Goal: Task Accomplishment & Management: Complete application form

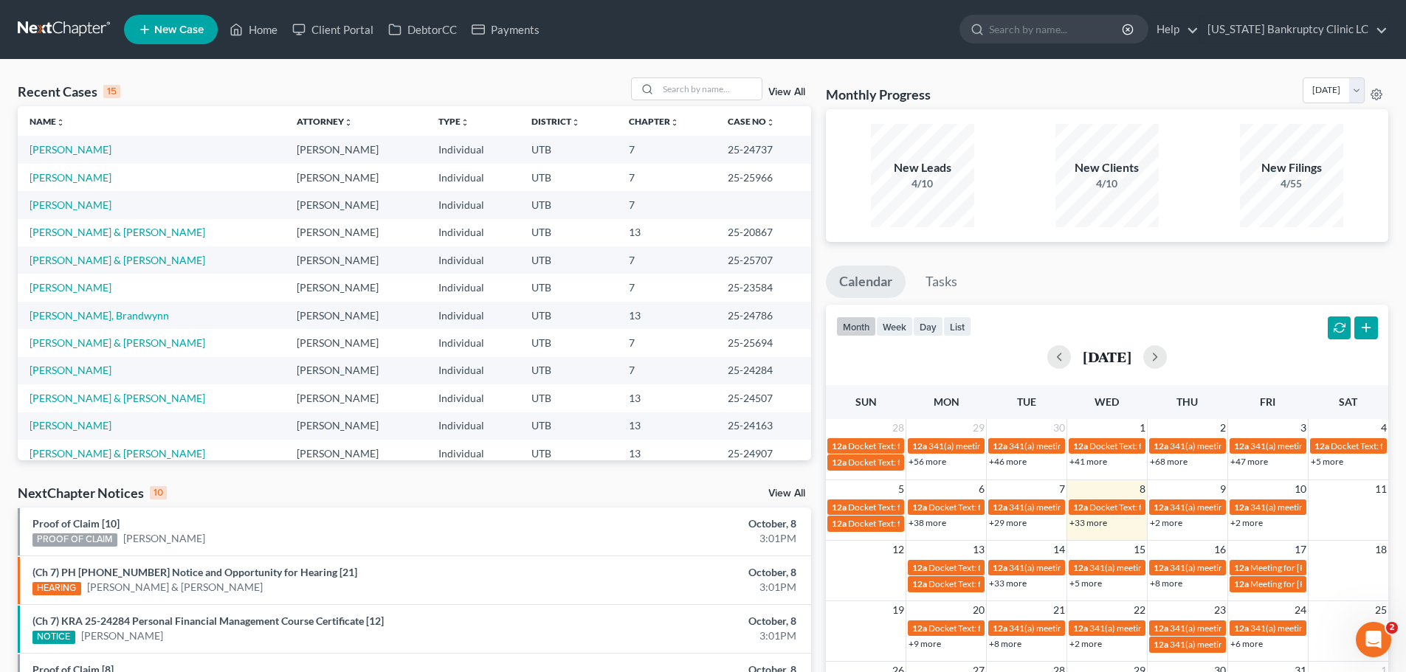
click at [158, 24] on span "New Case" at bounding box center [178, 29] width 49 height 11
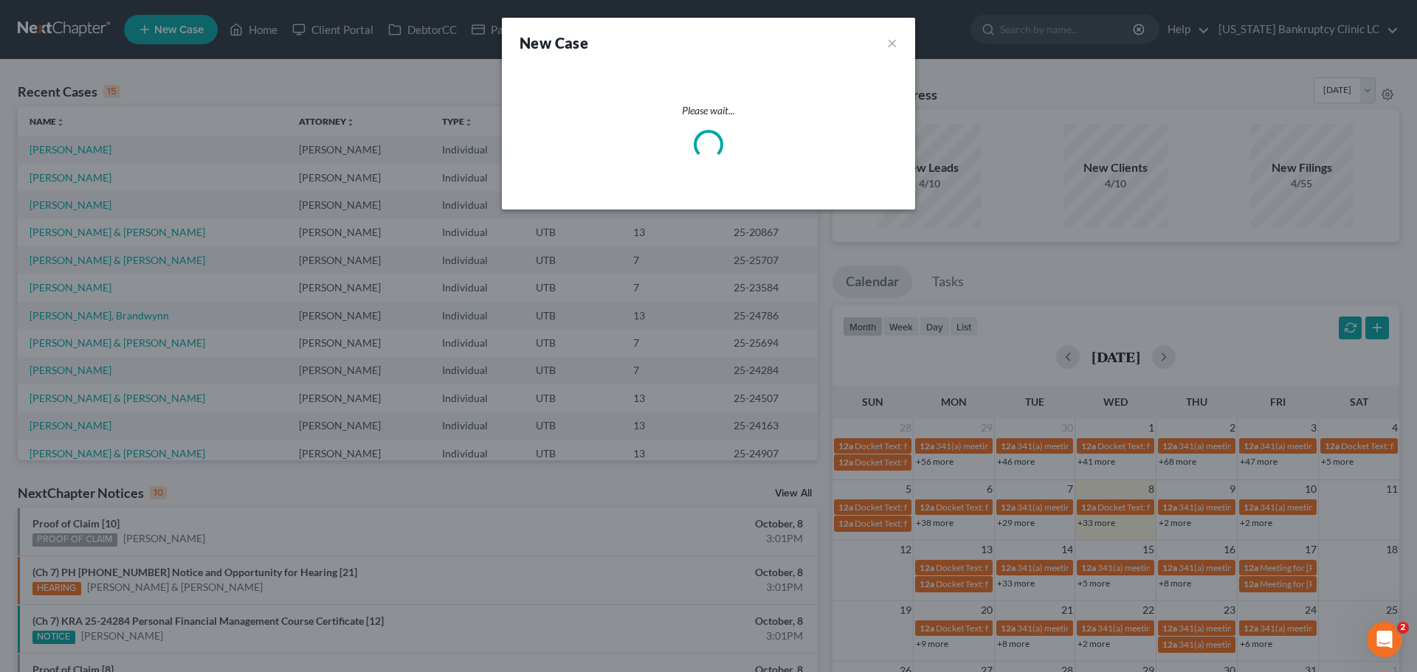
select select "81"
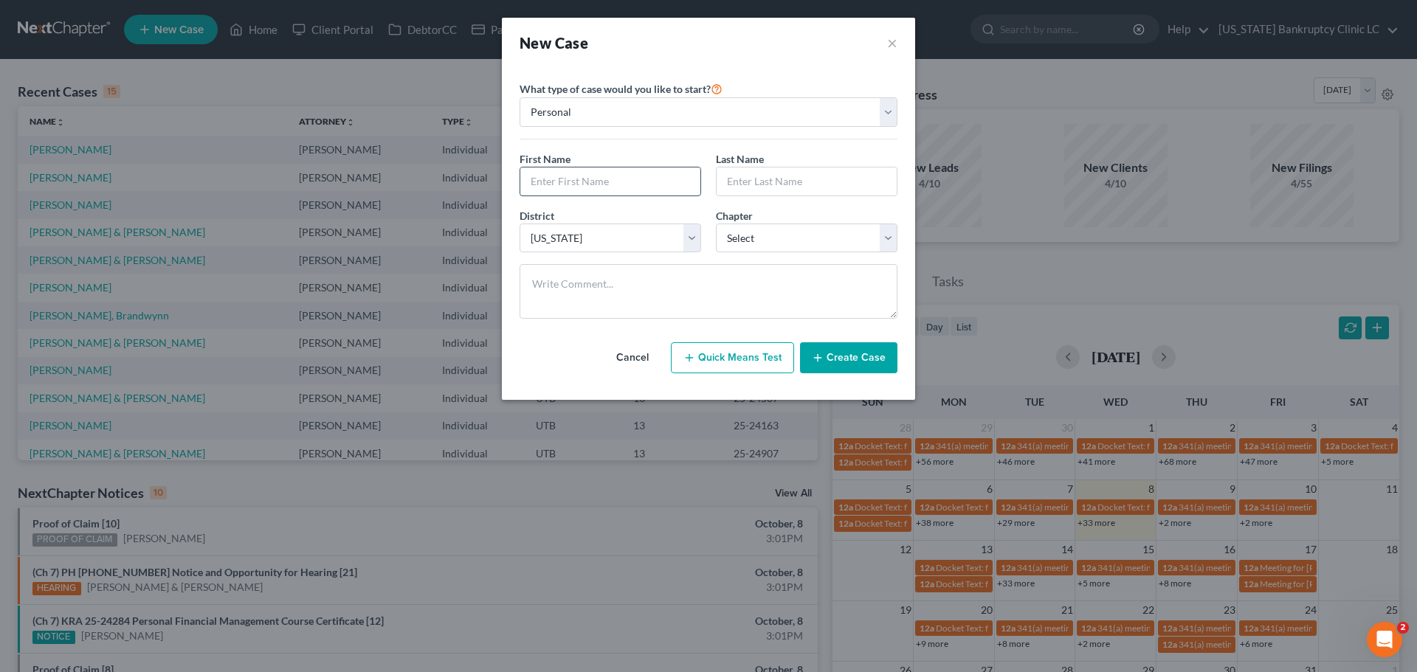
click at [605, 182] on input "text" at bounding box center [610, 181] width 180 height 28
type input "David"
type input "Wilkinson"
click at [770, 238] on select "Select 7 11 12 13" at bounding box center [807, 239] width 182 height 30
select select "0"
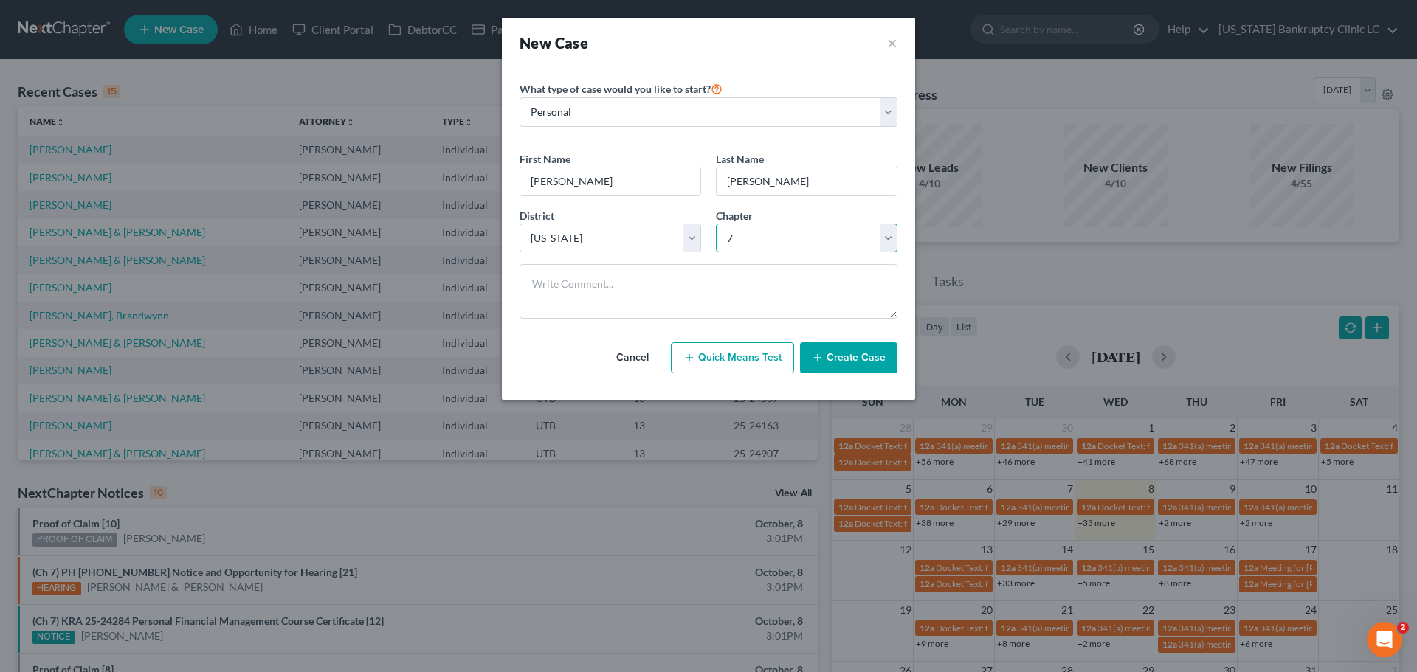
click at [716, 224] on select "Select 7 11 12 13" at bounding box center [807, 239] width 182 height 30
click at [843, 356] on button "Create Case" at bounding box center [848, 357] width 97 height 31
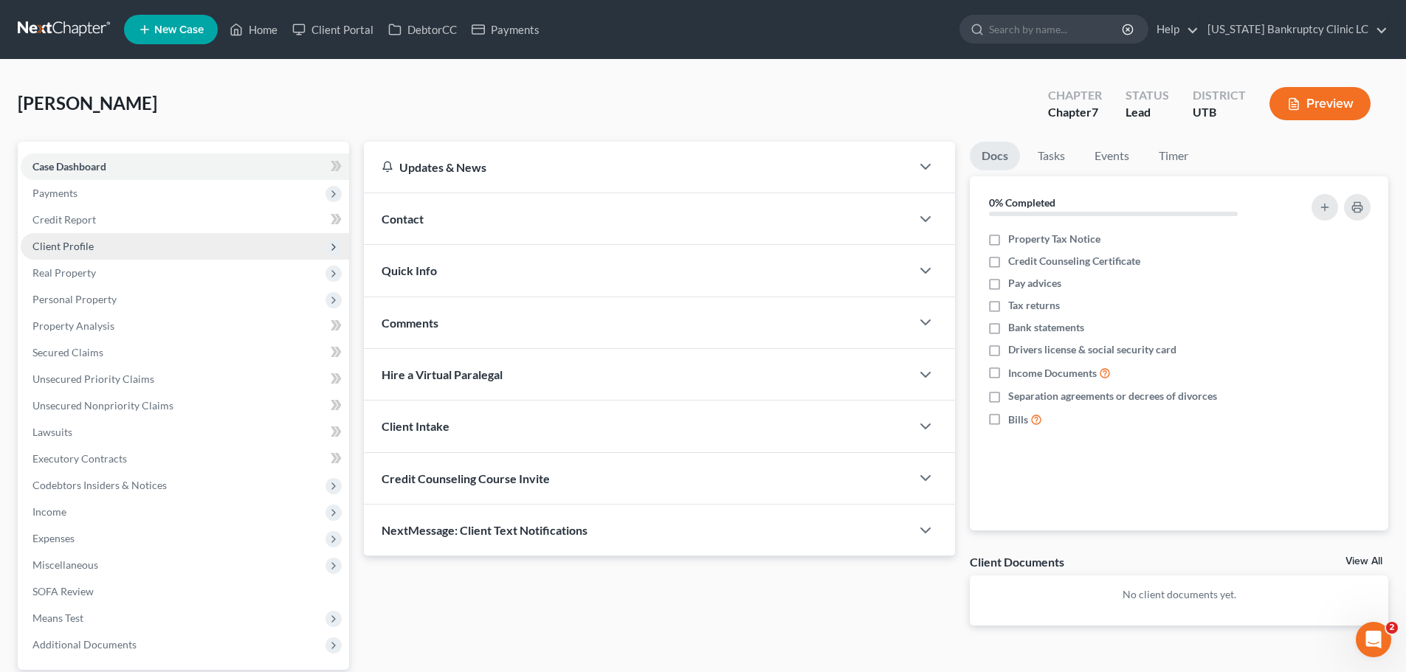
click at [179, 246] on span "Client Profile" at bounding box center [185, 246] width 328 height 27
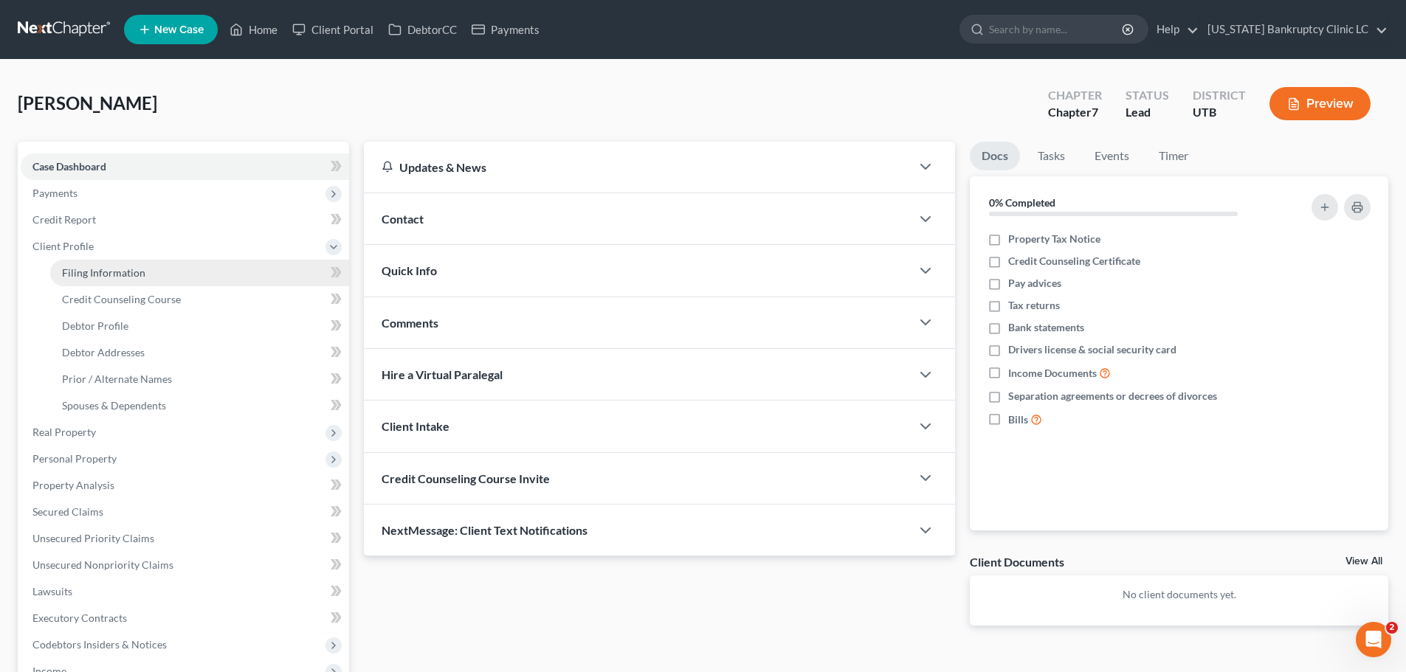
click at [173, 270] on link "Filing Information" at bounding box center [199, 273] width 299 height 27
select select "1"
select select "0"
select select "81"
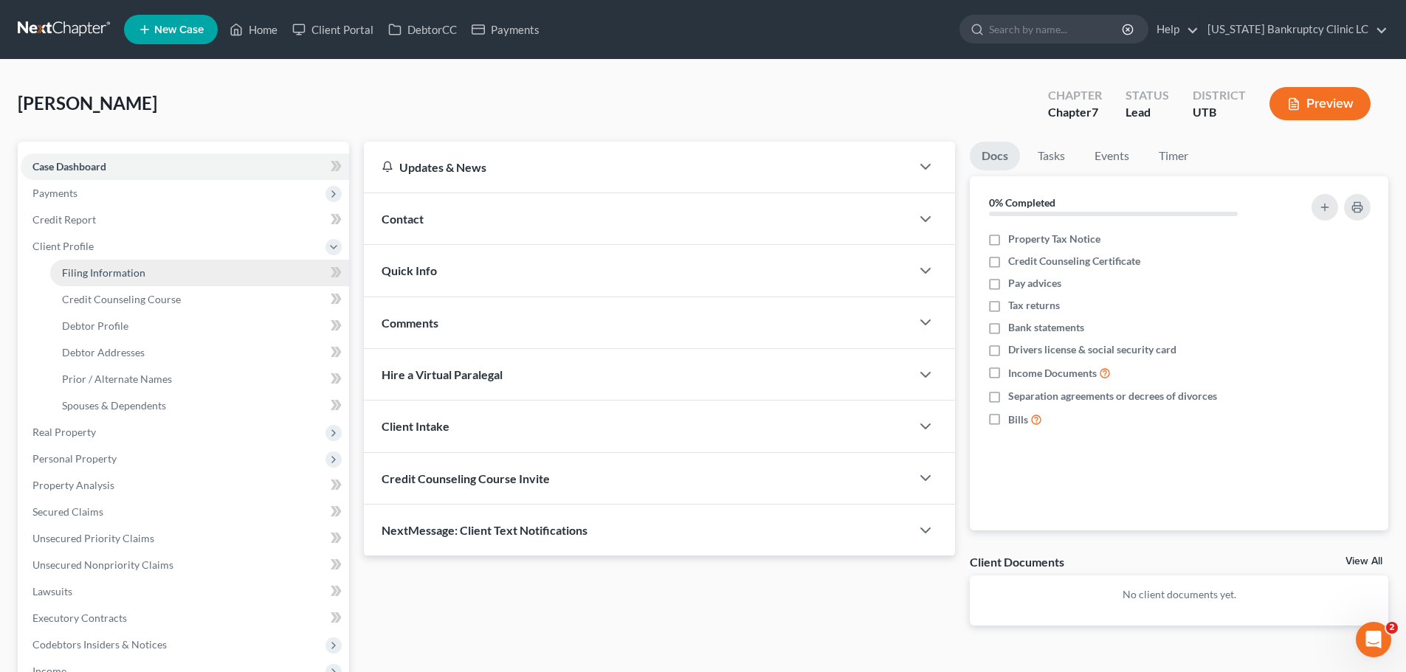
select select "46"
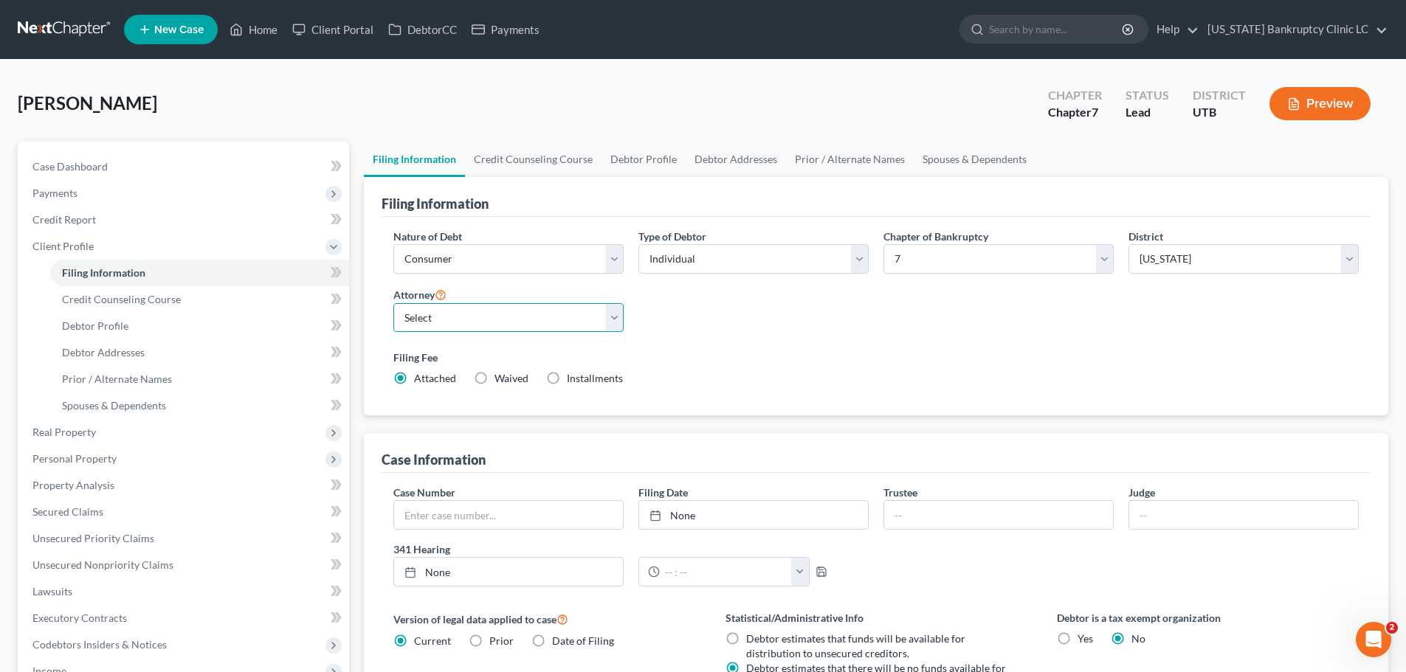
click at [614, 319] on select "Select Aaron Nilsen - UTB Evelyn Shaw - UT" at bounding box center [508, 318] width 230 height 30
select select "0"
click at [393, 303] on select "Select Aaron Nilsen - UTB Evelyn Shaw - UT" at bounding box center [508, 318] width 230 height 30
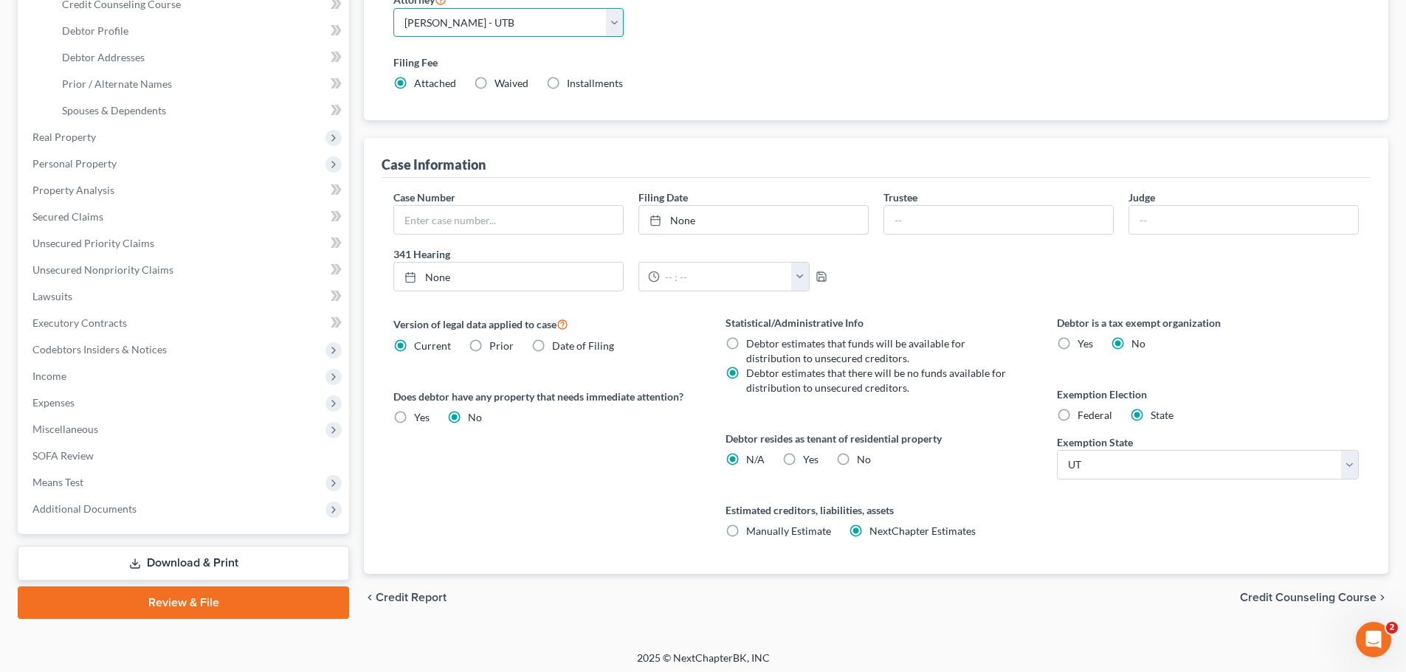
scroll to position [300, 0]
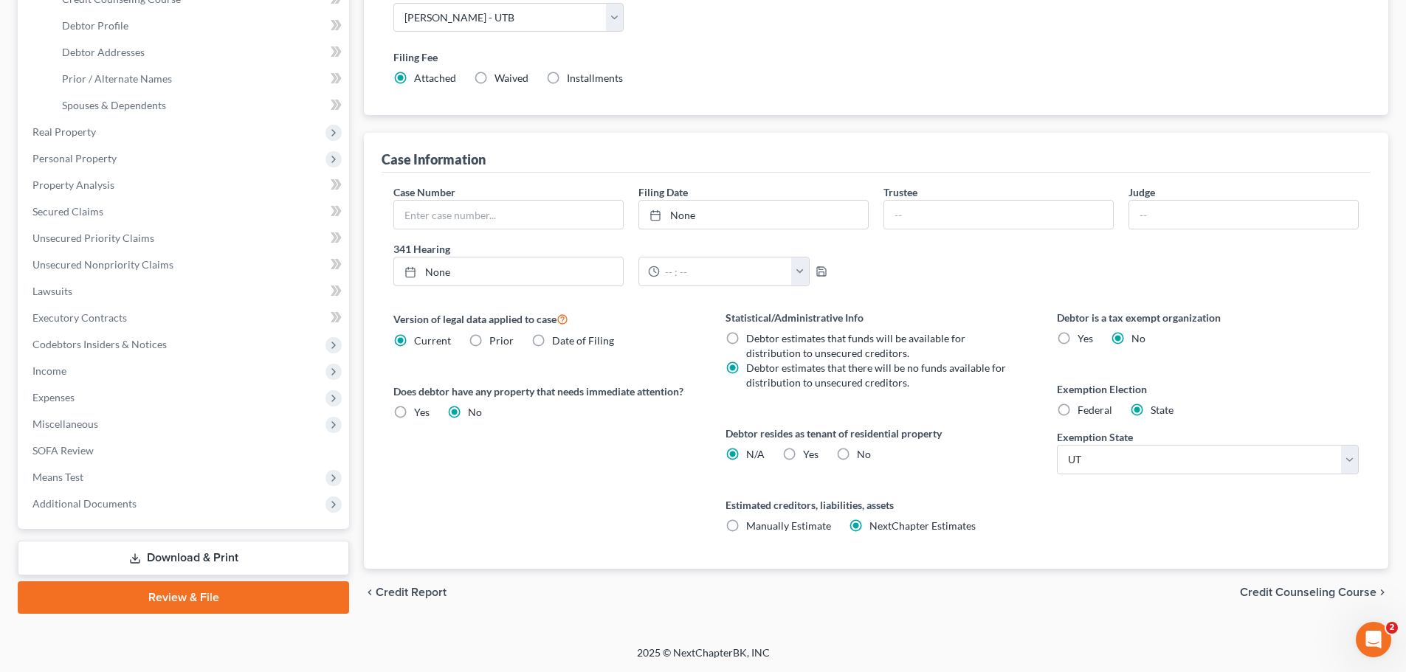
click at [803, 456] on label "Yes Yes" at bounding box center [810, 454] width 15 height 15
click at [809, 456] on input "Yes Yes" at bounding box center [814, 452] width 10 height 10
radio input "true"
radio input "false"
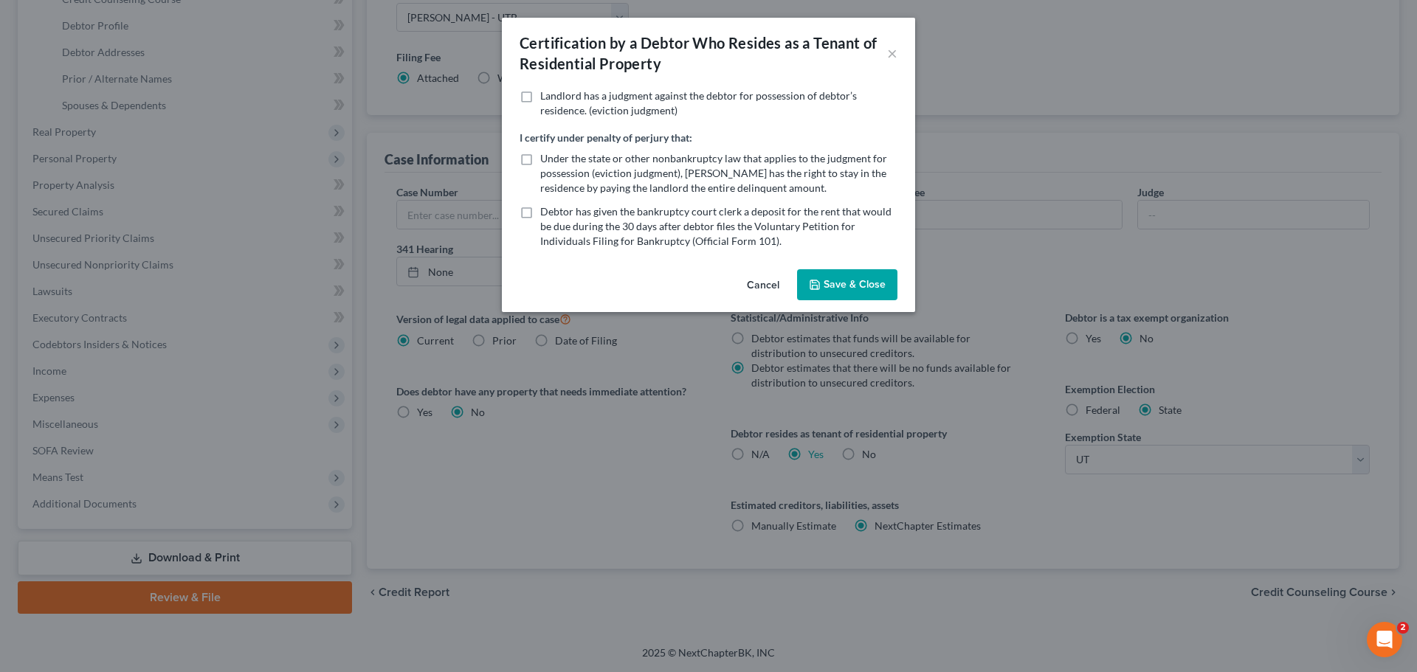
click at [751, 277] on button "Cancel" at bounding box center [763, 286] width 56 height 30
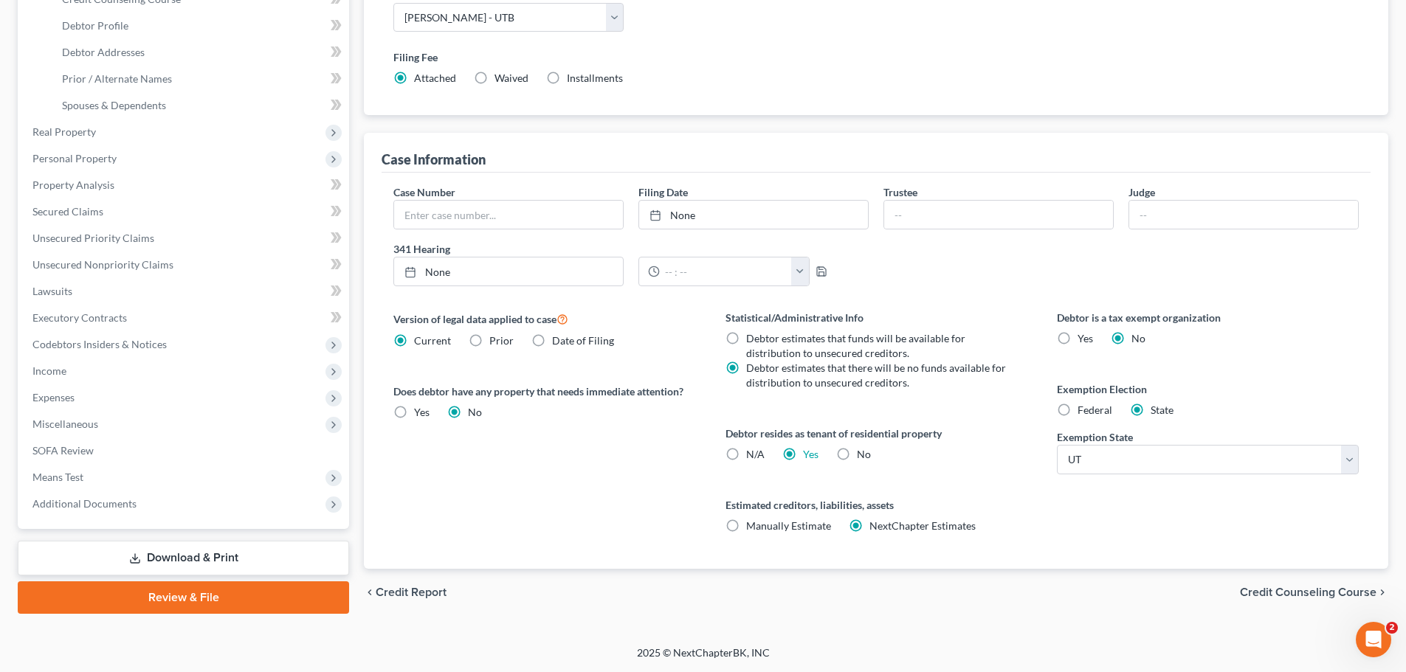
click at [1277, 587] on span "Credit Counseling Course" at bounding box center [1308, 593] width 137 height 12
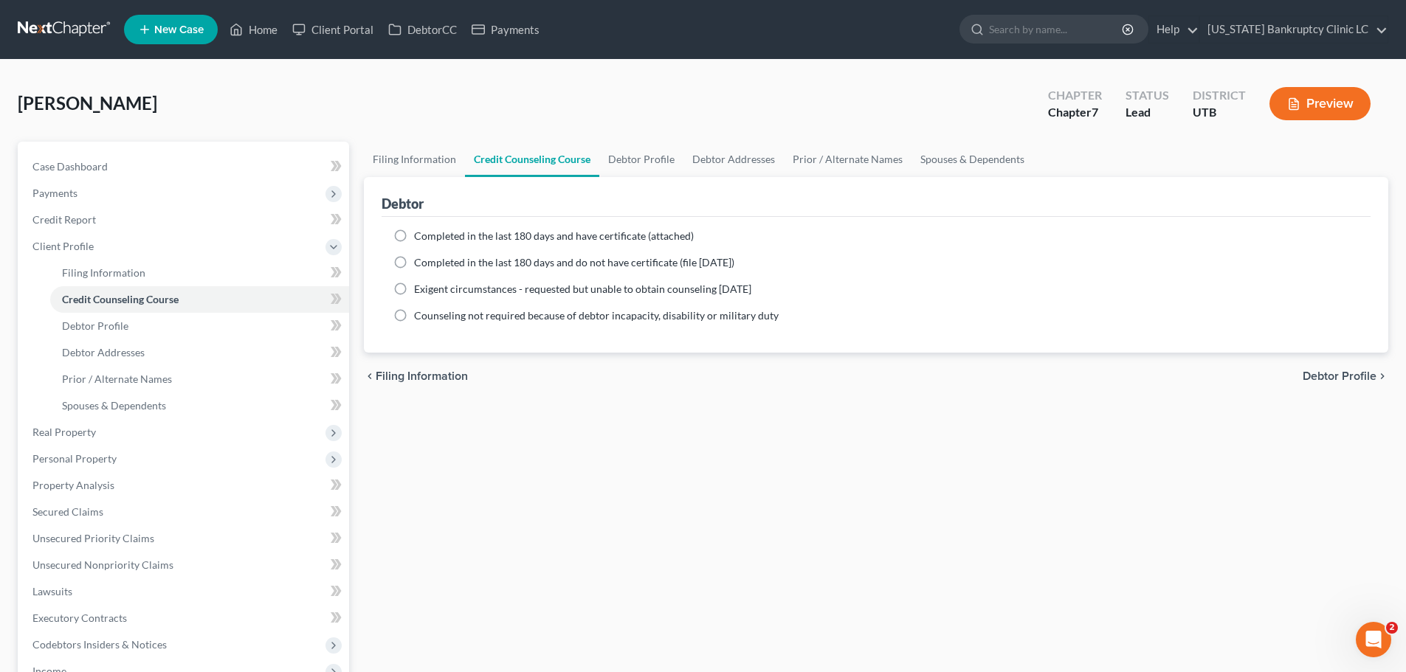
click at [414, 235] on label "Completed in the last 180 days and have certificate (attached)" at bounding box center [554, 236] width 280 height 15
click at [420, 235] on input "Completed in the last 180 days and have certificate (attached)" at bounding box center [425, 234] width 10 height 10
radio input "true"
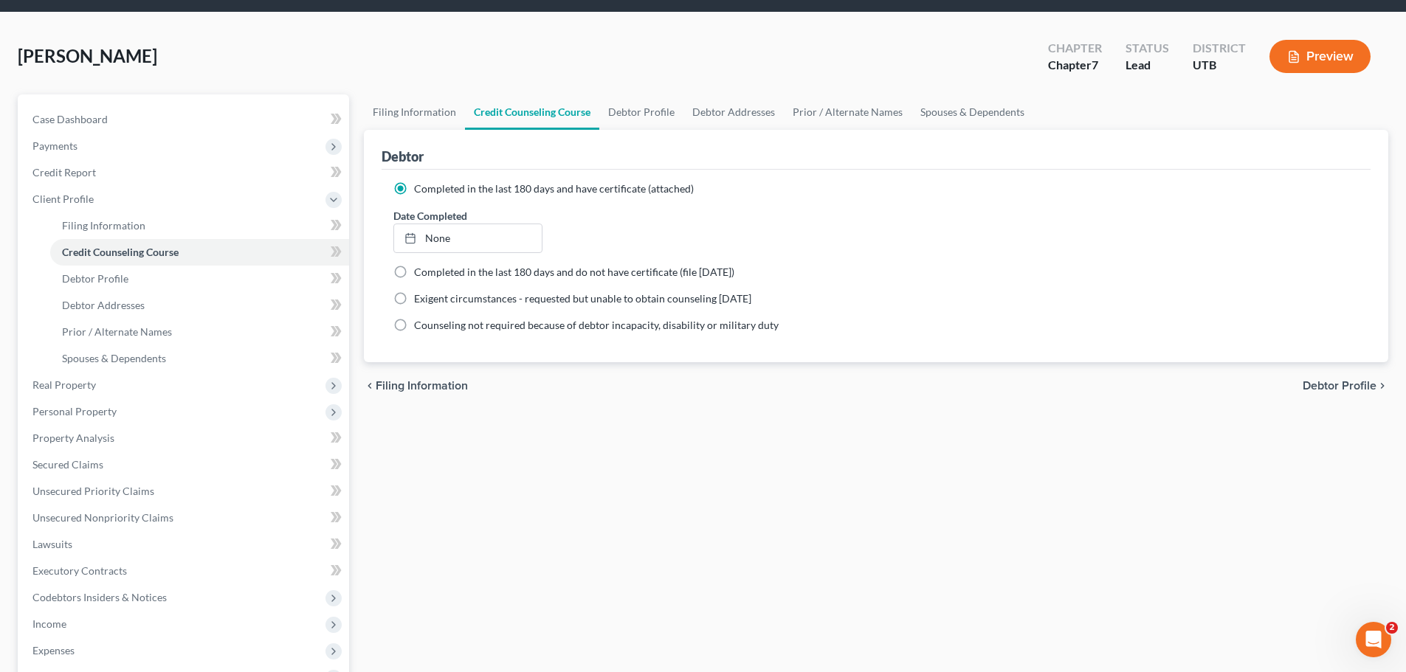
scroll to position [74, 0]
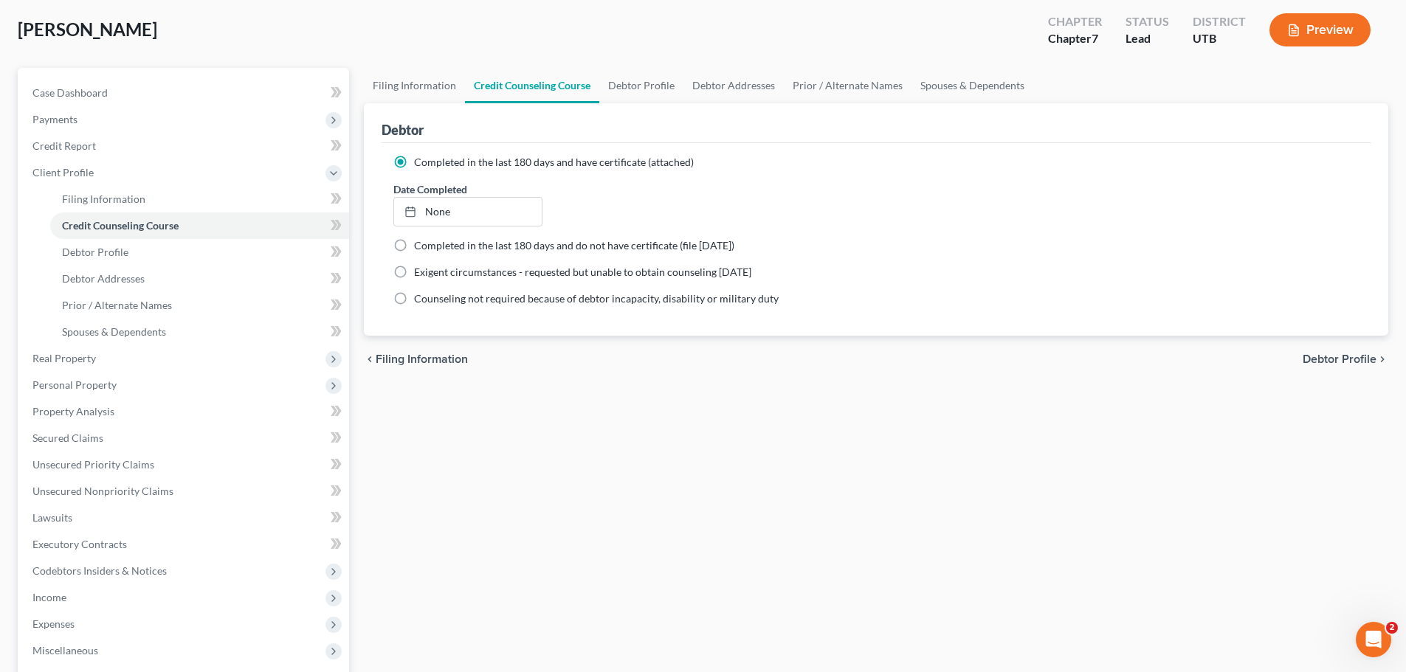
click at [1341, 356] on span "Debtor Profile" at bounding box center [1339, 359] width 74 height 12
select select "0"
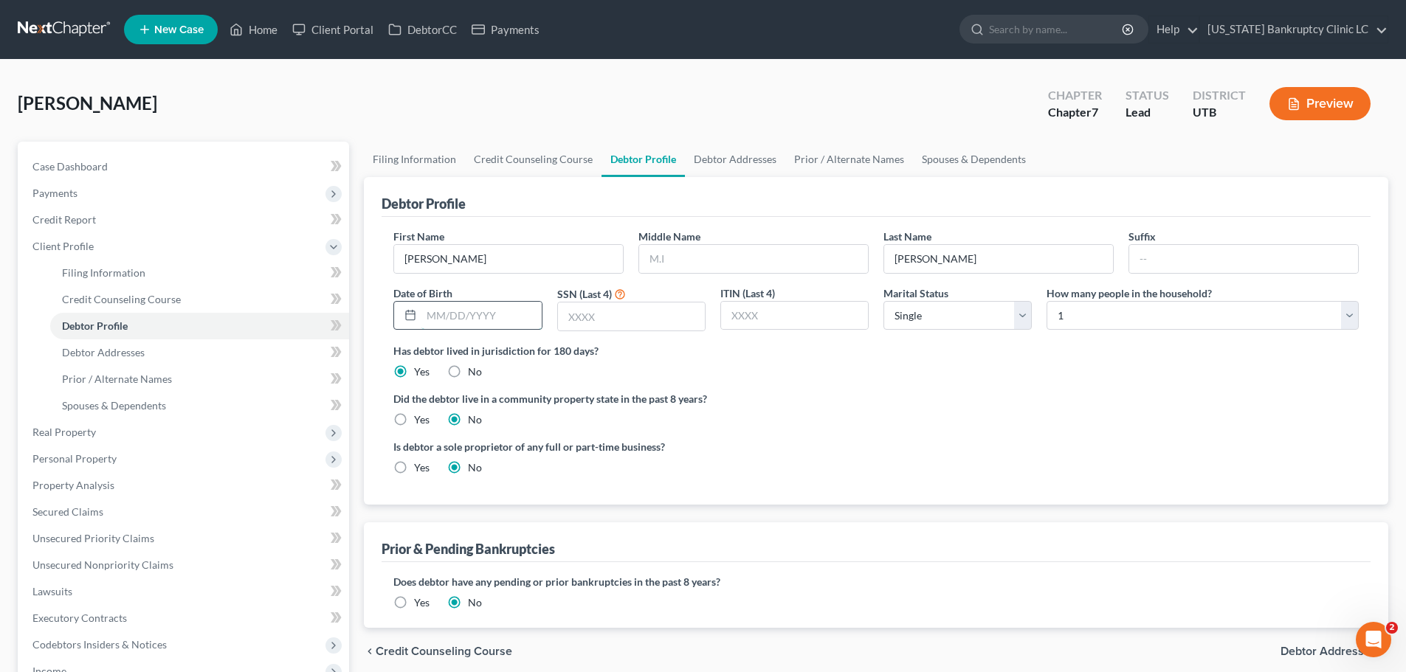
click at [525, 317] on input "text" at bounding box center [481, 316] width 120 height 28
type input "01/04/1961"
click at [634, 308] on input "text" at bounding box center [631, 317] width 147 height 28
type input "2939"
click at [1019, 316] on select "Select Single Married Separated Divorced Widowed" at bounding box center [957, 316] width 148 height 30
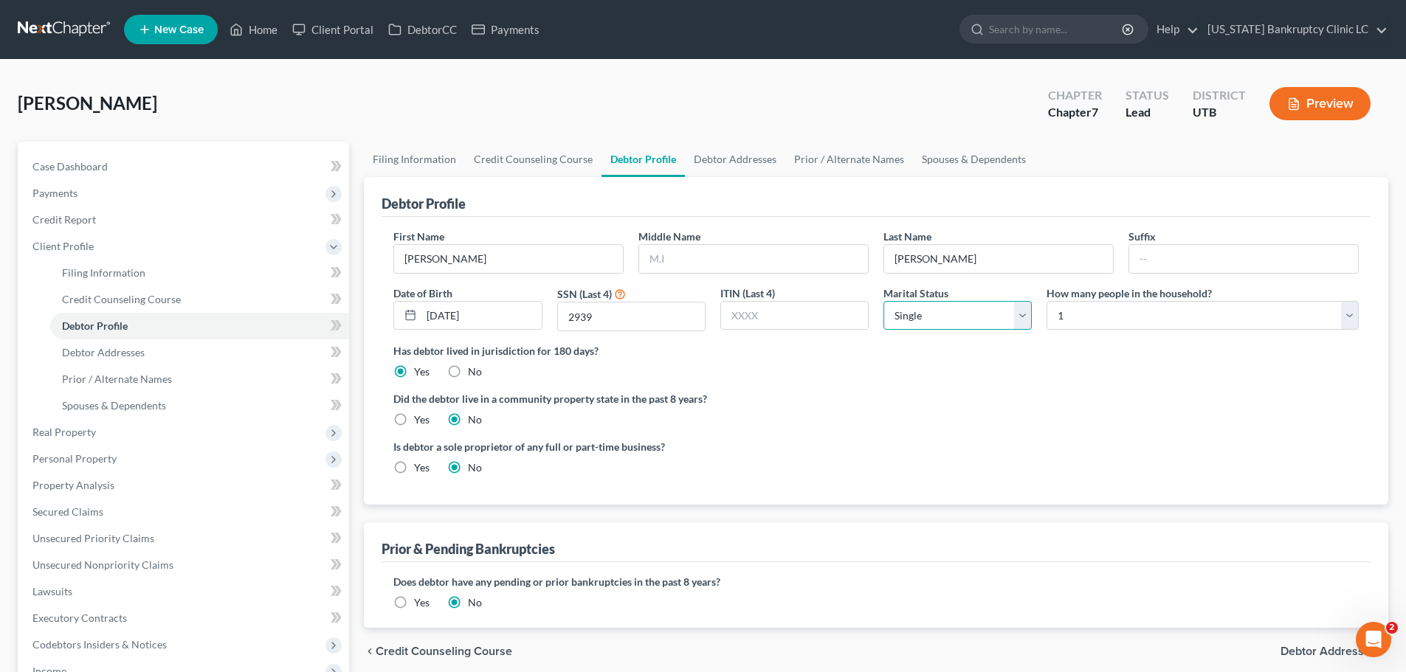
select select "3"
click at [883, 301] on select "Select Single Married Separated Divorced Widowed" at bounding box center [957, 316] width 148 height 30
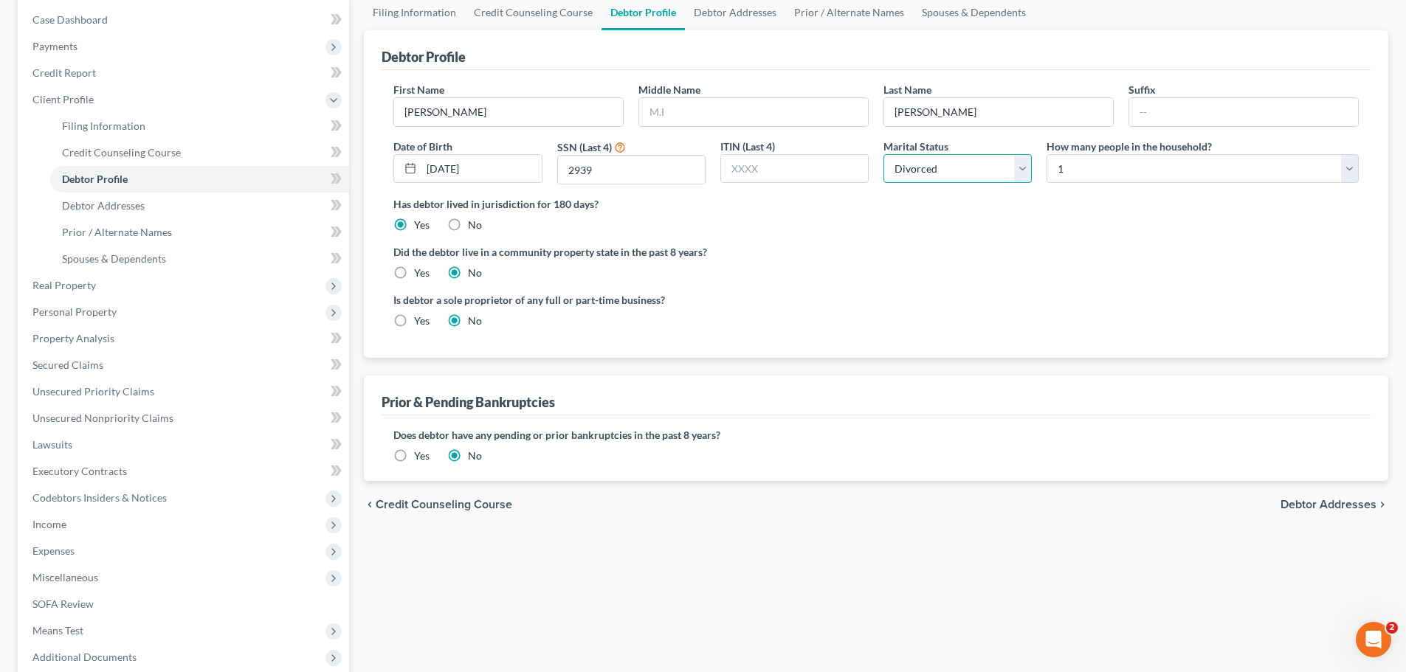
scroll to position [148, 0]
click at [1332, 501] on span "Debtor Addresses" at bounding box center [1328, 504] width 96 height 12
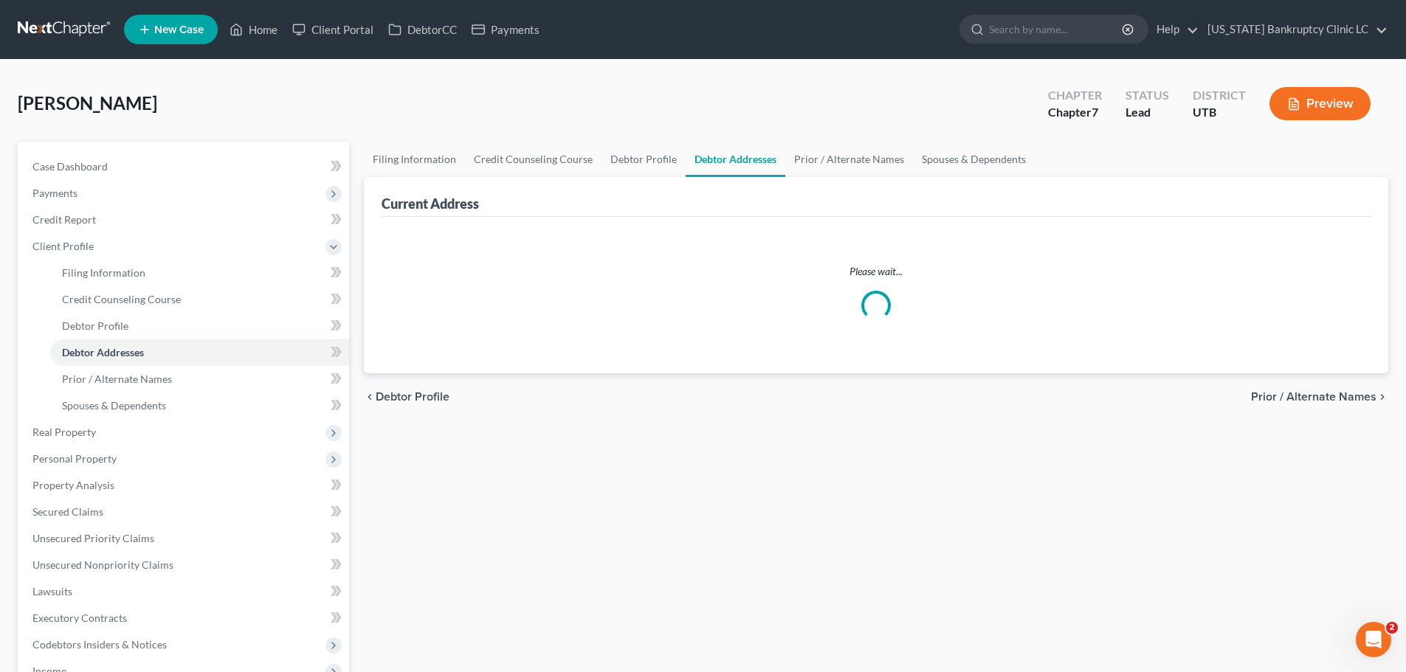
select select "0"
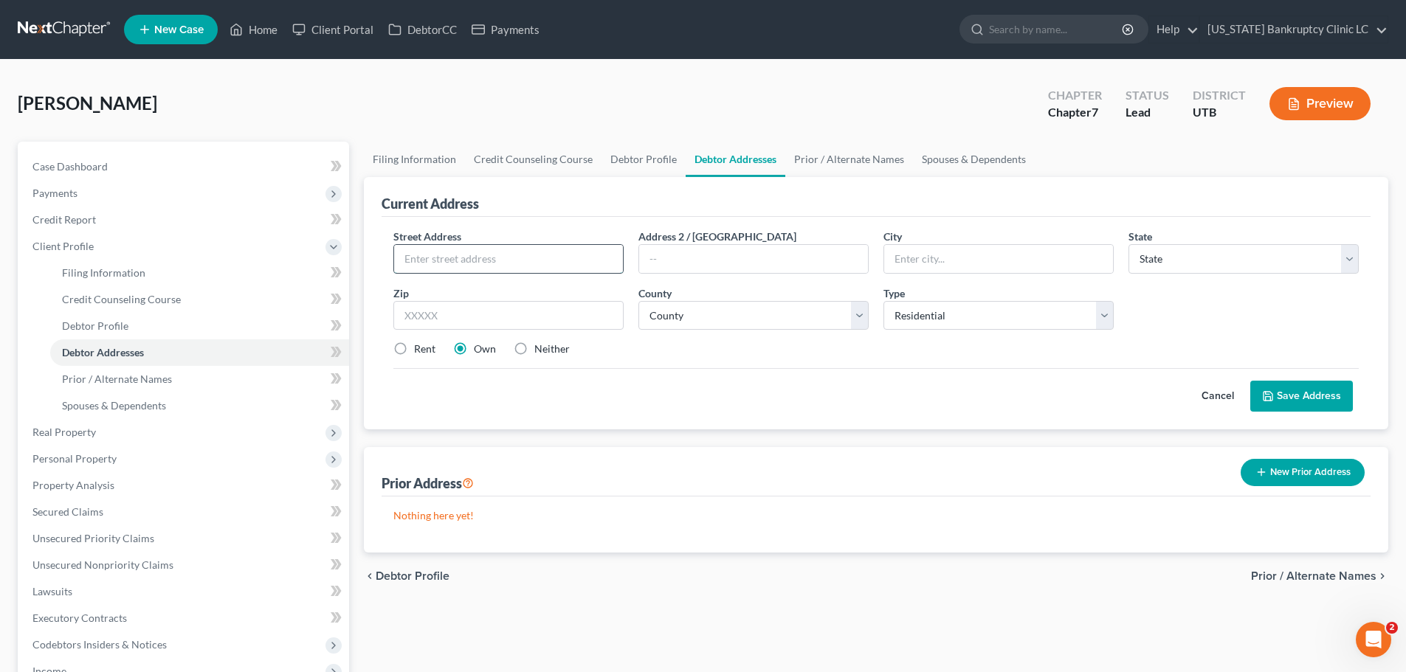
click at [542, 260] on input "text" at bounding box center [508, 259] width 229 height 28
type input "991 N 100 W"
type input "Farmington"
select select "46"
type input "84025"
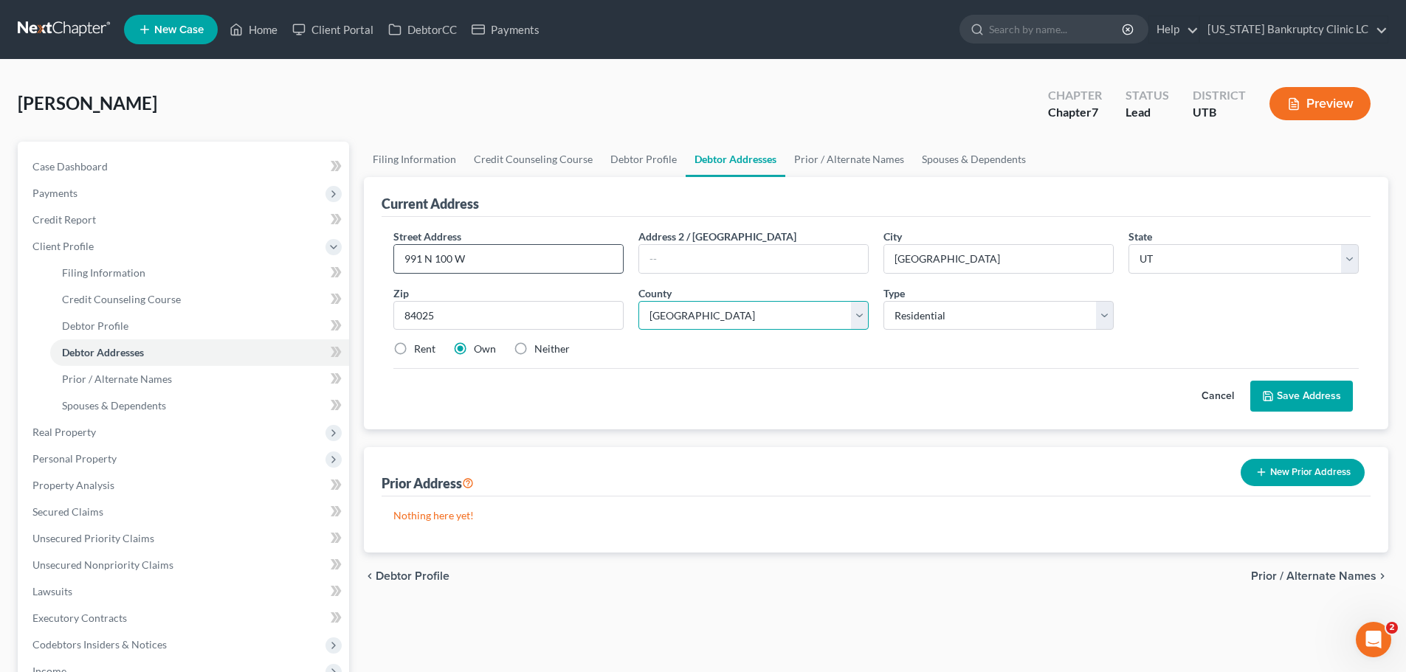
select select "5"
select select "0"
click at [414, 350] on label "Rent" at bounding box center [424, 349] width 21 height 15
click at [420, 350] on input "Rent" at bounding box center [425, 347] width 10 height 10
radio input "true"
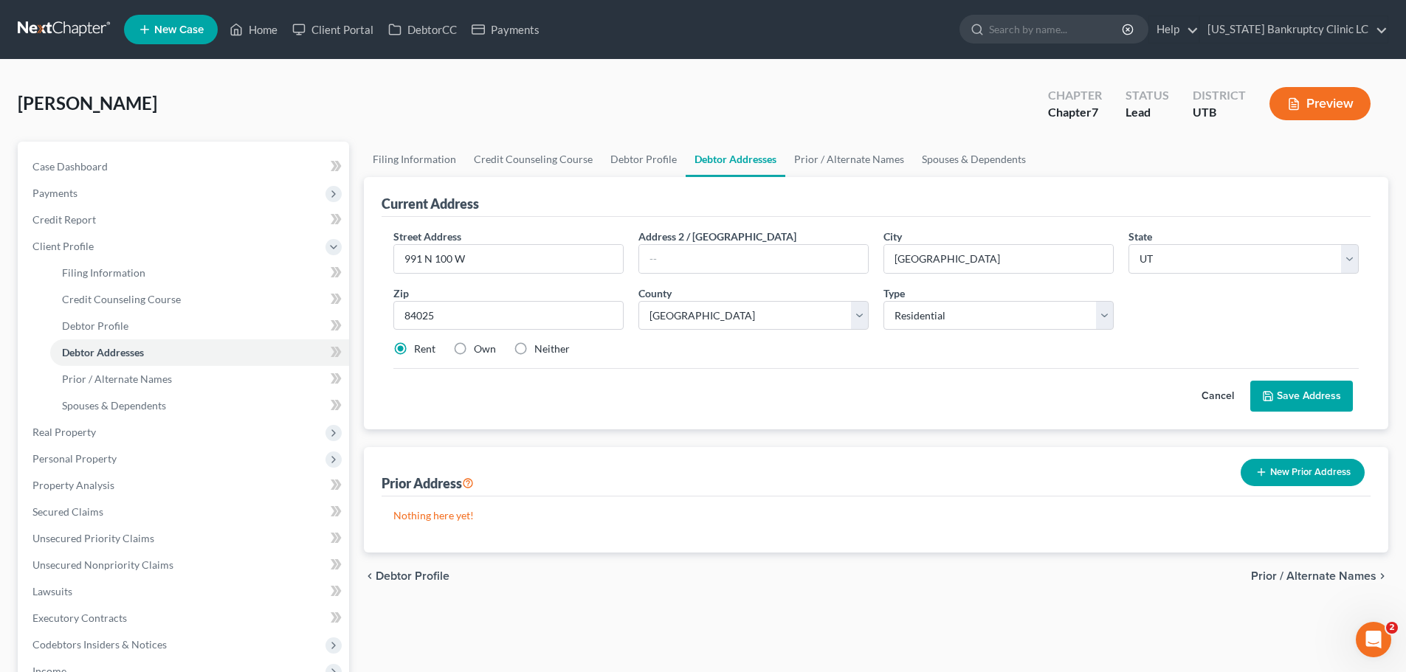
click at [1290, 390] on button "Save Address" at bounding box center [1301, 396] width 103 height 31
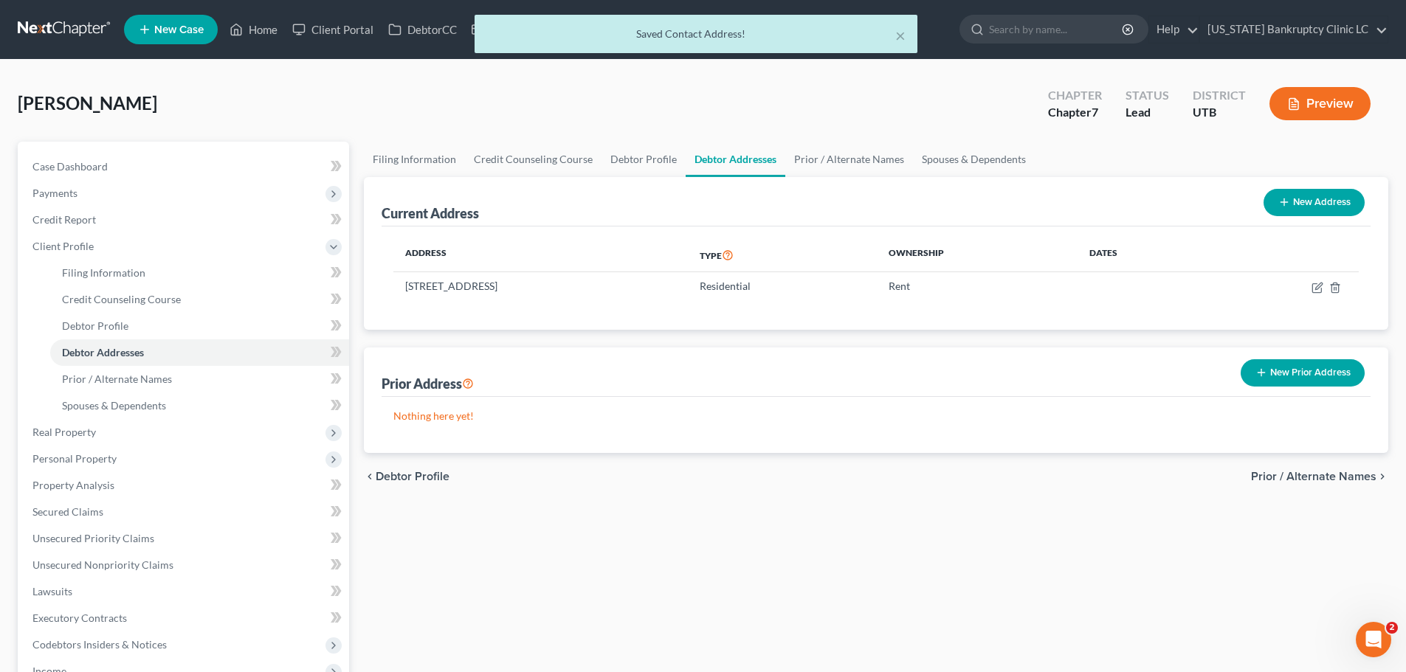
click at [1291, 472] on span "Prior / Alternate Names" at bounding box center [1313, 477] width 125 height 12
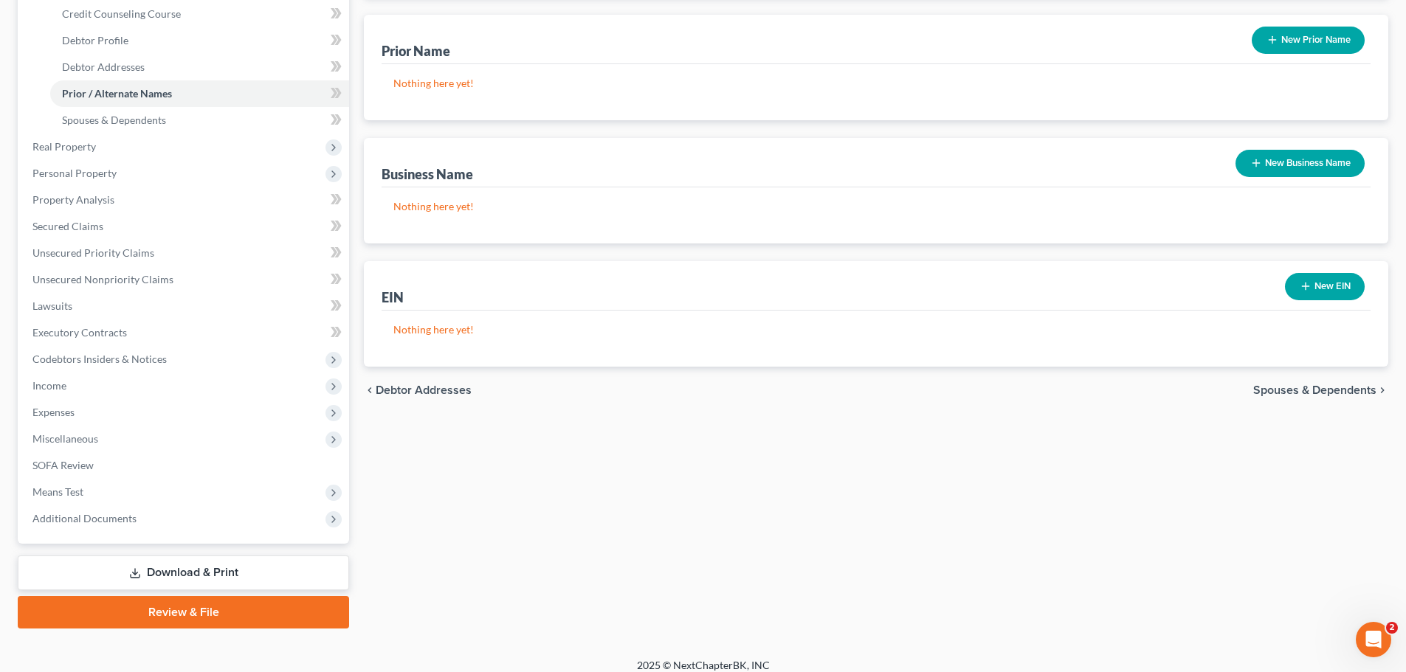
scroll to position [295, 0]
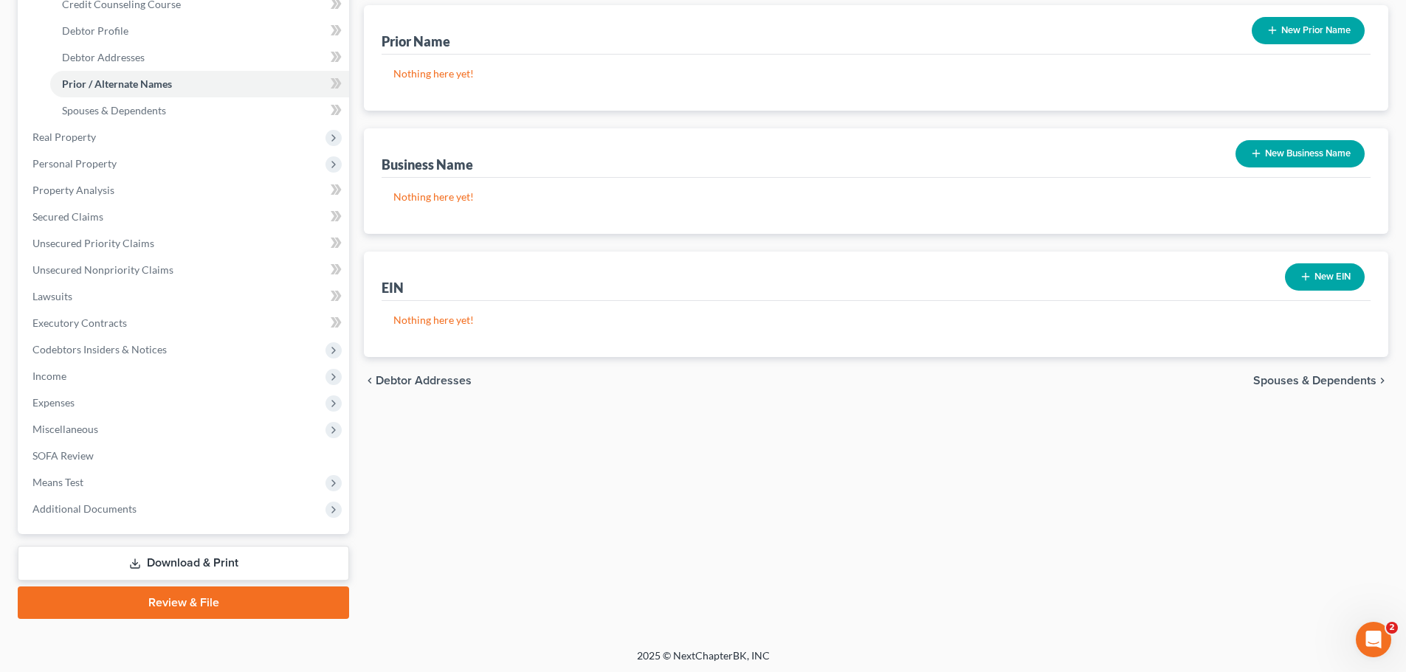
click at [1281, 384] on span "Spouses & Dependents" at bounding box center [1314, 381] width 123 height 12
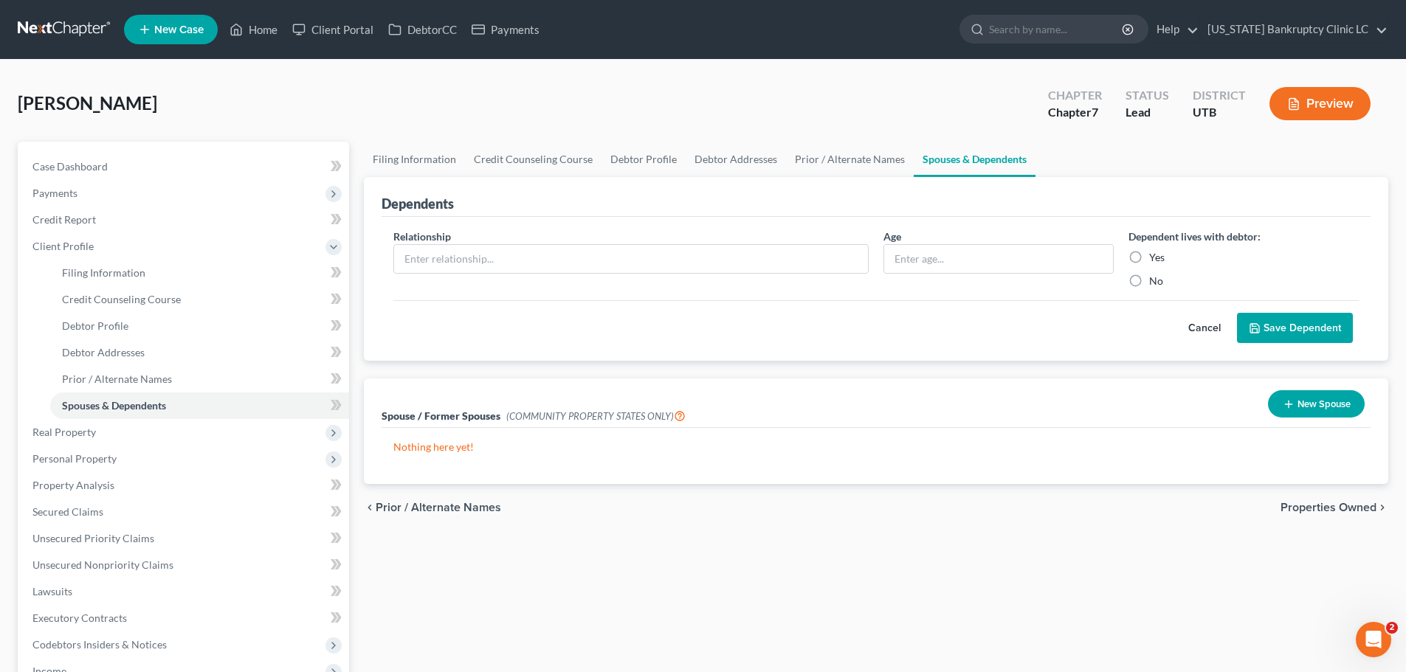
scroll to position [74, 0]
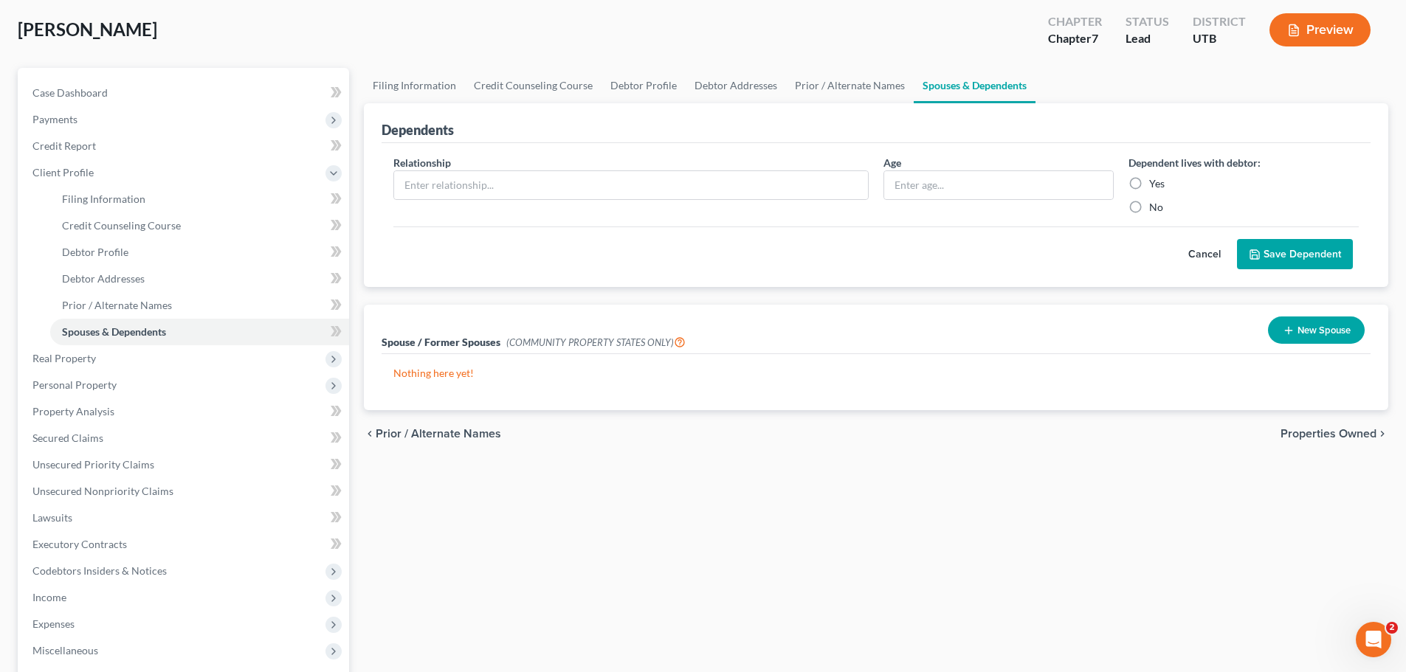
click at [1330, 435] on span "Properties Owned" at bounding box center [1328, 434] width 96 height 12
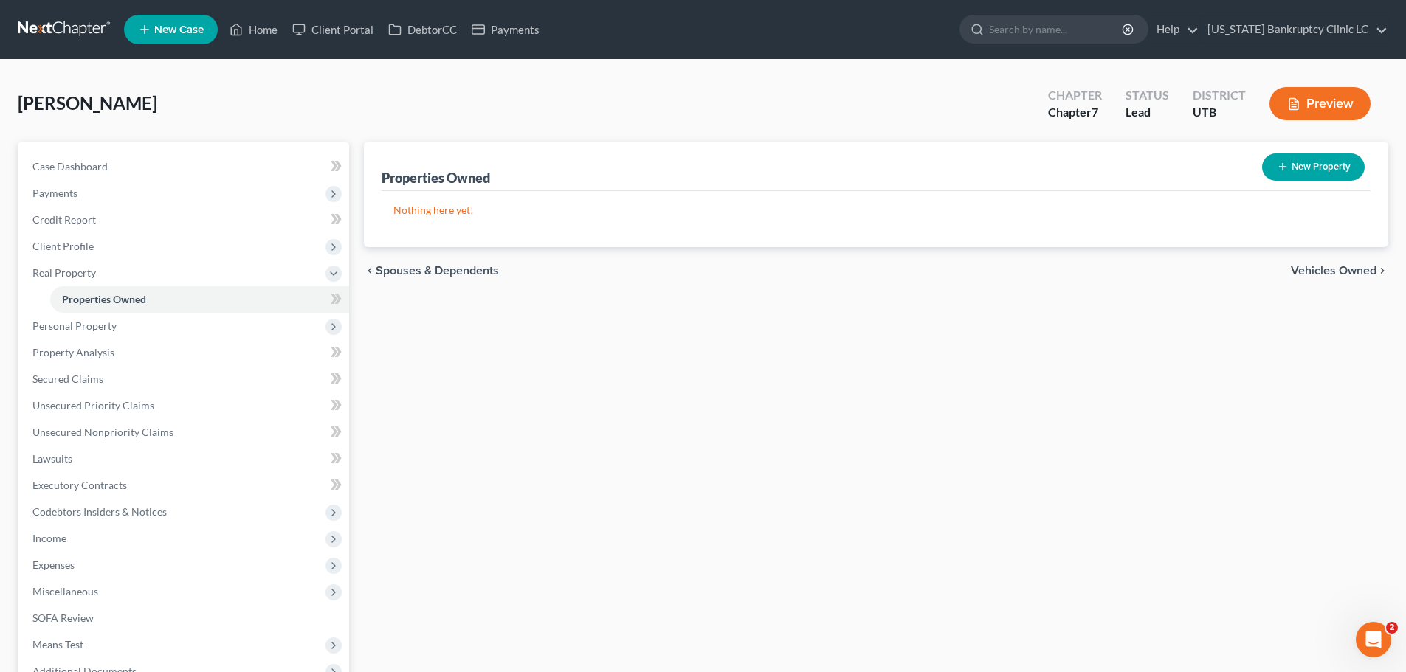
click at [1321, 275] on span "Vehicles Owned" at bounding box center [1334, 271] width 86 height 12
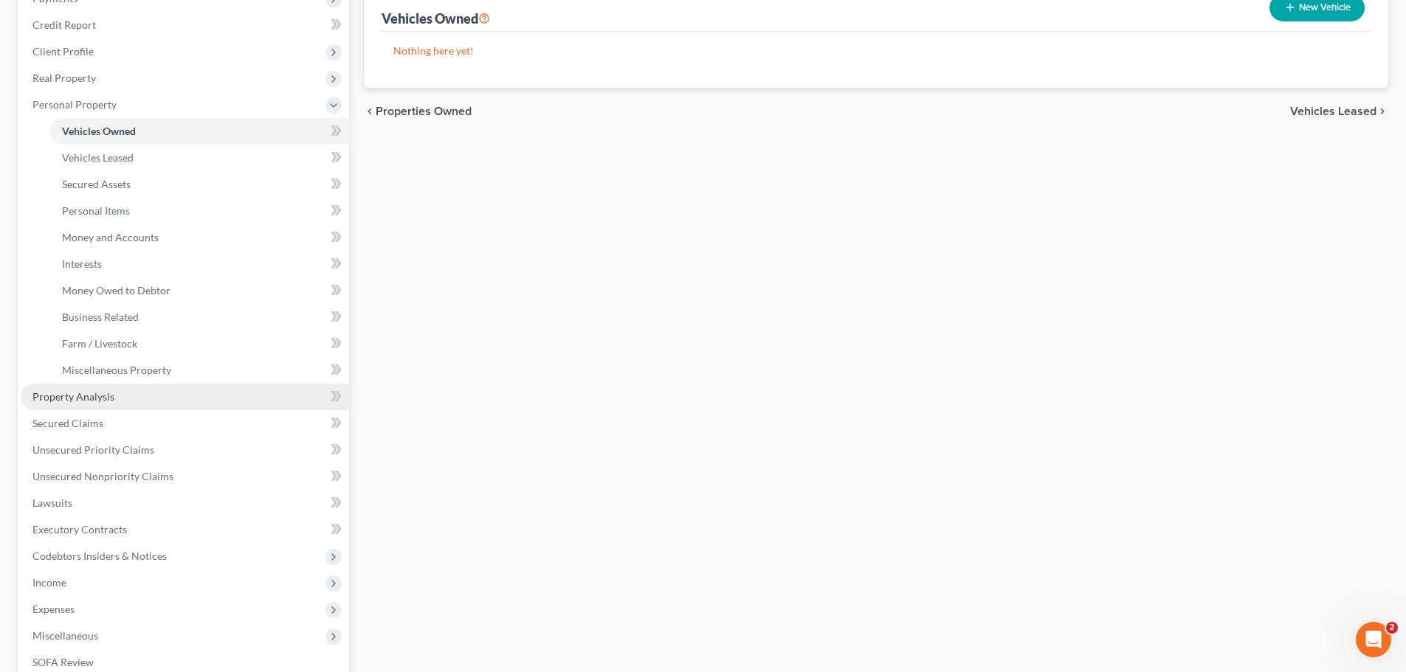
scroll to position [221, 0]
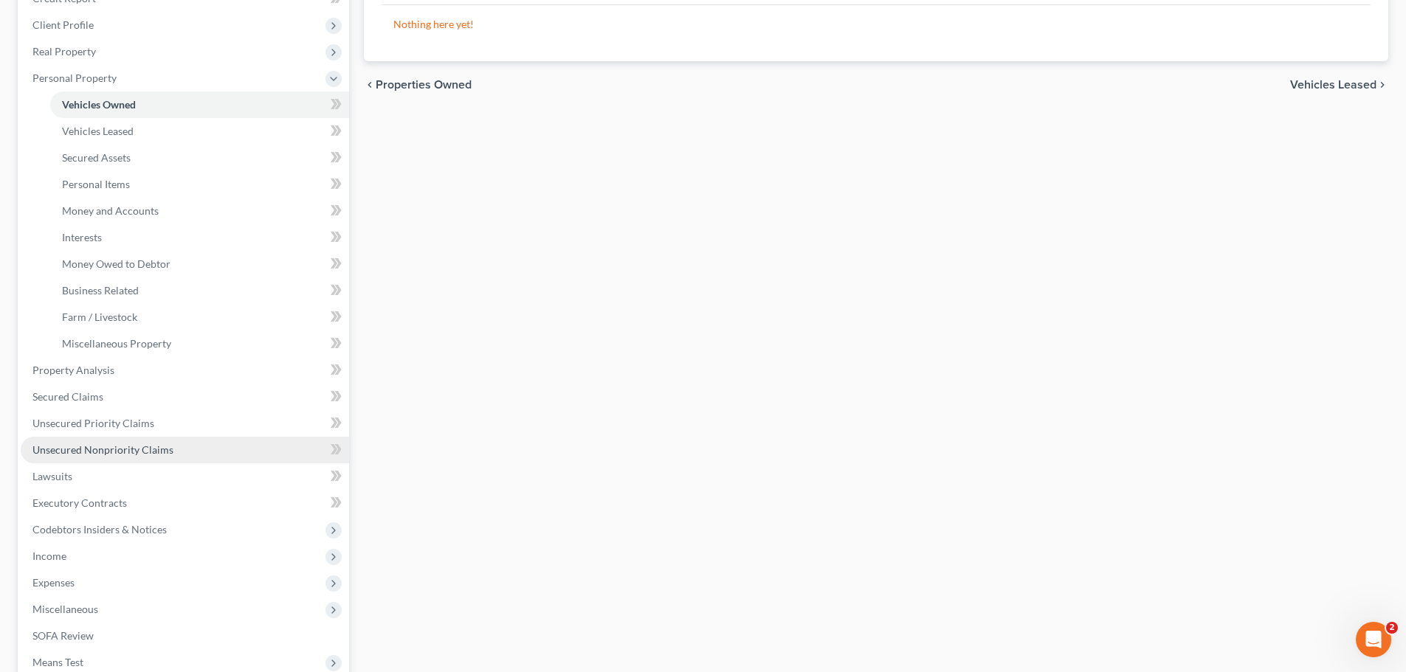
click at [184, 445] on link "Unsecured Nonpriority Claims" at bounding box center [185, 450] width 328 height 27
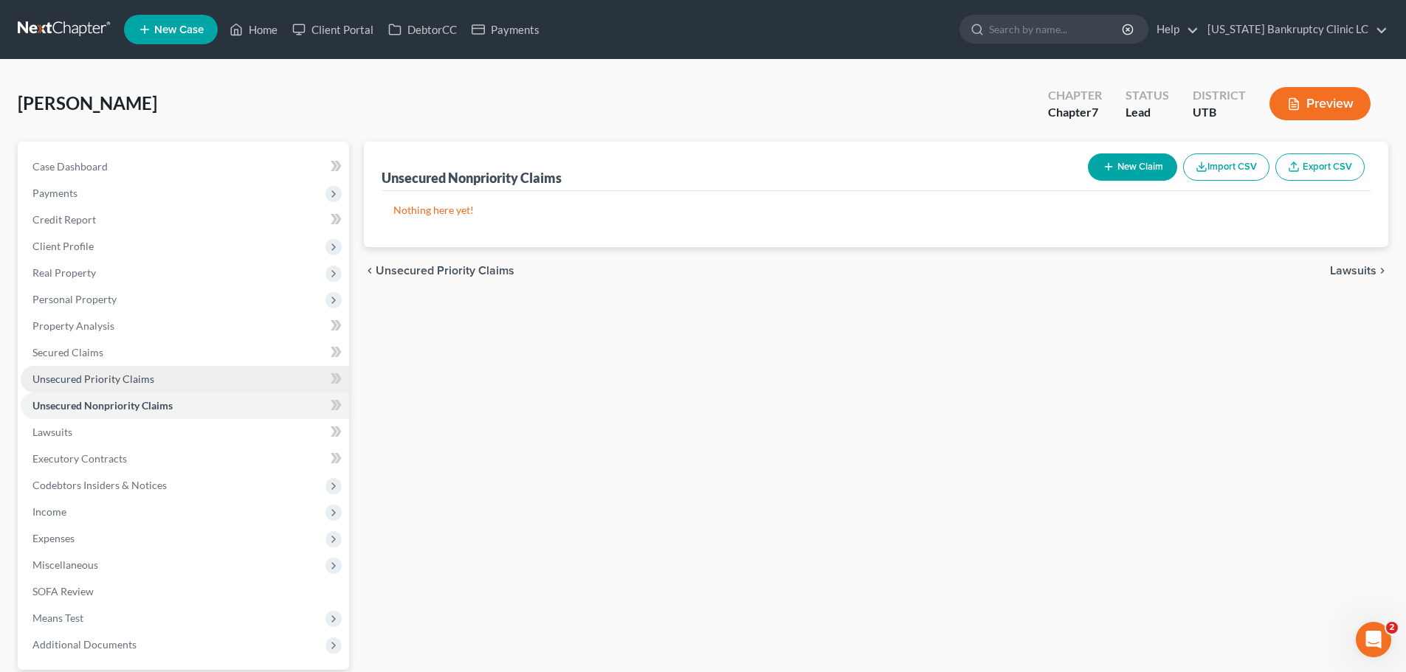
click at [157, 375] on link "Unsecured Priority Claims" at bounding box center [185, 379] width 328 height 27
click at [1124, 167] on button "New Claim" at bounding box center [1132, 166] width 89 height 27
select select "0"
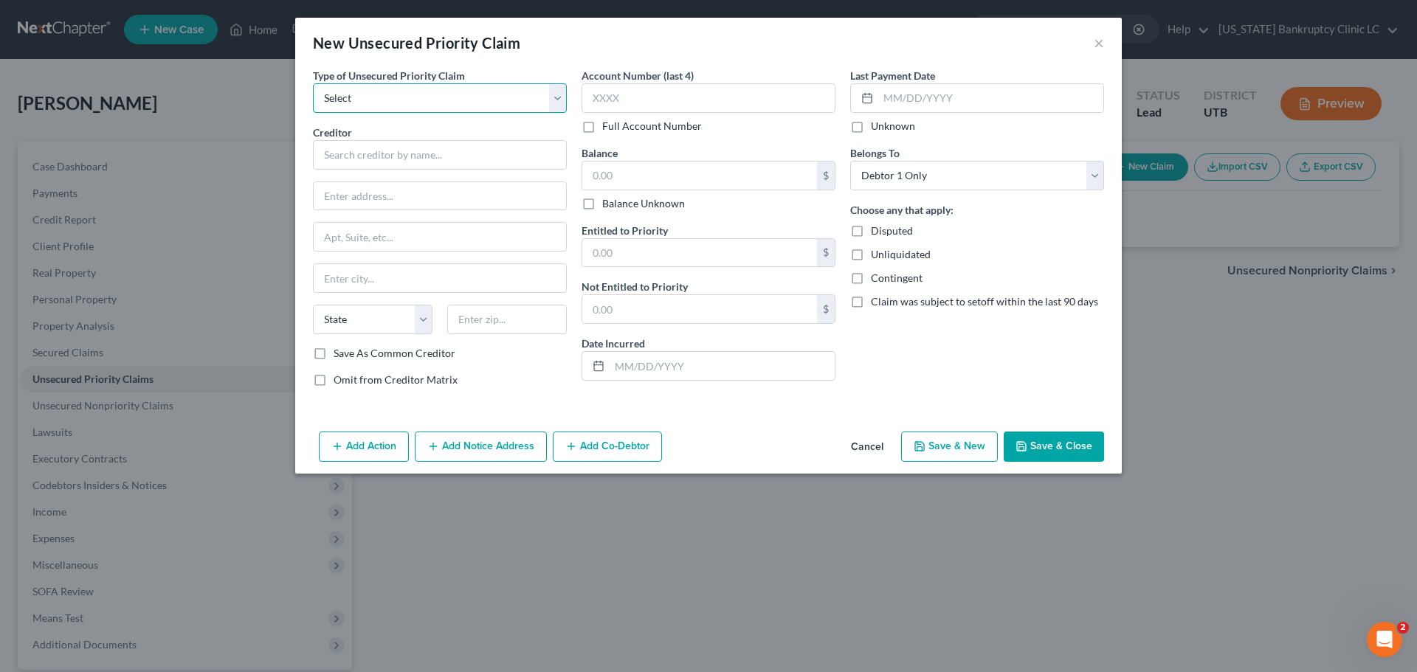
click at [553, 103] on select "Select Taxes & Other Government Units Domestic Support Obligations Extensions o…" at bounding box center [440, 98] width 254 height 30
select select "0"
click at [313, 83] on select "Select Taxes & Other Government Units Domestic Support Obligations Extensions o…" at bounding box center [440, 98] width 254 height 30
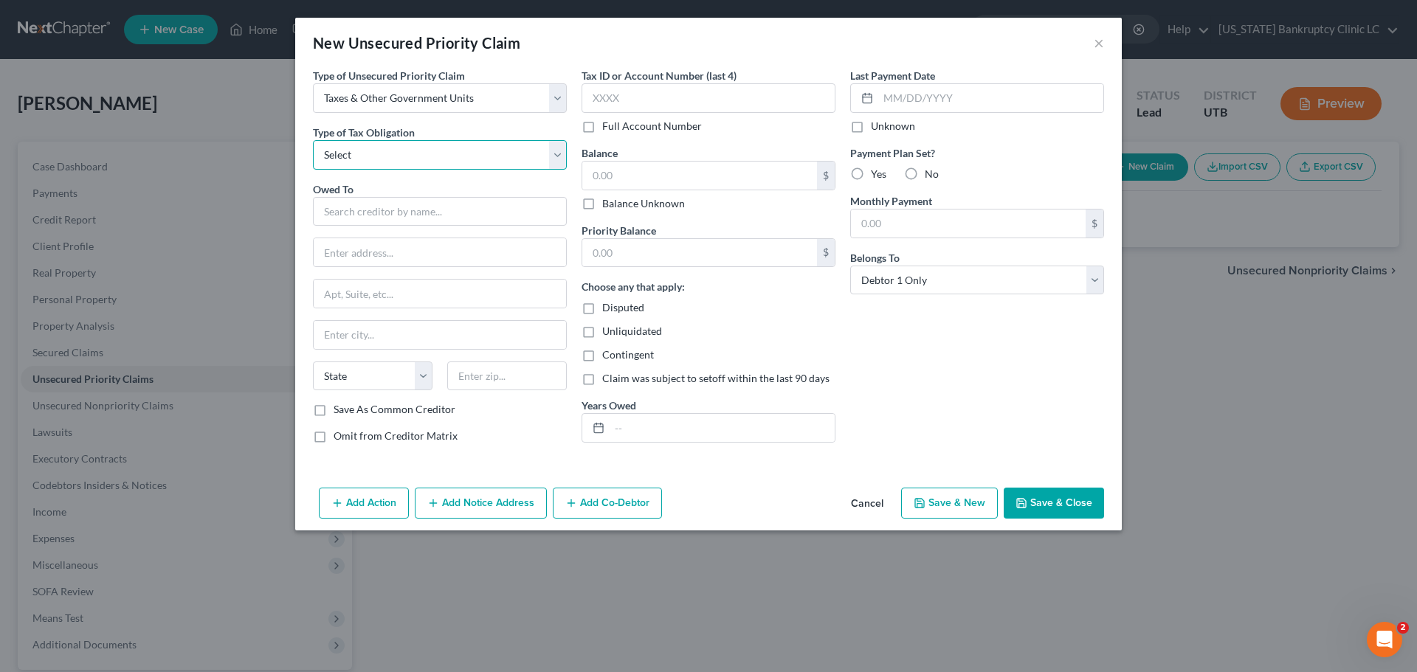
click at [556, 161] on select "Select Federal City State Franchise Tax Board Other" at bounding box center [440, 155] width 254 height 30
select select "0"
click at [313, 140] on select "Select Federal City State Franchise Tax Board Other" at bounding box center [440, 155] width 254 height 30
click at [503, 216] on input "text" at bounding box center [440, 212] width 254 height 30
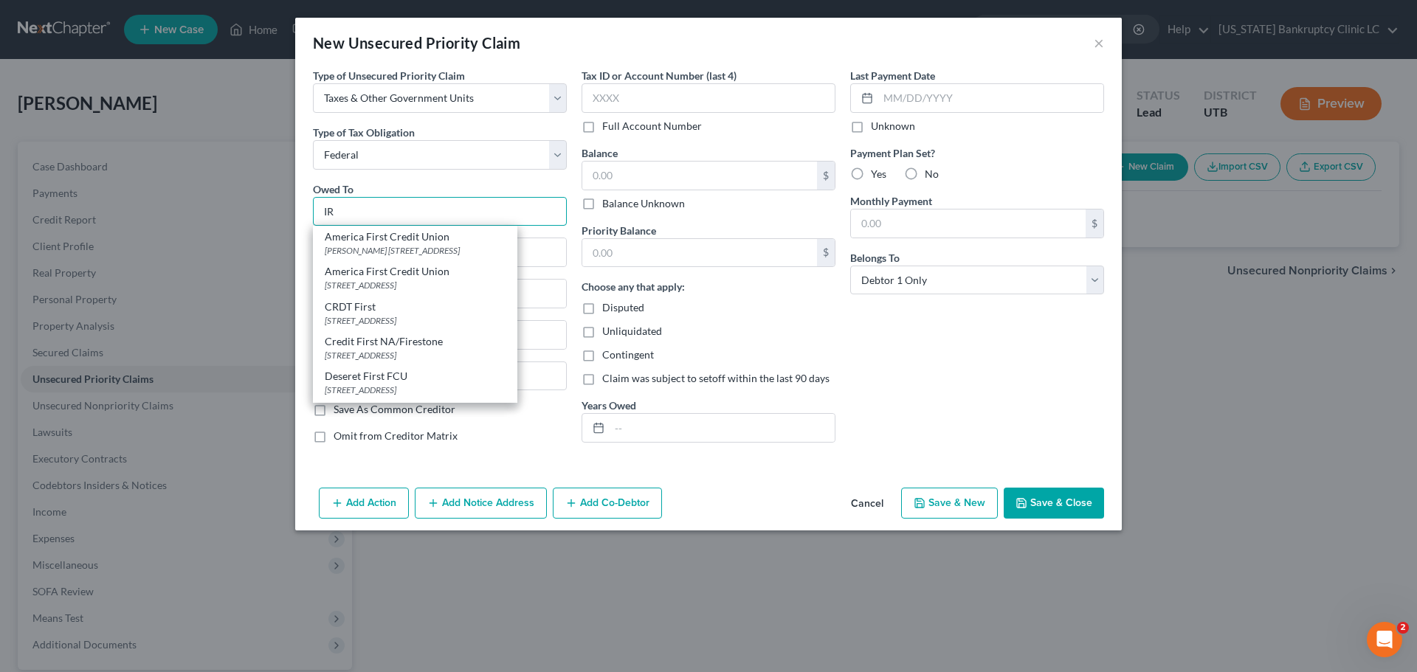
type input "I"
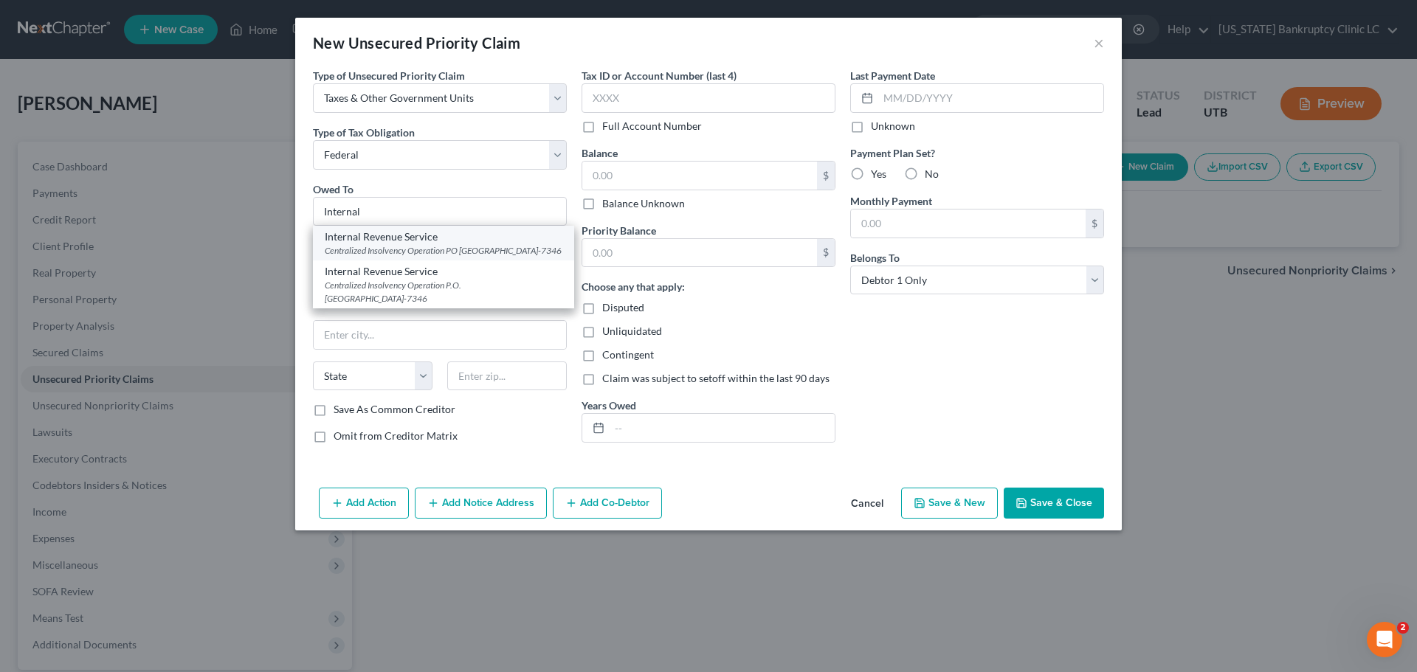
click at [462, 236] on div "Internal Revenue Service" at bounding box center [444, 236] width 238 height 15
type input "Internal Revenue Service"
type input "Centralized Insolvency Operation"
type input "PO Box 7346"
type input "Philadelphia"
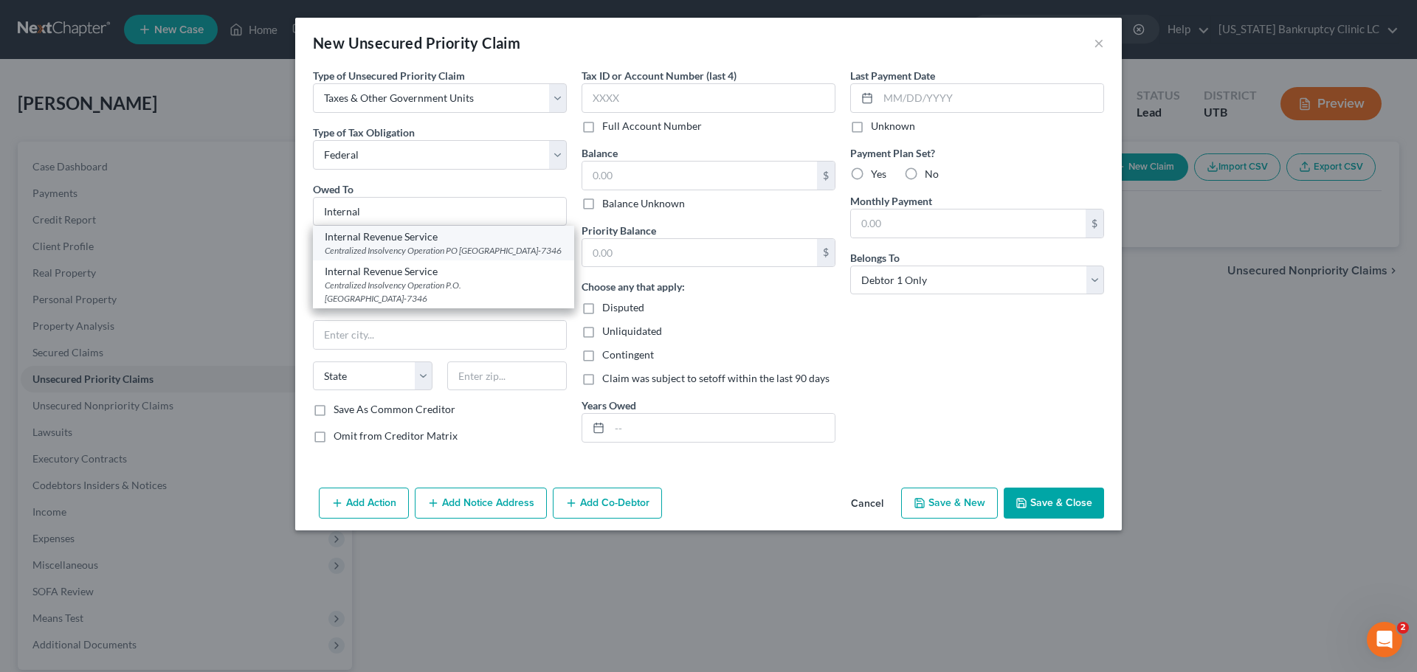
select select "39"
type input "19101-7346"
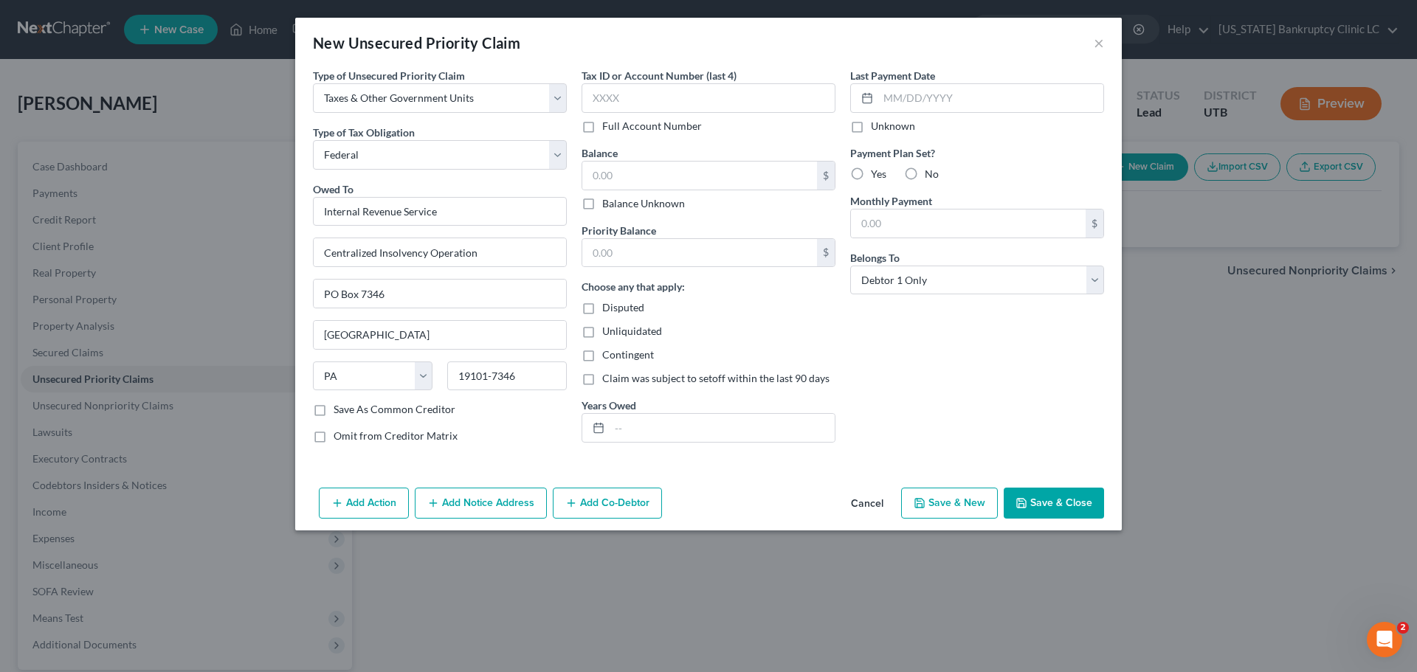
click at [955, 503] on button "Save & New" at bounding box center [949, 503] width 97 height 31
select select "0"
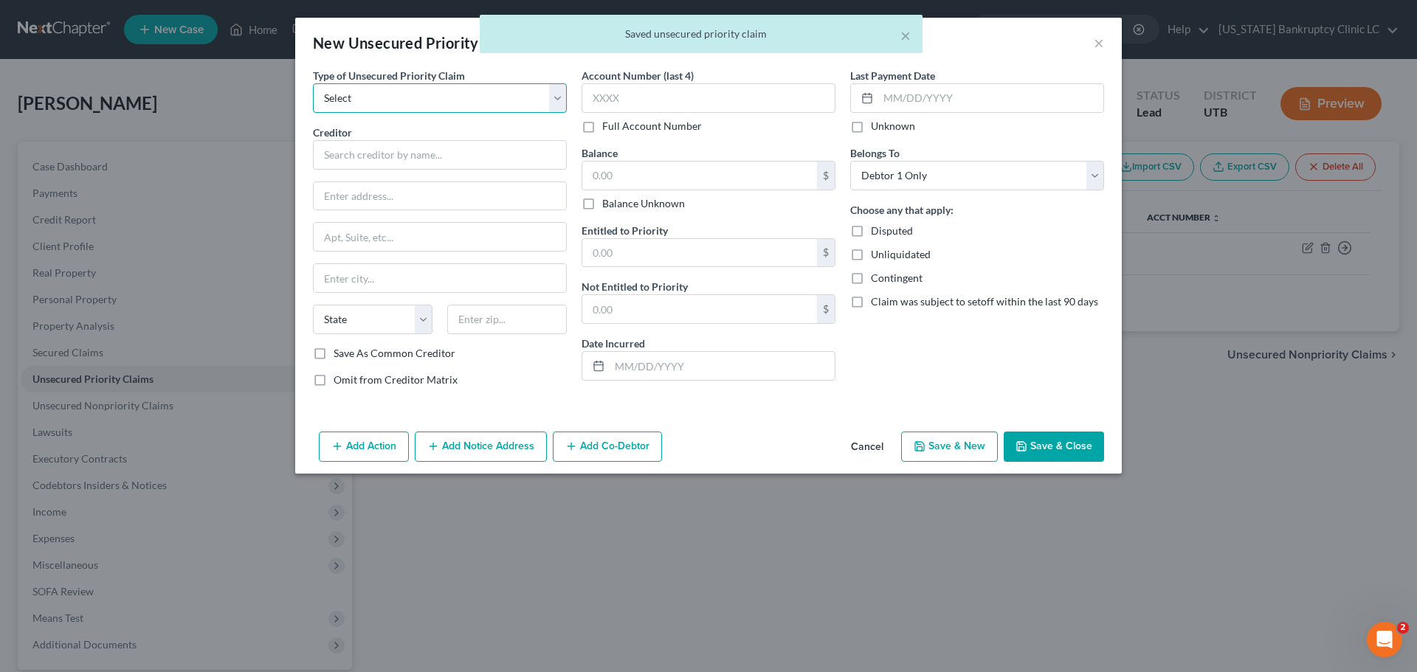
click at [555, 100] on select "Select Taxes & Other Government Units Domestic Support Obligations Extensions o…" at bounding box center [440, 98] width 254 height 30
select select "0"
click at [313, 83] on select "Select Taxes & Other Government Units Domestic Support Obligations Extensions o…" at bounding box center [440, 98] width 254 height 30
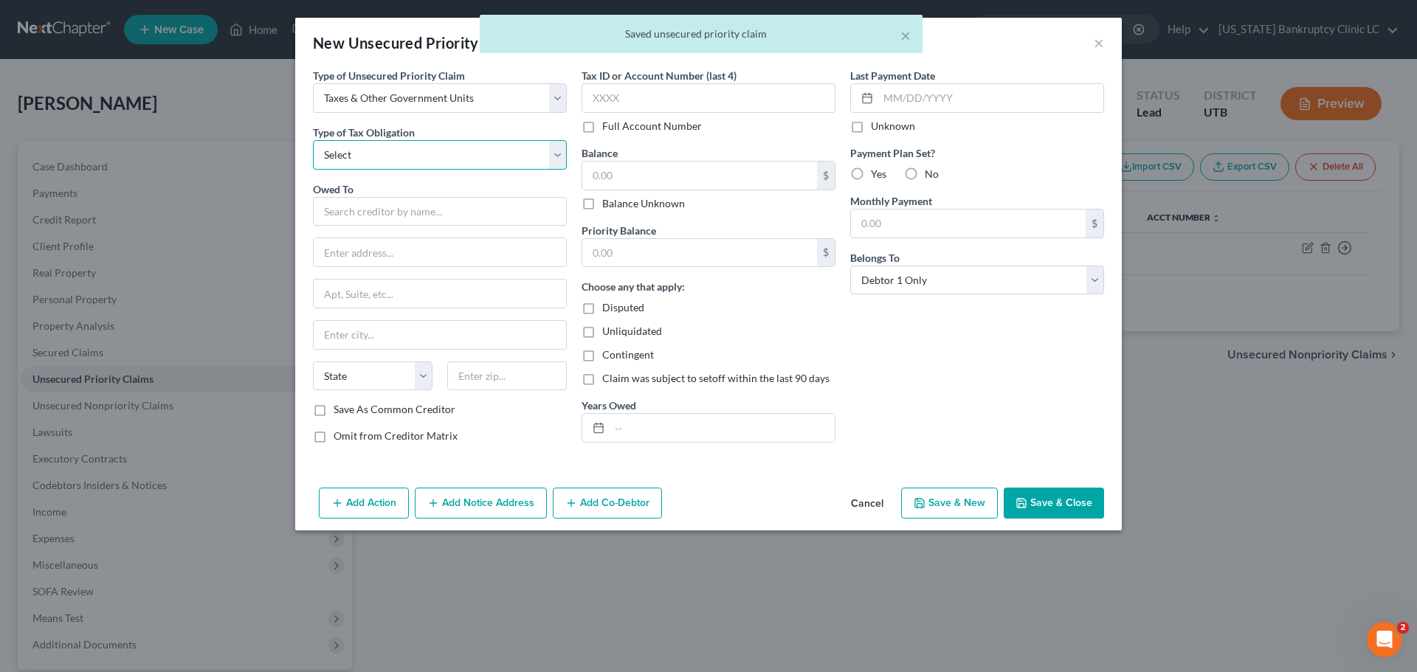
click at [521, 156] on select "Select Federal City State Franchise Tax Board Other" at bounding box center [440, 155] width 254 height 30
select select "2"
click at [313, 140] on select "Select Federal City State Franchise Tax Board Other" at bounding box center [440, 155] width 254 height 30
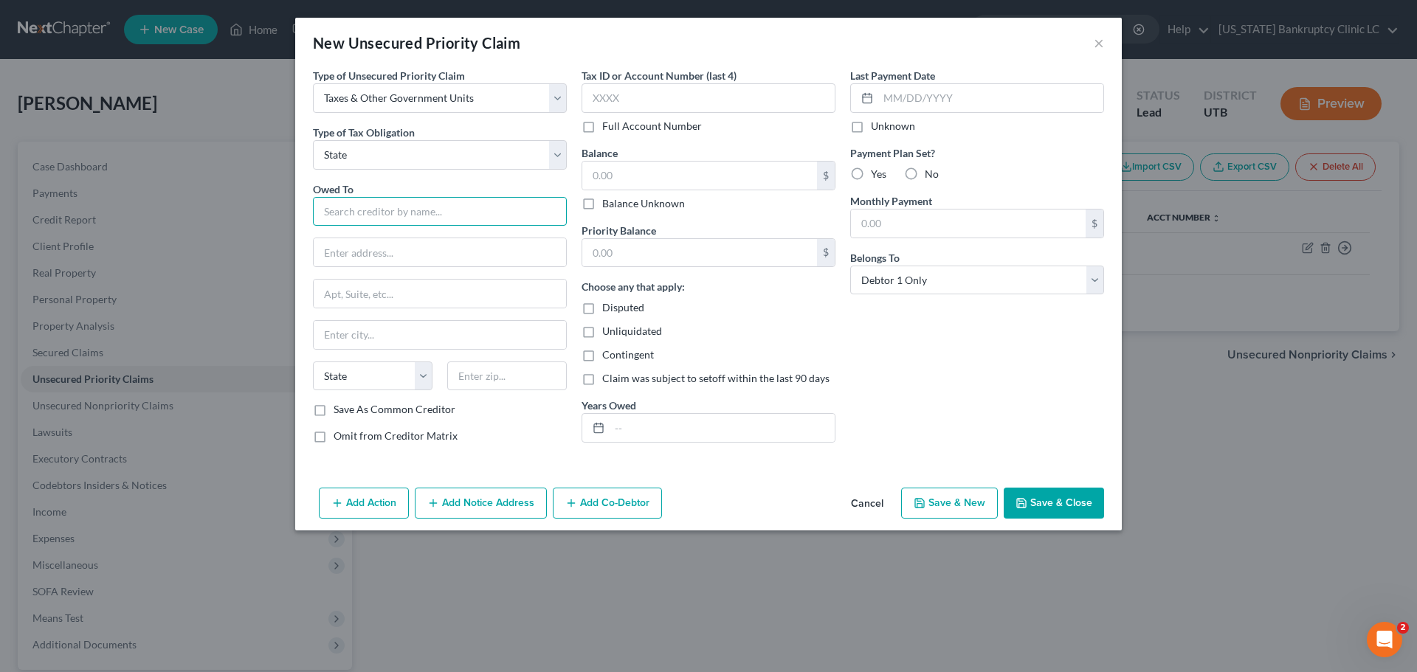
click at [498, 211] on input "text" at bounding box center [440, 212] width 254 height 30
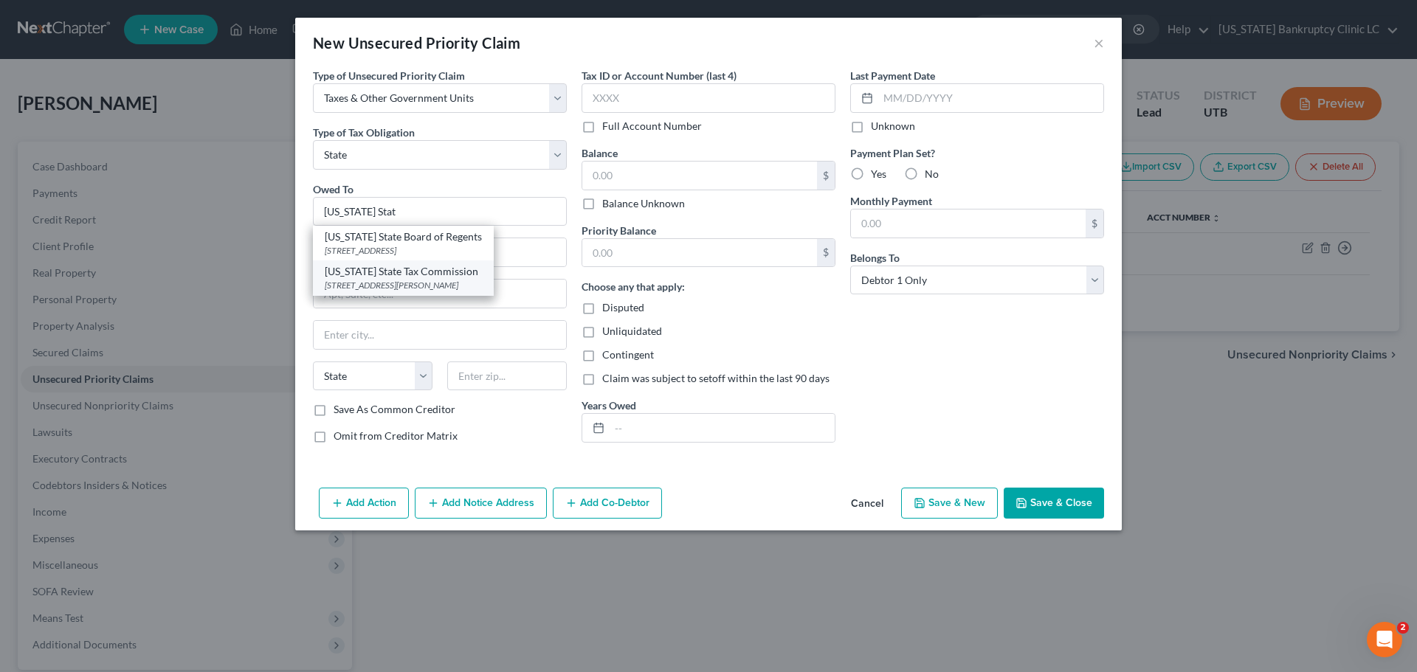
click at [419, 283] on div "210 North 1950 West Special Services Division, Michelle Riggs, Salt Lake City, …" at bounding box center [403, 285] width 157 height 13
type input "Utah State Tax Commission"
type input "210 North 1950 West"
type input "Special Services Division, Michelle Riggs"
type input "Salt Lake City"
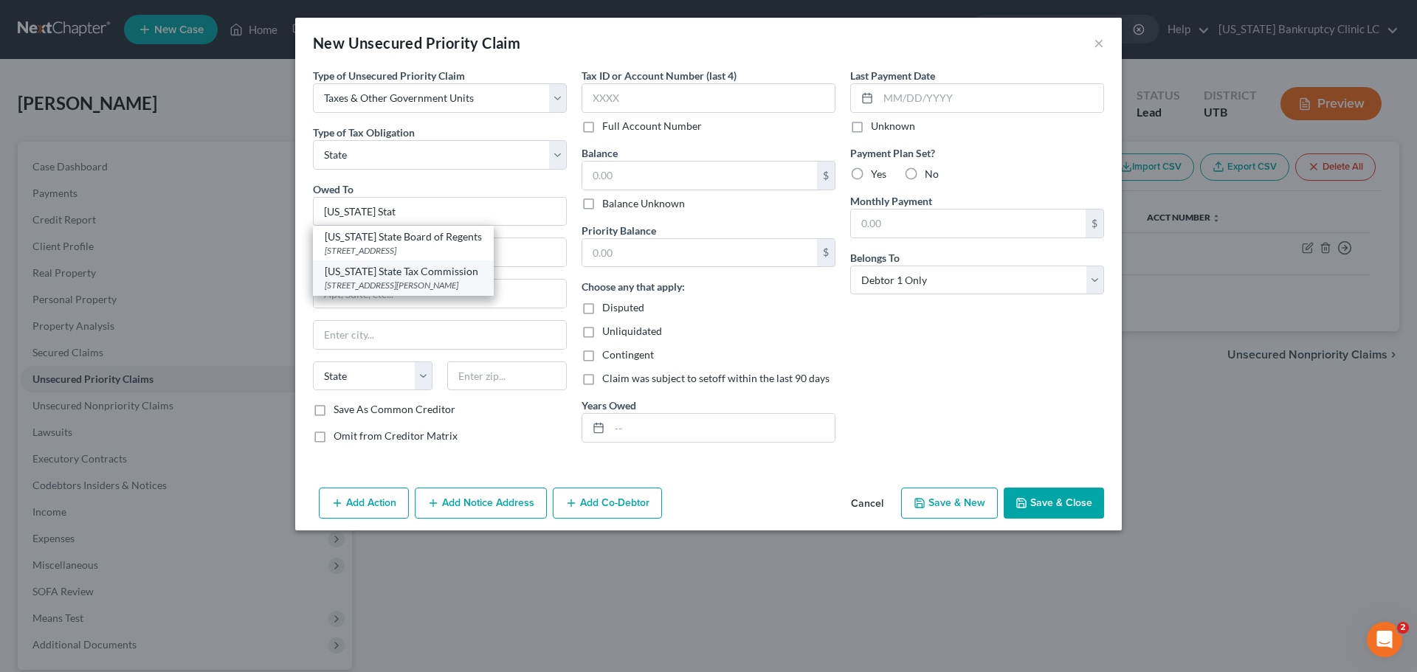
select select "46"
type input "84134"
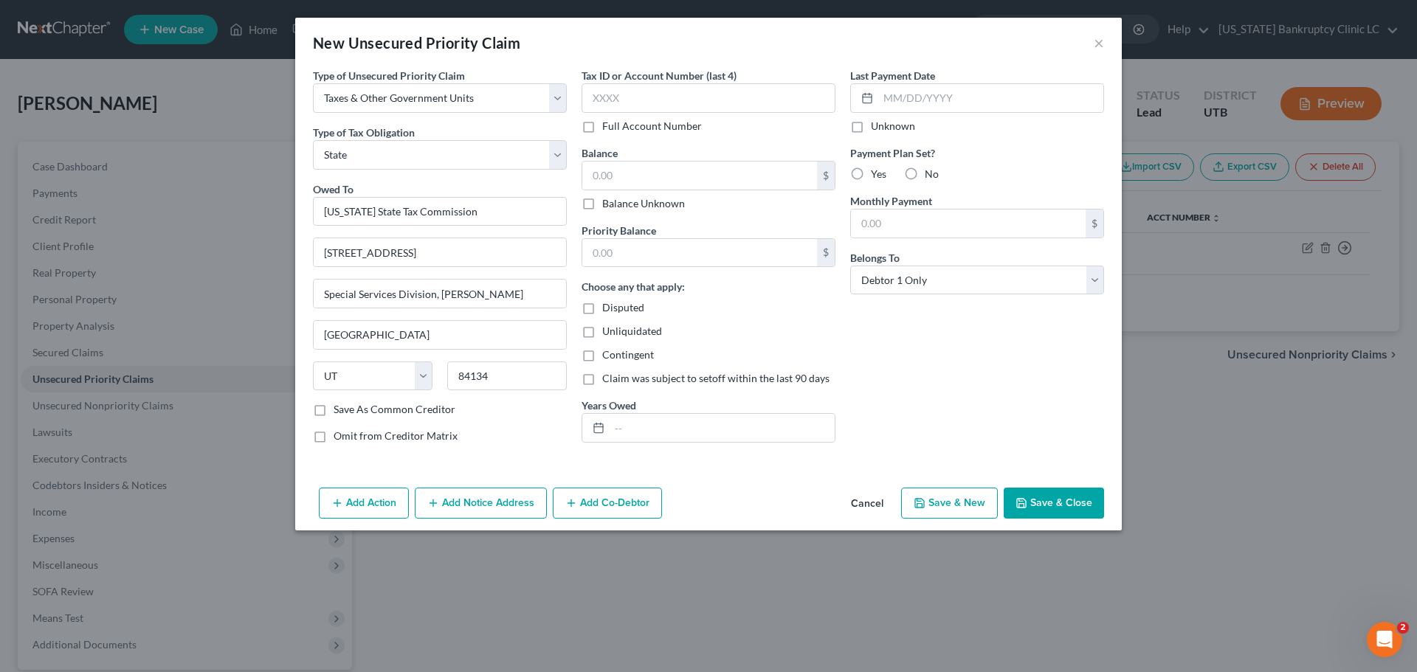
click at [1057, 500] on button "Save & Close" at bounding box center [1054, 503] width 100 height 31
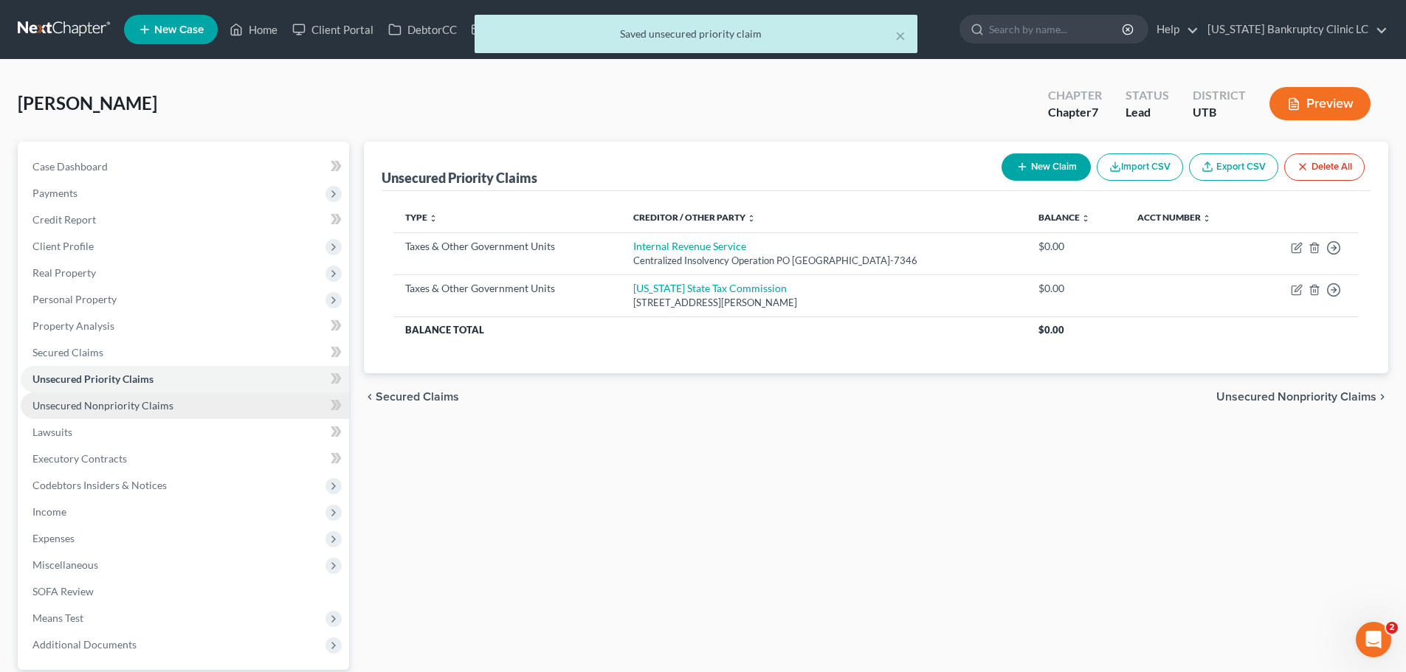
click at [142, 410] on span "Unsecured Nonpriority Claims" at bounding box center [102, 405] width 141 height 13
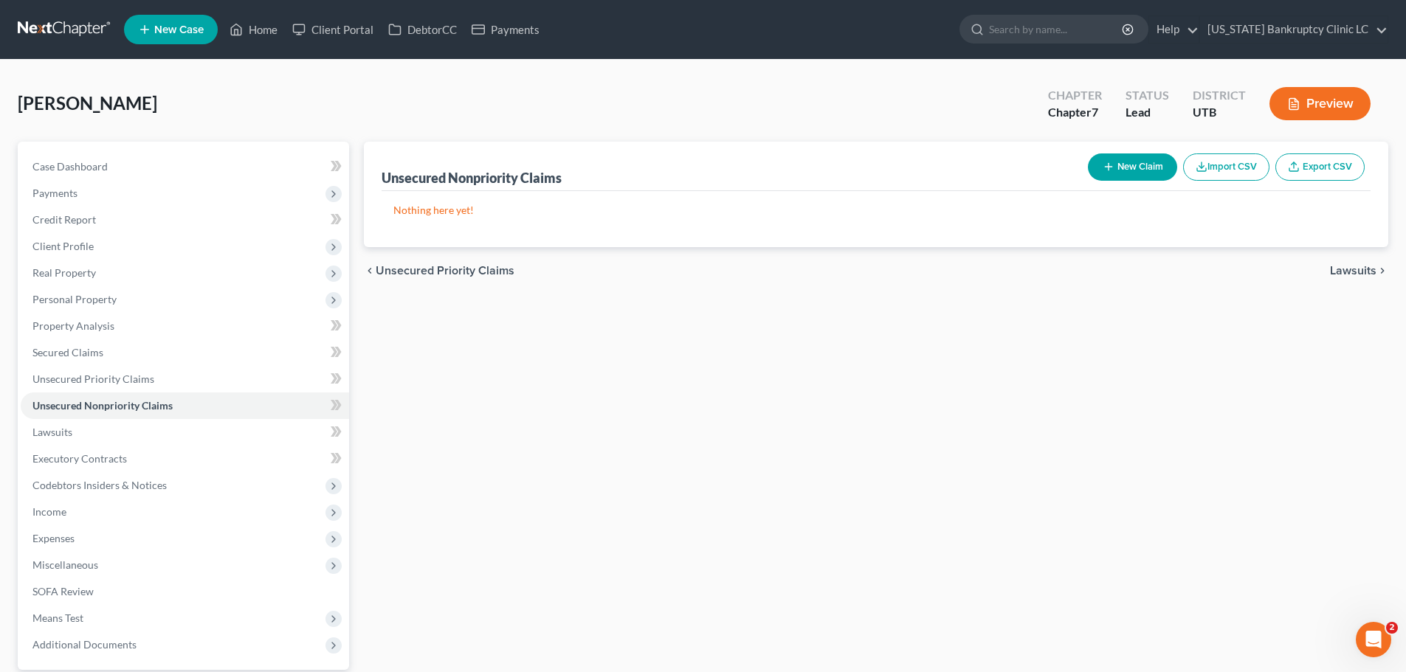
click at [1132, 156] on button "New Claim" at bounding box center [1132, 166] width 89 height 27
select select "0"
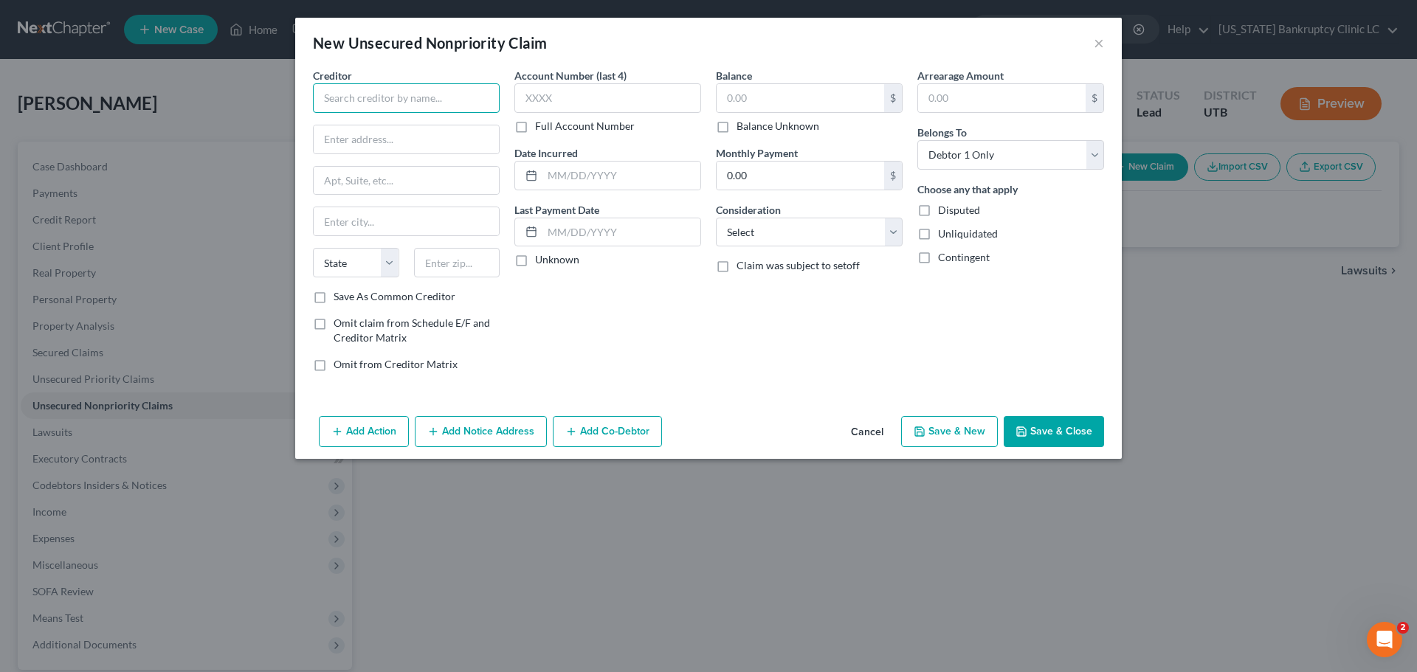
click at [451, 97] on input "text" at bounding box center [406, 98] width 187 height 30
type input "Jedidiah D. Kowalski"
type input "5126 W Daybreak Pwky"
type input "84009"
click at [446, 227] on input "text" at bounding box center [406, 221] width 185 height 28
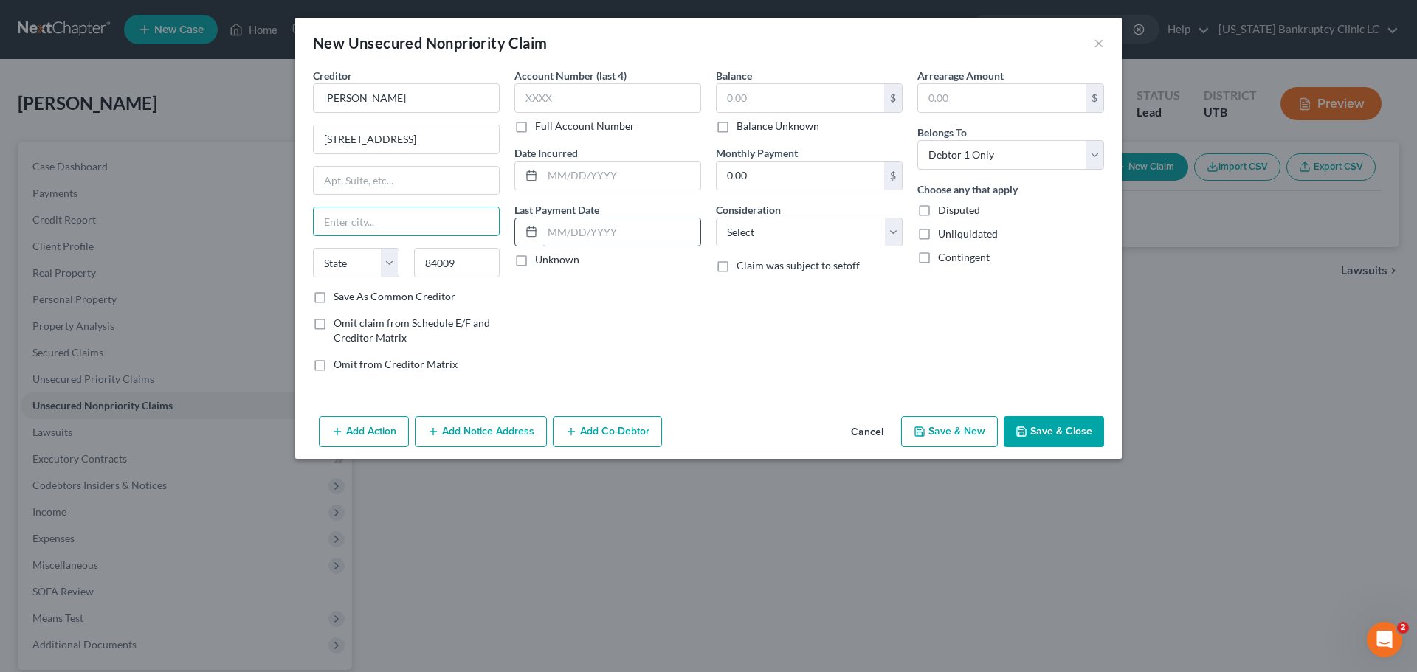
click at [588, 231] on input "text" at bounding box center [621, 232] width 158 height 28
click at [401, 218] on input "text" at bounding box center [406, 221] width 185 height 28
type input "South Jordan"
select select "46"
click at [954, 426] on button "Save & New" at bounding box center [949, 431] width 97 height 31
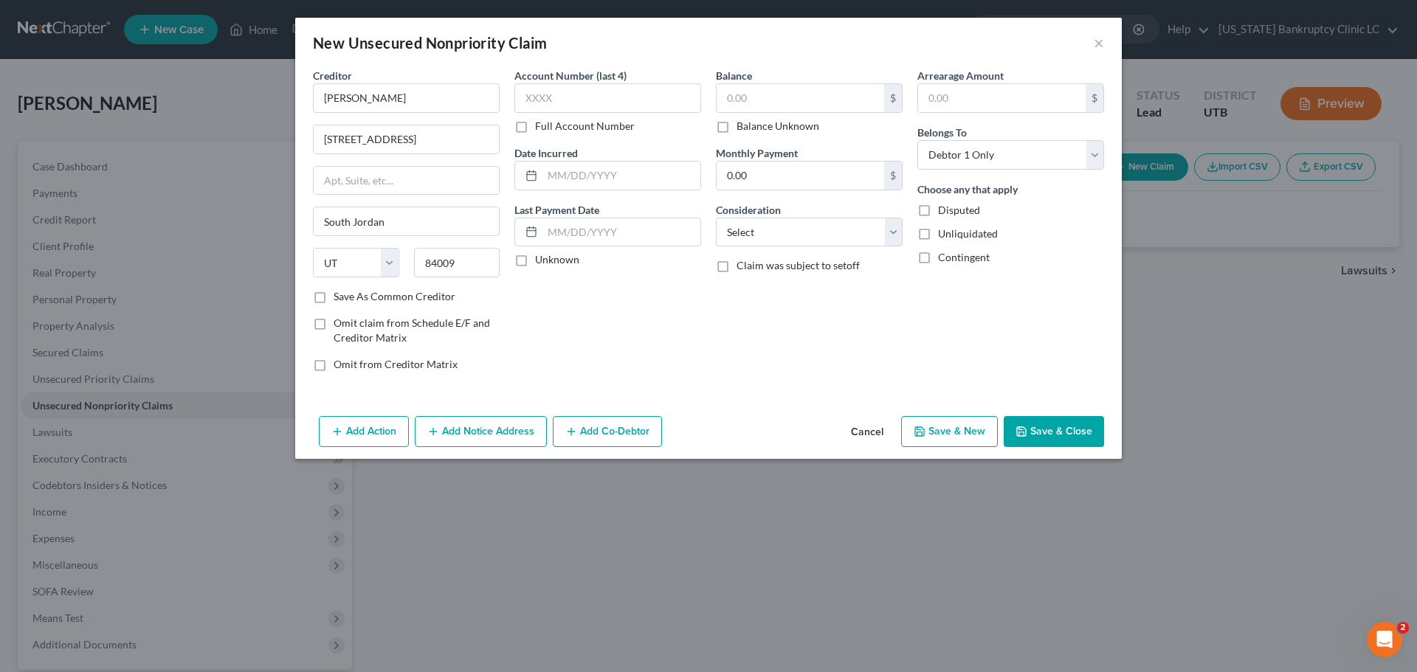
select select "0"
click at [449, 100] on input "text" at bounding box center [406, 98] width 187 height 30
type input "Rebecca K Burt"
type input "50 North Medical Drive"
type input "Salt Lake City"
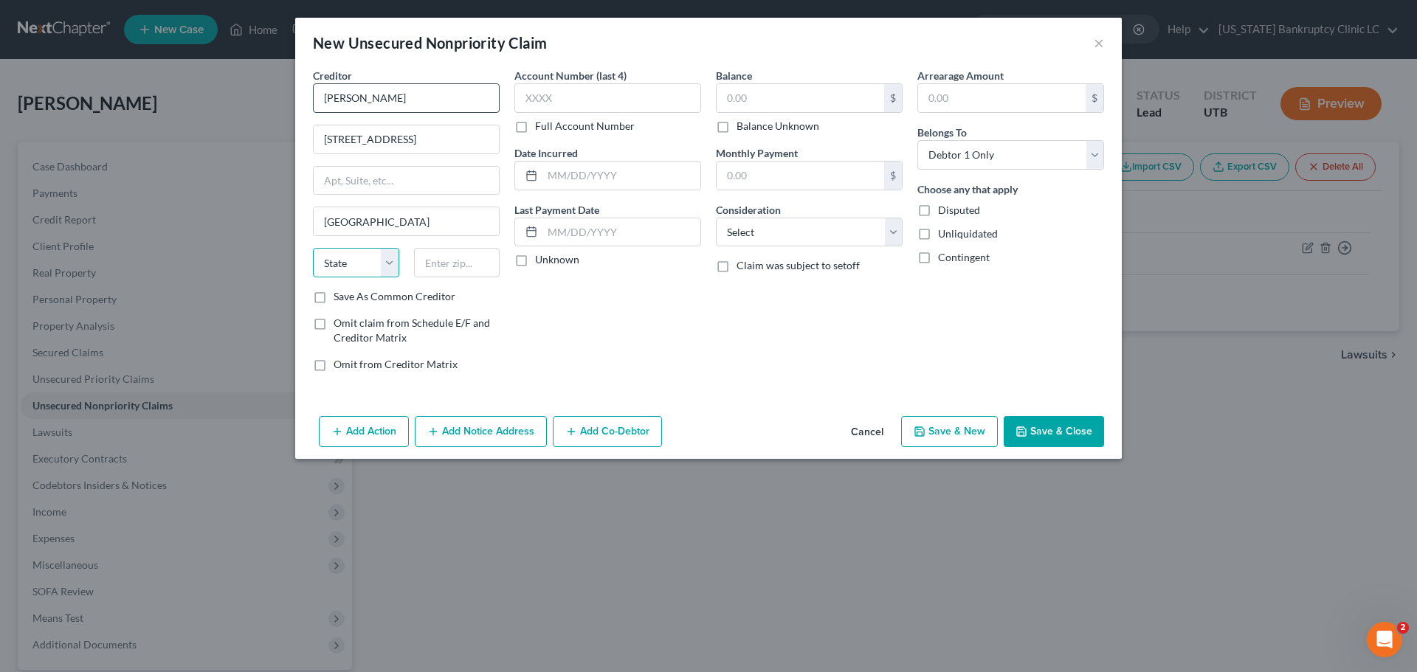
select select "46"
type input "84132"
click at [941, 425] on button "Save & New" at bounding box center [949, 431] width 97 height 31
select select "0"
type input "0.00"
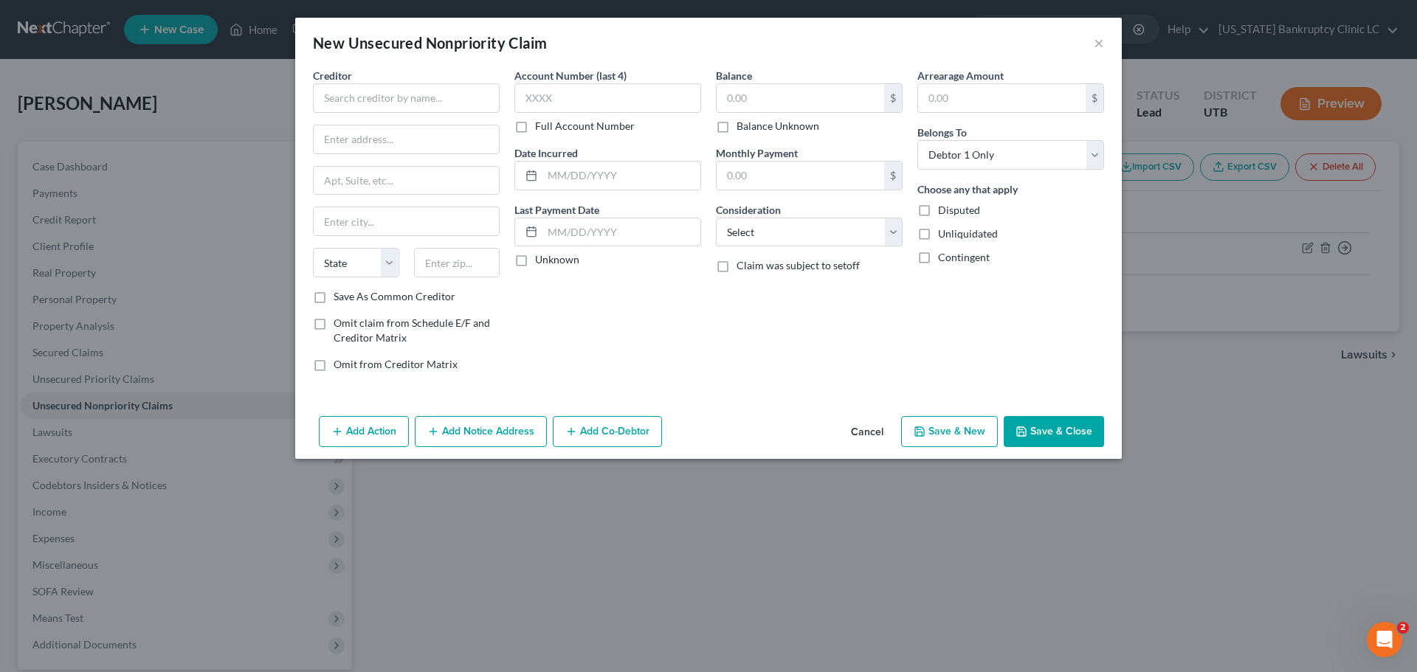
type input "0.00"
click at [389, 103] on input "text" at bounding box center [406, 98] width 187 height 30
type input "Rebecca K Burt"
type input "5323 S Woodrow St"
type input "Ste 201"
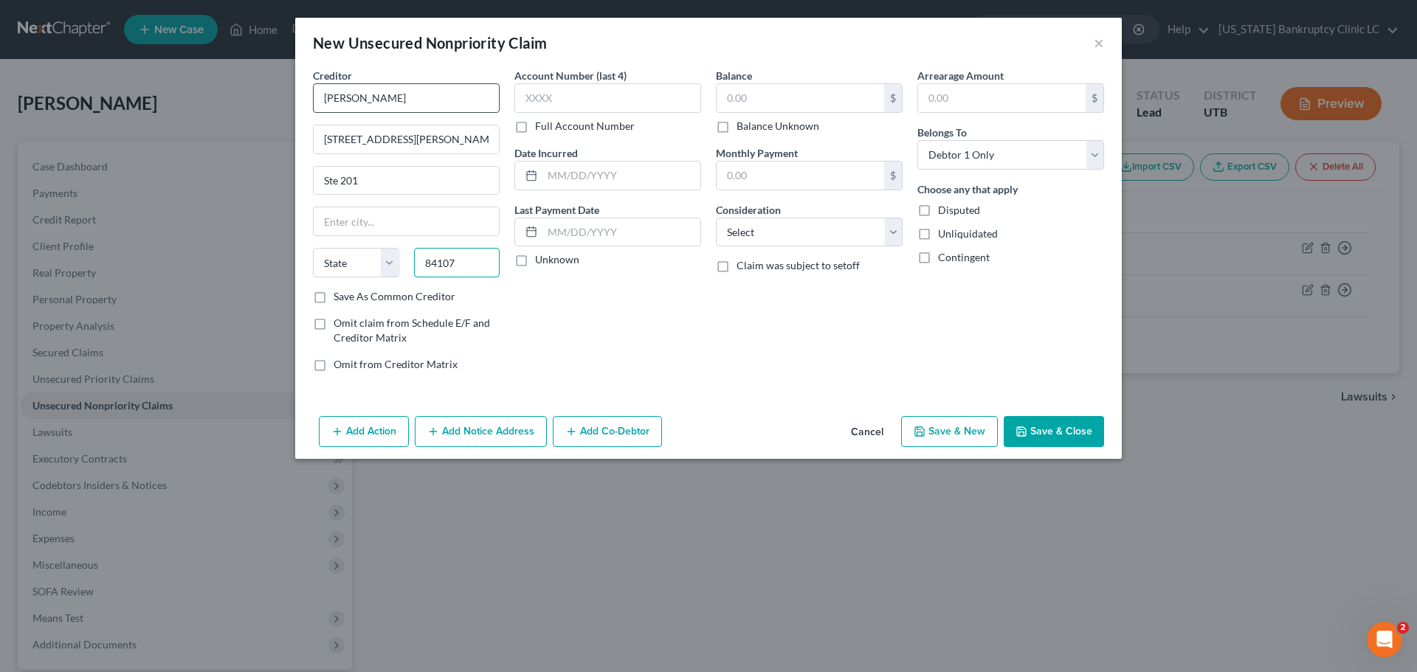
type input "84107"
type input "Salt Lake City"
select select "46"
click at [409, 94] on input "Rebecca K Burt" at bounding box center [406, 98] width 187 height 30
type input "Rebeka Clifford"
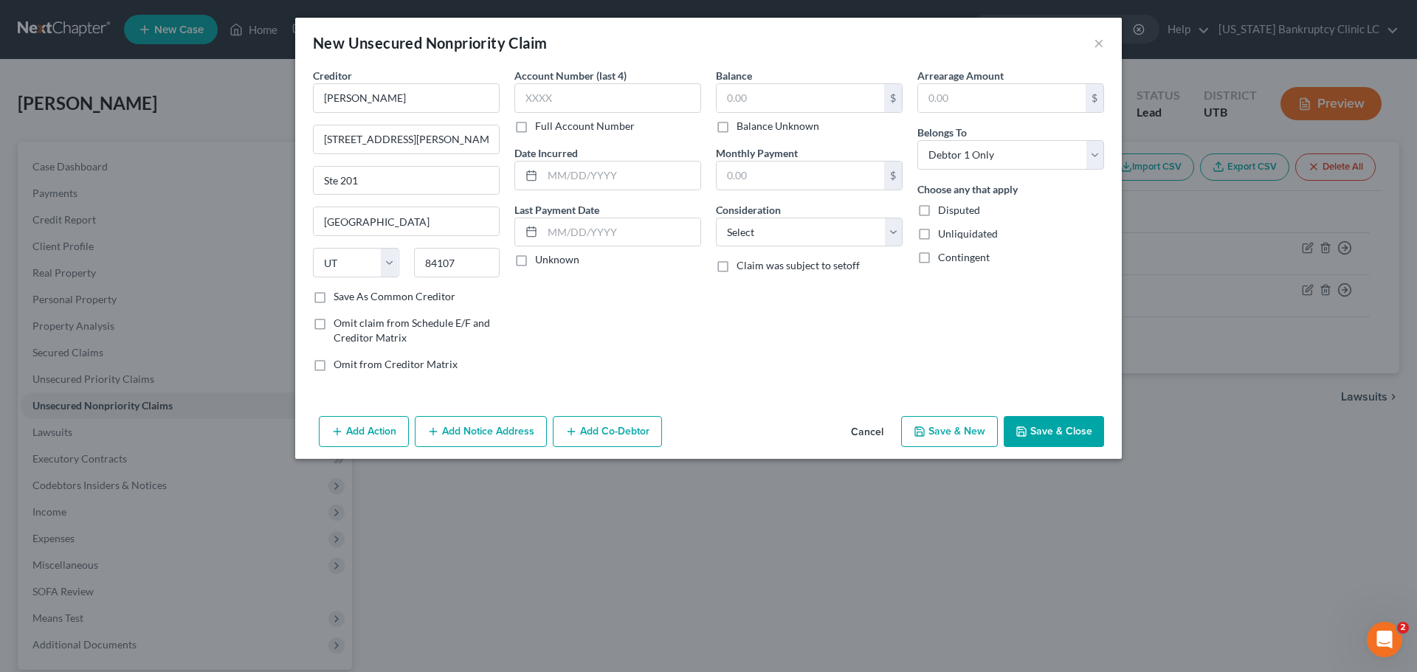
click at [457, 431] on button "Add Notice Address" at bounding box center [481, 431] width 132 height 31
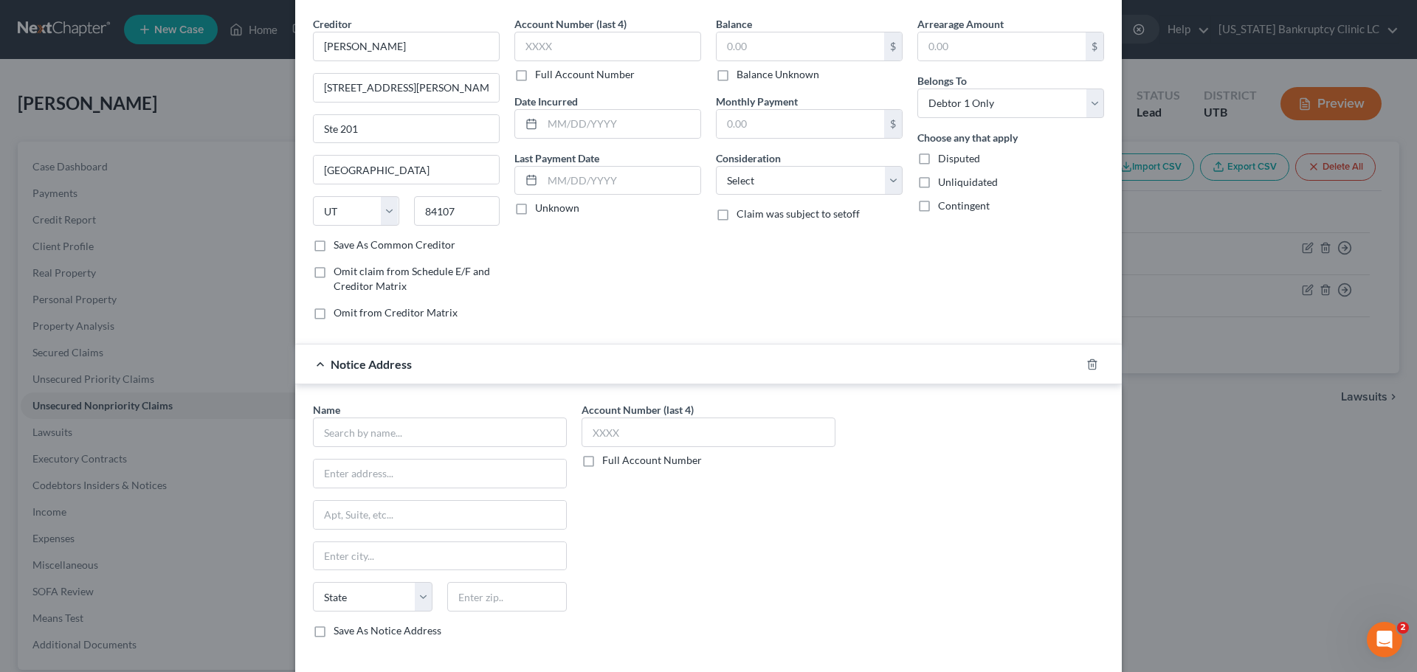
scroll to position [122, 0]
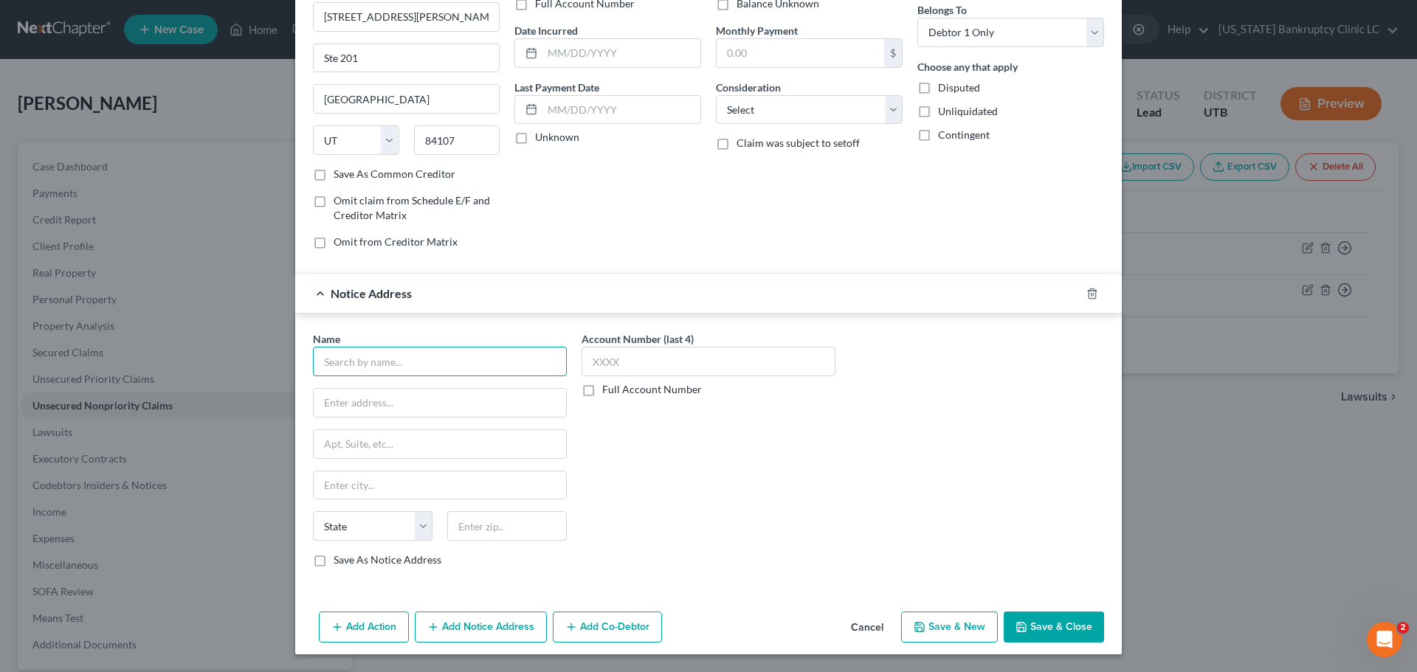
click at [449, 367] on input "text" at bounding box center [440, 362] width 254 height 30
type input "Rebekah Clifford"
type input "11724 S State St"
type input "84020"
type input "Draper"
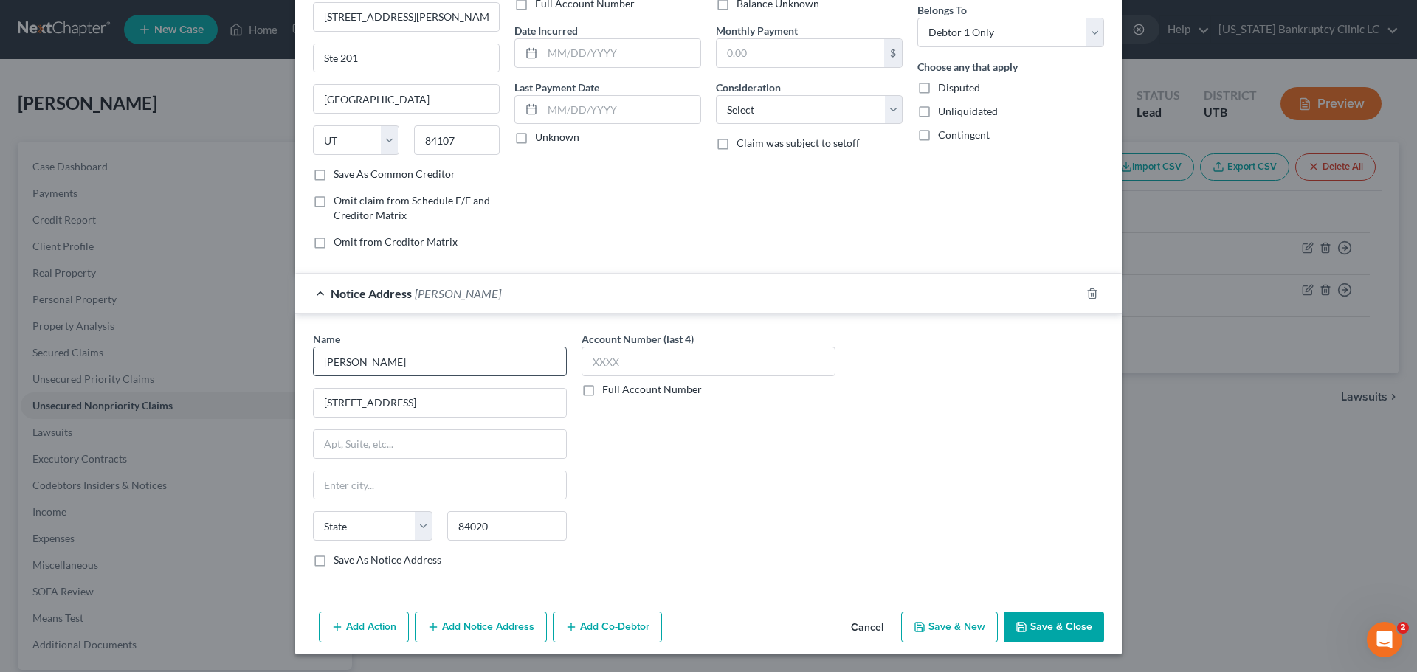
select select "46"
click at [1035, 626] on button "Save & Close" at bounding box center [1054, 627] width 100 height 31
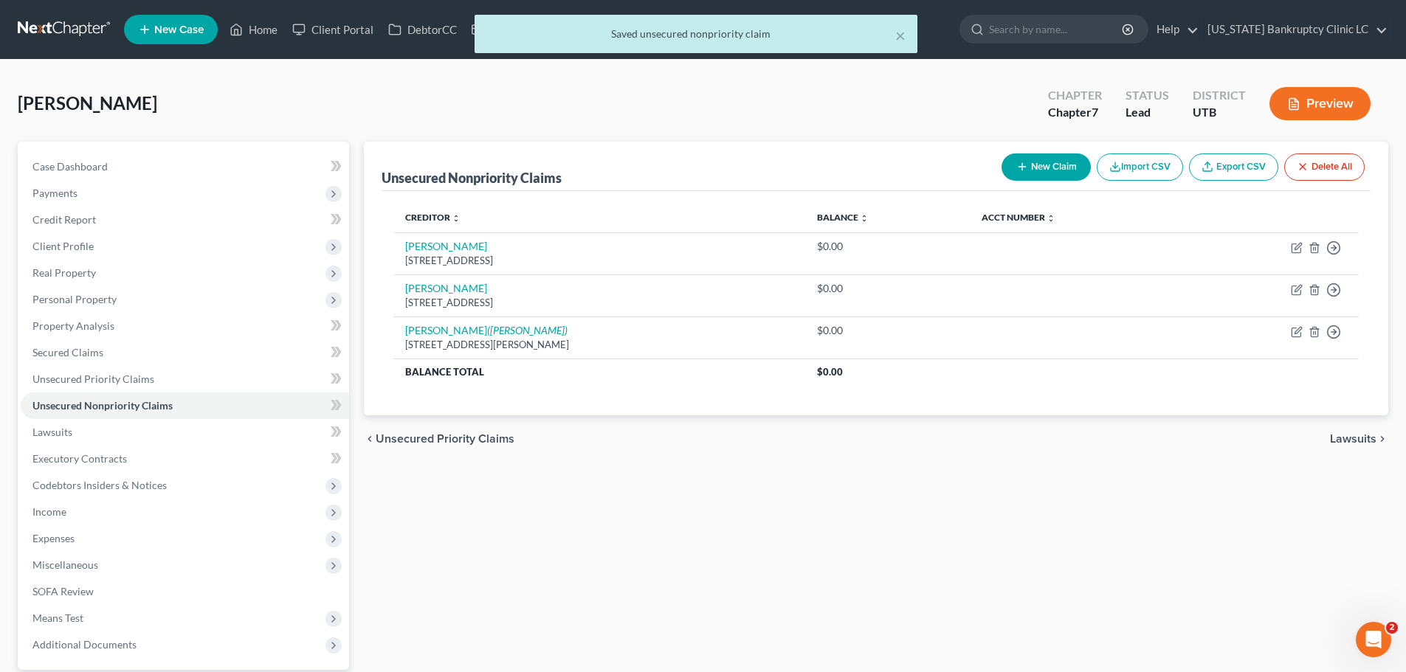
click at [1037, 167] on button "New Claim" at bounding box center [1045, 166] width 89 height 27
select select "0"
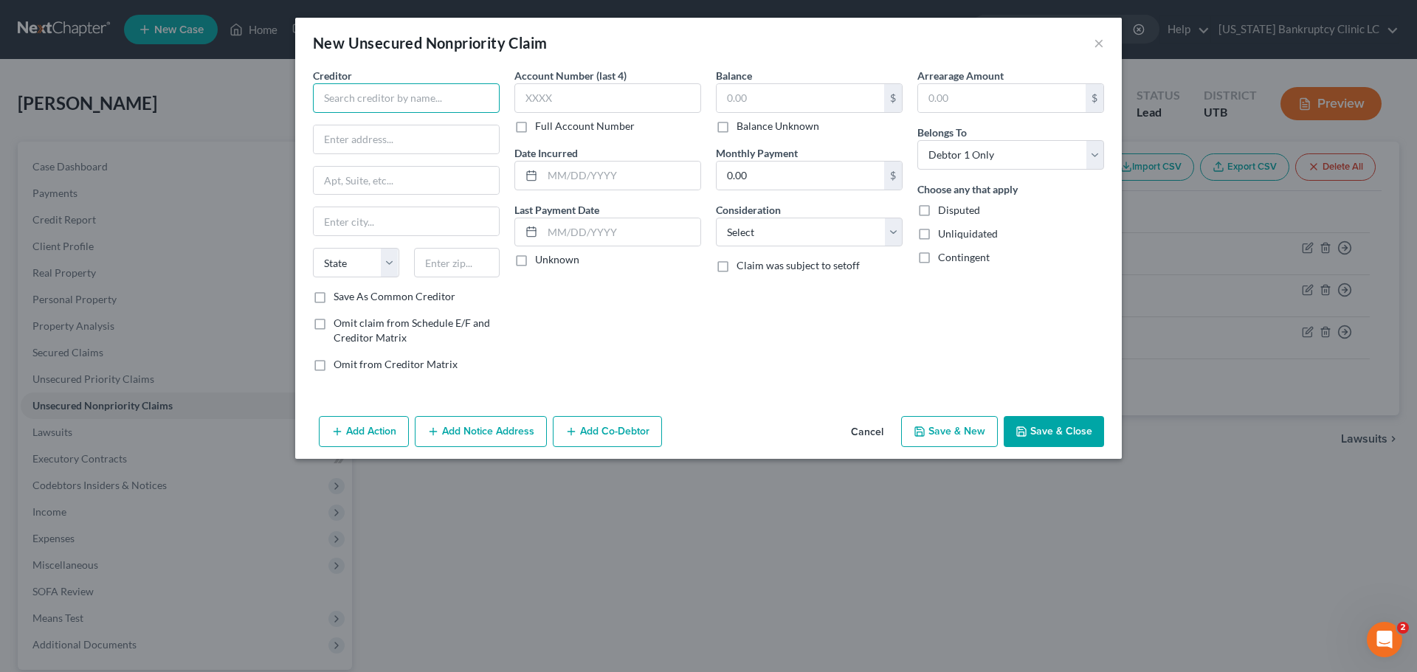
click at [421, 98] on input "text" at bounding box center [406, 98] width 187 height 30
type input "U"
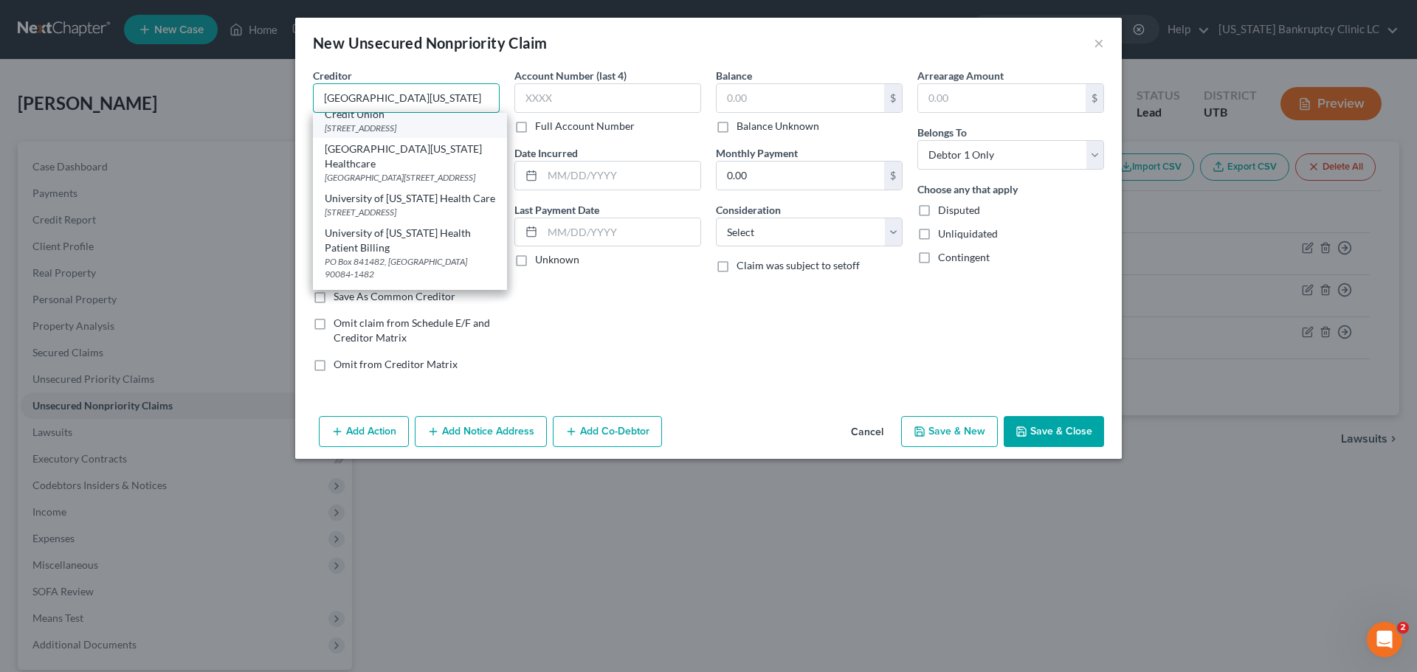
scroll to position [148, 0]
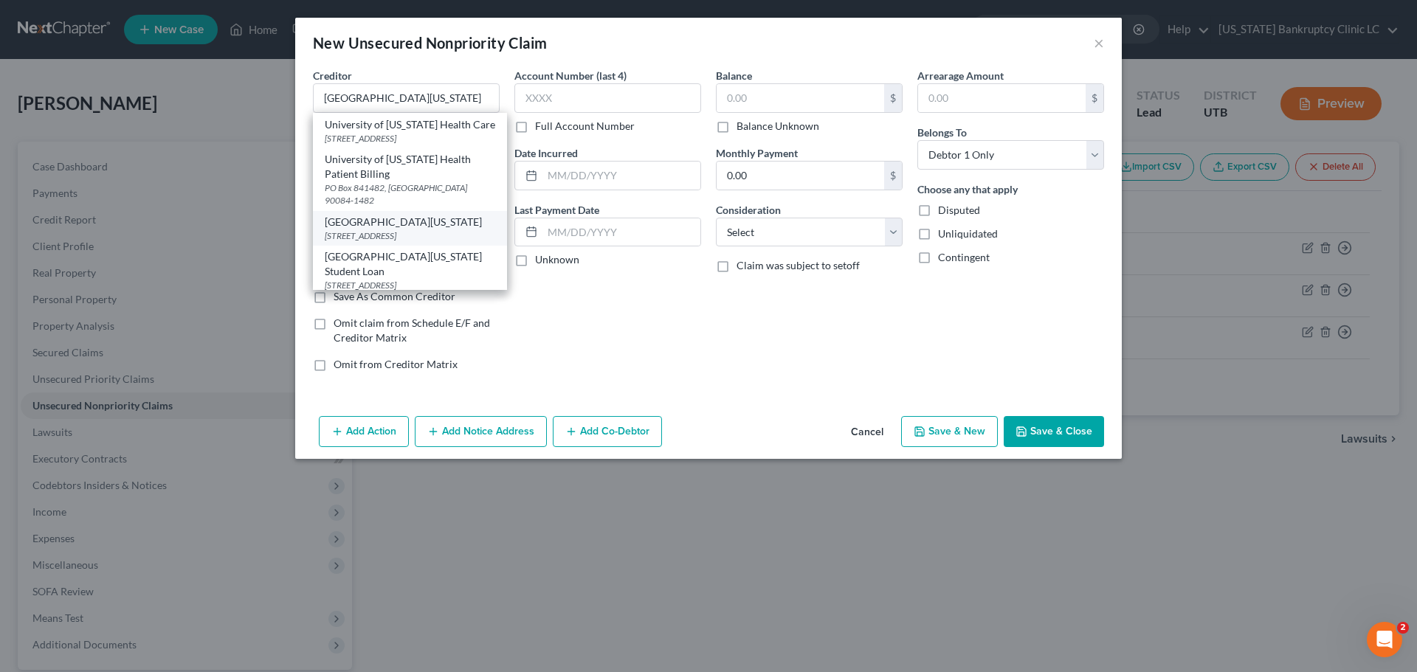
click at [396, 229] on div "University of Utah Hospital" at bounding box center [410, 222] width 170 height 15
type input "University of Utah Hospital"
type input "50 Medical Dr N"
type input "Salt Lake City"
select select "46"
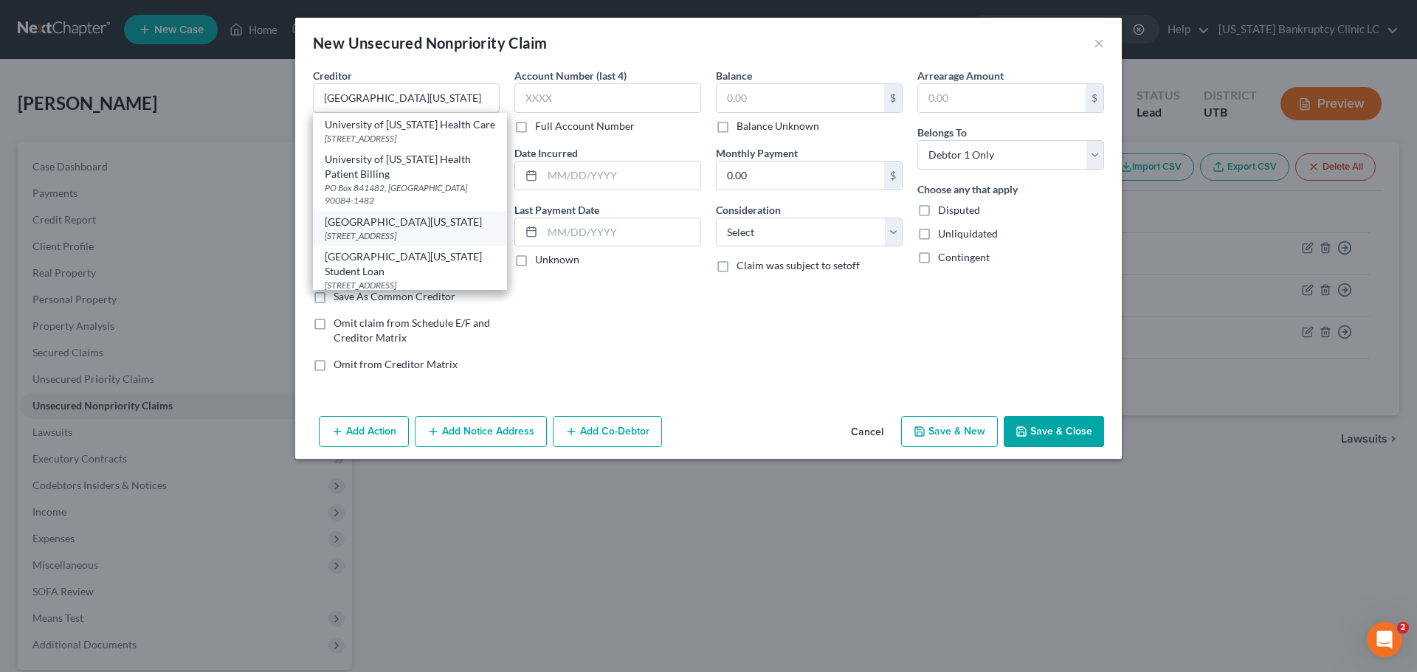
type input "84132"
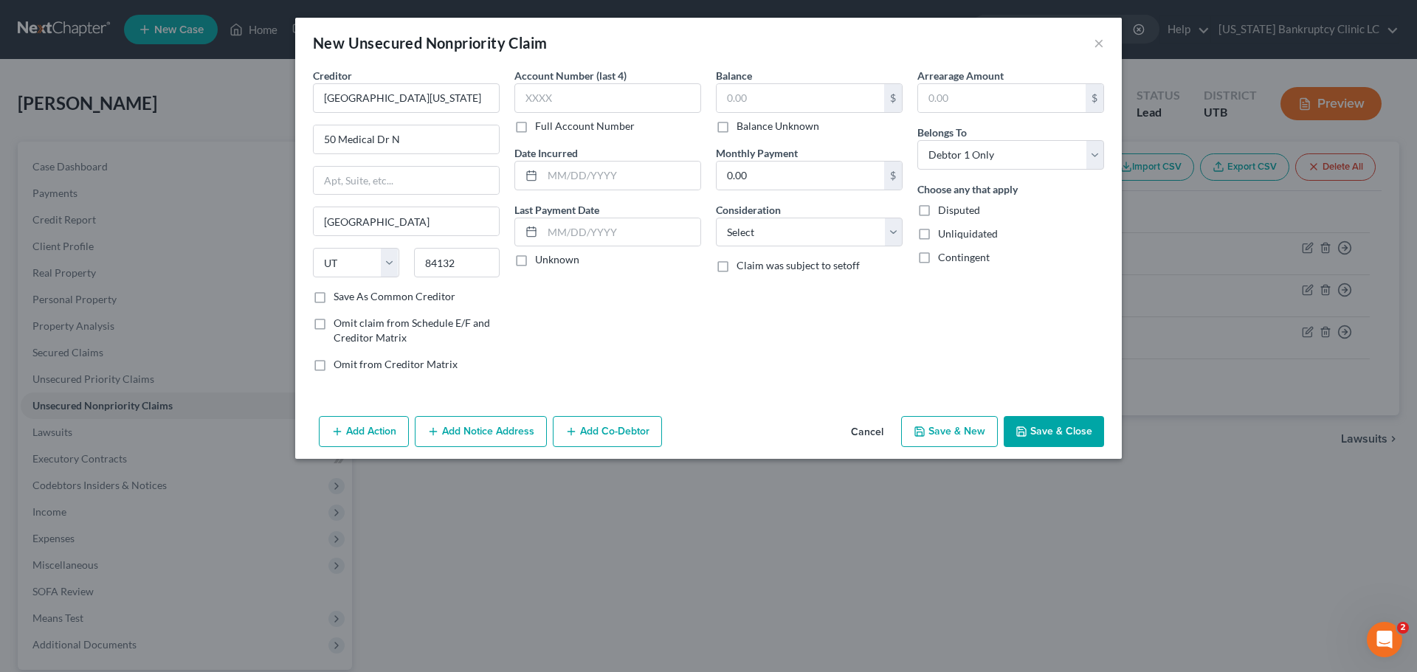
click at [1045, 425] on button "Save & Close" at bounding box center [1054, 431] width 100 height 31
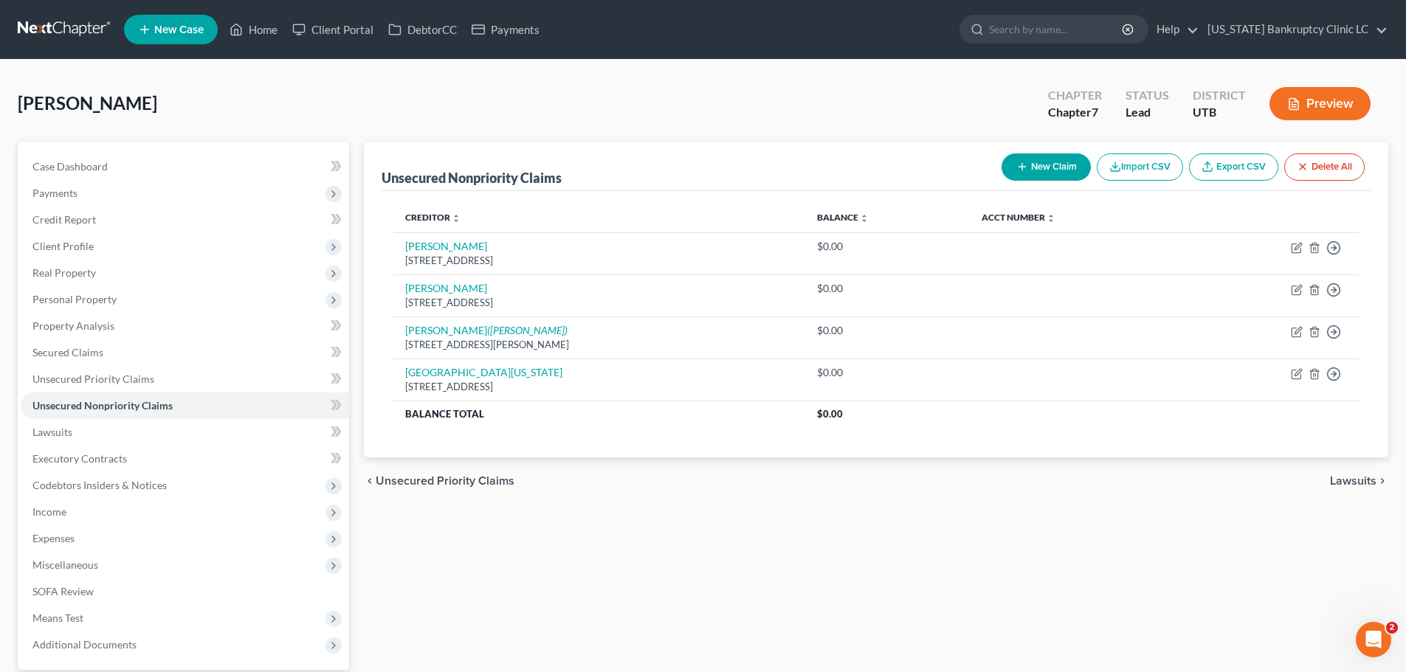
click at [1032, 166] on button "New Claim" at bounding box center [1045, 166] width 89 height 27
select select "0"
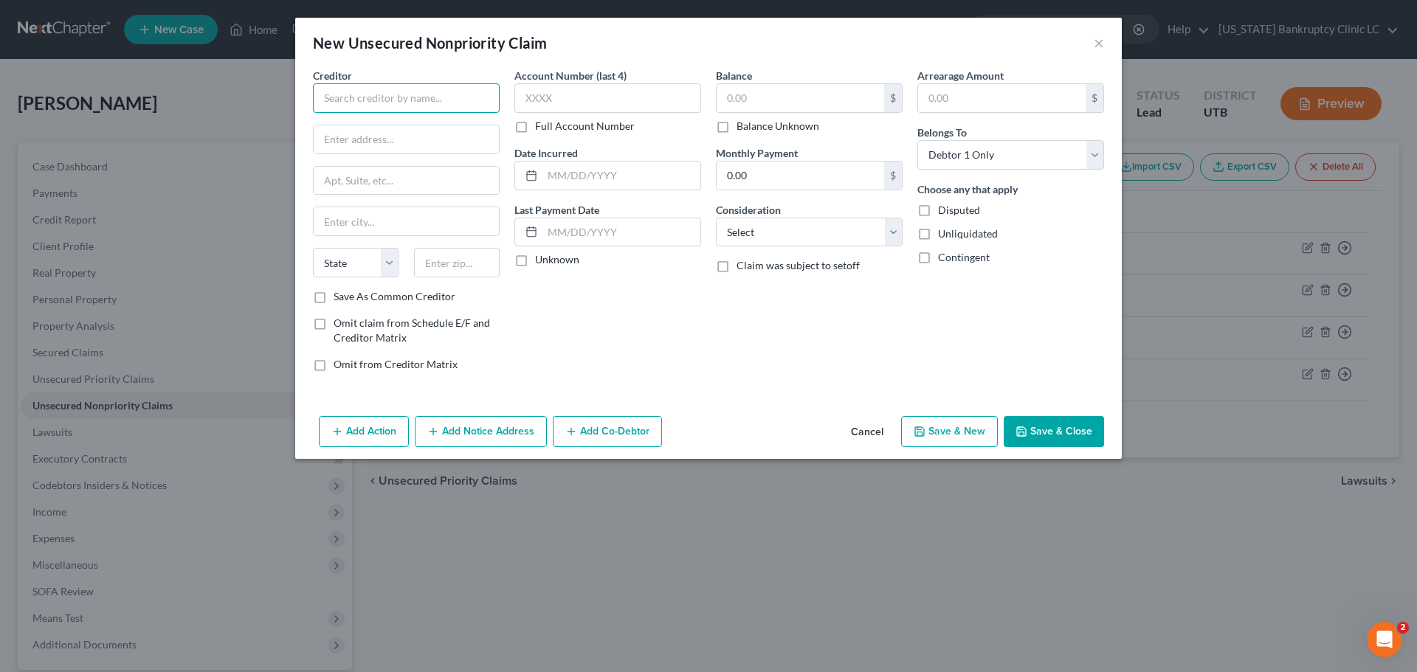
click at [439, 100] on input "text" at bounding box center [406, 98] width 187 height 30
type input "Mark Sederberg, DO"
type input "3401 North Center Street"
type input "84043"
type input "Lehi"
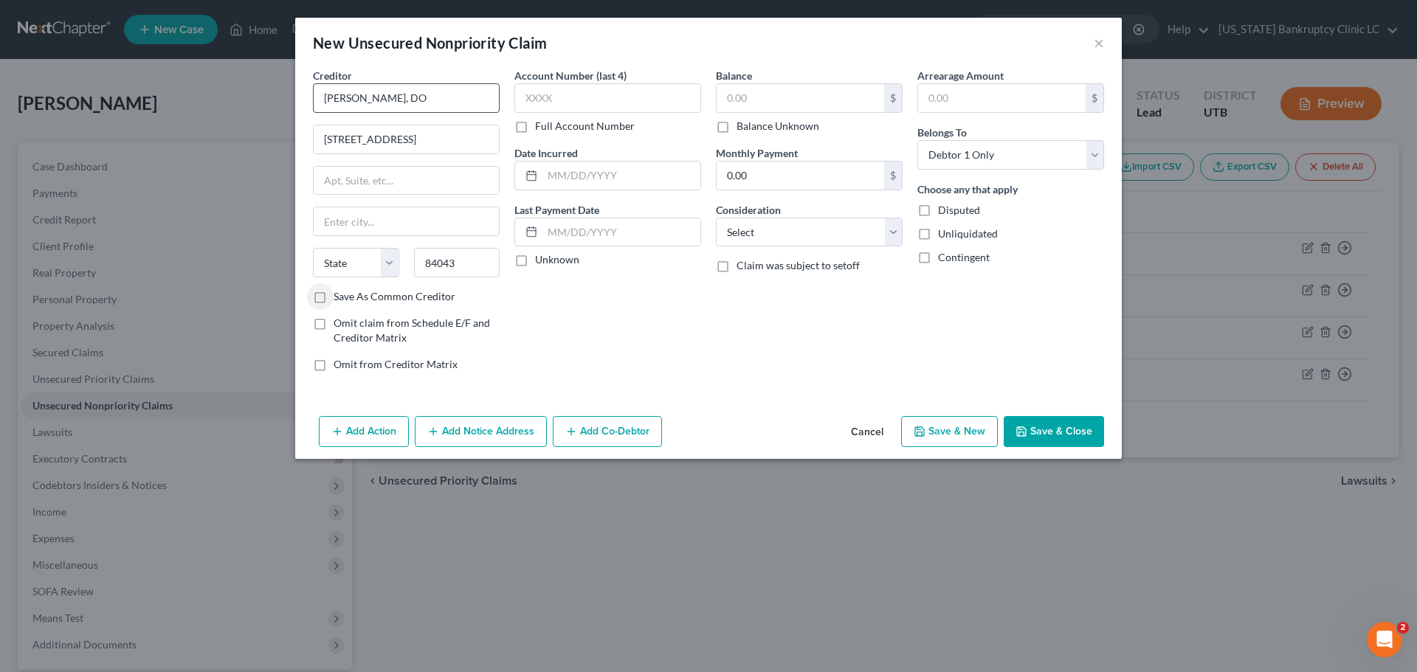
select select "46"
click at [840, 97] on input "text" at bounding box center [799, 98] width 167 height 28
type input "786.28"
click at [956, 425] on button "Save & New" at bounding box center [949, 431] width 97 height 31
select select "0"
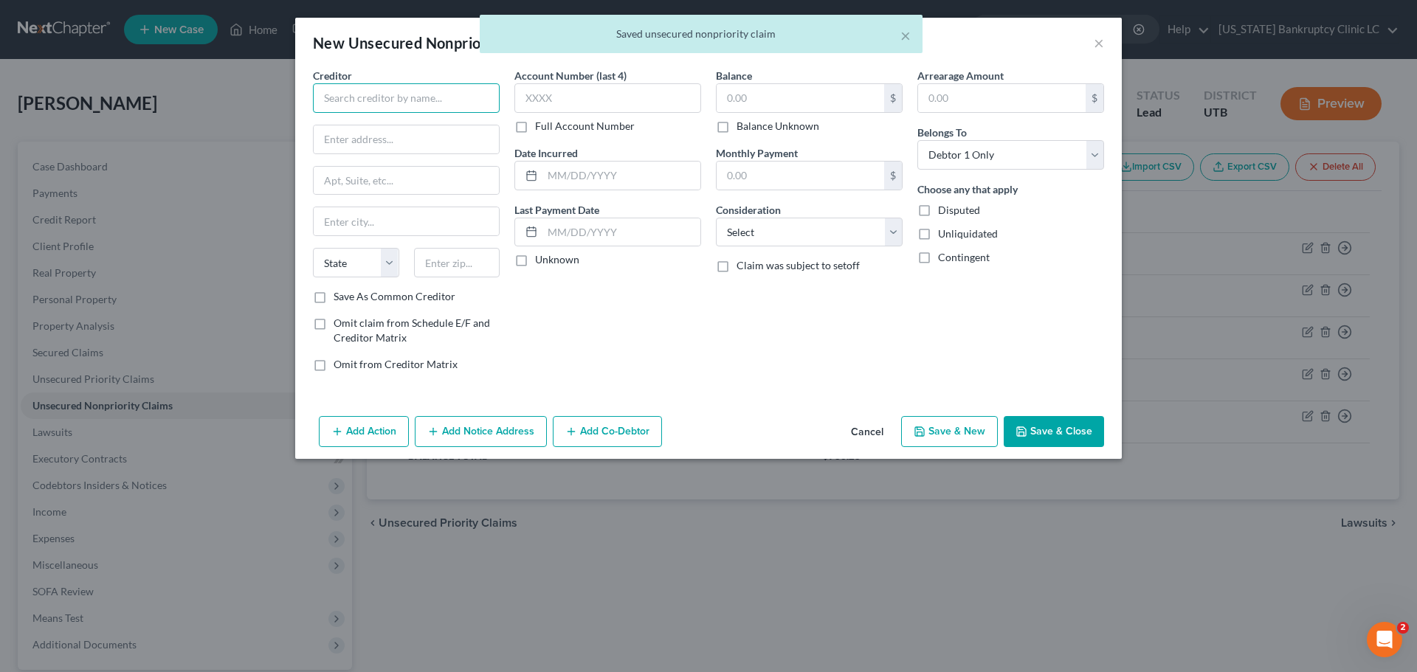
click at [361, 103] on input "text" at bounding box center [406, 98] width 187 height 30
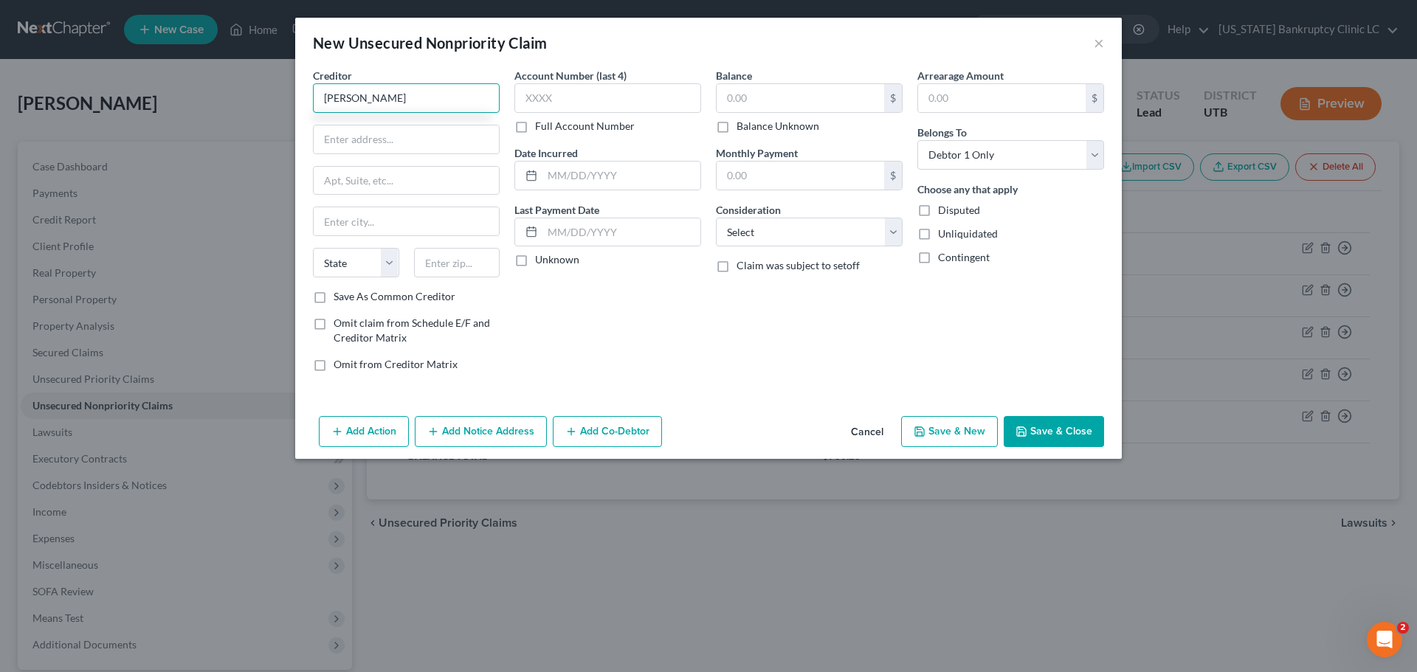
type input "David Wada"
click at [414, 144] on input "text" at bounding box center [406, 139] width 185 height 28
click at [410, 132] on input "text" at bounding box center [406, 139] width 185 height 28
type input "2000 Circle of Hope Drive"
type input "84112"
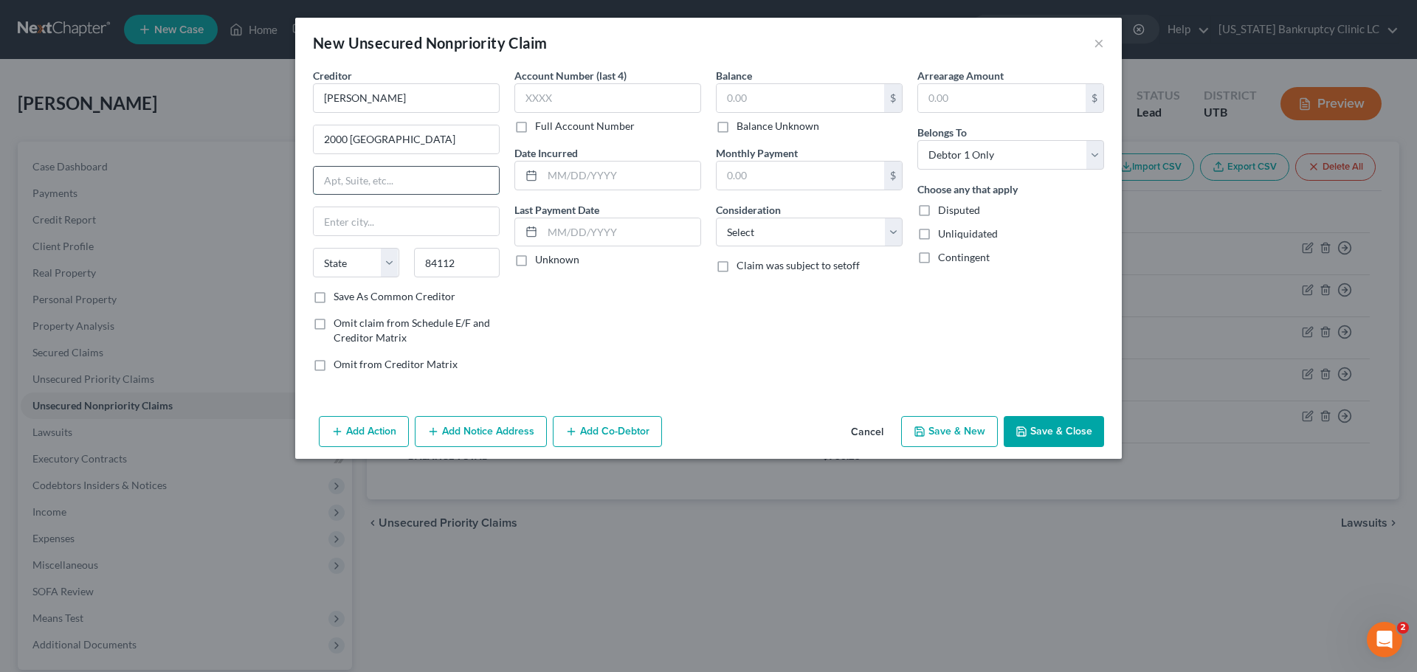
click at [412, 181] on input "text" at bounding box center [406, 181] width 185 height 28
type input "Salt Lake City"
select select "46"
type input "Suite 2E"
click at [471, 139] on input "2000 Circle of Hope Drive" at bounding box center [406, 139] width 185 height 28
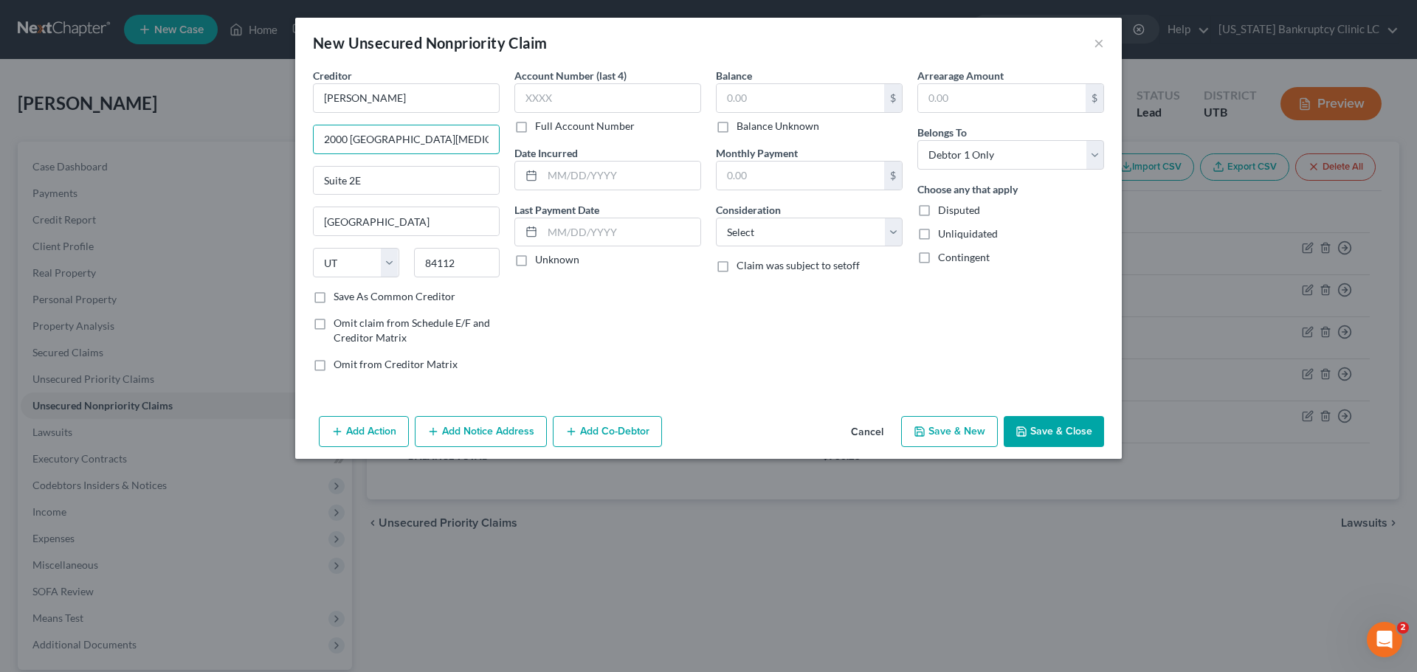
type input "2000 Circle of Hope Drive, Sarcoma"
click at [767, 102] on input "text" at bounding box center [799, 98] width 167 height 28
type input "148.79"
click at [1047, 429] on button "Save & Close" at bounding box center [1054, 431] width 100 height 31
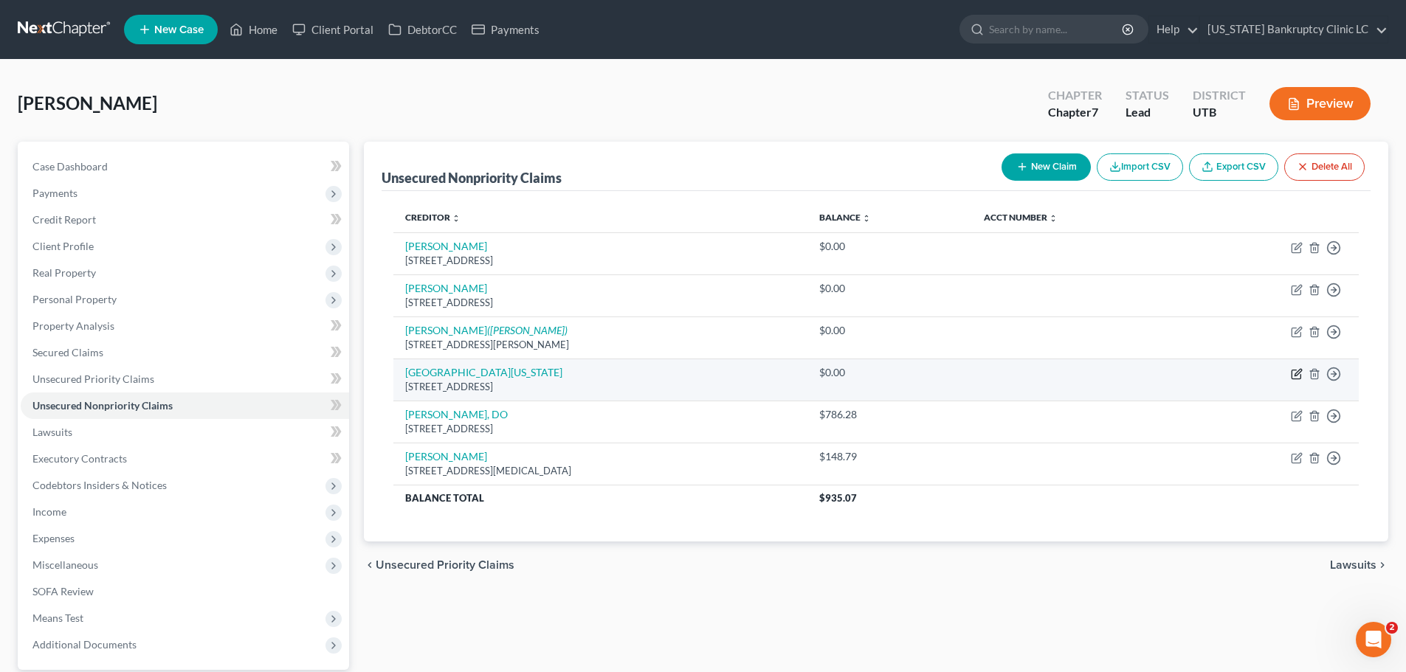
click at [1294, 373] on icon "button" at bounding box center [1297, 374] width 12 height 12
select select "46"
select select "0"
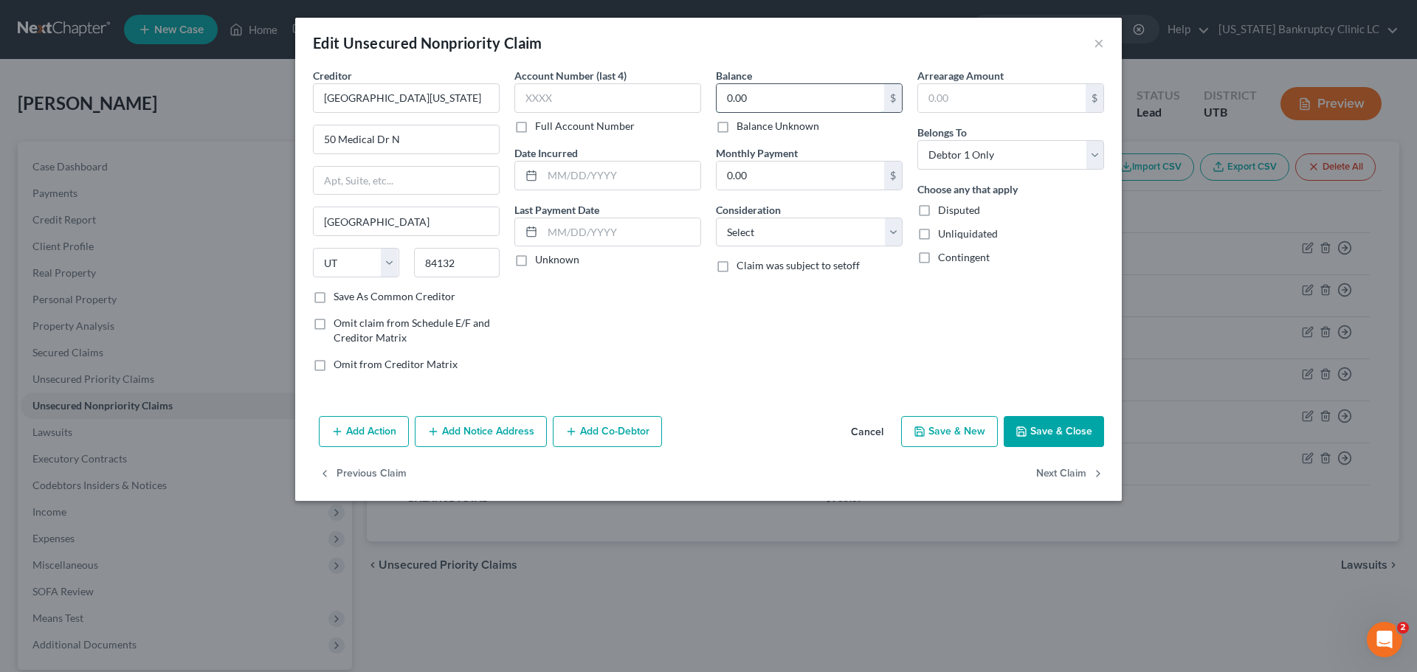
click at [798, 93] on input "0.00" at bounding box center [799, 98] width 167 height 28
type input "79"
click at [1056, 432] on button "Save & Close" at bounding box center [1054, 431] width 100 height 31
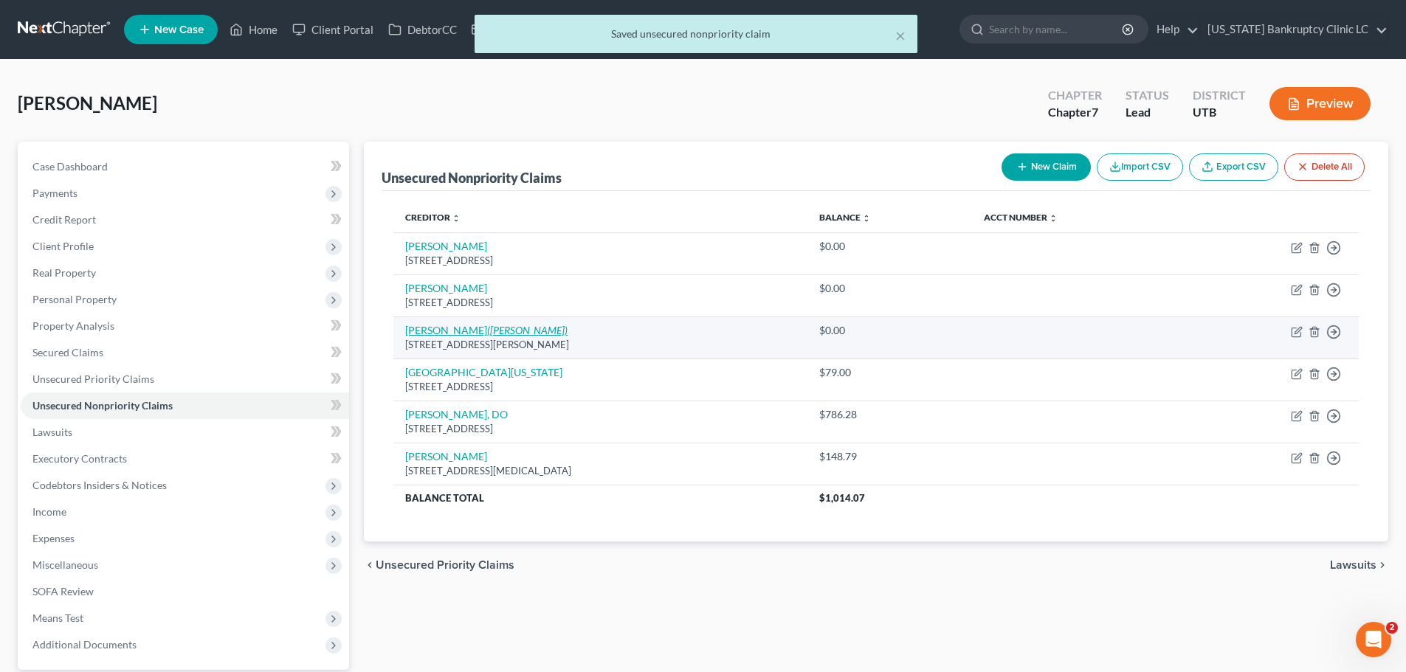
click at [452, 328] on link "Rebeka Clifford (Rebekah Clifford)" at bounding box center [486, 330] width 162 height 13
select select "46"
select select "0"
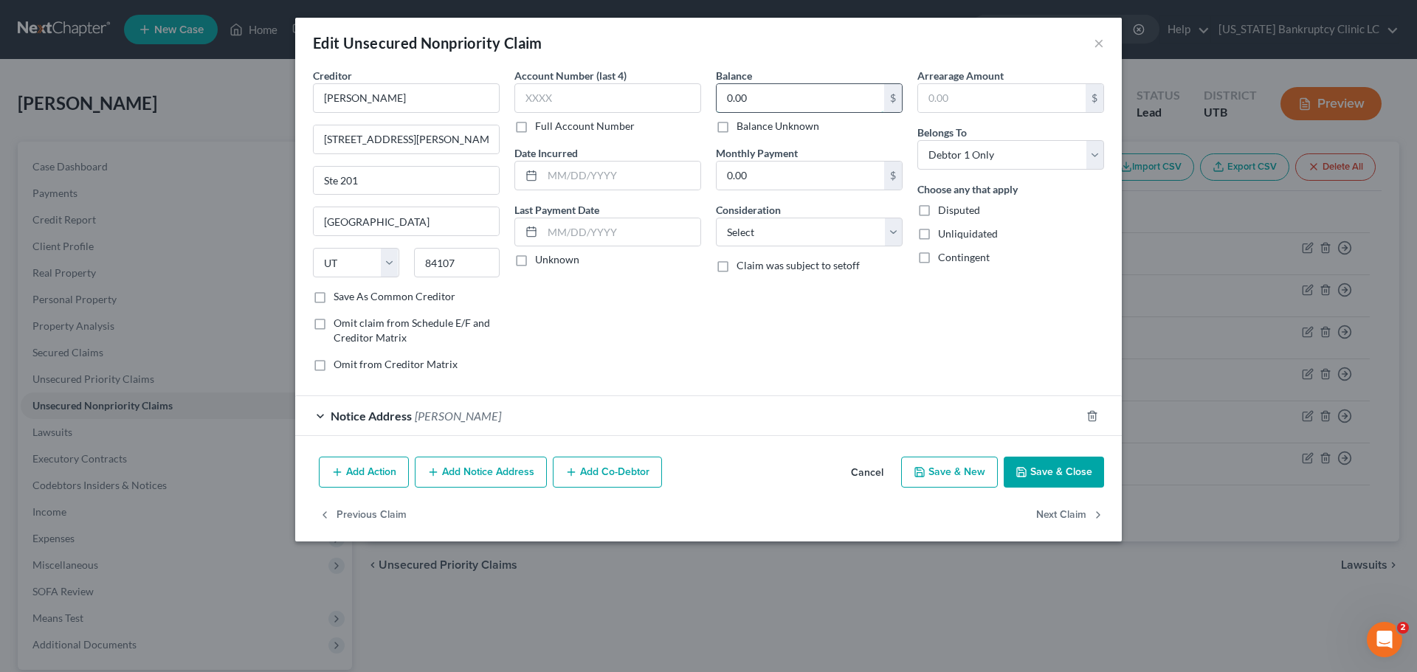
click at [818, 97] on input "0.00" at bounding box center [799, 98] width 167 height 28
type input "295.65"
click at [1054, 468] on button "Save & Close" at bounding box center [1054, 472] width 100 height 31
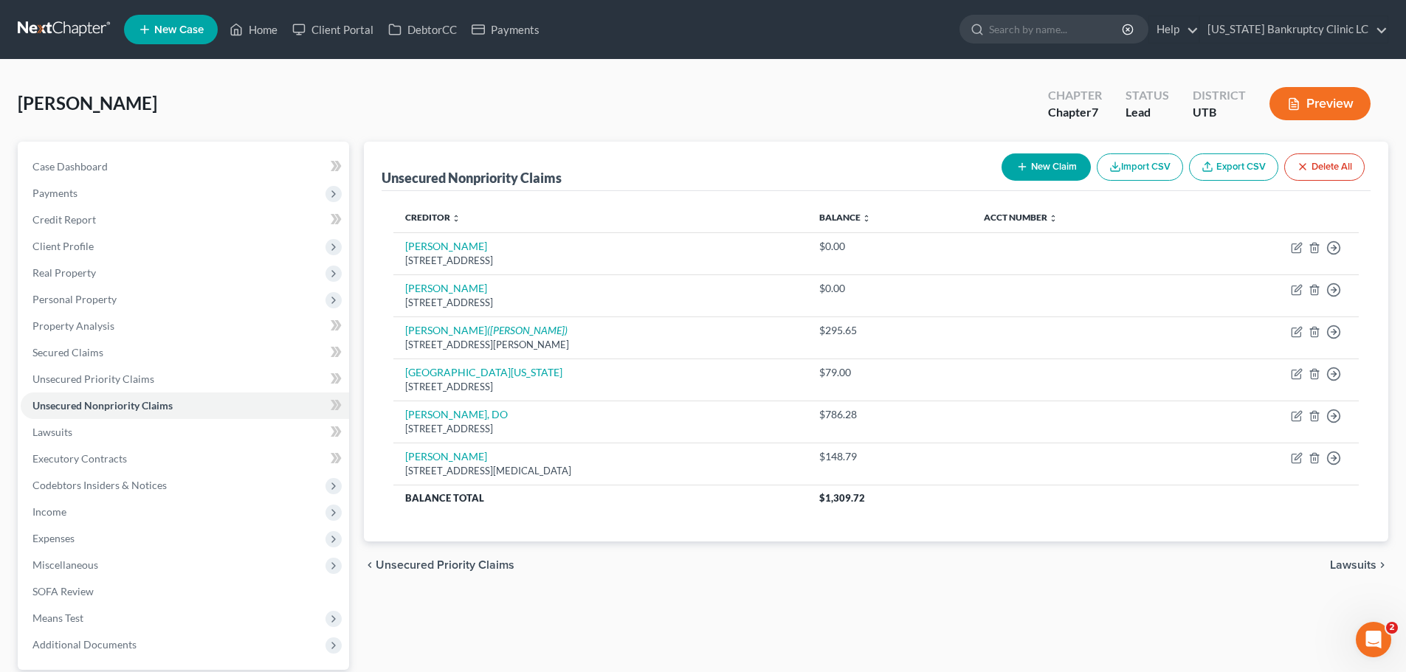
click at [1035, 156] on button "New Claim" at bounding box center [1045, 166] width 89 height 27
select select "0"
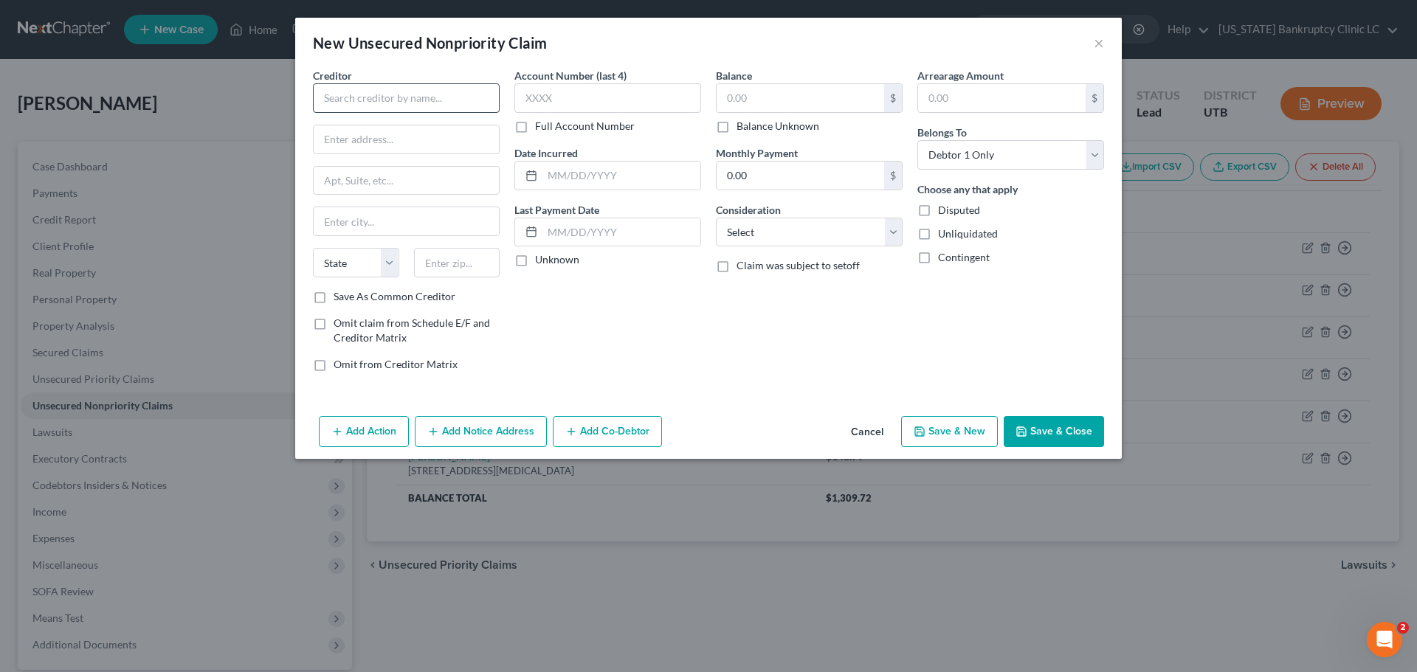
click at [464, 106] on input "text" at bounding box center [406, 98] width 187 height 30
type input "Sportsmed Associates, LLC"
type input "3943 E Pony Express Pky"
click at [455, 258] on input "text" at bounding box center [457, 263] width 86 height 30
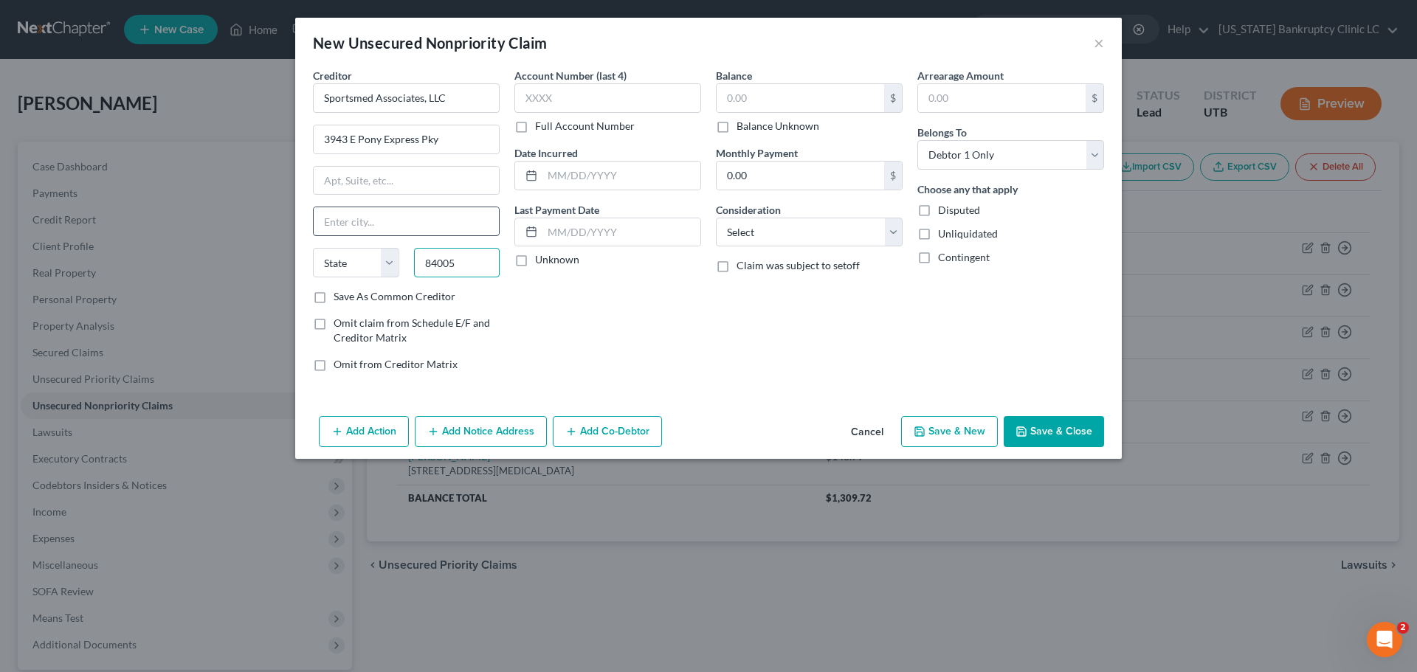
type input "84005"
click at [472, 219] on input "text" at bounding box center [406, 221] width 185 height 28
click at [661, 233] on input "text" at bounding box center [621, 232] width 158 height 28
click at [401, 219] on input "text" at bounding box center [406, 221] width 185 height 28
type input "Suite 210"
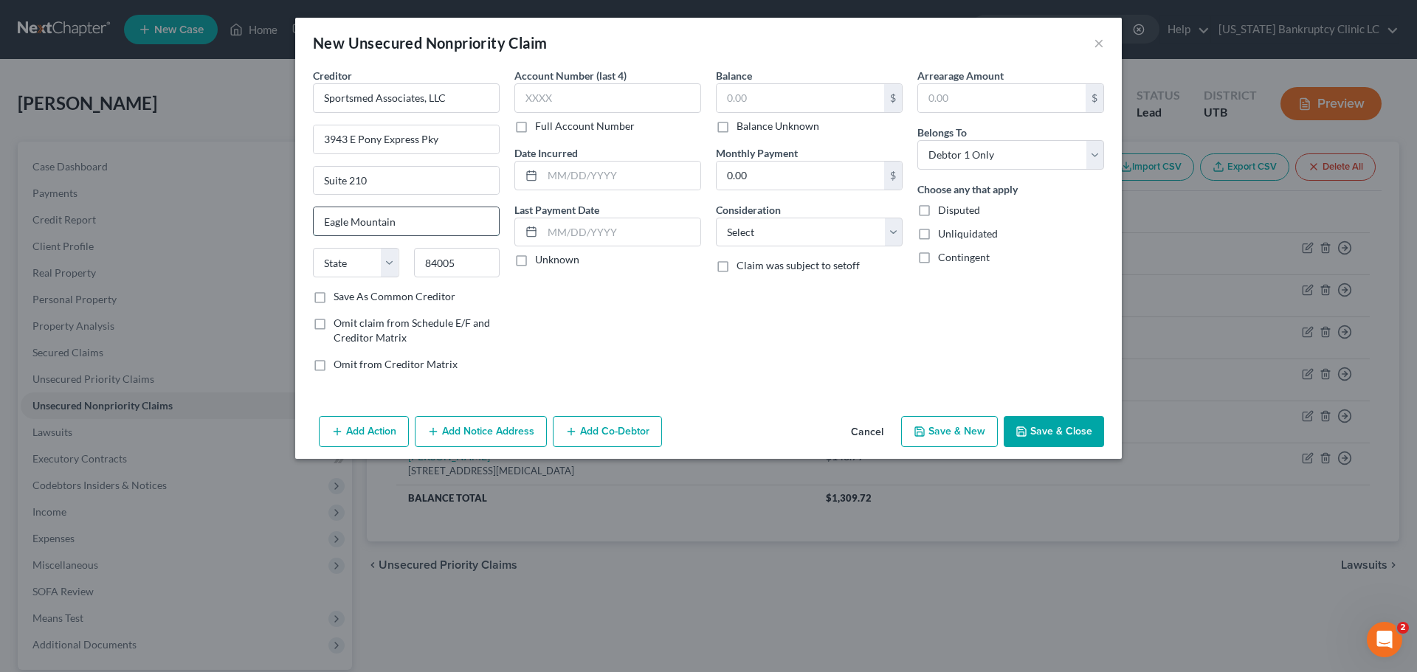
type input "Eagle Mountain"
select select "46"
click at [457, 435] on button "Add Notice Address" at bounding box center [481, 431] width 132 height 31
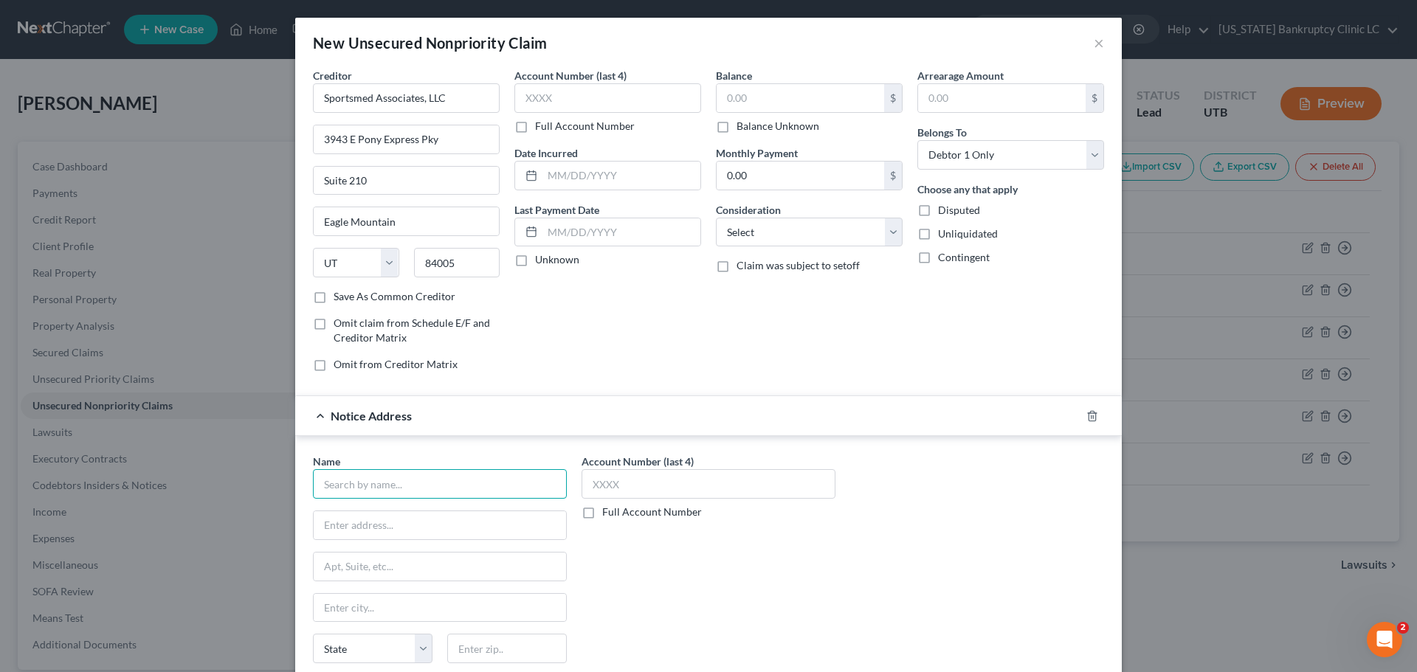
click at [430, 472] on input "text" at bounding box center [440, 484] width 254 height 30
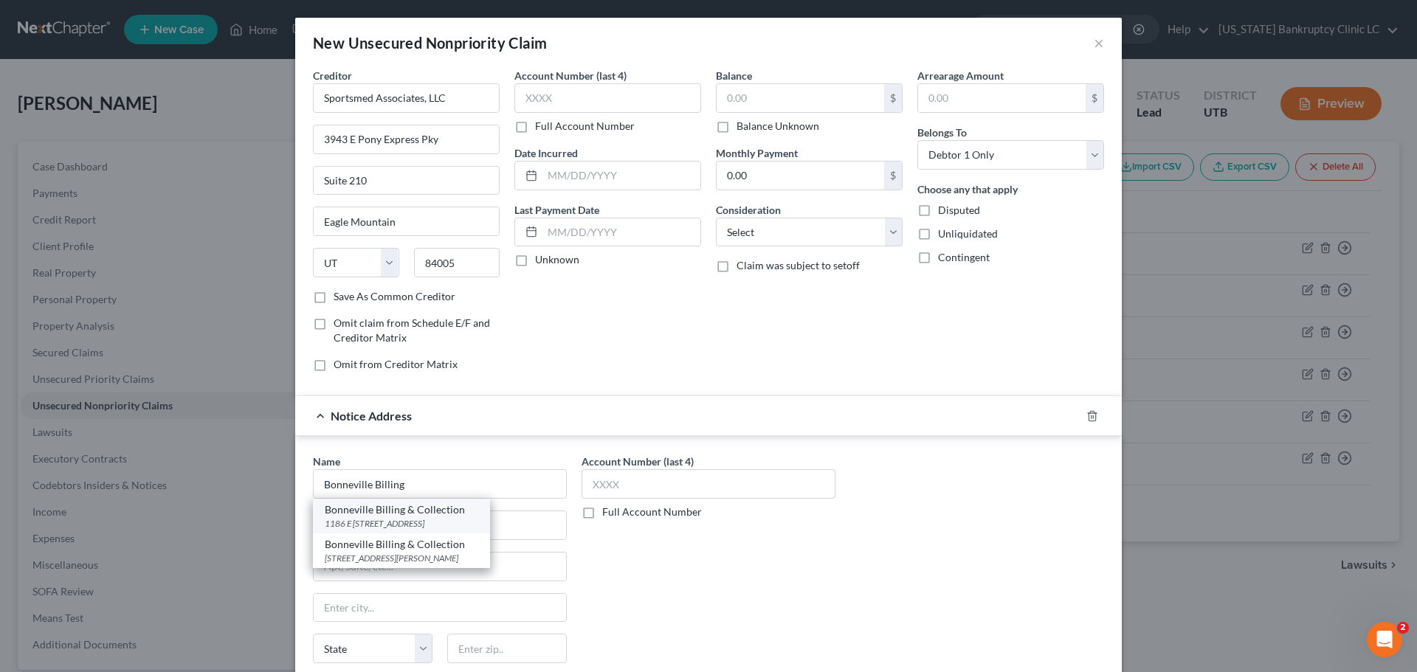
click at [417, 509] on div "Bonneville Billing & Collection" at bounding box center [401, 509] width 153 height 15
type input "Bonneville Billing & Collection"
type input "1186 E 4600 S"
type input "Ste 100"
type input "Ogden"
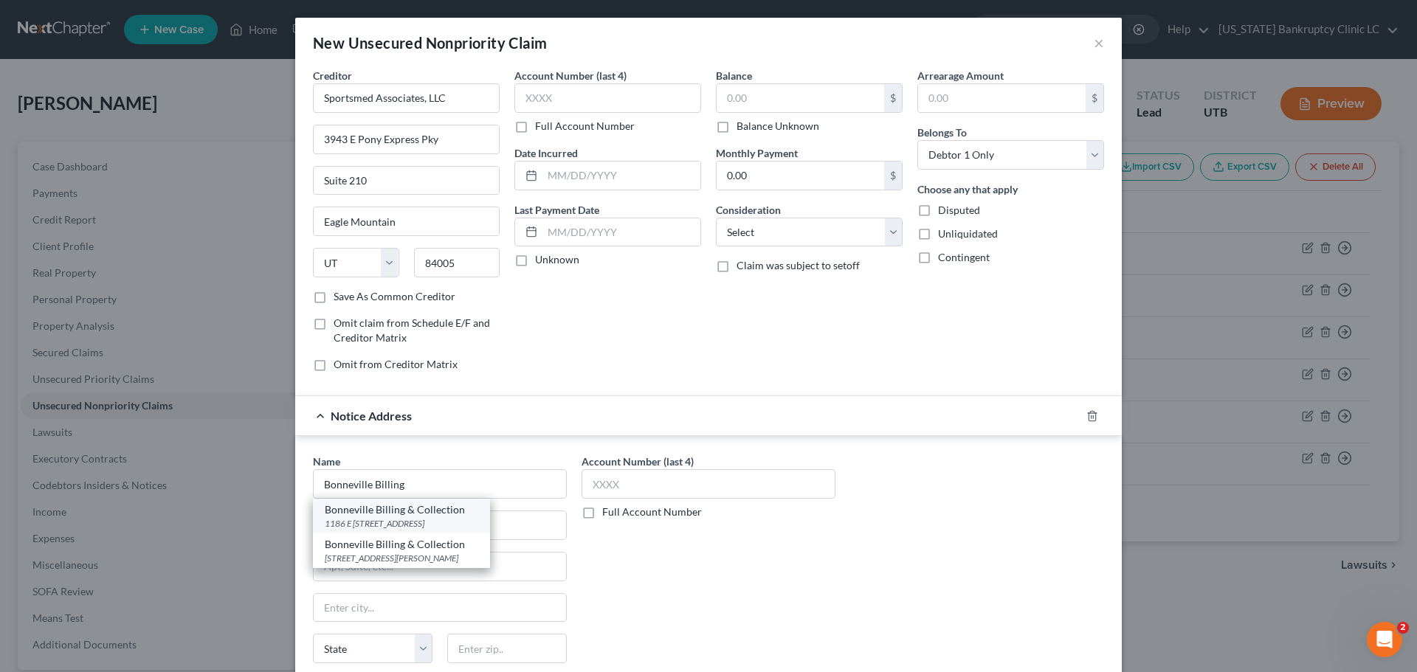
select select "46"
type input "84403"
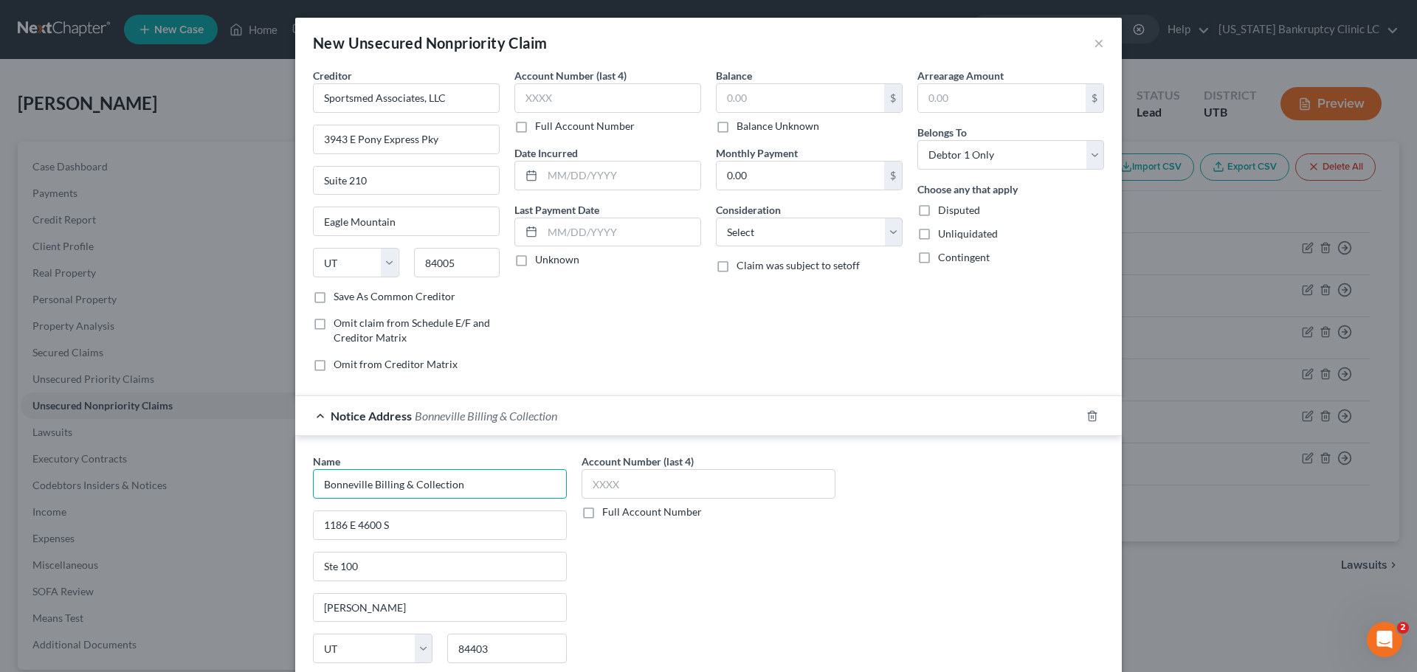
click at [479, 485] on input "Bonneville Billing & Collection" at bounding box center [440, 484] width 254 height 30
click at [433, 533] on input "1186 E 4600 S" at bounding box center [440, 525] width 252 height 28
click at [489, 475] on input "Bonneville Billing & Collection" at bounding box center [440, 484] width 254 height 30
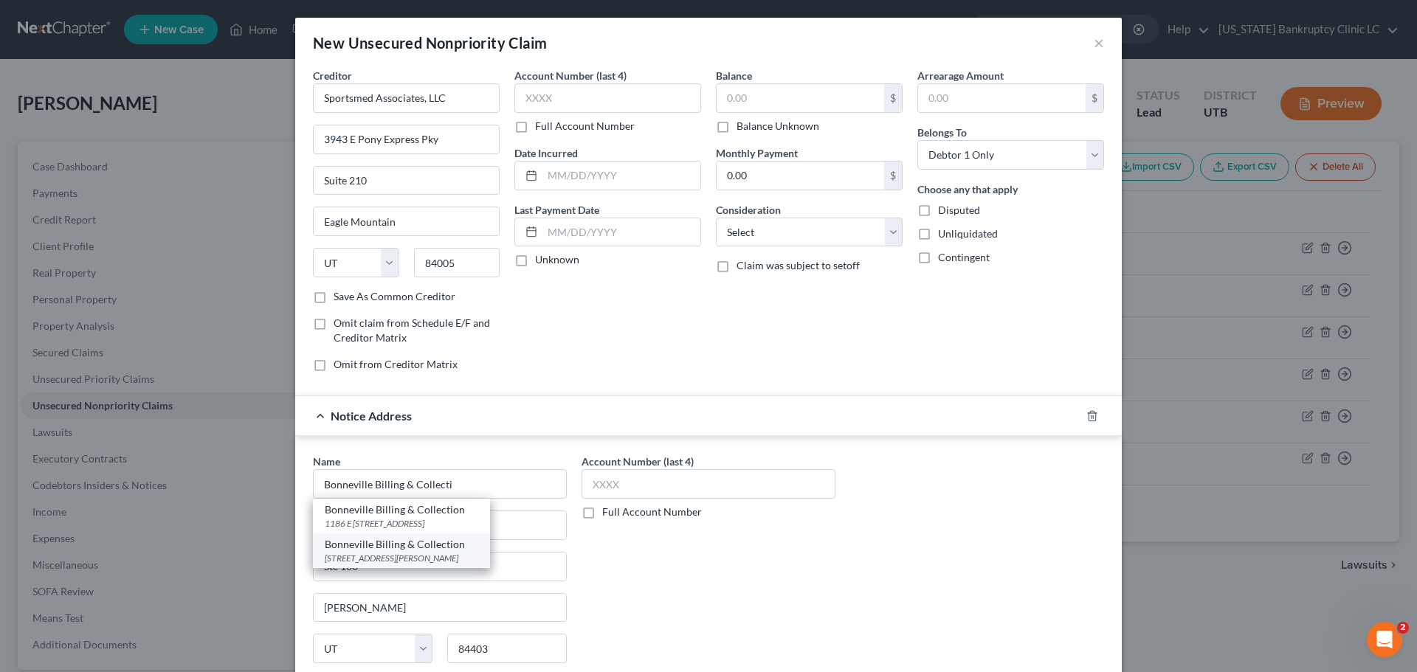
click at [429, 547] on div "Bonneville Billing & Collection" at bounding box center [401, 544] width 153 height 15
type input "Bonneville Billing & Collection"
type input "6026 Fashion Point Dr"
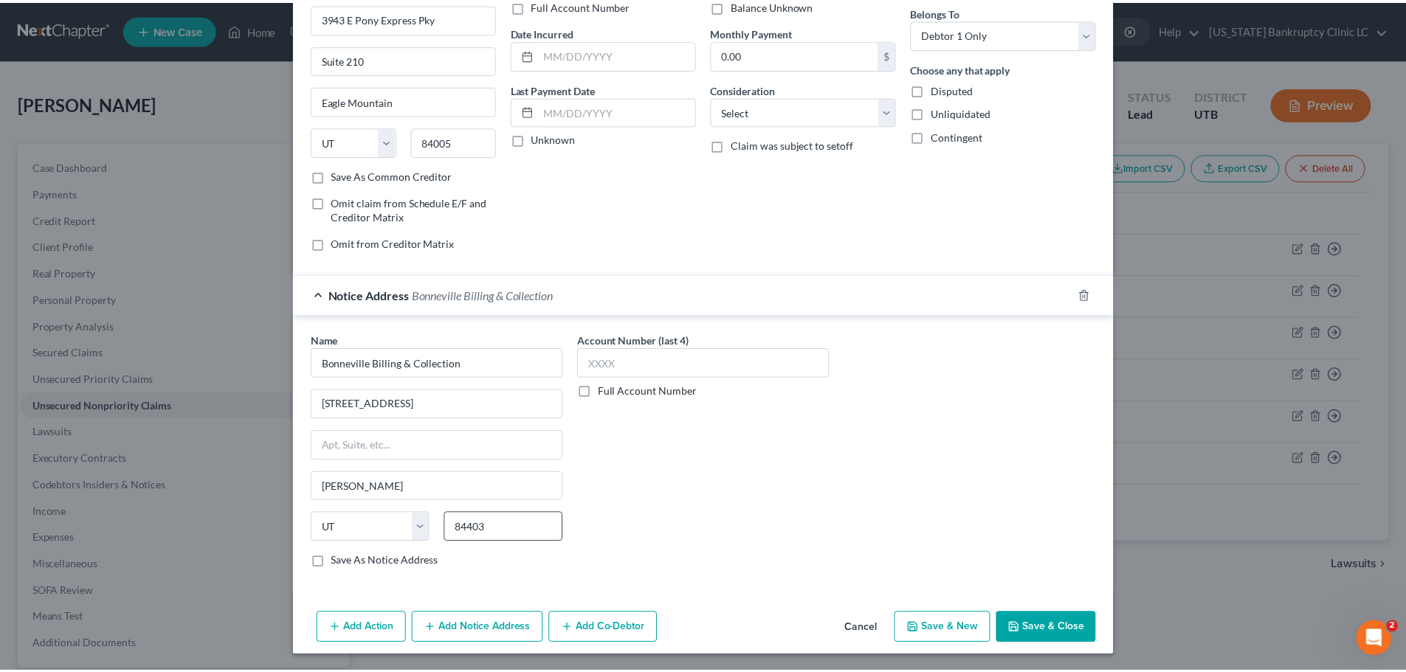
scroll to position [122, 0]
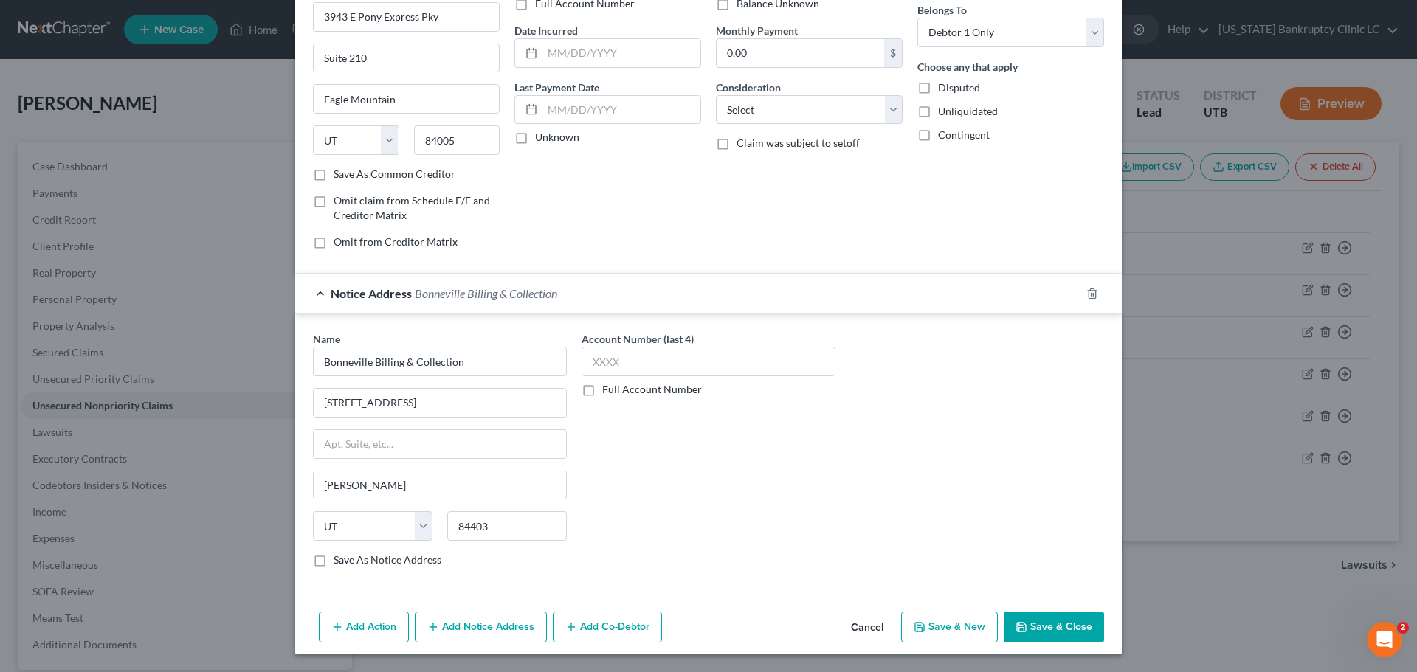
click at [1062, 626] on button "Save & Close" at bounding box center [1054, 627] width 100 height 31
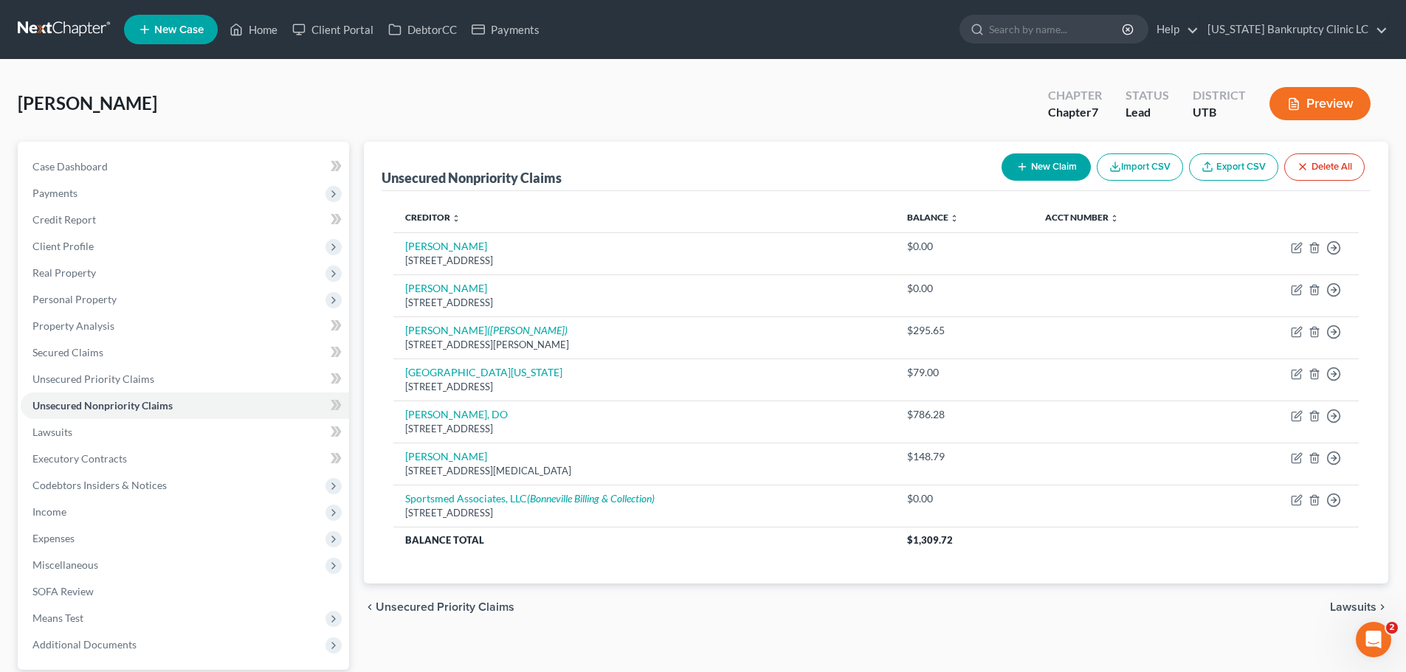
click at [1042, 163] on button "New Claim" at bounding box center [1045, 166] width 89 height 27
select select "0"
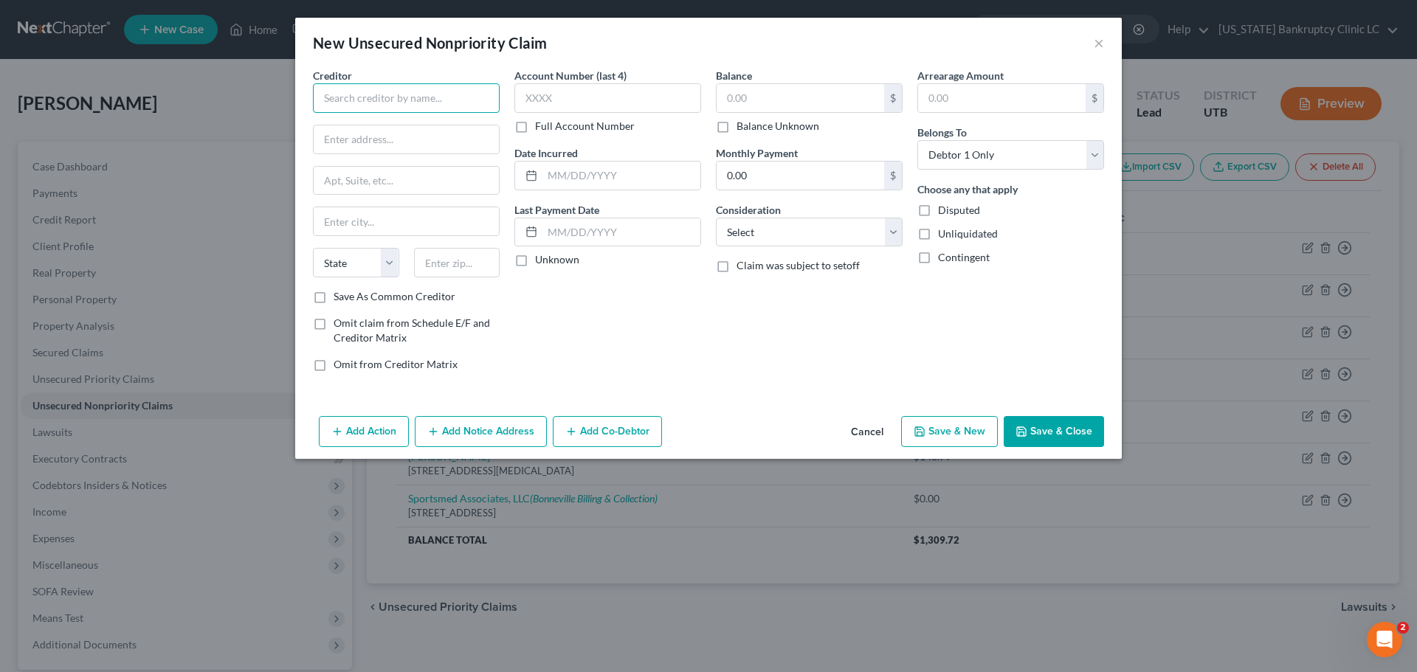
click at [395, 98] on input "text" at bounding box center [406, 98] width 187 height 30
type input "Progressive Insurance Company"
type input "300 North Commons Blvd"
type input "44143"
type input "Cleveland"
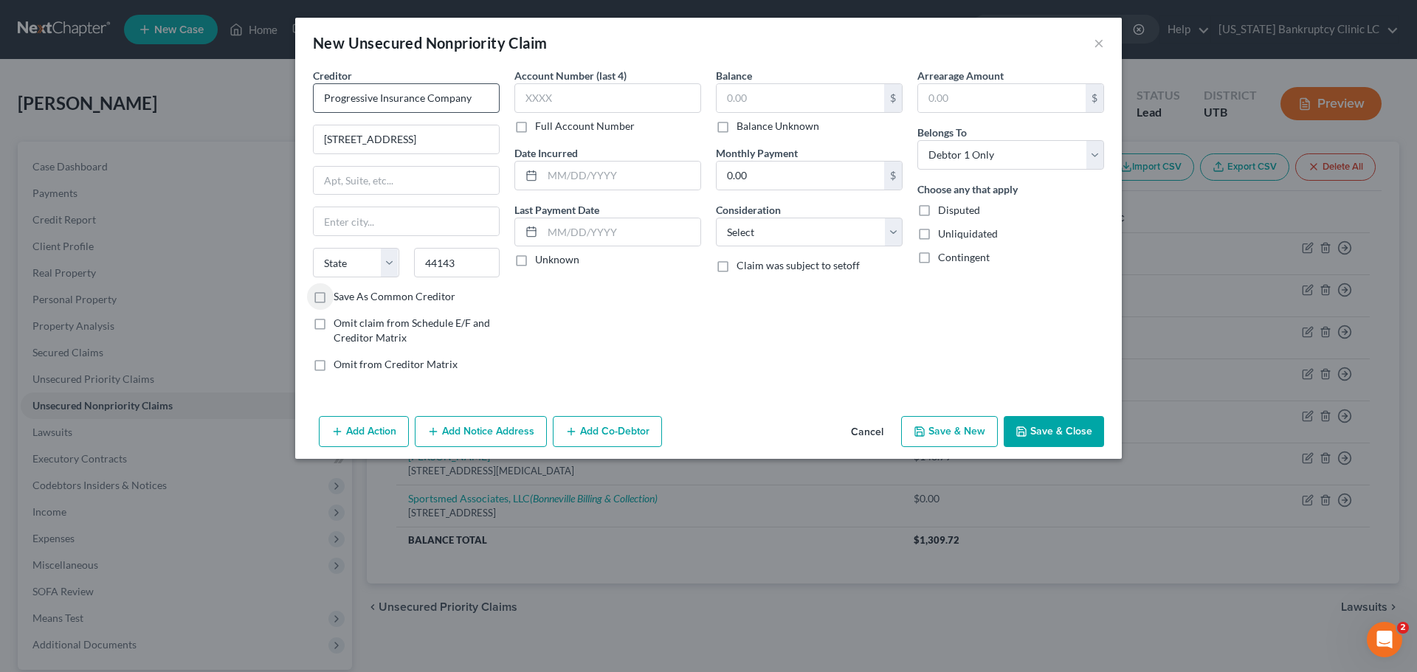
select select "36"
click at [792, 91] on input "text" at bounding box center [799, 98] width 167 height 28
type input "294.29"
click at [1049, 429] on button "Save & Close" at bounding box center [1054, 431] width 100 height 31
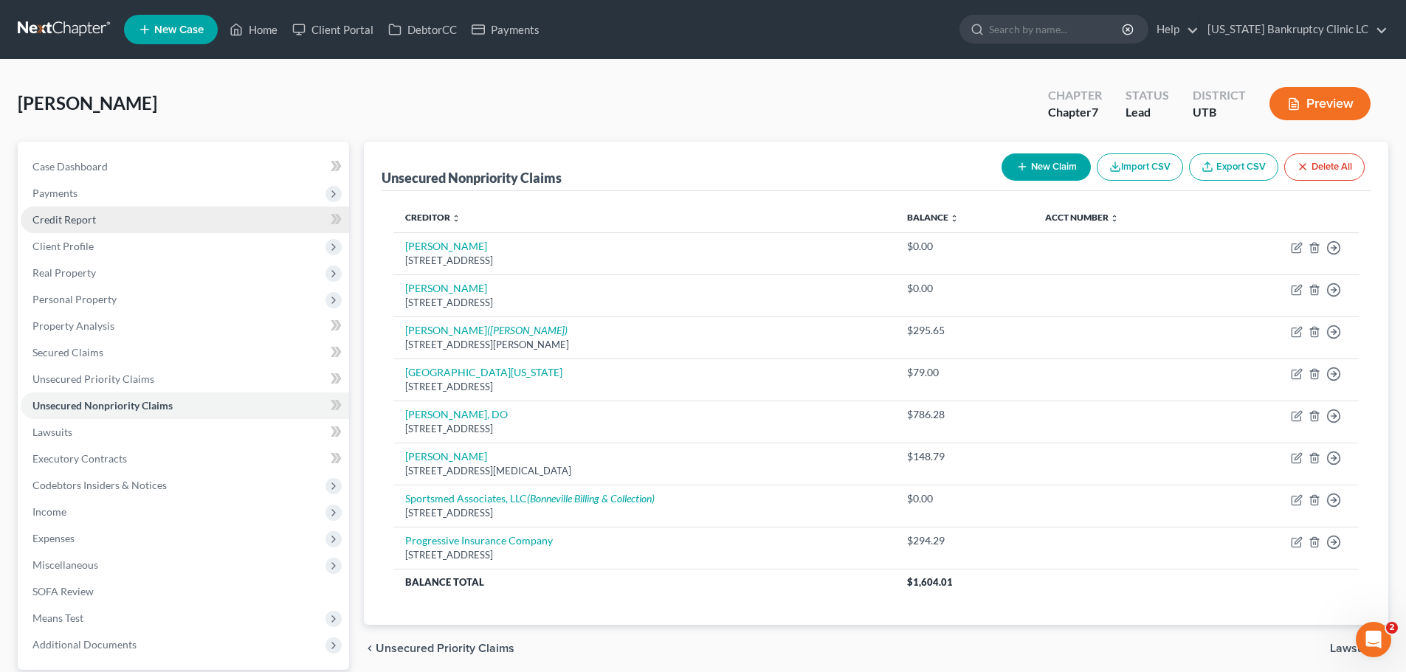
click at [106, 224] on link "Credit Report" at bounding box center [185, 220] width 328 height 27
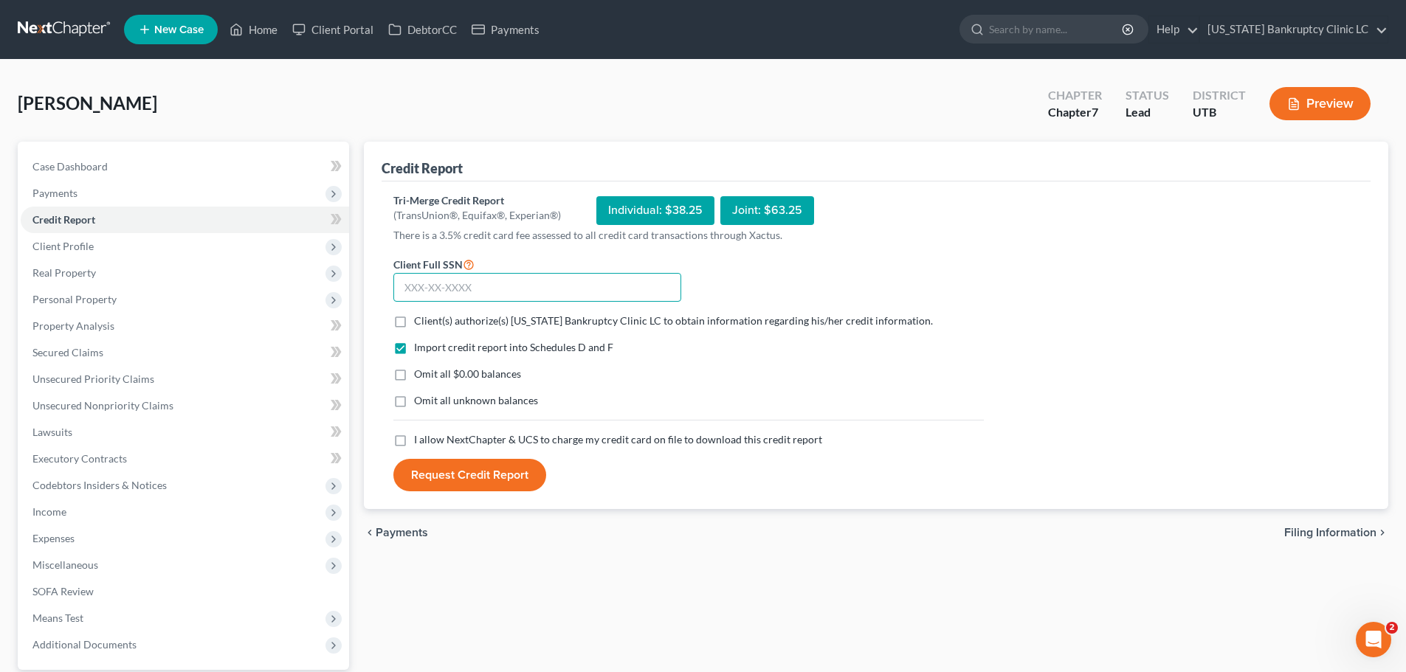
click at [532, 294] on input "text" at bounding box center [537, 288] width 288 height 30
click at [514, 290] on input "text" at bounding box center [537, 288] width 288 height 30
type input "528-15-2939"
click at [414, 322] on label "Client(s) authorize(s) Utah Bankruptcy Clinic LC to obtain information regardin…" at bounding box center [673, 321] width 519 height 15
click at [420, 322] on input "Client(s) authorize(s) Utah Bankruptcy Clinic LC to obtain information regardin…" at bounding box center [425, 319] width 10 height 10
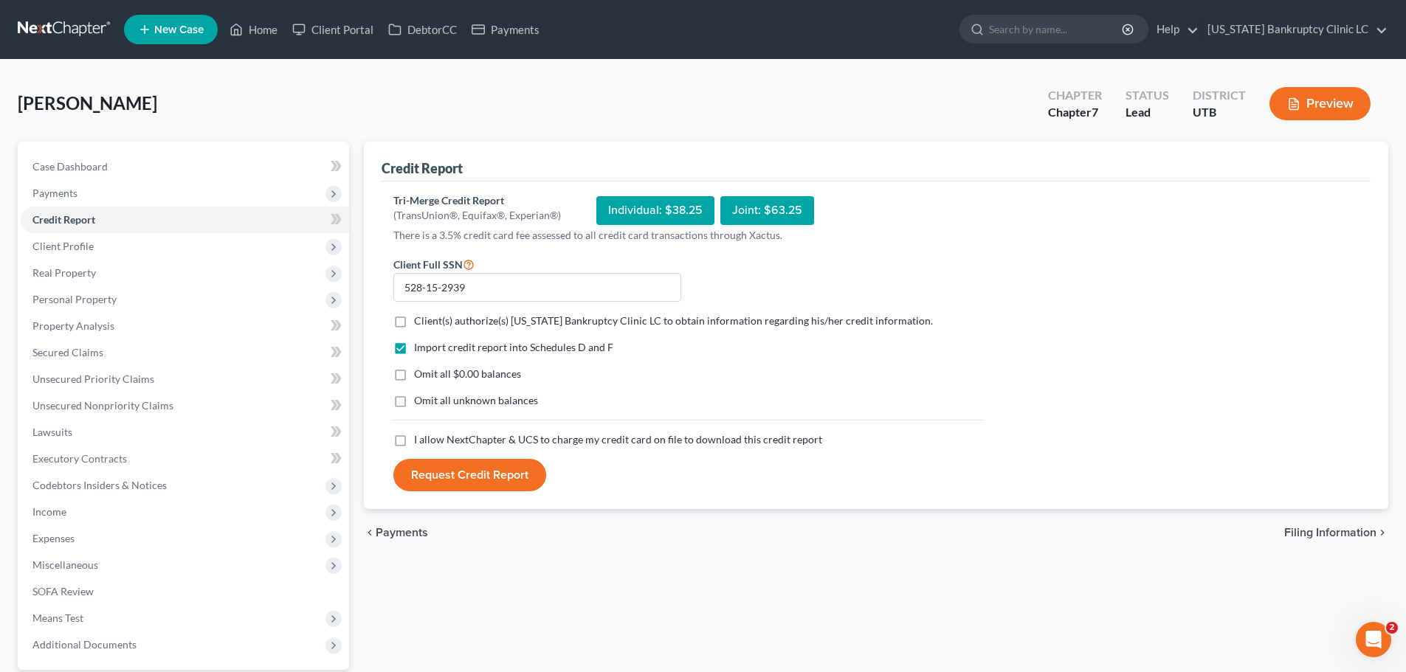
checkbox input "true"
click at [414, 441] on label "I allow NextChapter & UCS to charge my credit card on file to download this cre…" at bounding box center [618, 439] width 408 height 15
click at [420, 441] on input "I allow NextChapter & UCS to charge my credit card on file to download this cre…" at bounding box center [425, 437] width 10 height 10
checkbox input "true"
click at [457, 468] on button "Request Credit Report" at bounding box center [469, 475] width 153 height 32
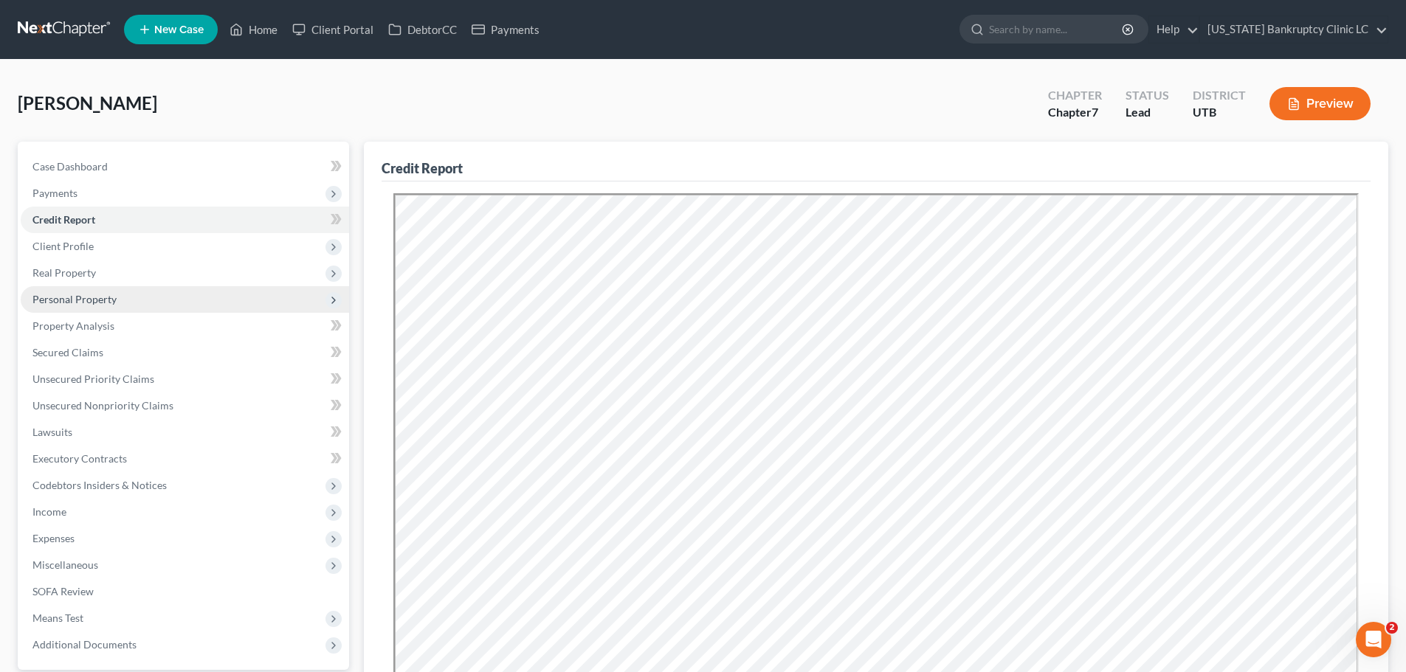
click at [113, 295] on span "Personal Property" at bounding box center [74, 299] width 84 height 13
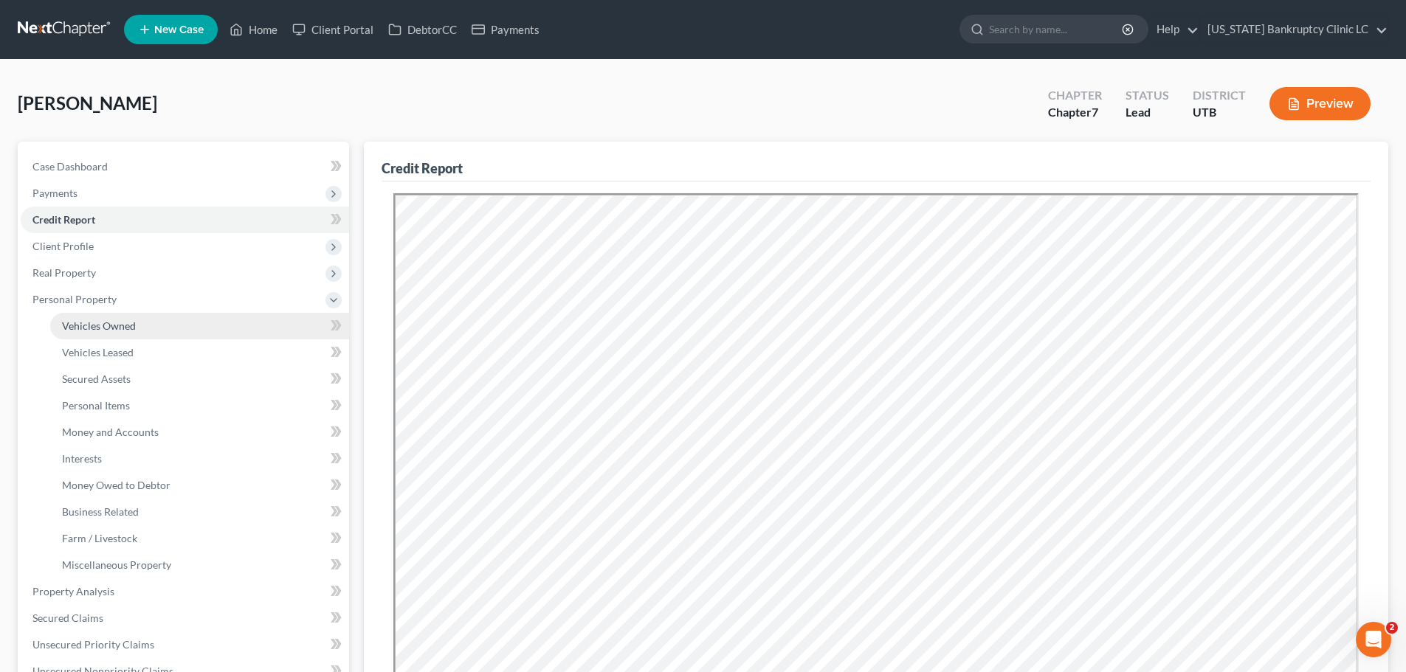
click at [103, 325] on span "Vehicles Owned" at bounding box center [99, 326] width 74 height 13
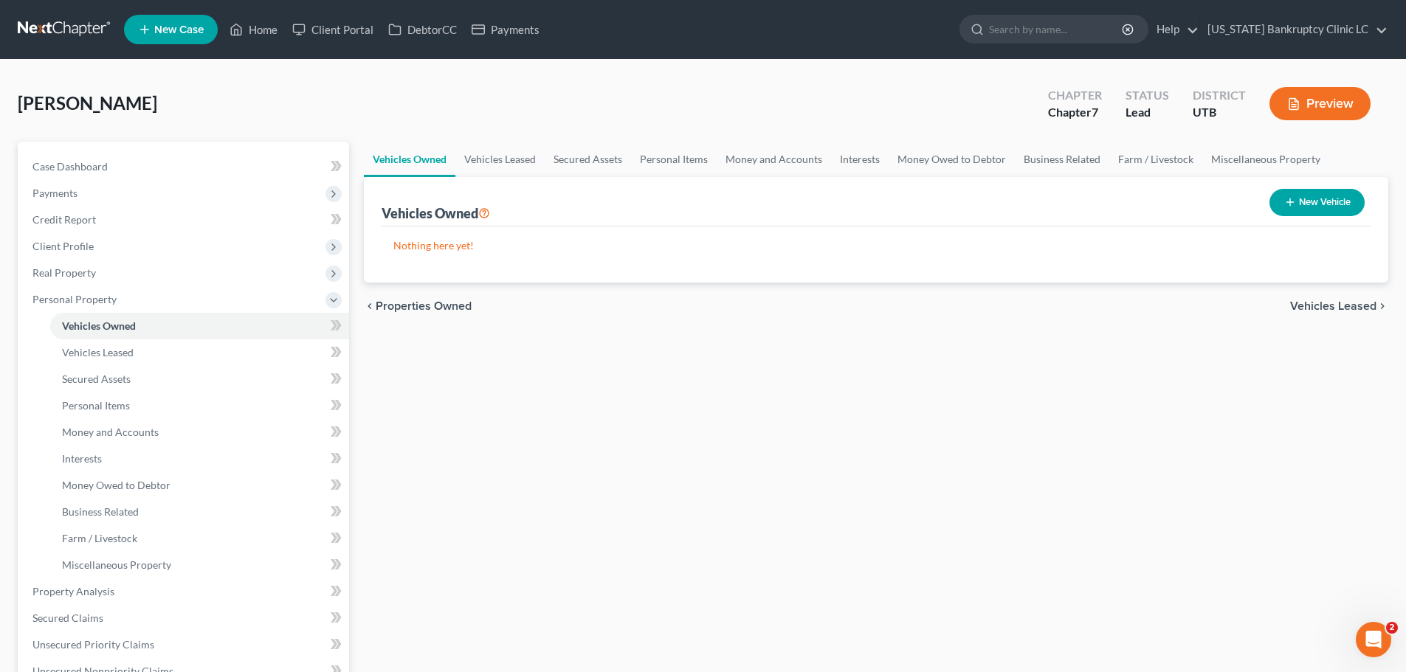
click at [1307, 202] on button "New Vehicle" at bounding box center [1316, 202] width 95 height 27
select select "0"
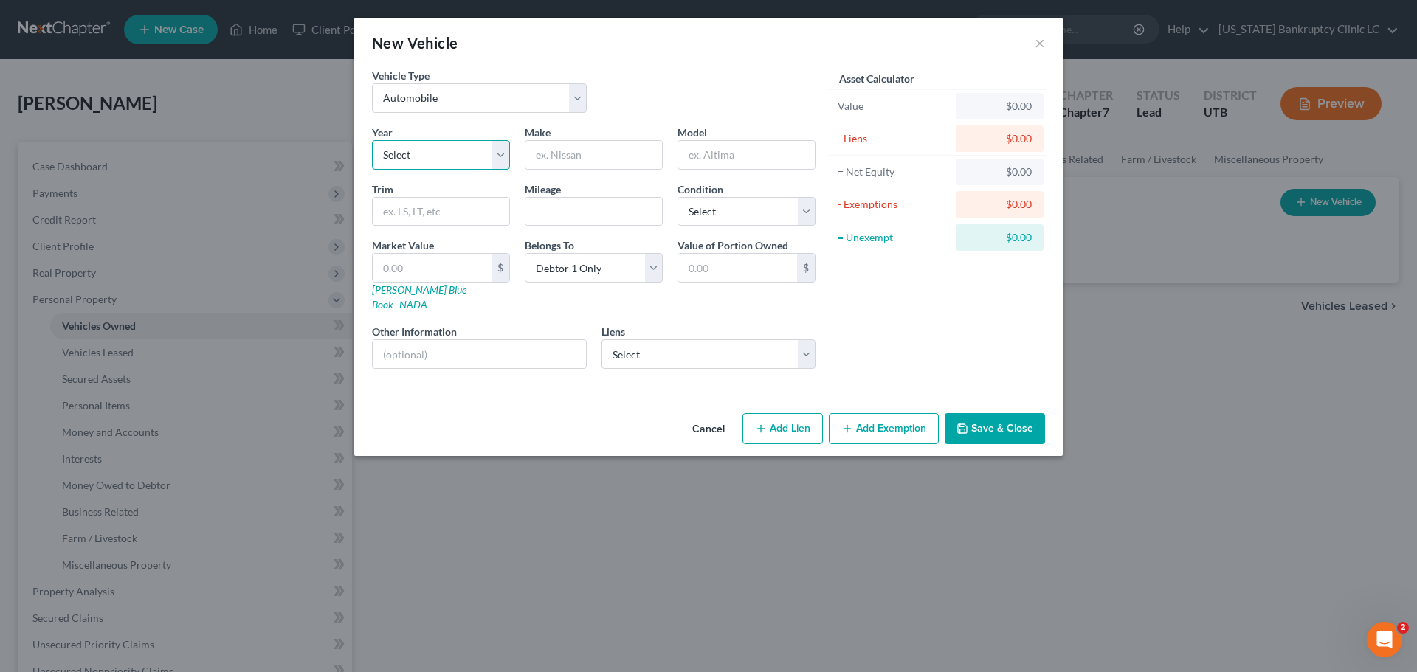
click at [474, 149] on select "Select 2026 2025 2024 2023 2022 2021 2020 2019 2018 2017 2016 2015 2014 2013 20…" at bounding box center [441, 155] width 138 height 30
select select "3"
click at [372, 140] on select "Select 2026 2025 2024 2023 2022 2021 2020 2019 2018 2017 2016 2015 2014 2013 20…" at bounding box center [441, 155] width 138 height 30
click at [593, 159] on input "text" at bounding box center [593, 155] width 137 height 28
type input "GenesisGV60"
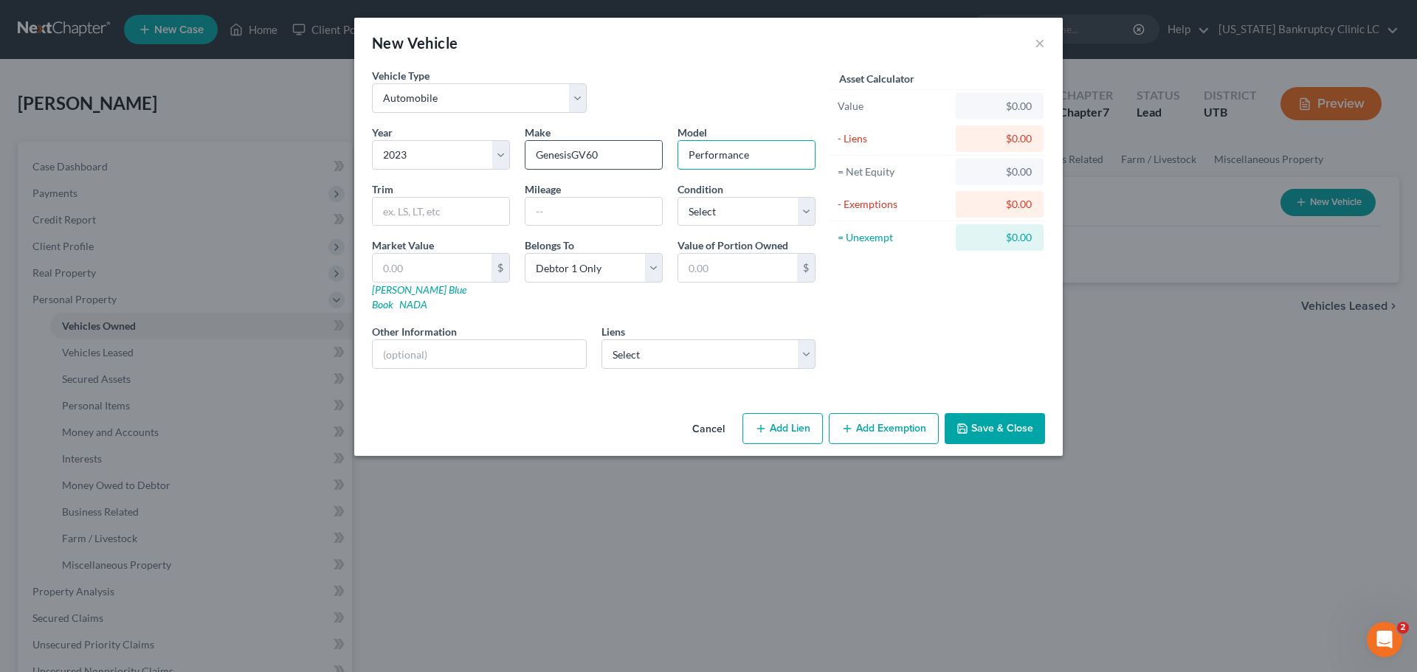
type input "Performance"
click at [598, 156] on input "GenesisGV60" at bounding box center [593, 155] width 137 height 28
type input "Genesis"
type input "GV60"
type input "Performance"
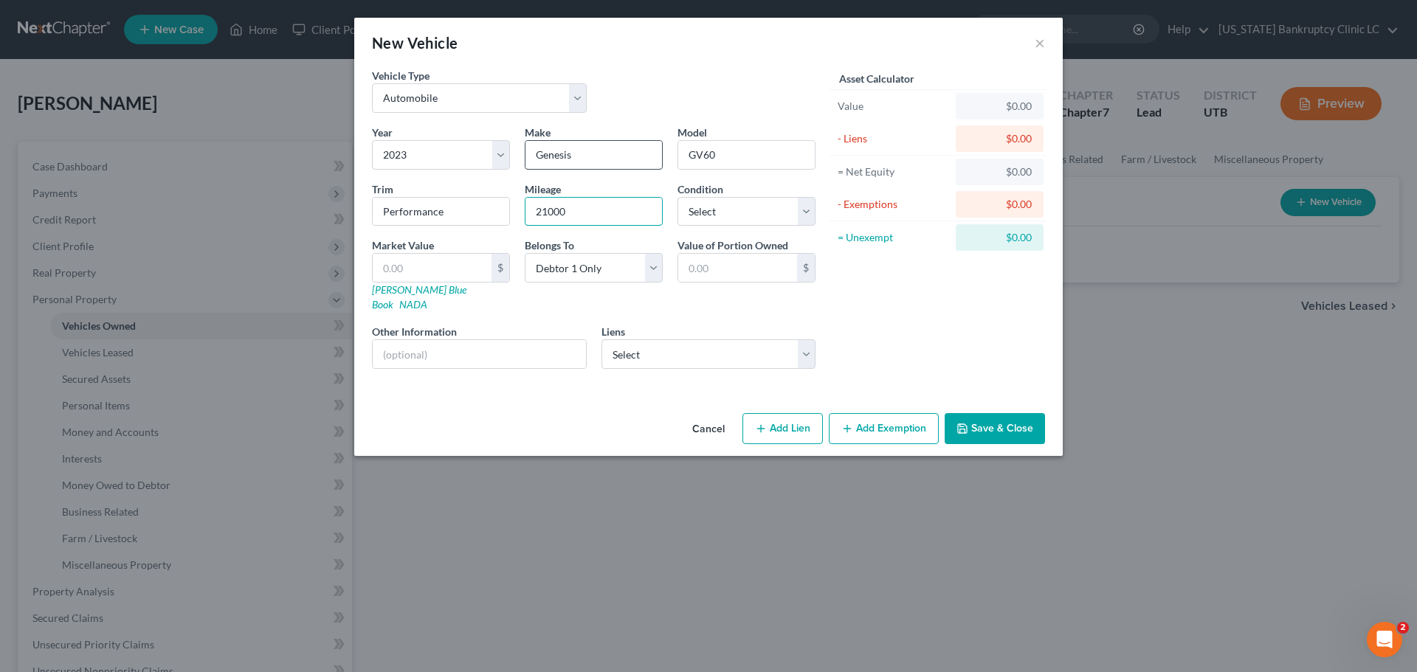
type input "21000"
select select "0"
click at [394, 290] on link "Kelly Blue Book" at bounding box center [419, 296] width 94 height 27
click at [448, 264] on input "text" at bounding box center [432, 268] width 119 height 28
type input "2"
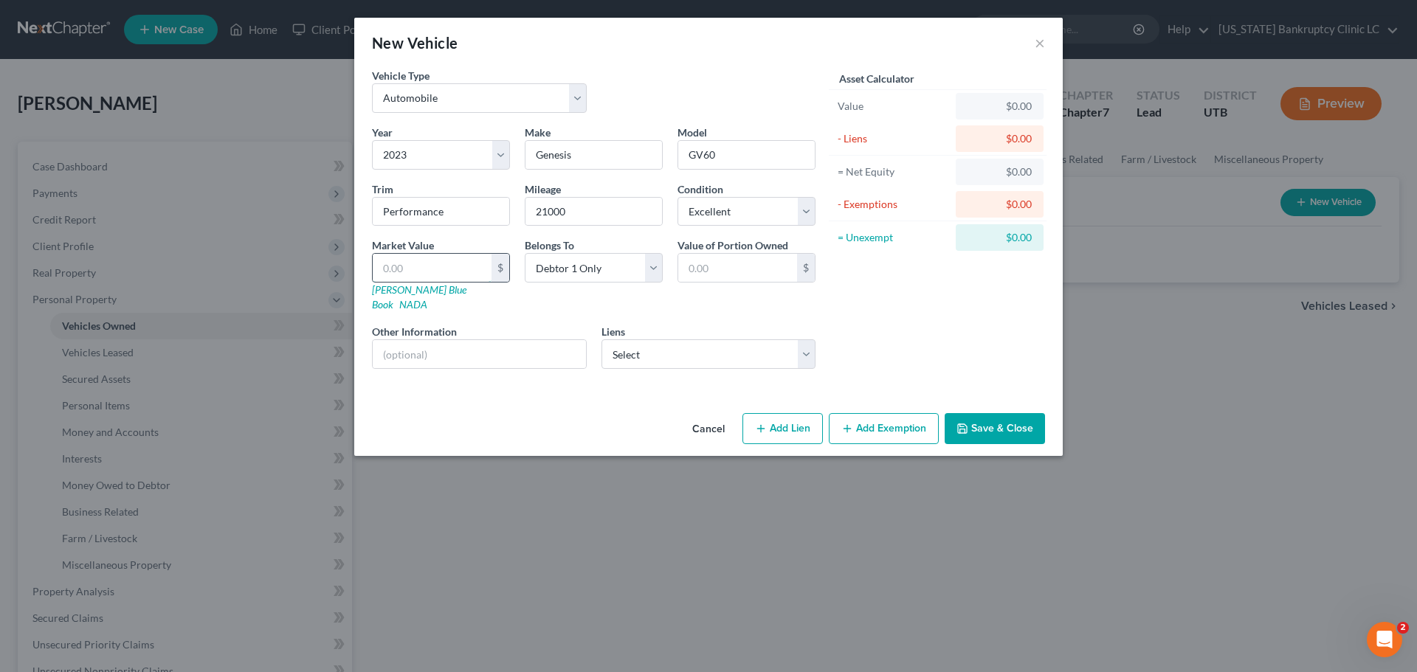
type input "2.00"
type input "29"
type input "29.00"
type input "297"
type input "297.00"
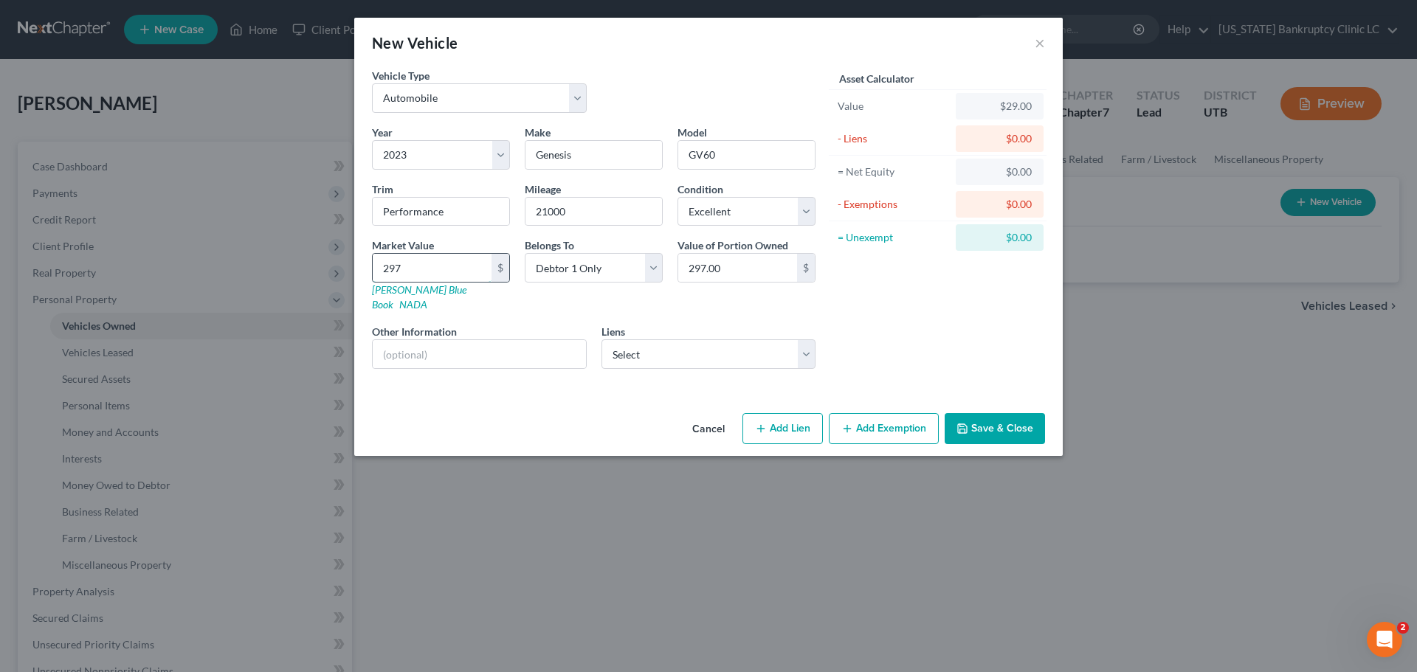
type input "2975"
type input "2,975.00"
type input "2,9758"
type input "29,758.00"
type input "29,758"
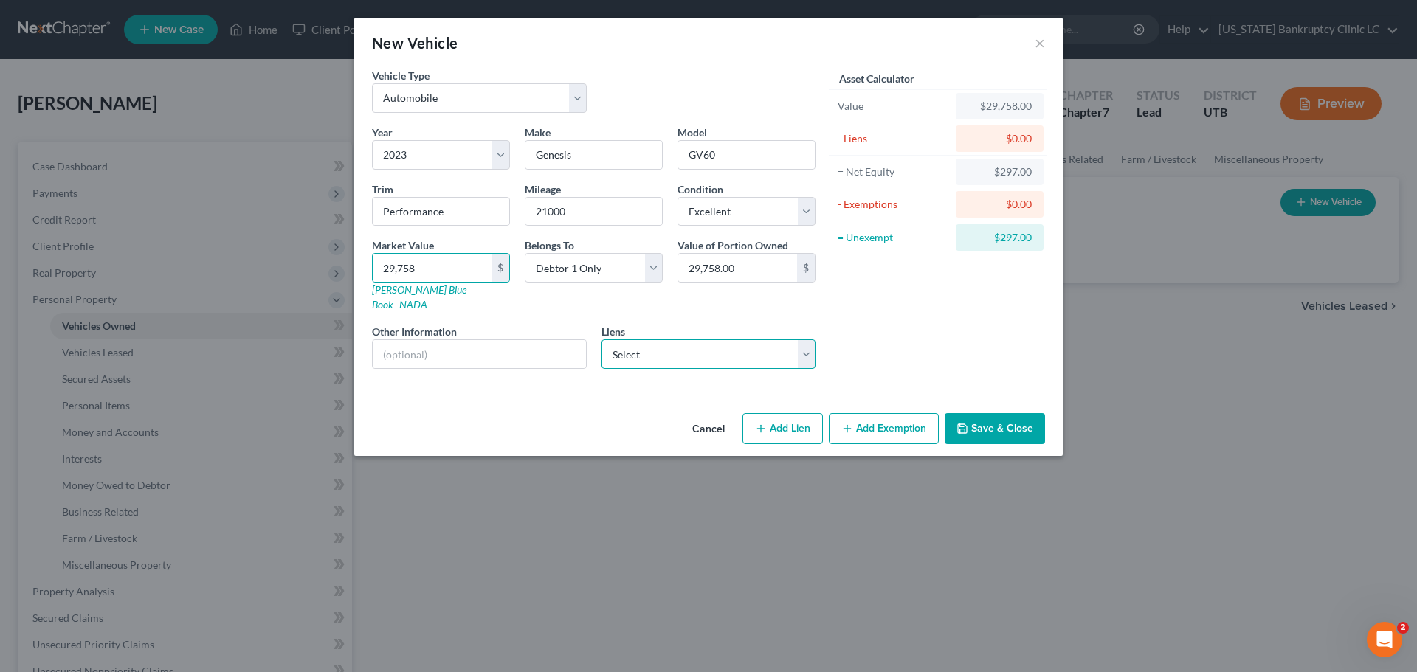
click at [752, 339] on select "Select Covgtn Captl - $73,527.00 Genesis Finance - $55,577.00 Consumer Coop Cre…" at bounding box center [708, 354] width 215 height 30
click at [913, 314] on div "Asset Calculator Value $29,758.00 - Liens $0.00 = Net Equity $297.00 - Exemptio…" at bounding box center [937, 224] width 229 height 313
click at [789, 418] on button "Add Lien" at bounding box center [782, 428] width 80 height 31
select select "0"
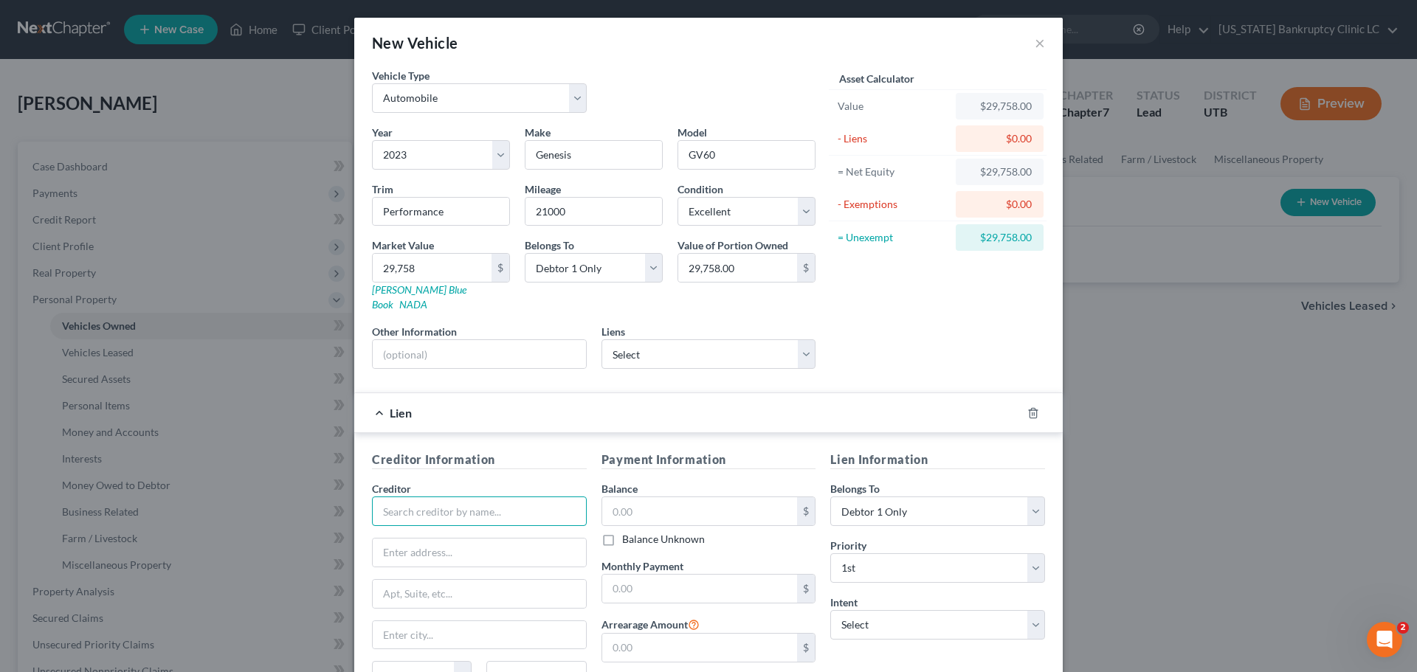
click at [508, 497] on input "text" at bounding box center [479, 512] width 215 height 30
click at [482, 530] on div "Genesis Financial Systems Holding" at bounding box center [463, 537] width 158 height 15
type input "Genesis Financial Systems Holding"
type input "PO Box 84059"
type input "Columbus"
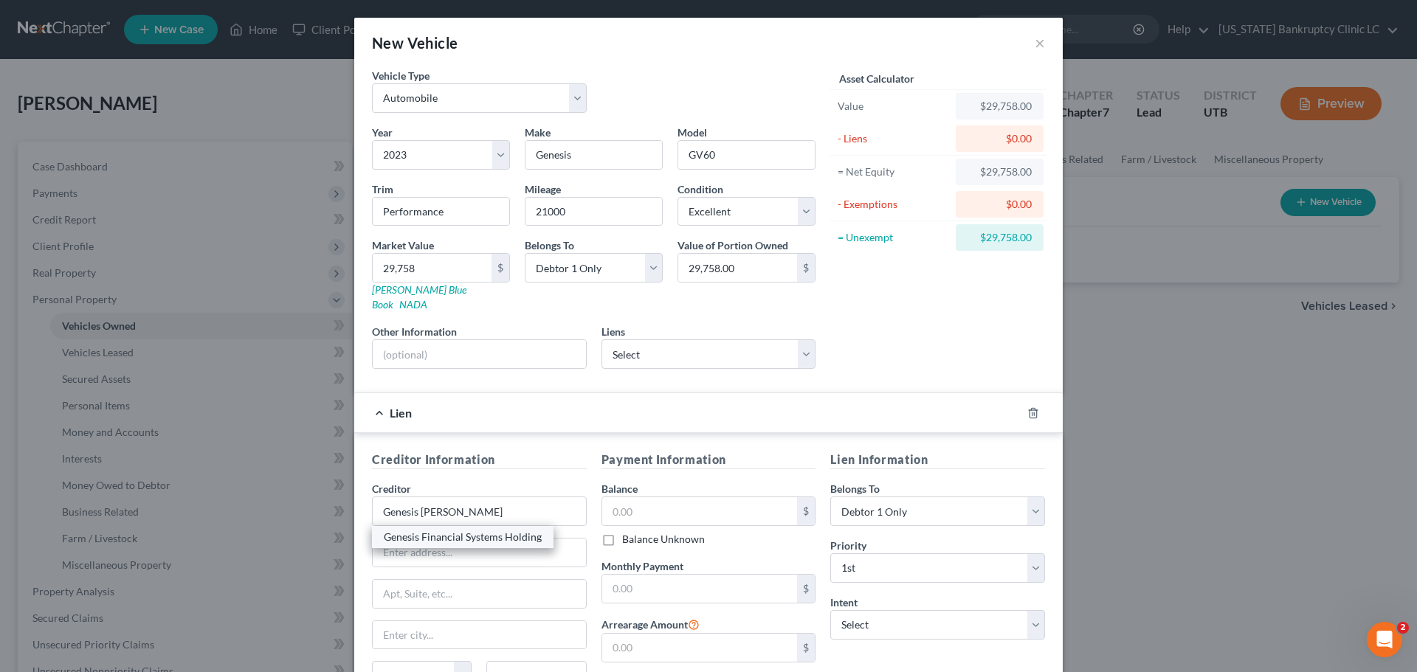
select select "10"
type input "31908"
click at [713, 507] on input "text" at bounding box center [700, 511] width 196 height 28
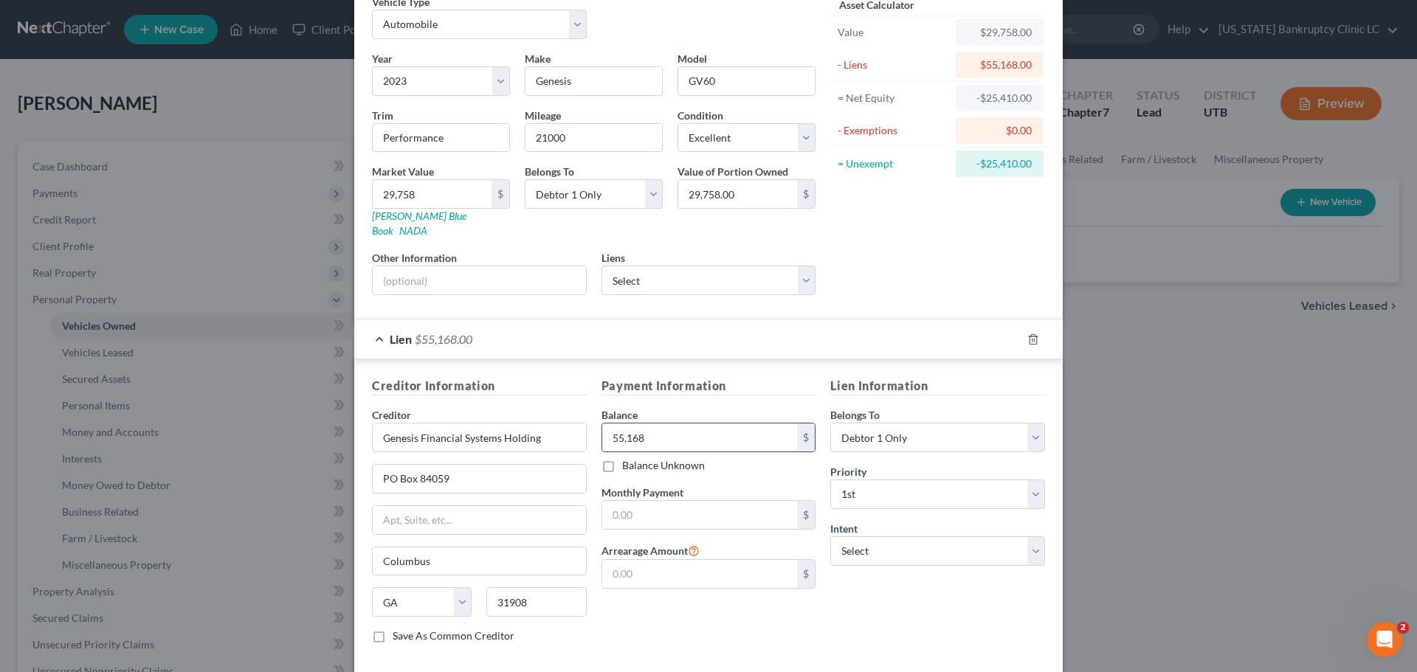
type input "55,168"
click at [713, 507] on input "text" at bounding box center [700, 515] width 196 height 28
type input "1,331.32"
click at [925, 540] on select "Select Surrender Redeem Reaffirm Avoid Other" at bounding box center [937, 551] width 215 height 30
select select "0"
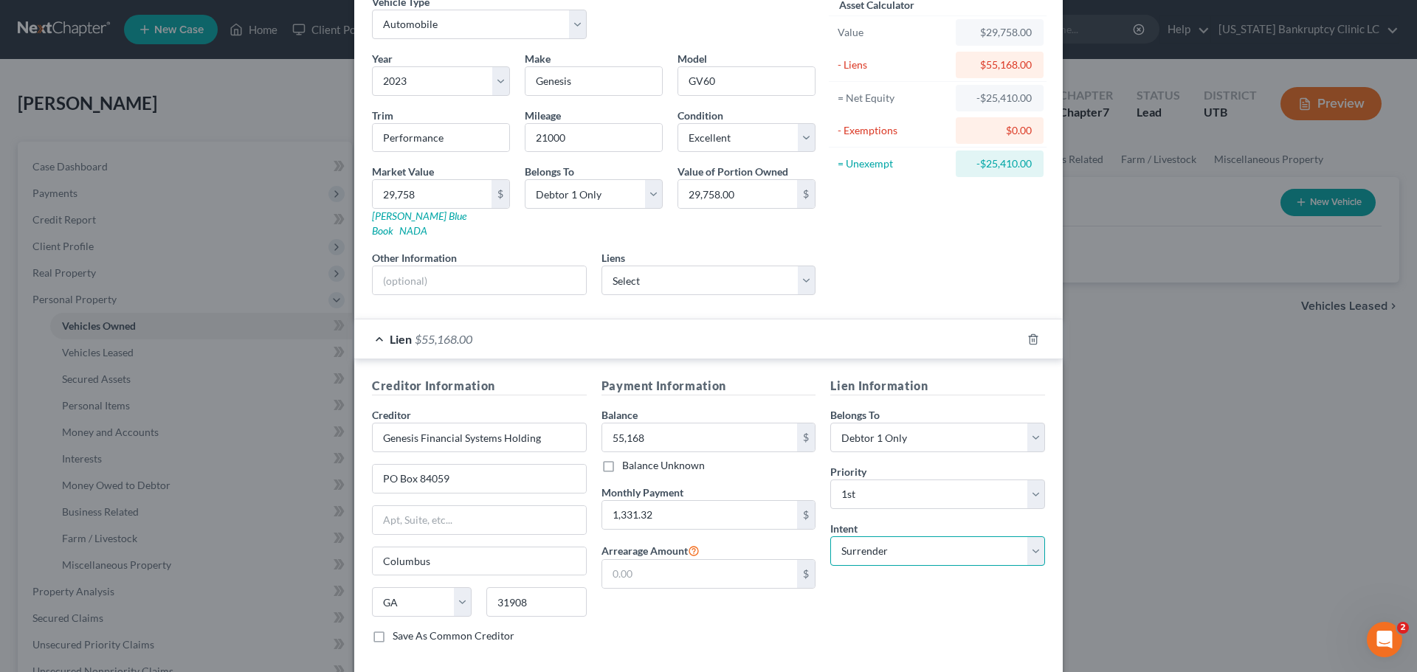
click at [830, 536] on select "Select Surrender Redeem Reaffirm Avoid Other" at bounding box center [937, 551] width 215 height 30
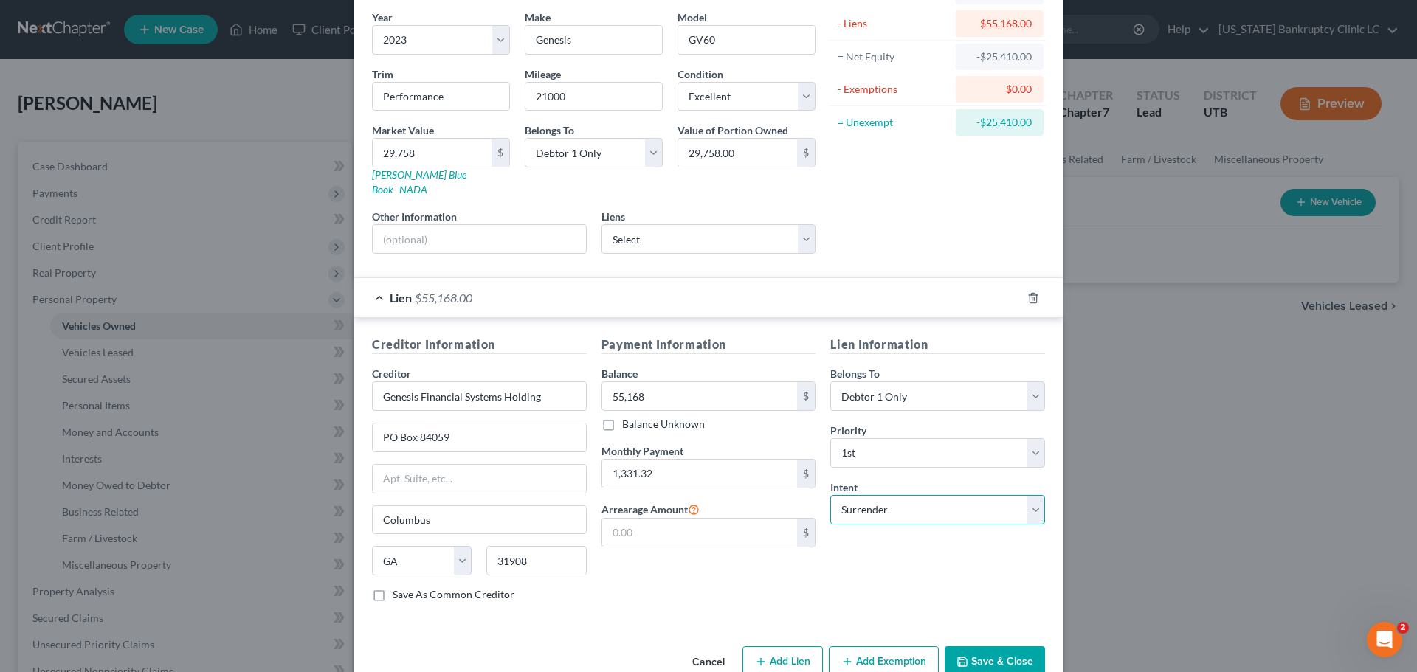
scroll to position [135, 0]
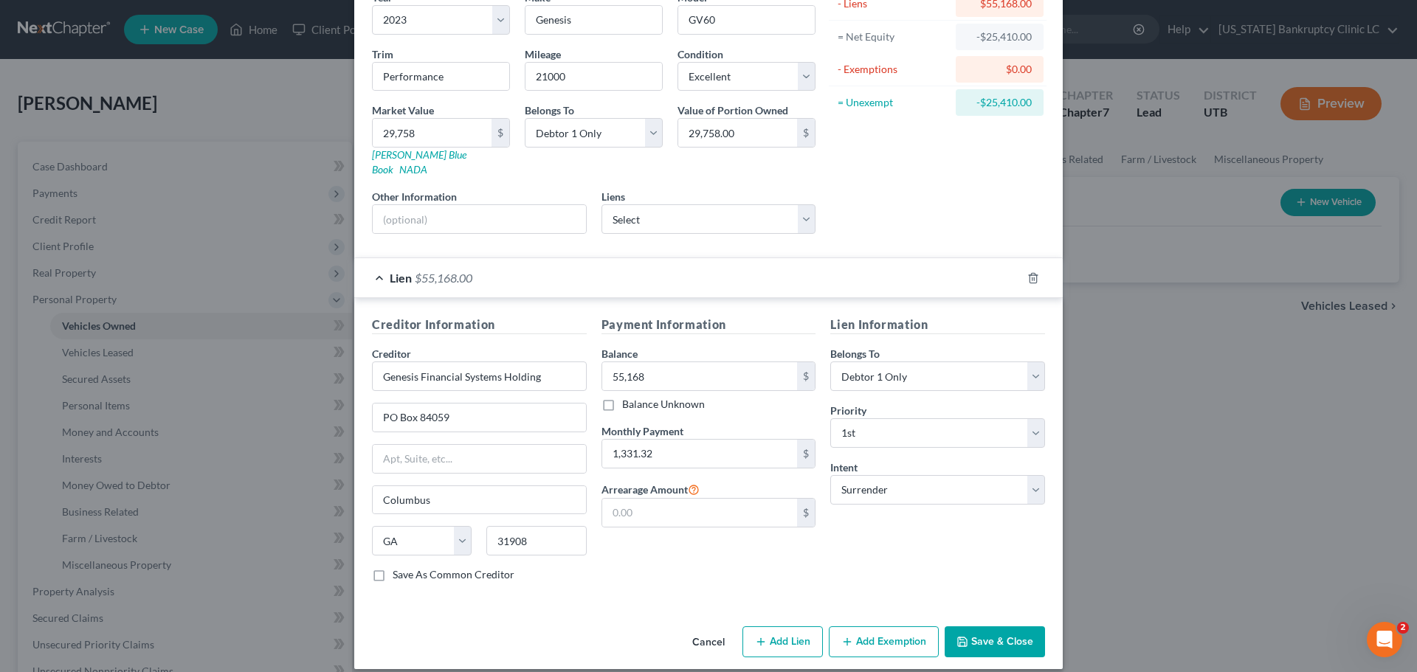
click at [999, 626] on button "Save & Close" at bounding box center [994, 641] width 100 height 31
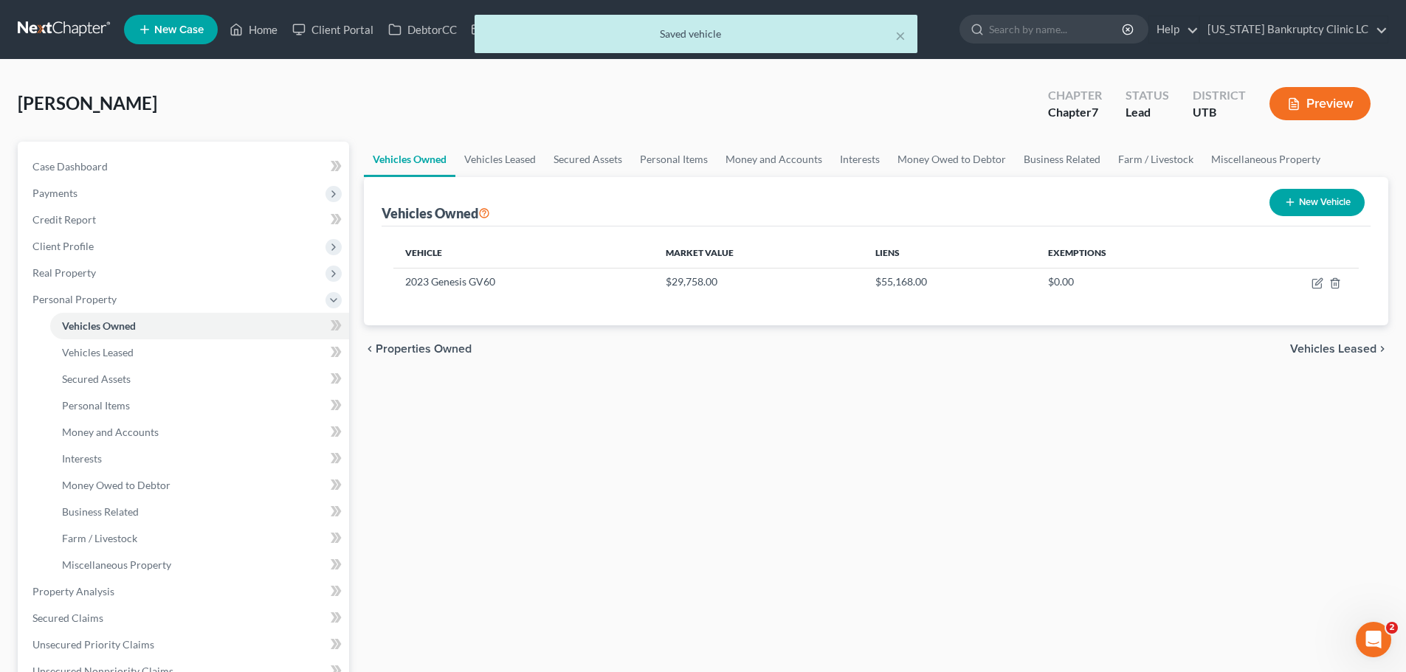
click at [1320, 201] on button "New Vehicle" at bounding box center [1316, 202] width 95 height 27
select select "0"
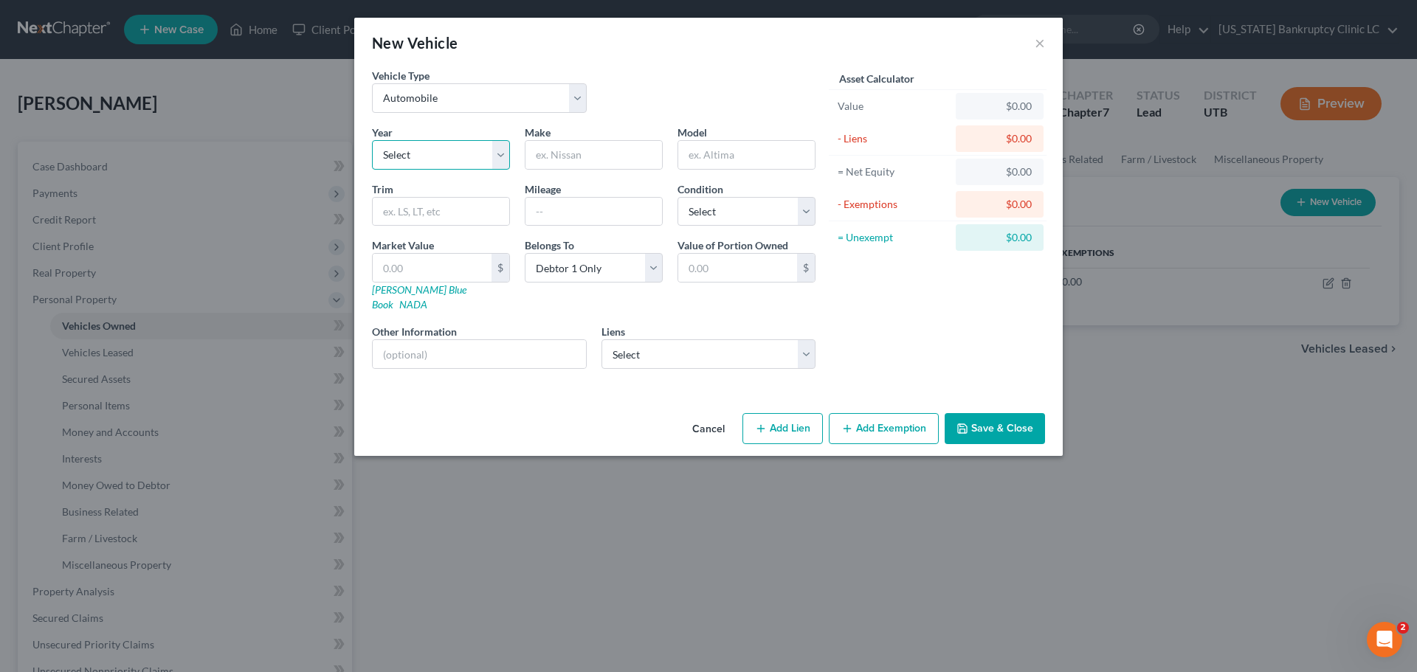
click at [493, 153] on select "Select 2026 2025 2024 2023 2022 2021 2020 2019 2018 2017 2016 2015 2014 2013 20…" at bounding box center [441, 155] width 138 height 30
select select "7"
click at [372, 140] on select "Select 2026 2025 2024 2023 2022 2021 2020 2019 2018 2017 2016 2015 2014 2013 20…" at bounding box center [441, 155] width 138 height 30
click at [602, 154] on input "text" at bounding box center [593, 155] width 137 height 28
type input "BMW"
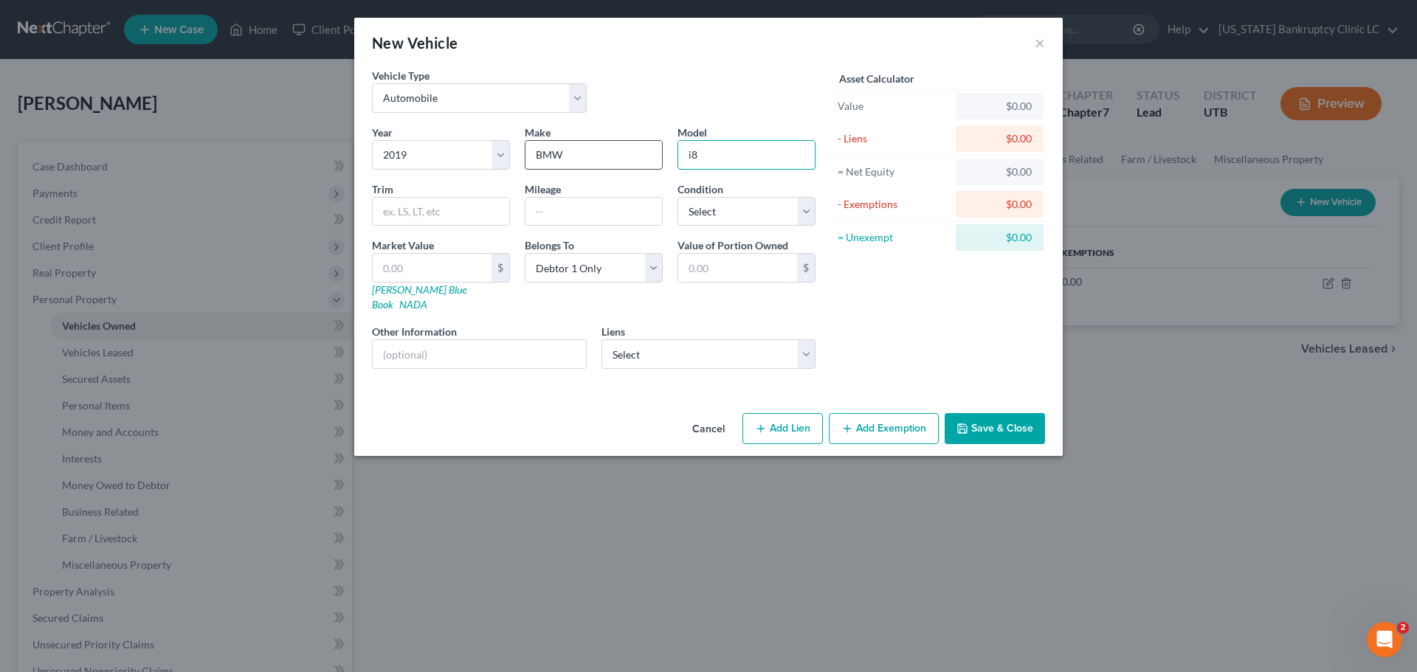
type input "i8"
type input "Roadster"
type input "61000"
select select "2"
click at [383, 294] on link "Kelly Blue Book" at bounding box center [419, 296] width 94 height 27
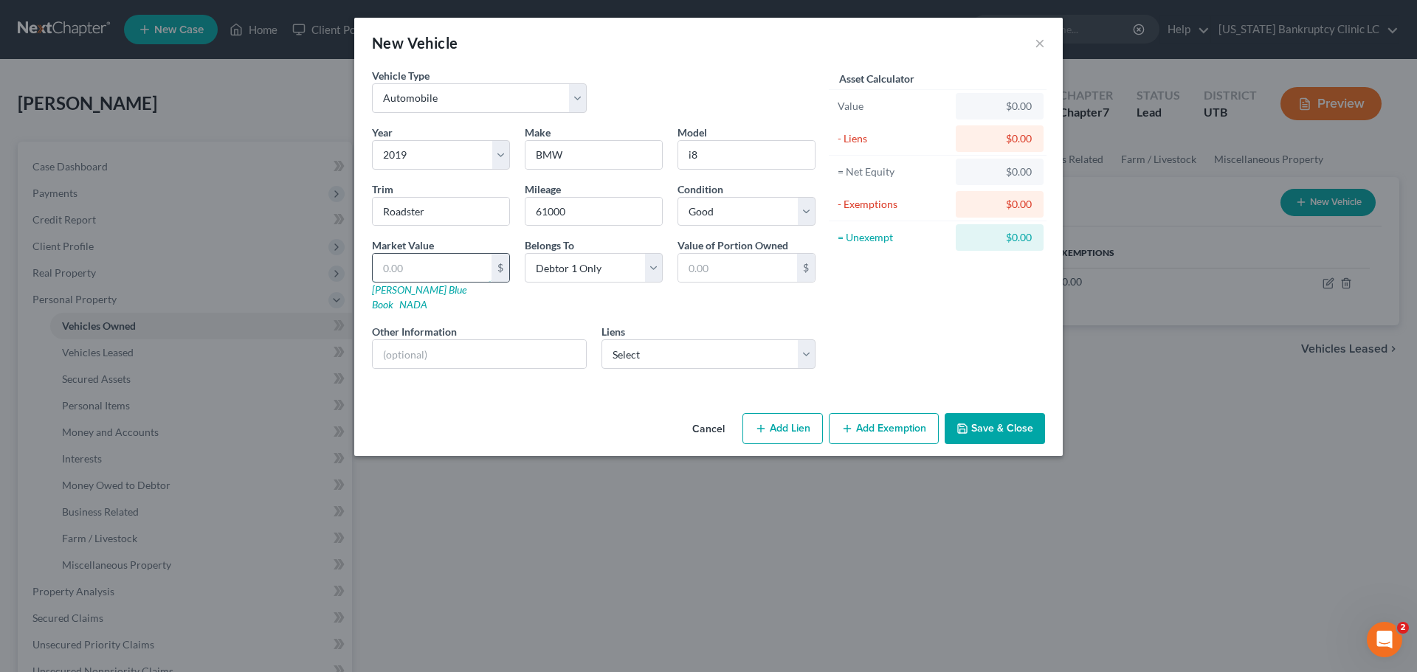
click at [466, 266] on input "text" at bounding box center [432, 268] width 119 height 28
type input "4"
type input "4.00"
type input "46"
type input "46.00"
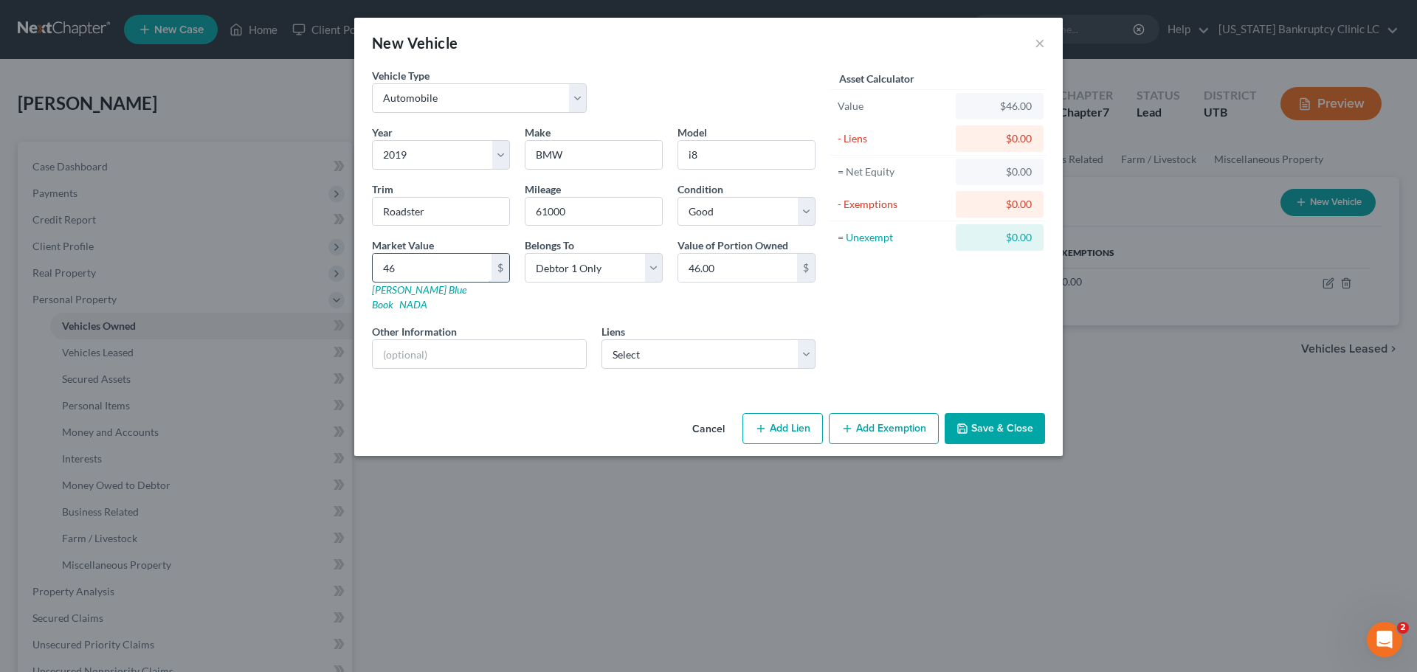
type input "468"
type input "468.00"
type input "4685"
type input "4,685.00"
type input "4,6859"
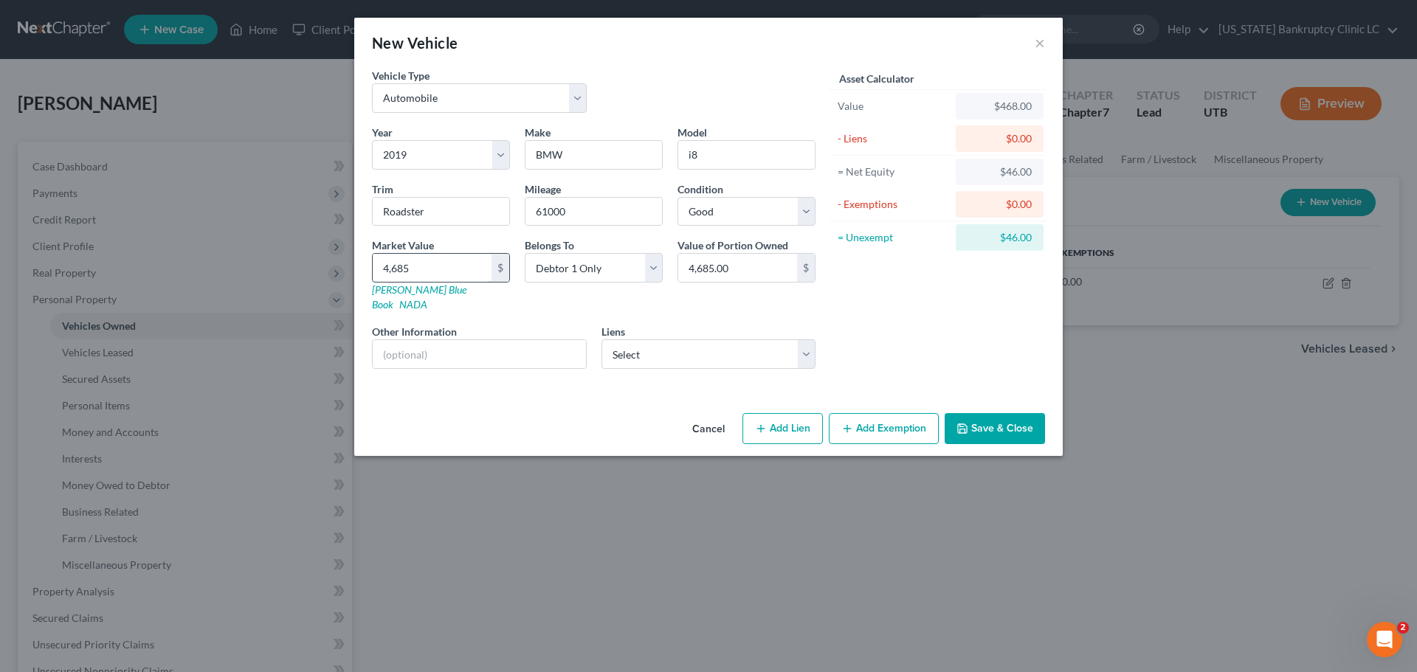
type input "46,859.00"
type input "46,859"
click at [788, 417] on button "Add Lien" at bounding box center [782, 428] width 80 height 31
select select "0"
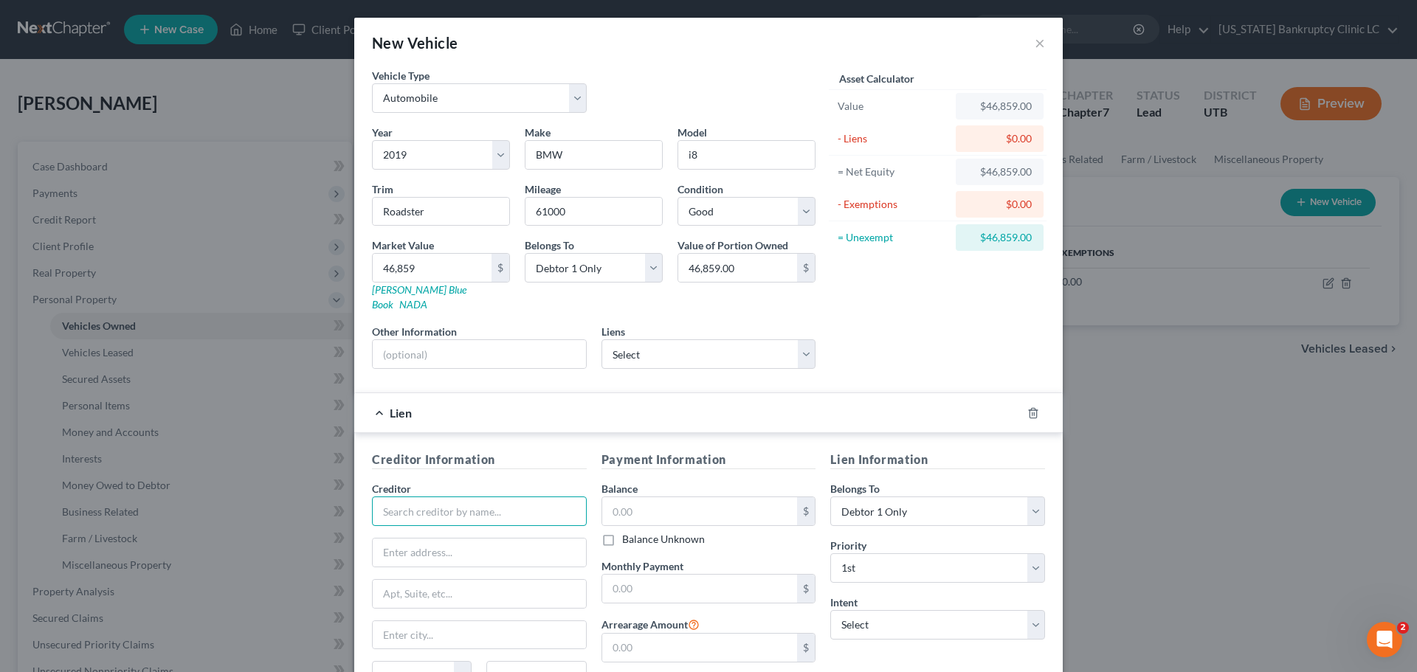
click at [505, 502] on input "text" at bounding box center [479, 512] width 215 height 30
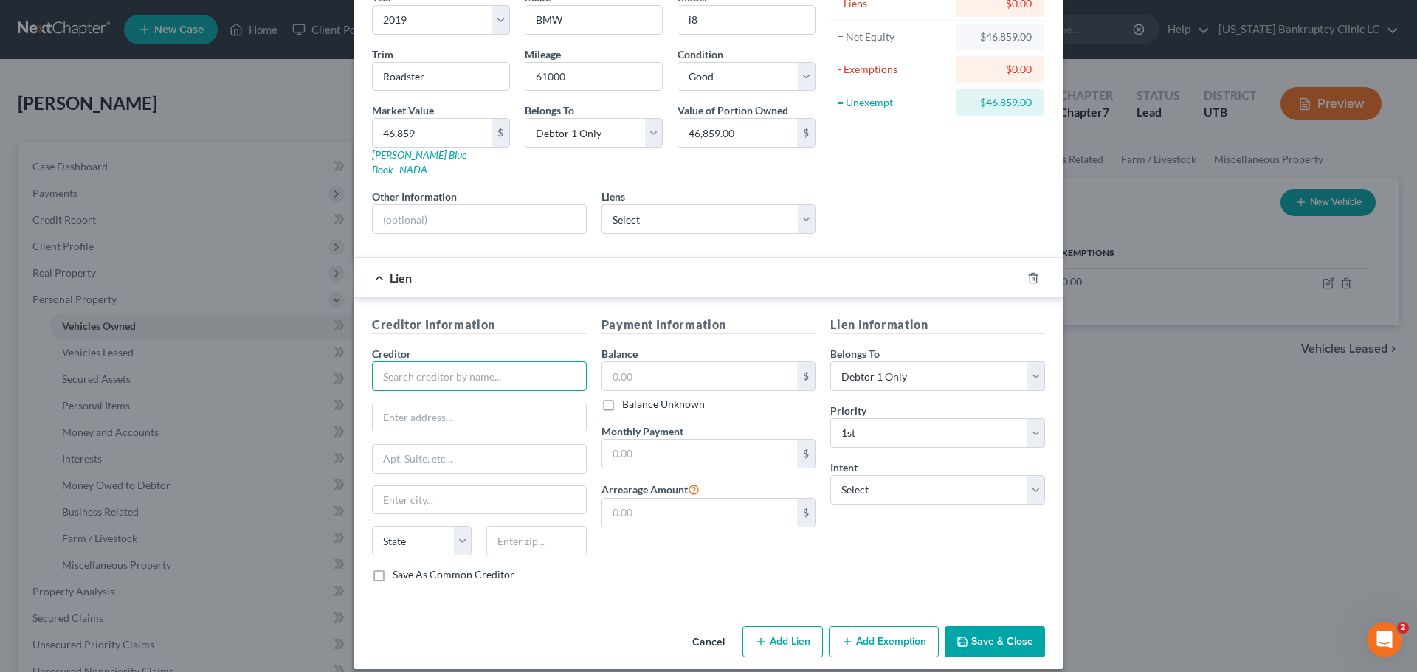
click at [506, 362] on input "text" at bounding box center [479, 377] width 215 height 30
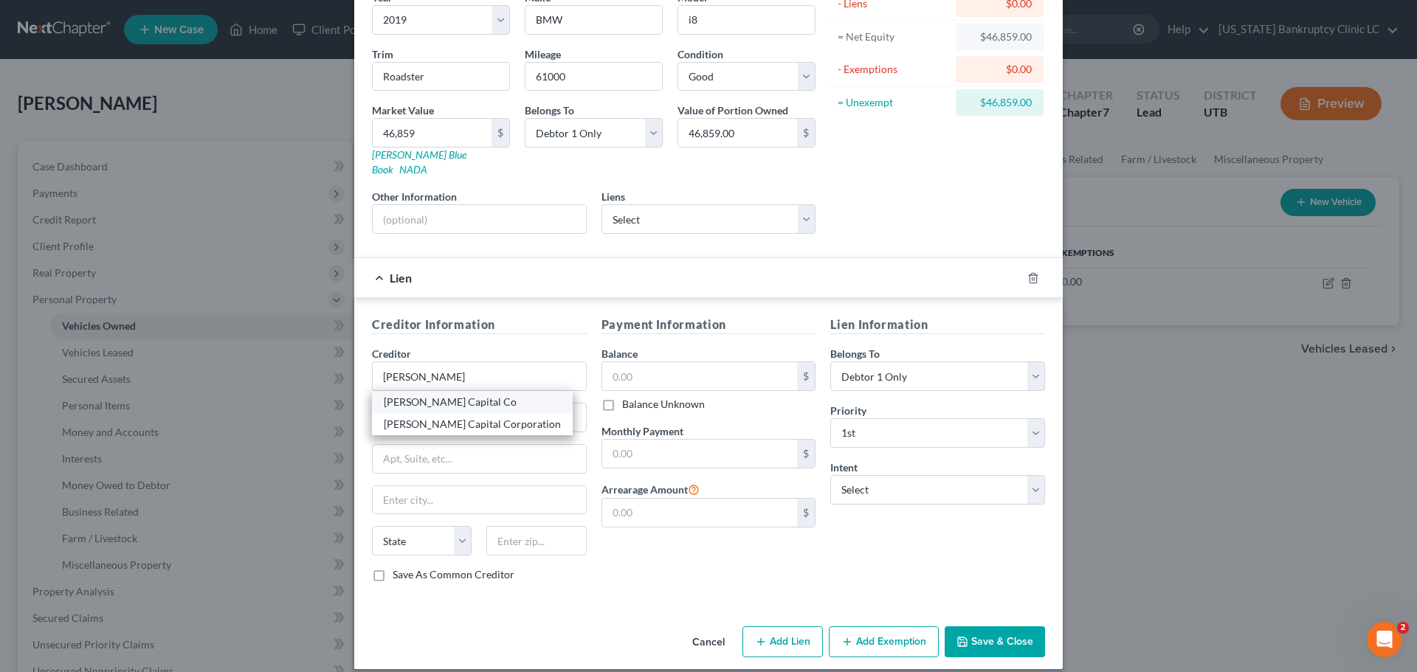
click at [487, 395] on div "Covington Capital Co" at bounding box center [472, 402] width 177 height 15
type input "Covington Capital Co"
type input "1464 E Ridgeline Drive"
type input "Suite 101"
type input "Ogden"
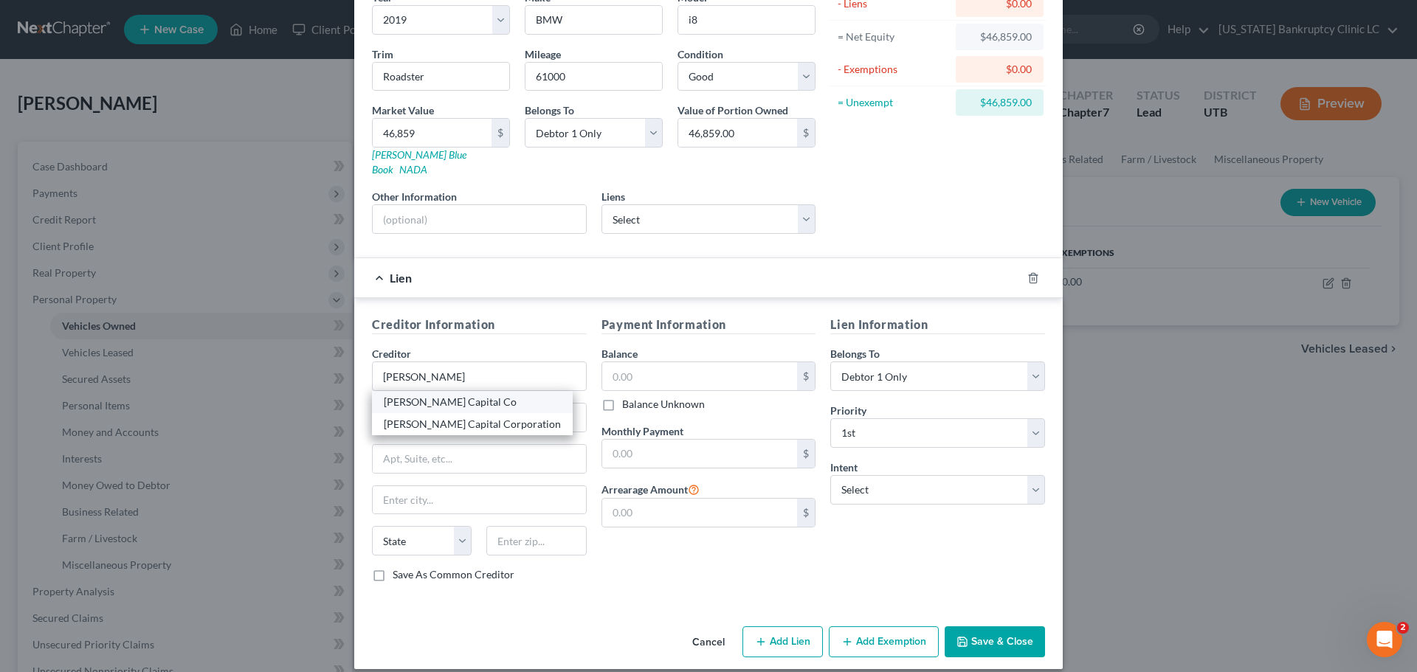
select select "46"
type input "84405"
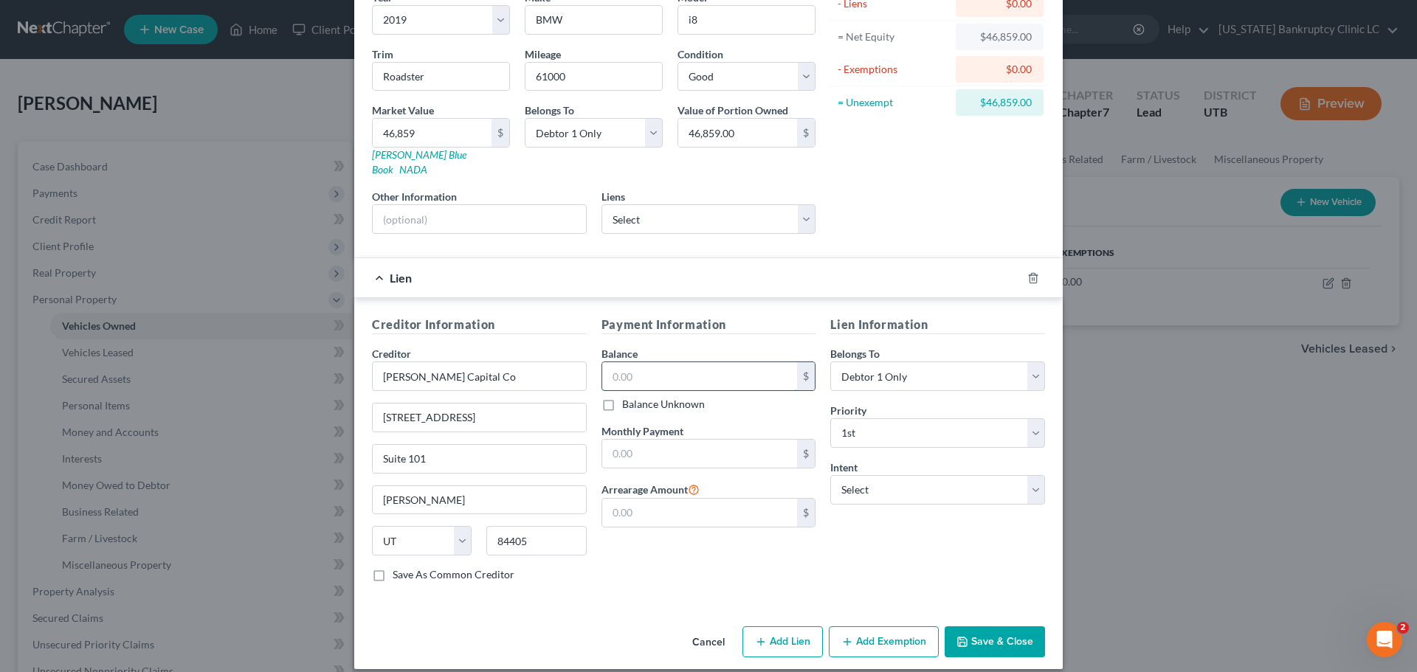
click at [721, 362] on input "text" at bounding box center [700, 376] width 196 height 28
type input "73,527"
click at [888, 475] on select "Select Surrender Redeem Reaffirm Avoid Other" at bounding box center [937, 490] width 215 height 30
select select "0"
click at [830, 475] on select "Select Surrender Redeem Reaffirm Avoid Other" at bounding box center [937, 490] width 215 height 30
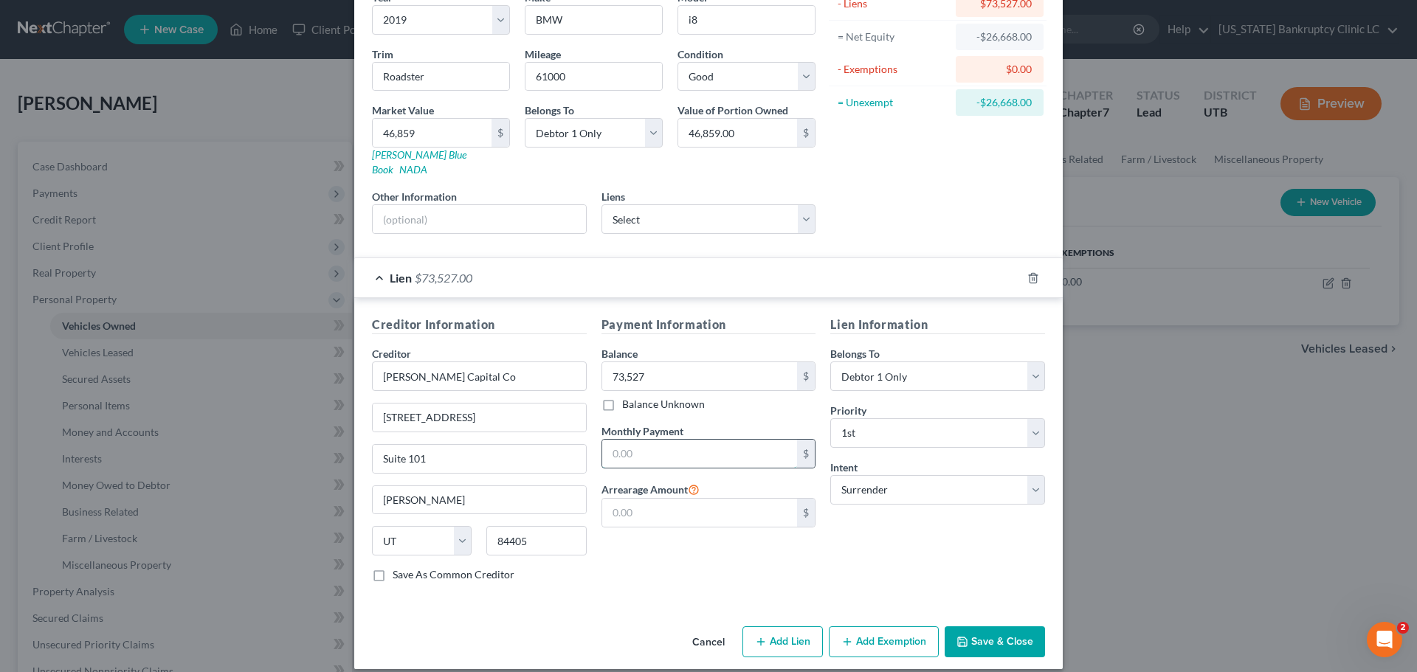
click at [717, 440] on input "text" at bounding box center [700, 454] width 196 height 28
click at [714, 440] on input "text" at bounding box center [700, 454] width 196 height 28
type input "1,087"
click at [985, 626] on button "Save & Close" at bounding box center [994, 641] width 100 height 31
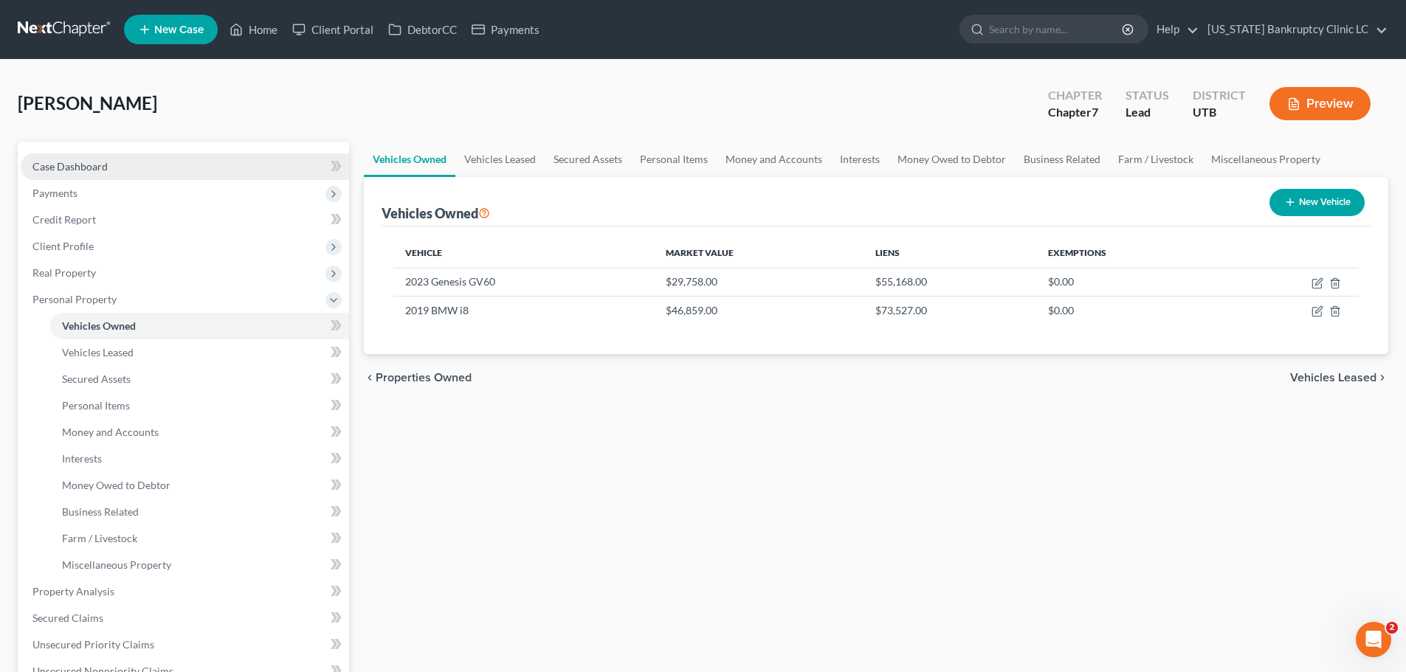
click at [94, 162] on span "Case Dashboard" at bounding box center [69, 166] width 75 height 13
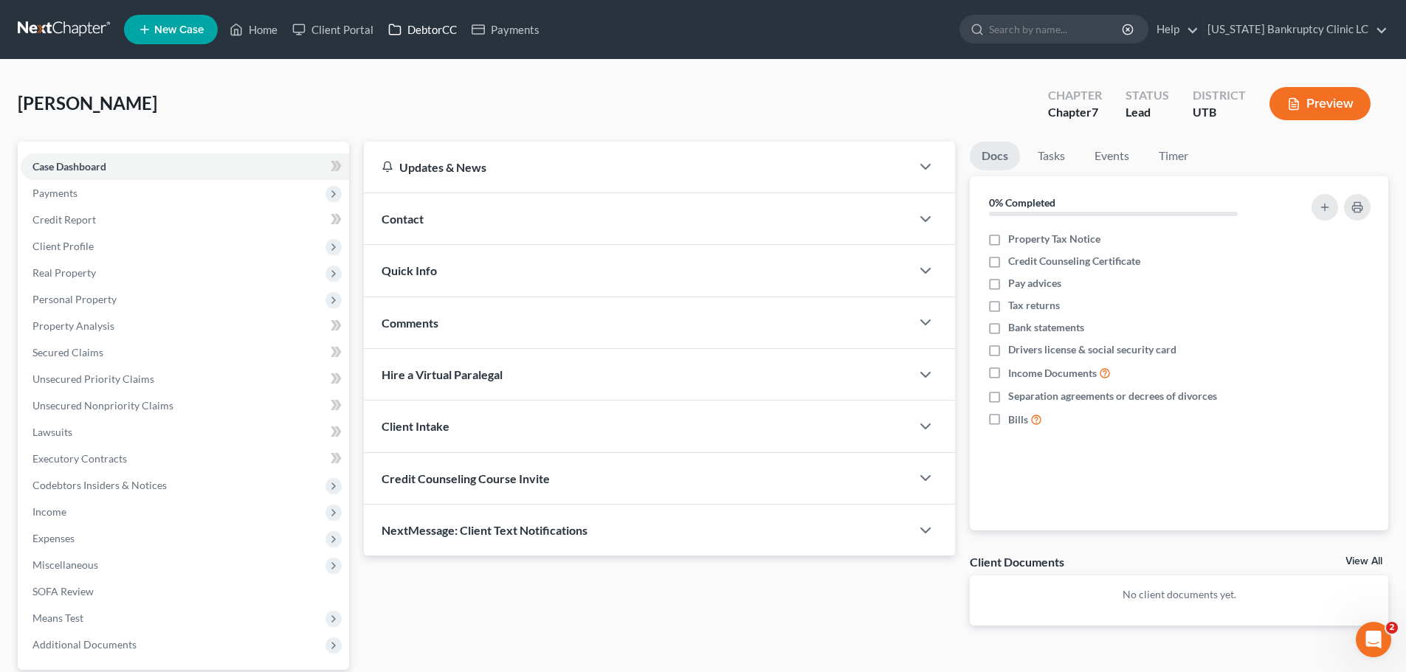
click at [424, 24] on link "DebtorCC" at bounding box center [422, 29] width 83 height 27
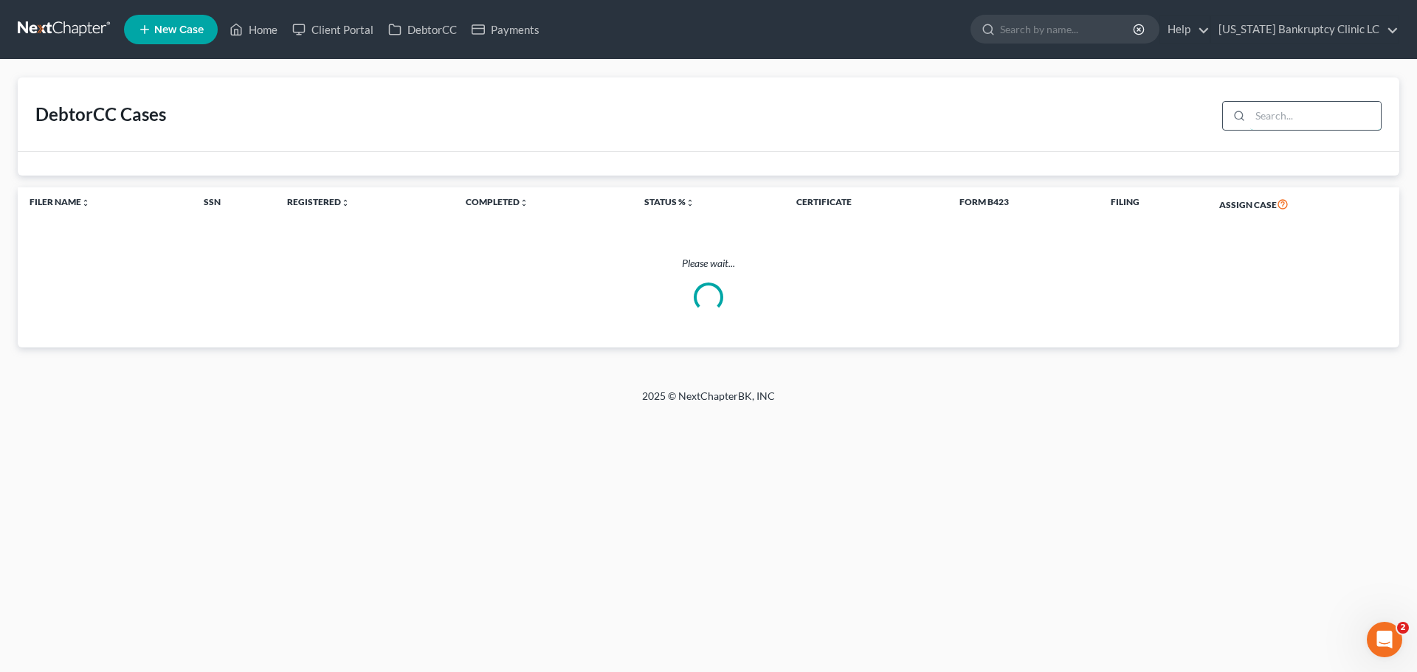
click at [1293, 117] on input "search" at bounding box center [1315, 116] width 131 height 28
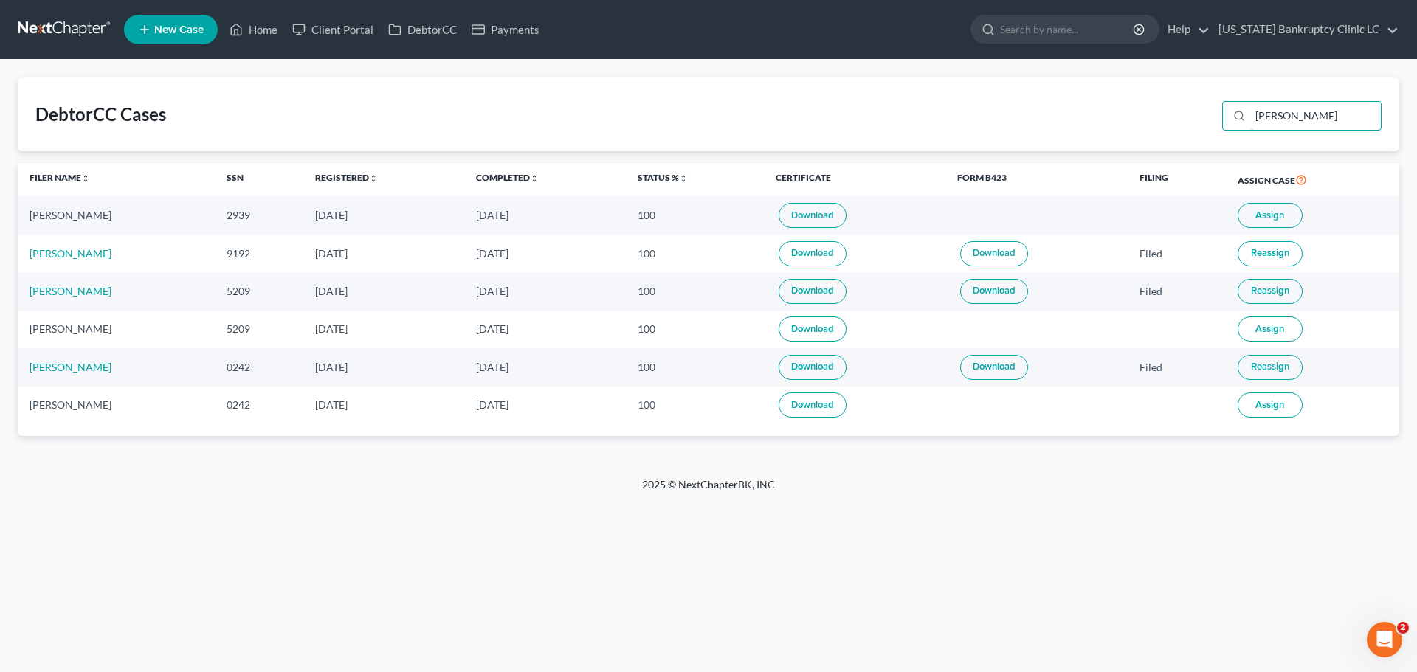
type input "wilkinson"
click at [1261, 215] on span "Assign" at bounding box center [1269, 216] width 29 height 12
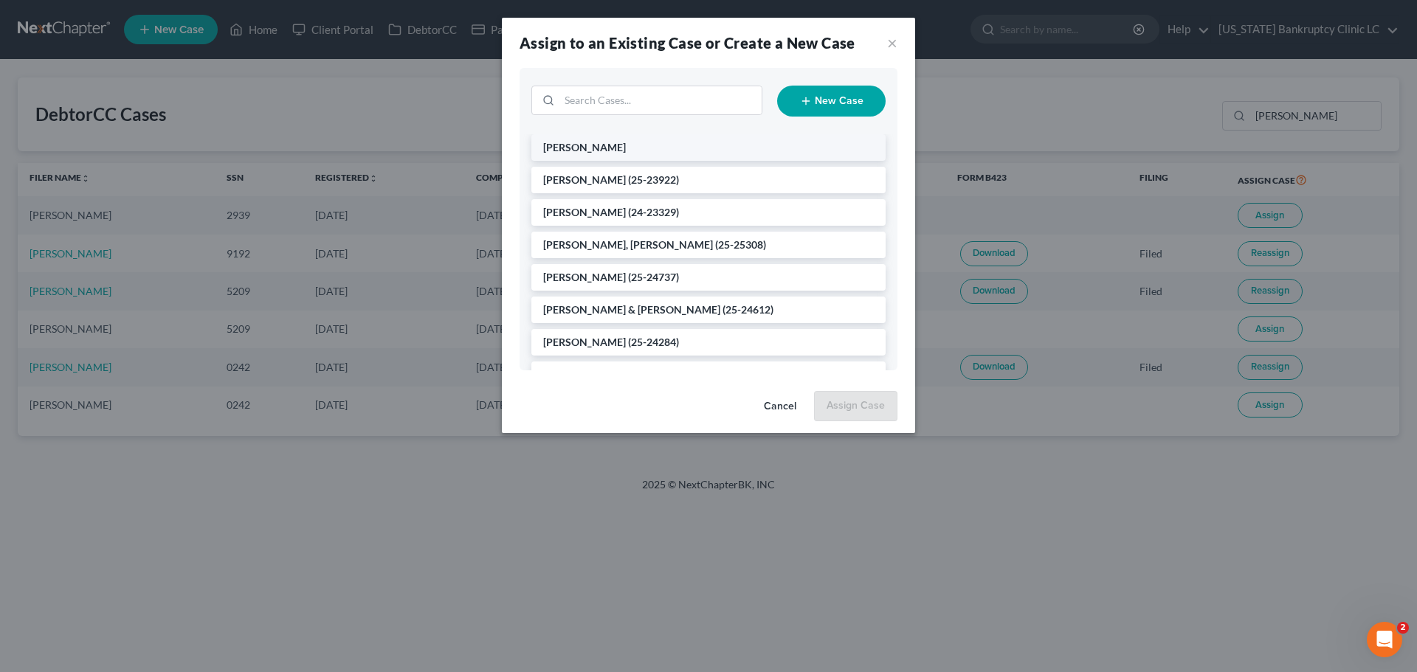
click at [614, 145] on span "[PERSON_NAME]" at bounding box center [584, 147] width 83 height 13
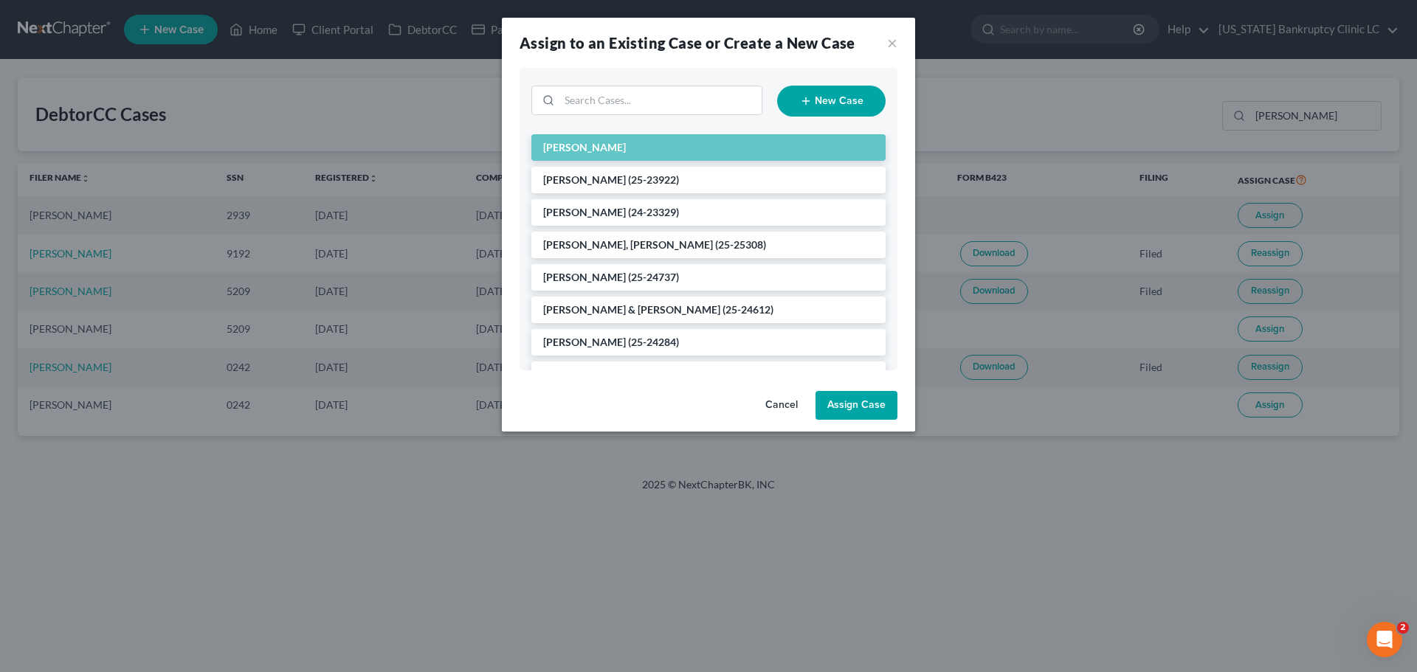
click at [866, 404] on button "Assign Case" at bounding box center [856, 406] width 82 height 30
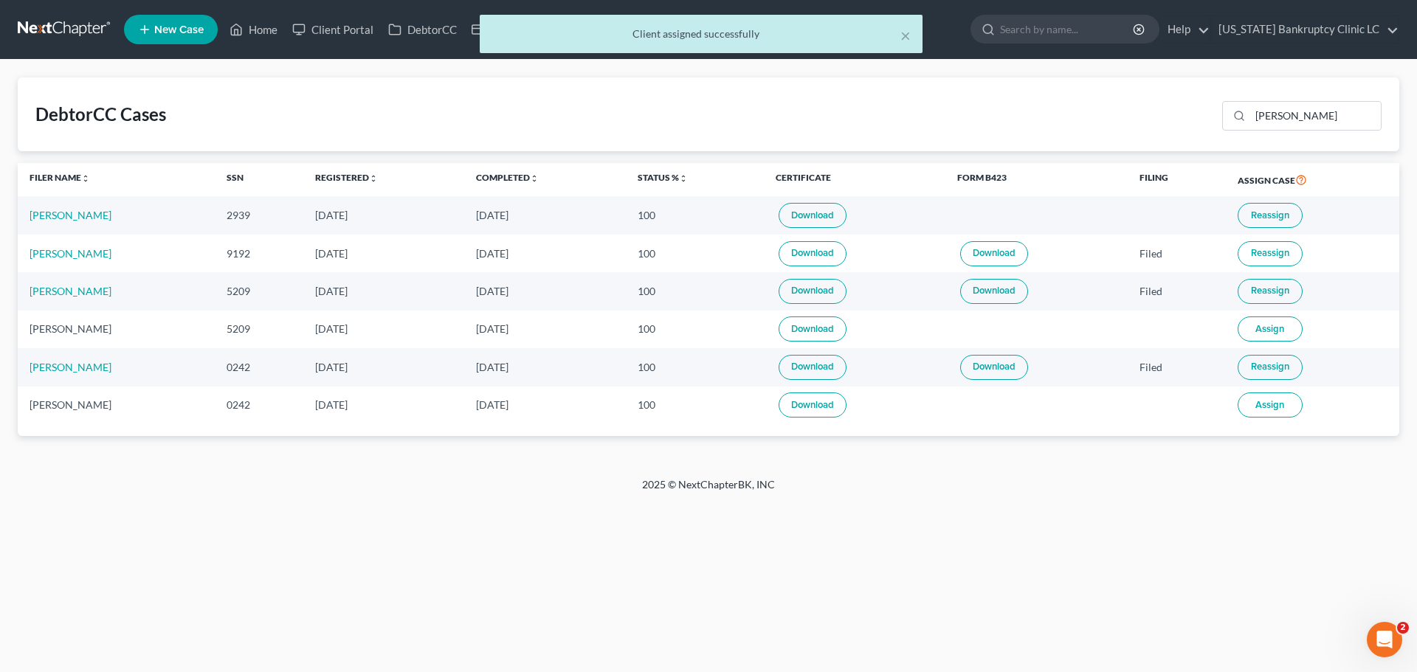
click at [258, 24] on div "× Client assigned successfully" at bounding box center [701, 38] width 1417 height 46
click at [261, 29] on div "× Client assigned successfully" at bounding box center [701, 38] width 1417 height 46
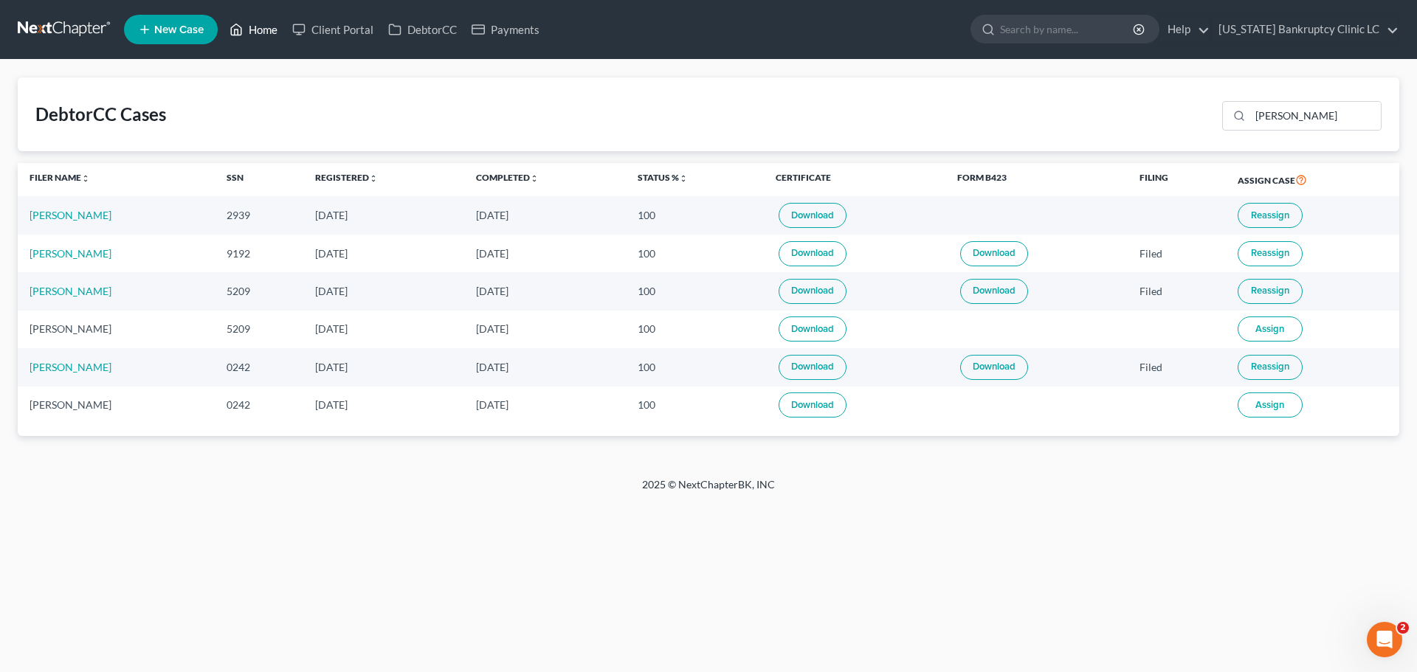
click at [248, 27] on link "Home" at bounding box center [253, 29] width 63 height 27
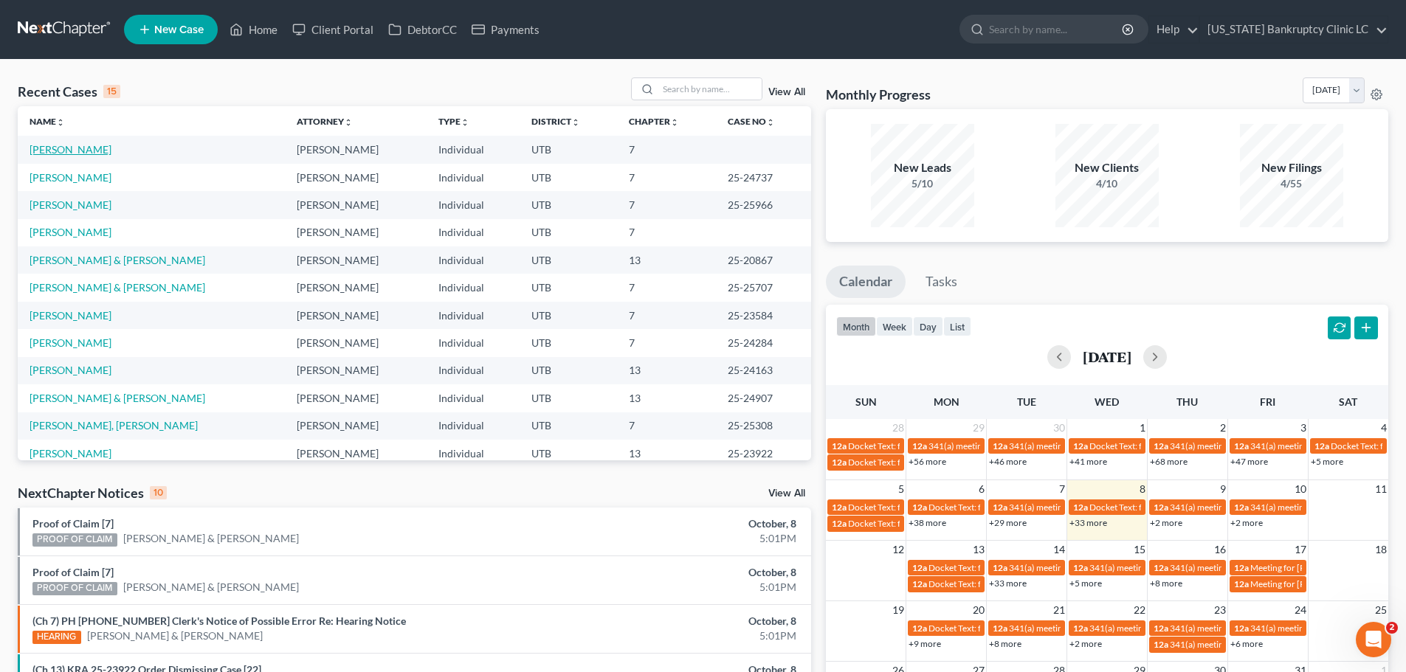
click at [69, 147] on link "[PERSON_NAME]" at bounding box center [71, 149] width 82 height 13
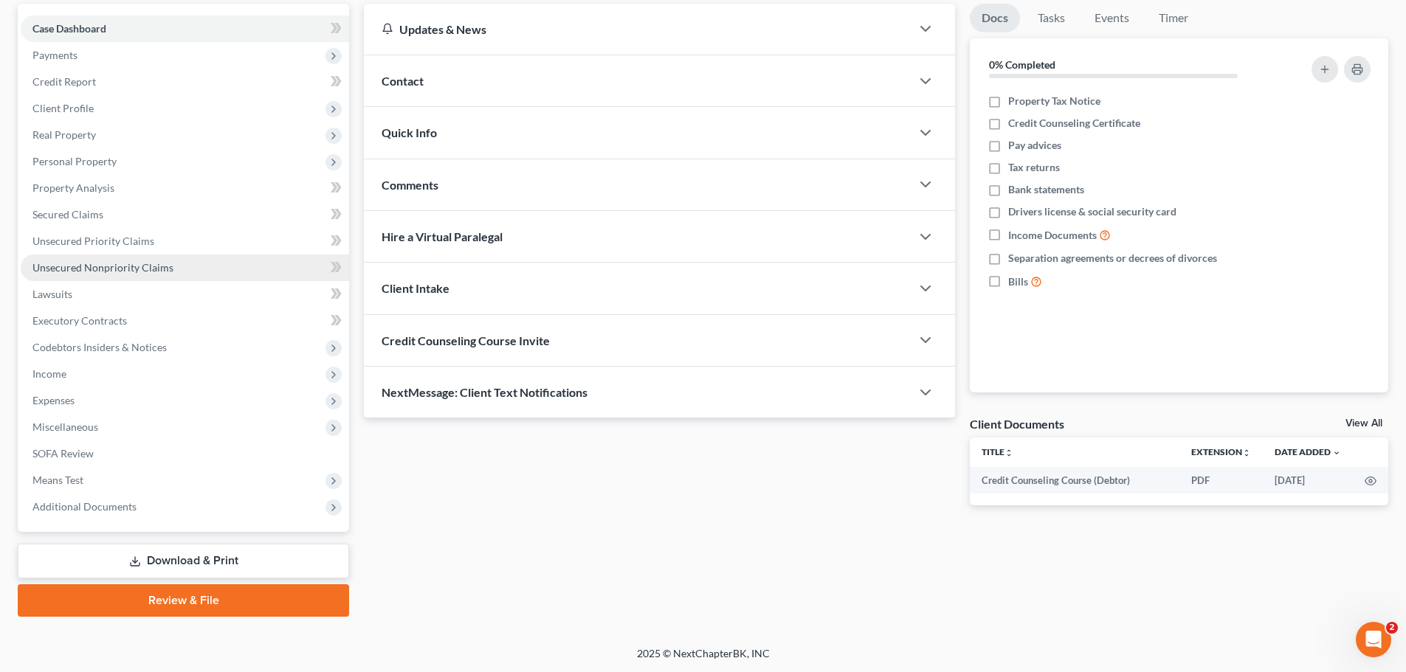
scroll to position [139, 0]
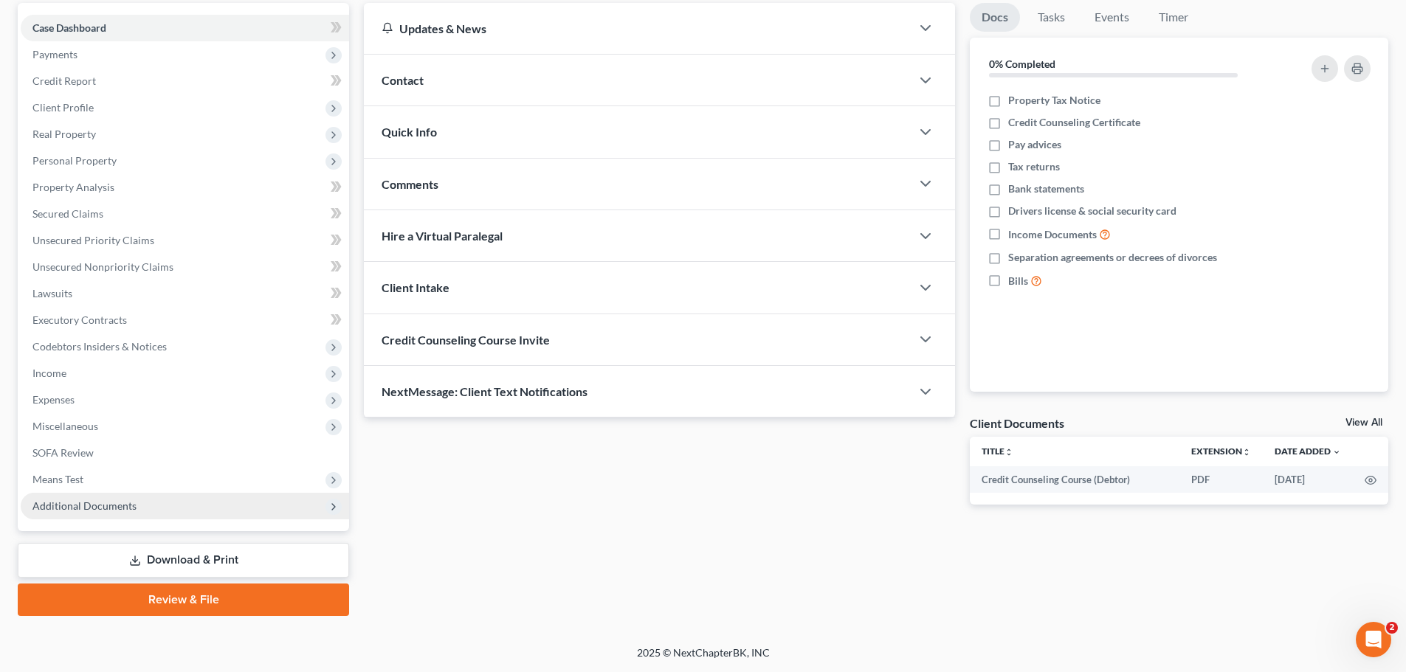
click at [138, 507] on span "Additional Documents" at bounding box center [185, 506] width 328 height 27
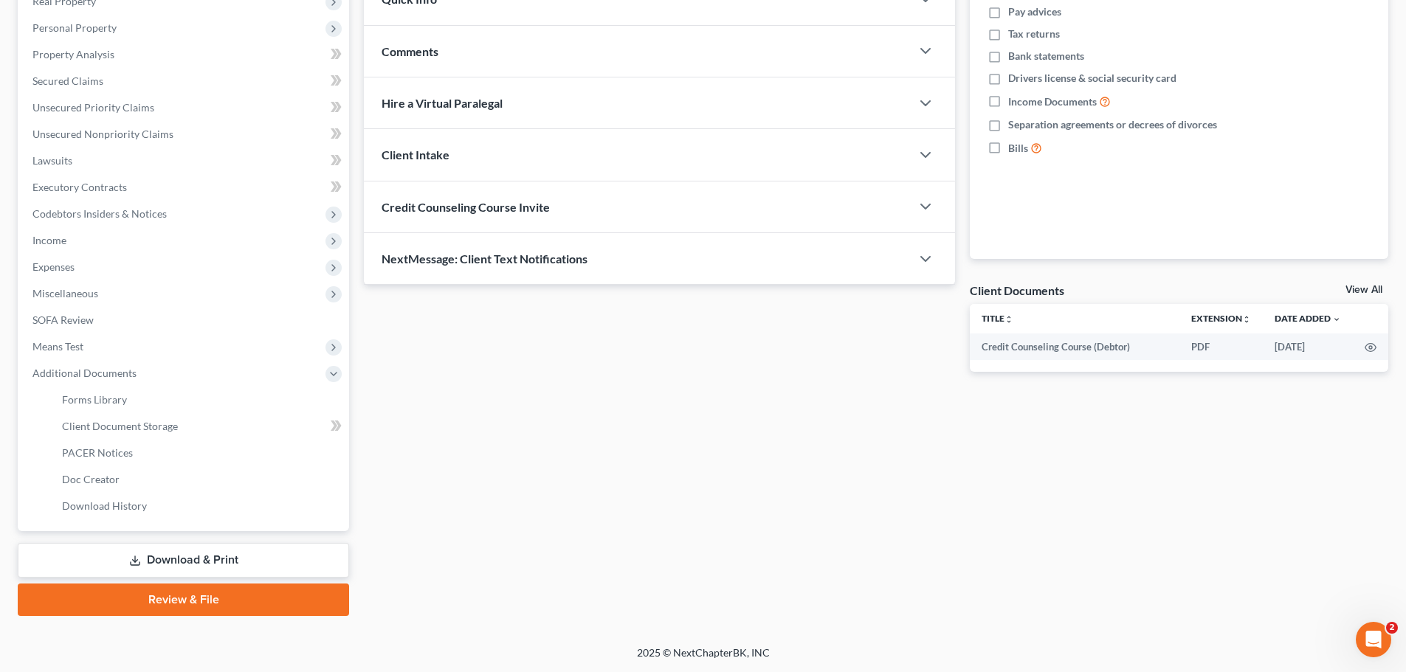
click at [189, 557] on link "Download & Print" at bounding box center [183, 560] width 331 height 35
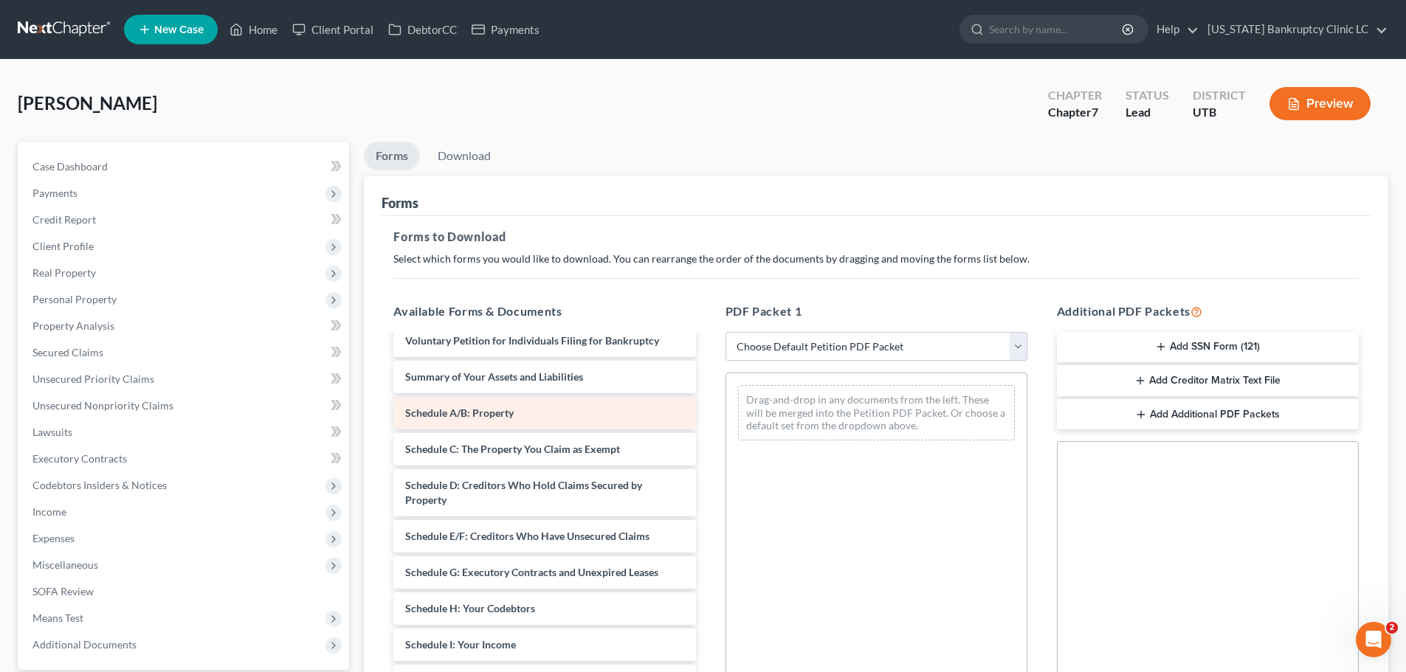
scroll to position [74, 0]
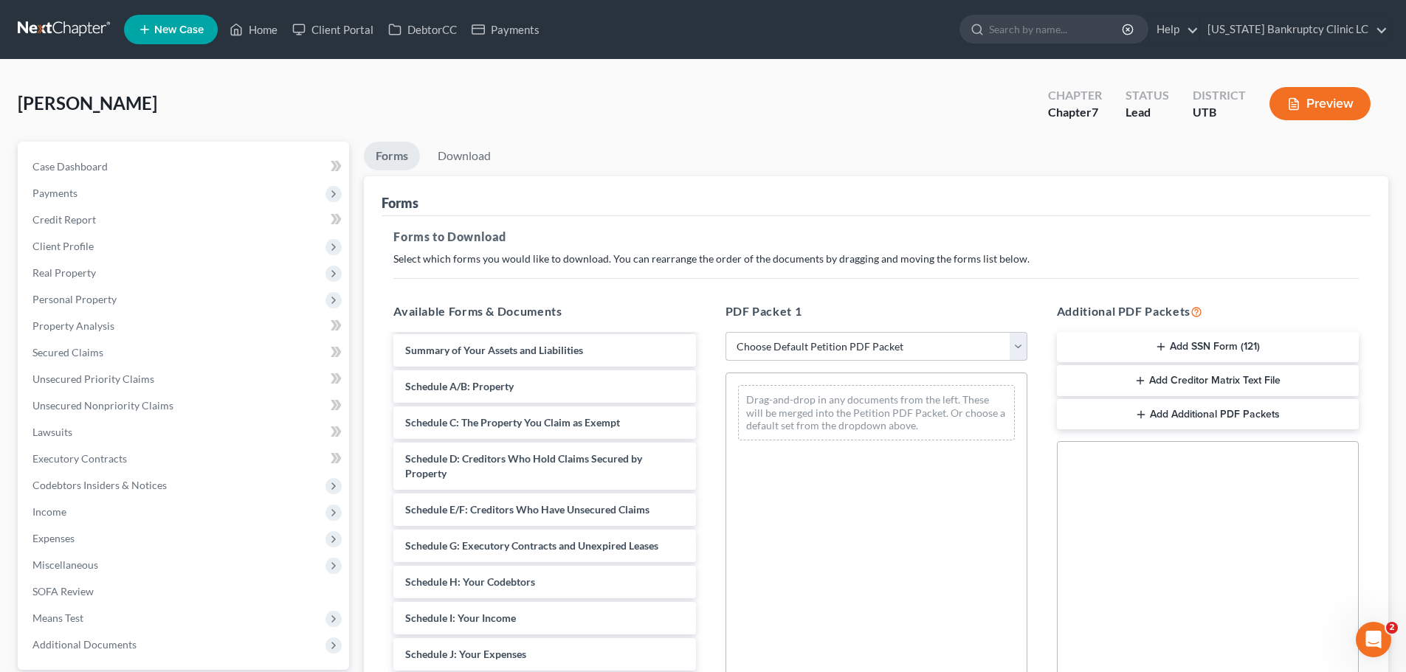
click at [856, 342] on select "Choose Default Petition PDF Packet Complete Bankruptcy Petition (all forms and …" at bounding box center [876, 347] width 302 height 30
select select "1"
click at [725, 332] on select "Choose Default Petition PDF Packet Complete Bankruptcy Petition (all forms and …" at bounding box center [876, 347] width 302 height 30
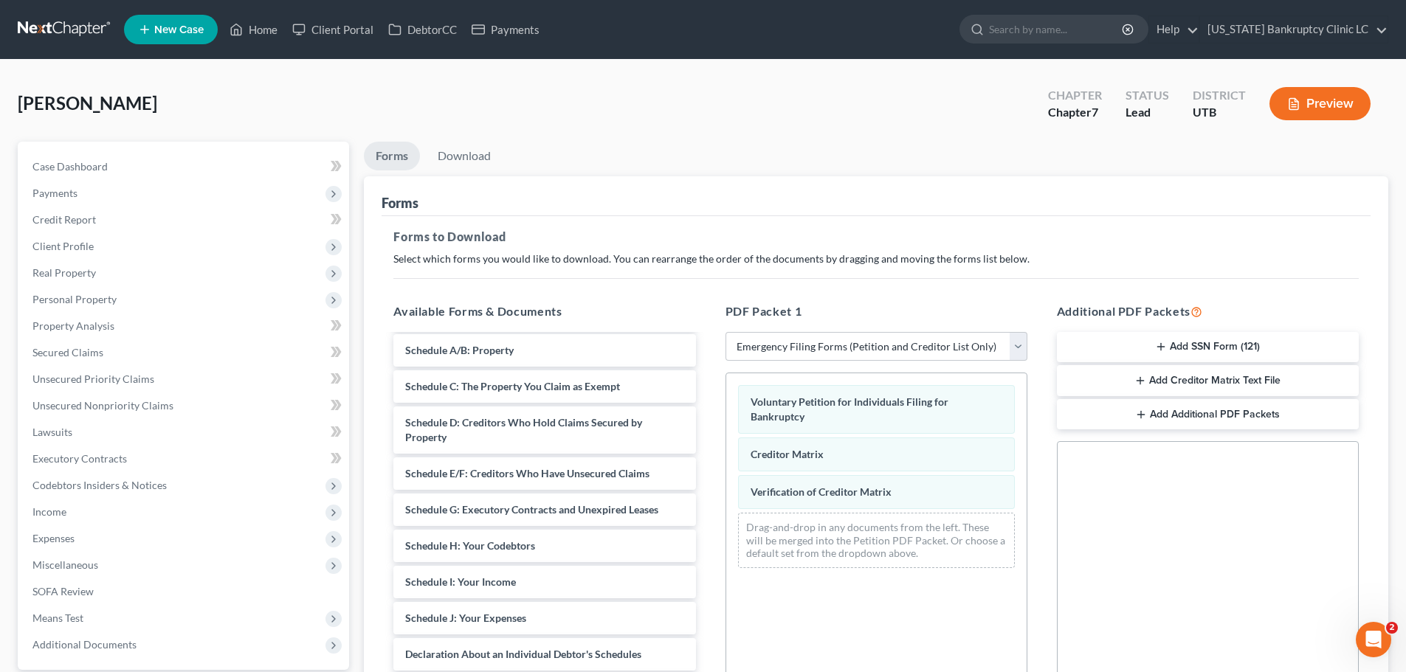
click at [1203, 347] on button "Add SSN Form (121)" at bounding box center [1208, 347] width 302 height 31
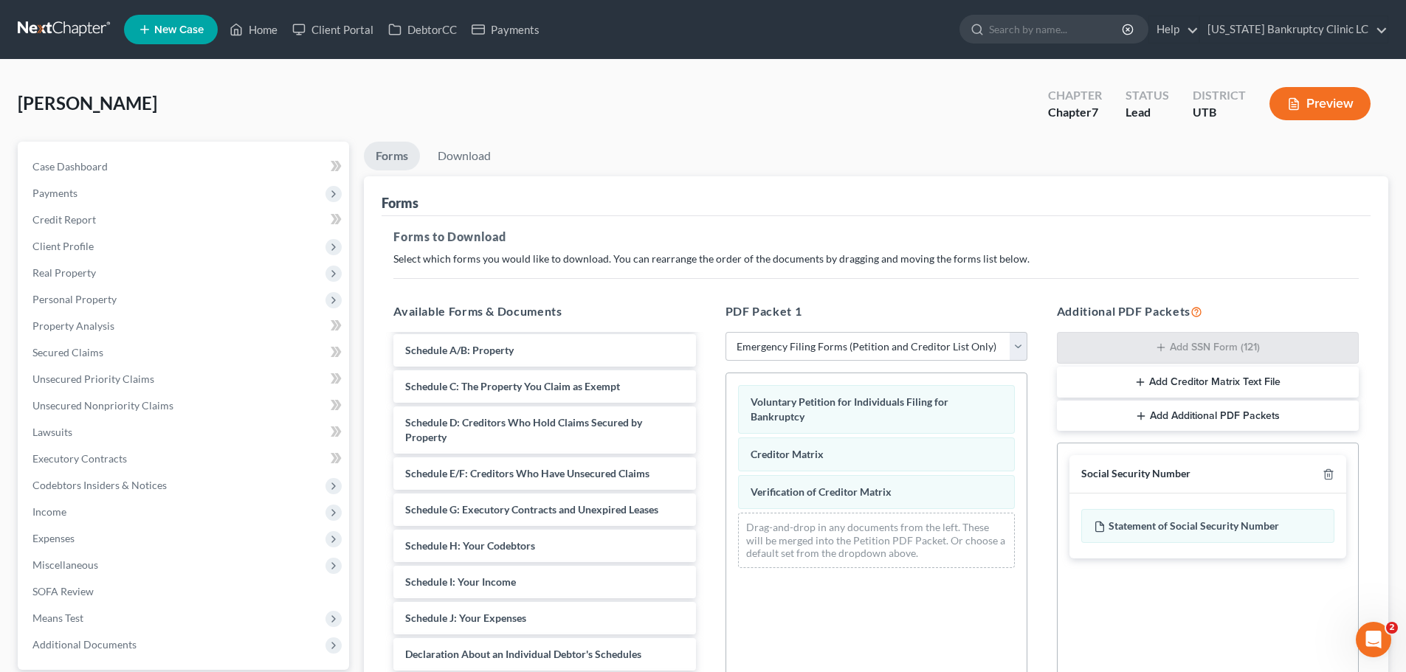
click at [1189, 376] on button "Add Creditor Matrix Text File" at bounding box center [1208, 382] width 302 height 31
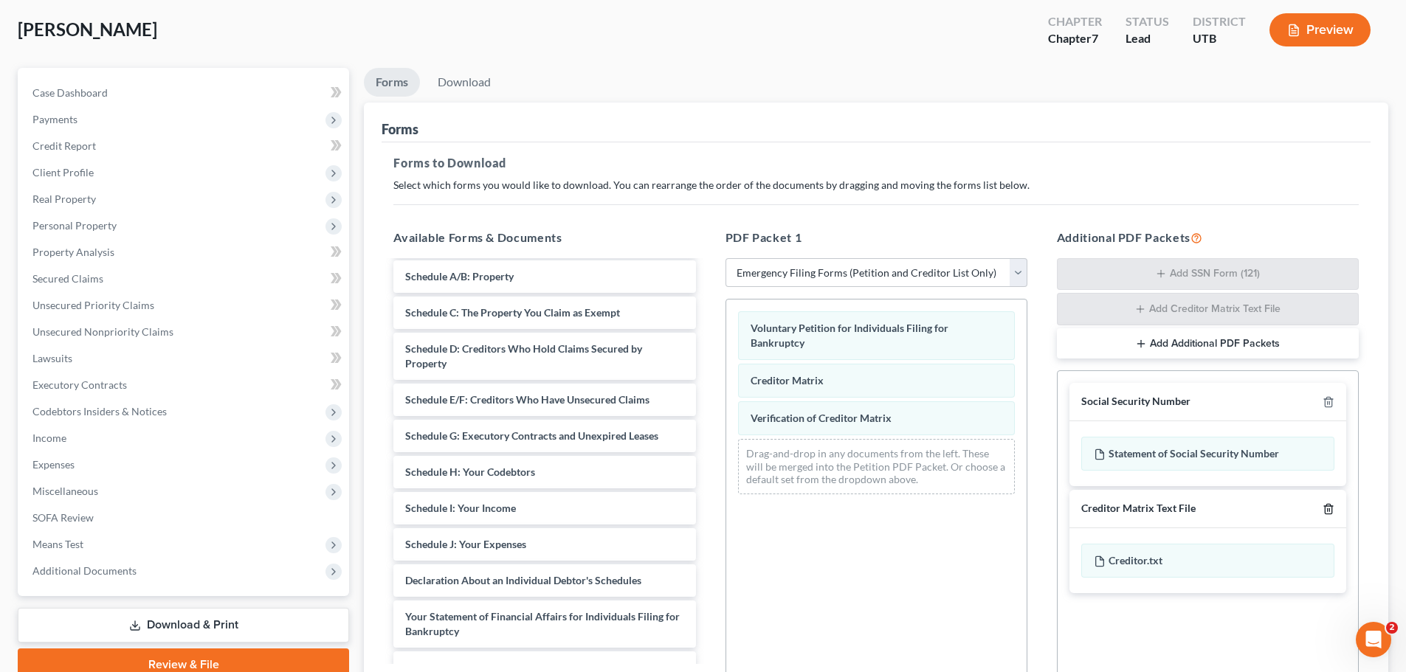
click at [1327, 508] on icon "button" at bounding box center [1328, 509] width 12 height 12
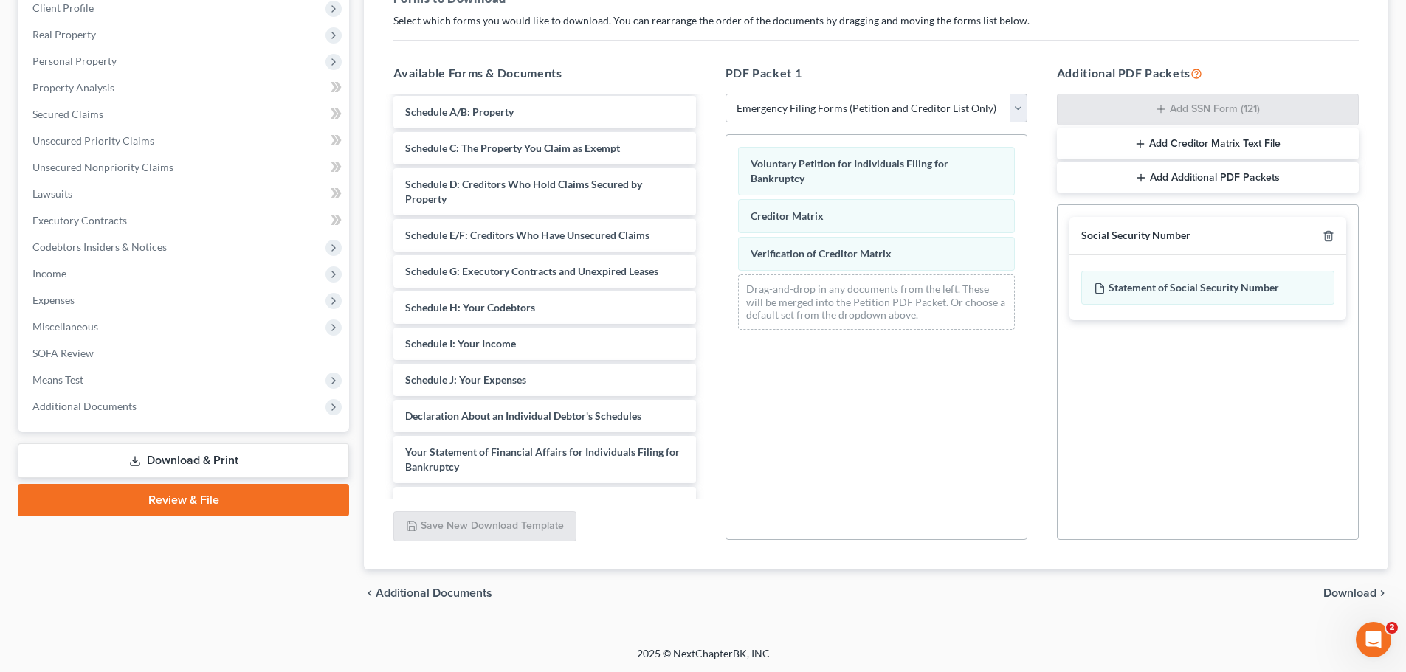
scroll to position [239, 0]
click at [1327, 588] on span "Download" at bounding box center [1349, 593] width 53 height 12
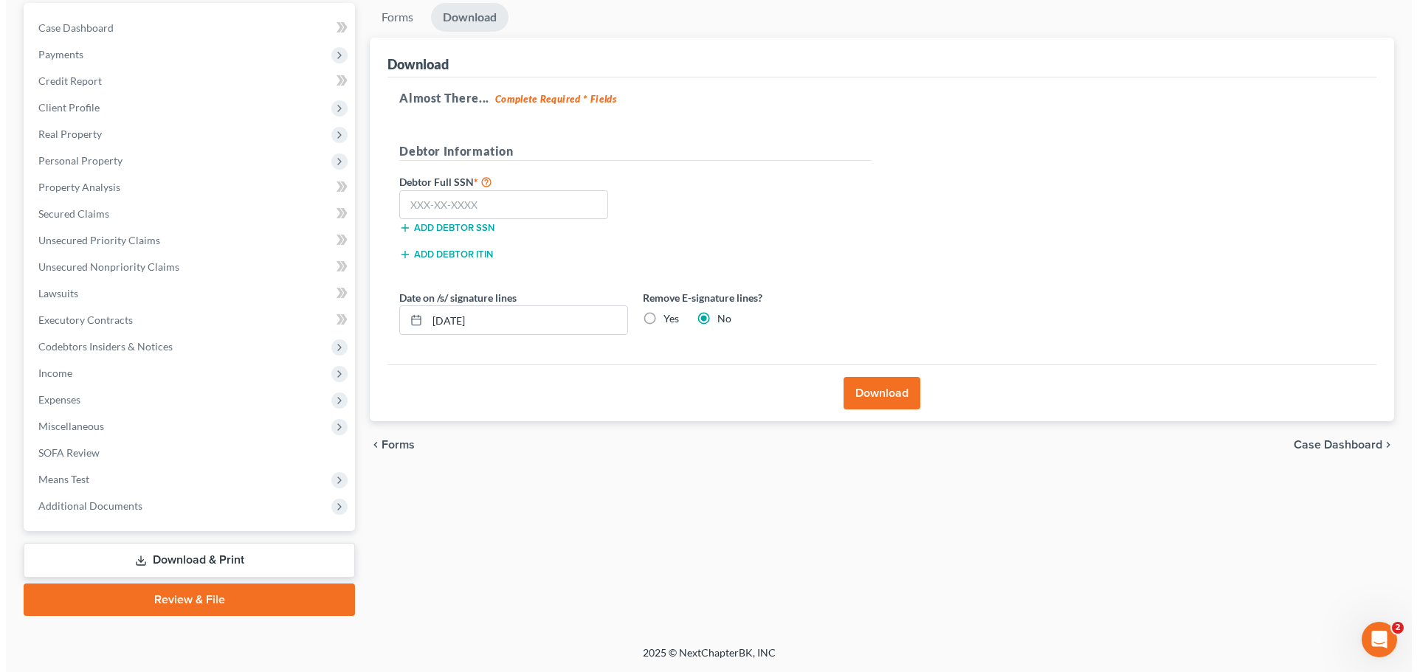
scroll to position [139, 0]
click at [545, 201] on input "text" at bounding box center [497, 205] width 209 height 30
type input "528-15-2939"
click at [885, 380] on button "Download" at bounding box center [875, 393] width 77 height 32
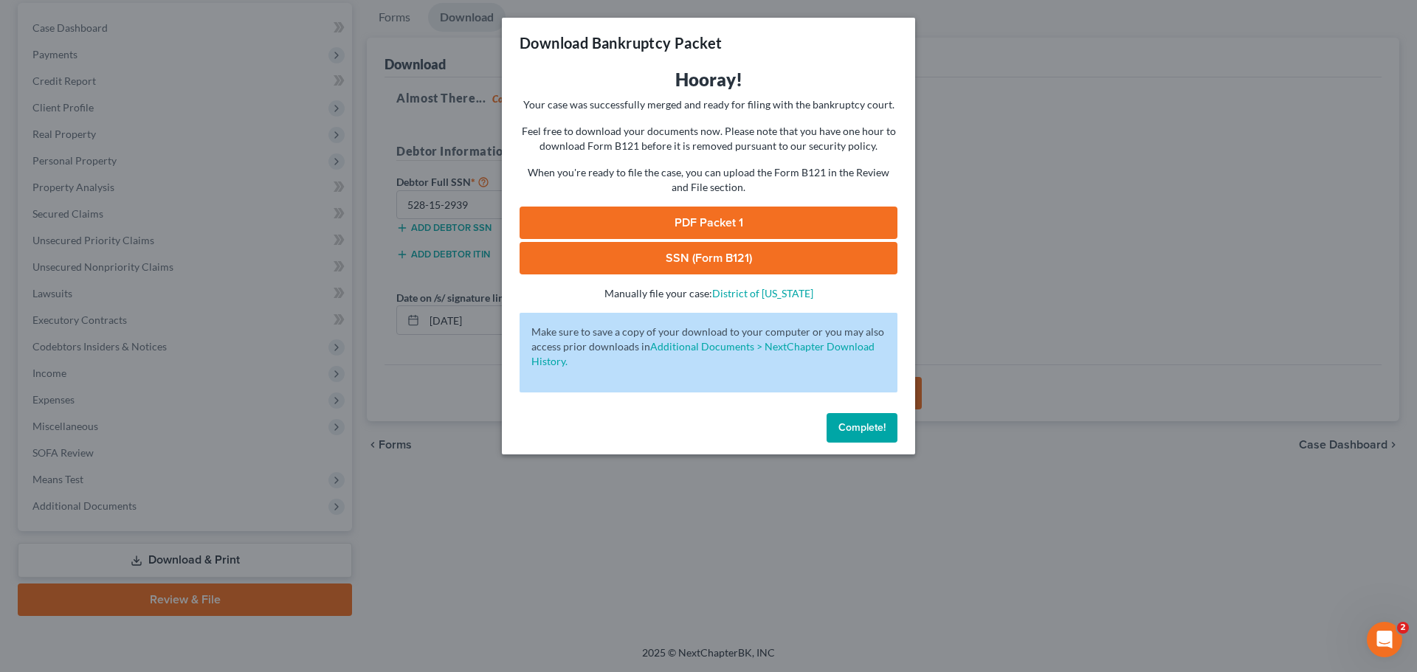
click at [701, 222] on link "PDF Packet 1" at bounding box center [708, 223] width 378 height 32
click at [661, 252] on link "SSN (Form B121)" at bounding box center [708, 258] width 378 height 32
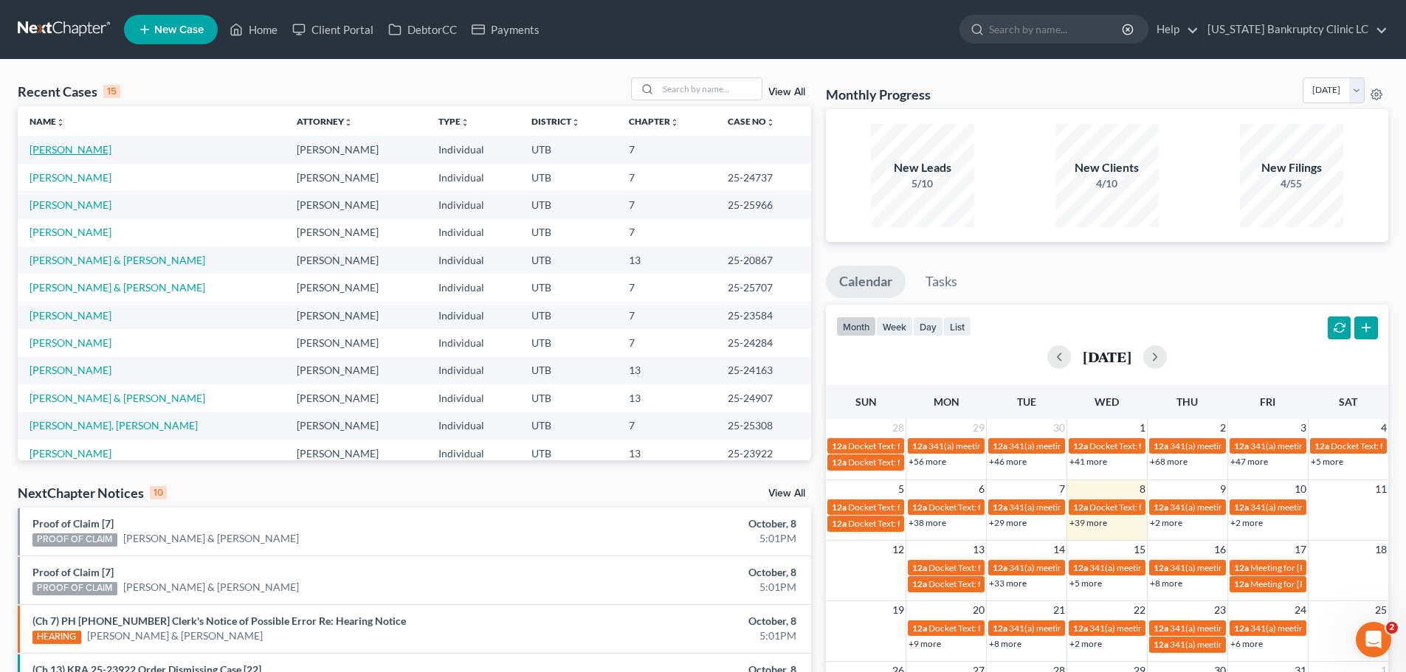
click at [49, 153] on link "[PERSON_NAME]" at bounding box center [71, 149] width 82 height 13
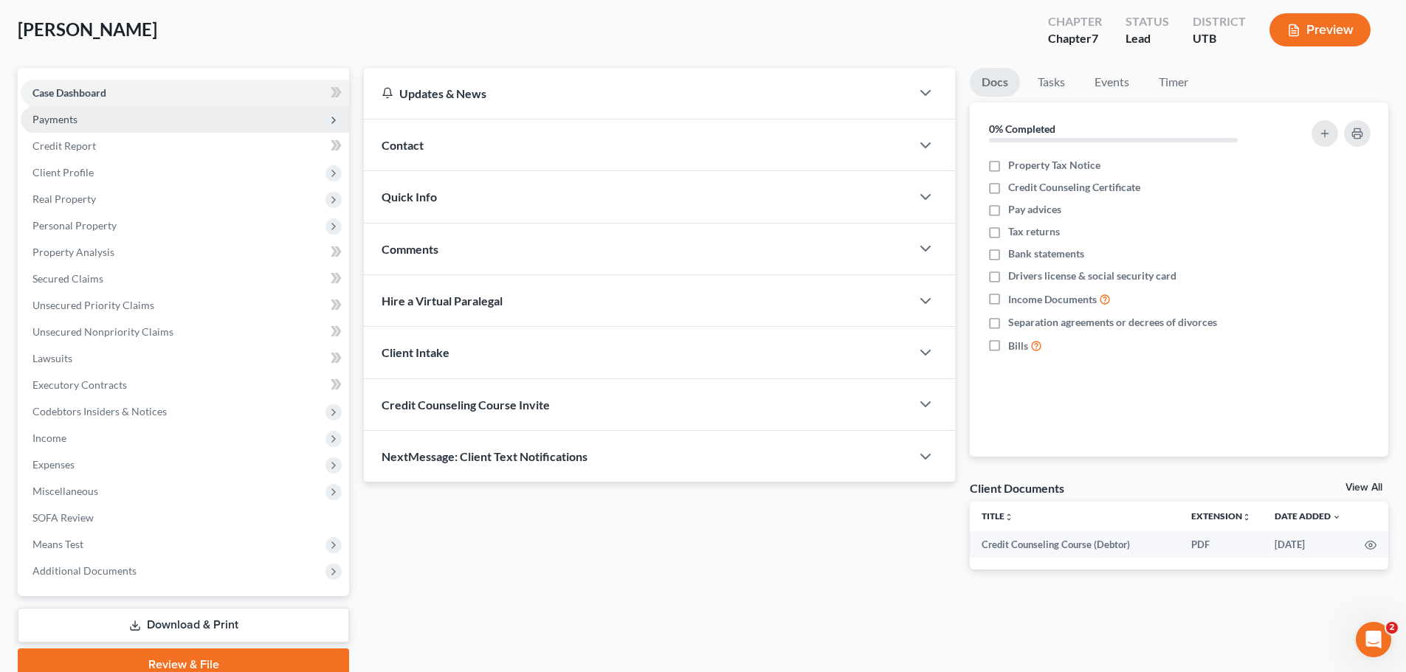
scroll to position [139, 0]
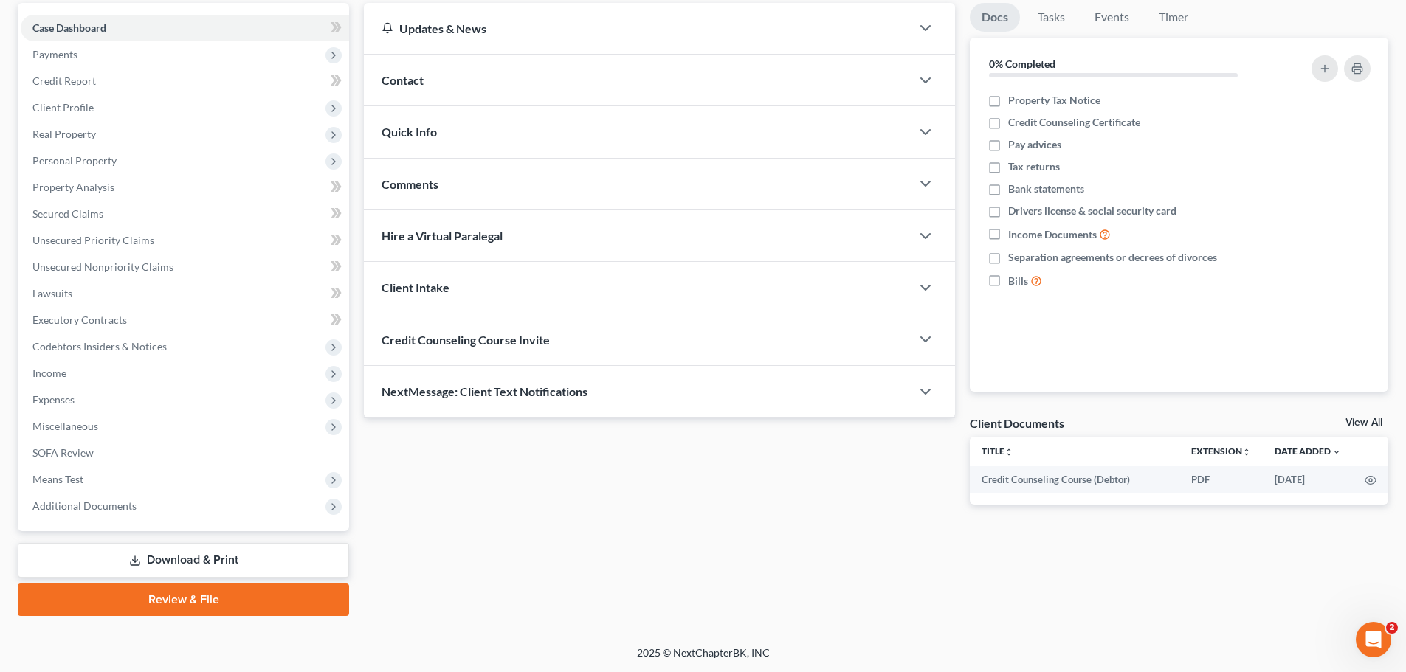
click at [204, 599] on link "Review & File" at bounding box center [183, 600] width 331 height 32
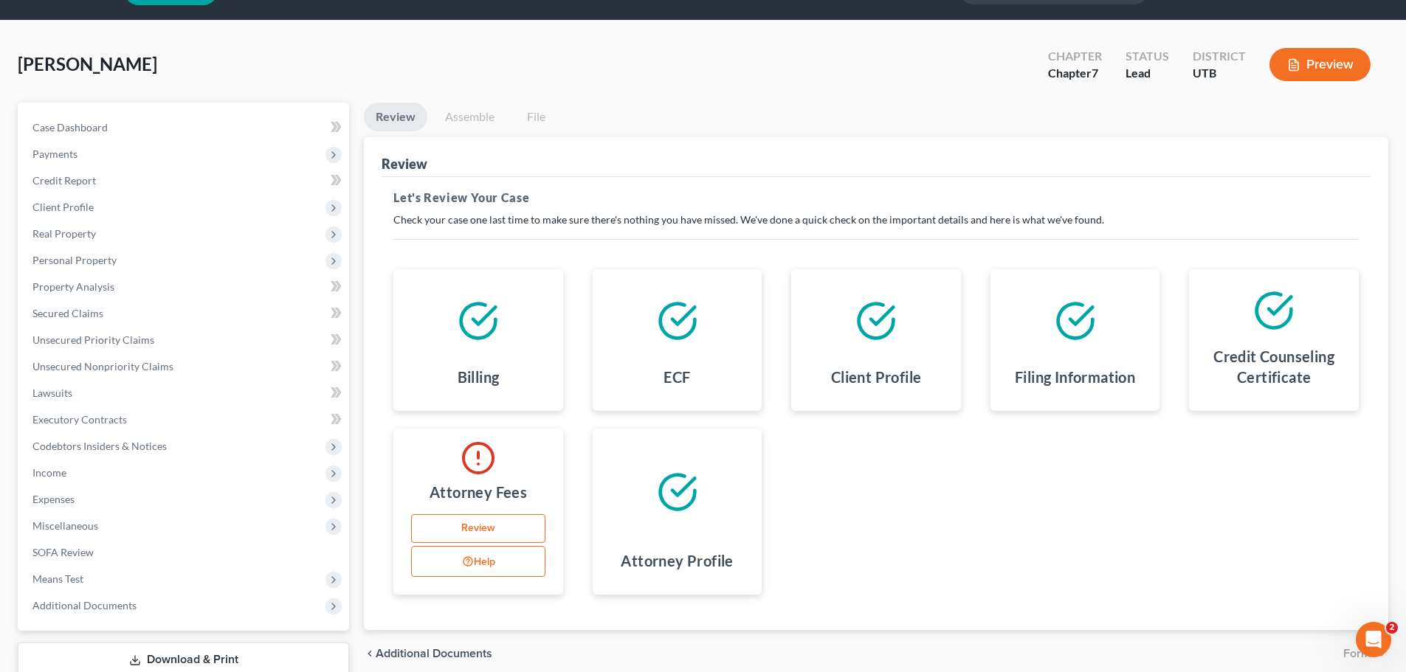
scroll to position [74, 0]
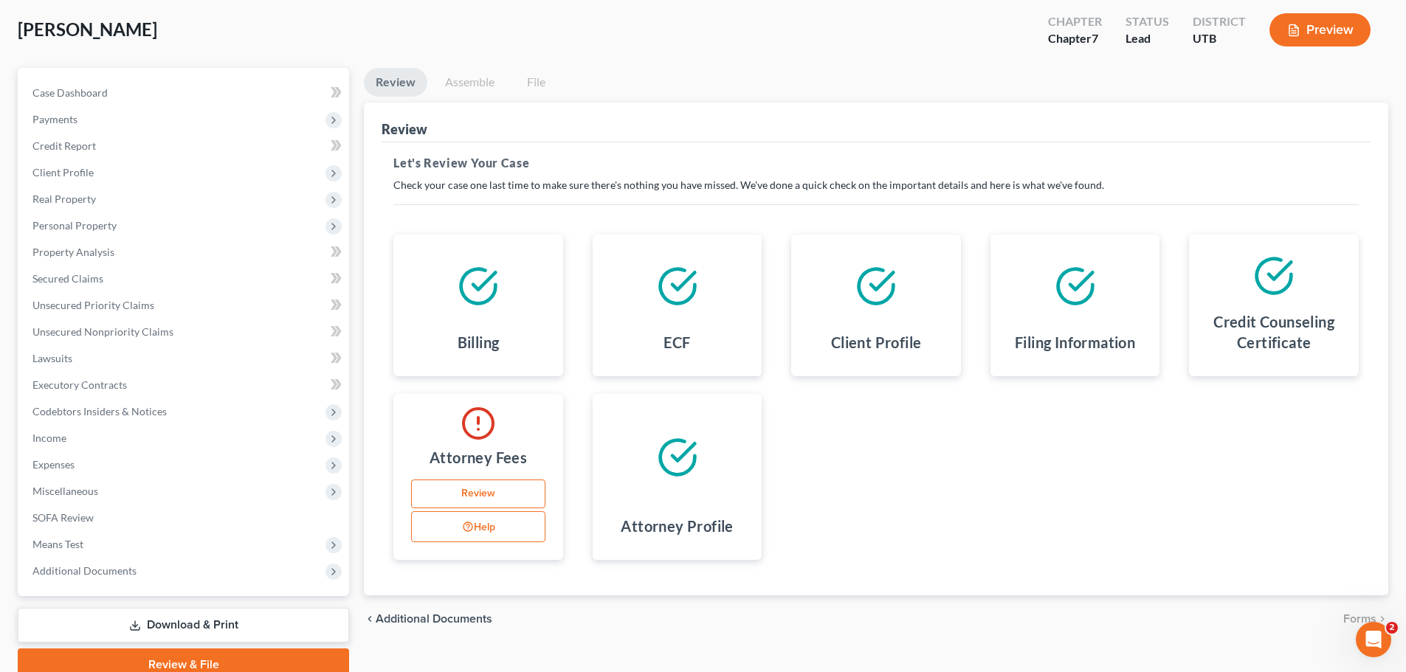
click at [458, 484] on link "Review" at bounding box center [478, 495] width 134 height 30
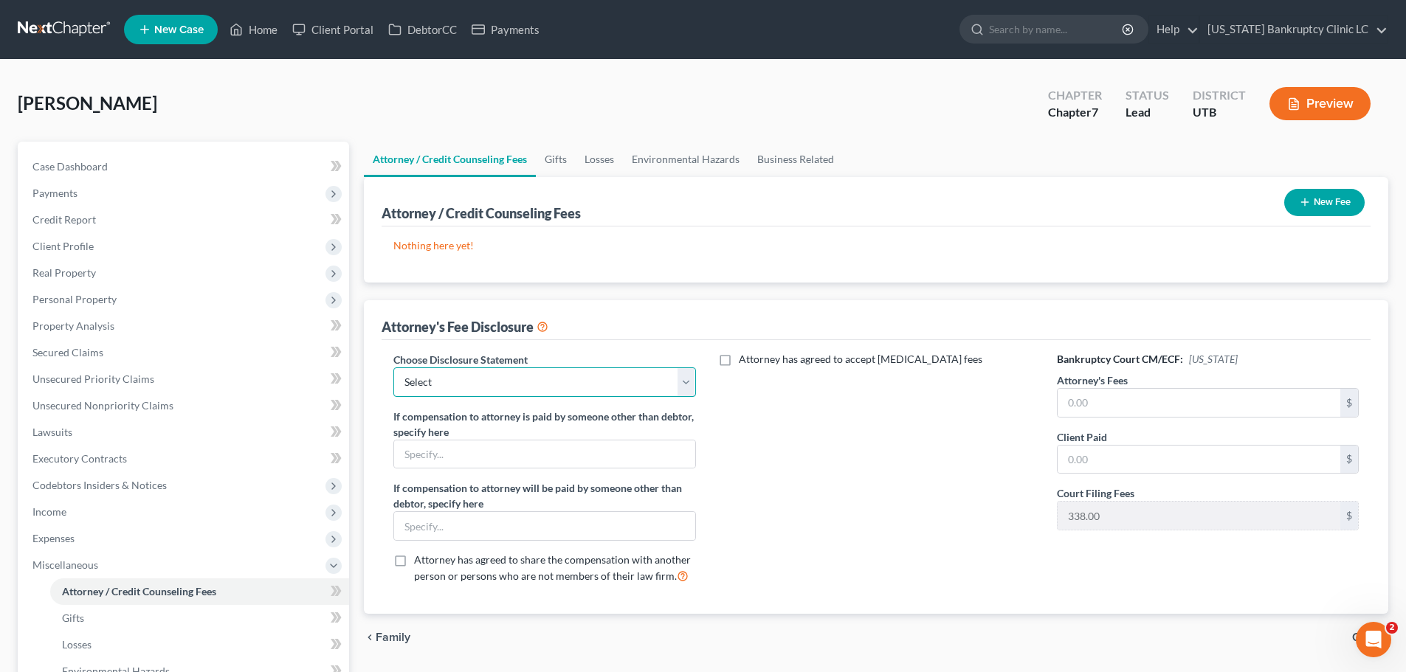
click at [671, 379] on select "Select Installment Chapter 7 Cases Salt Lake Custom Disclosure Fresh Start Fund…" at bounding box center [544, 382] width 302 height 30
select select "0"
click at [393, 367] on select "Select Installment Chapter 7 Cases Salt Lake Custom Disclosure Fresh Start Fund…" at bounding box center [544, 382] width 302 height 30
click at [1116, 400] on input "text" at bounding box center [1198, 403] width 283 height 28
type input "2,900"
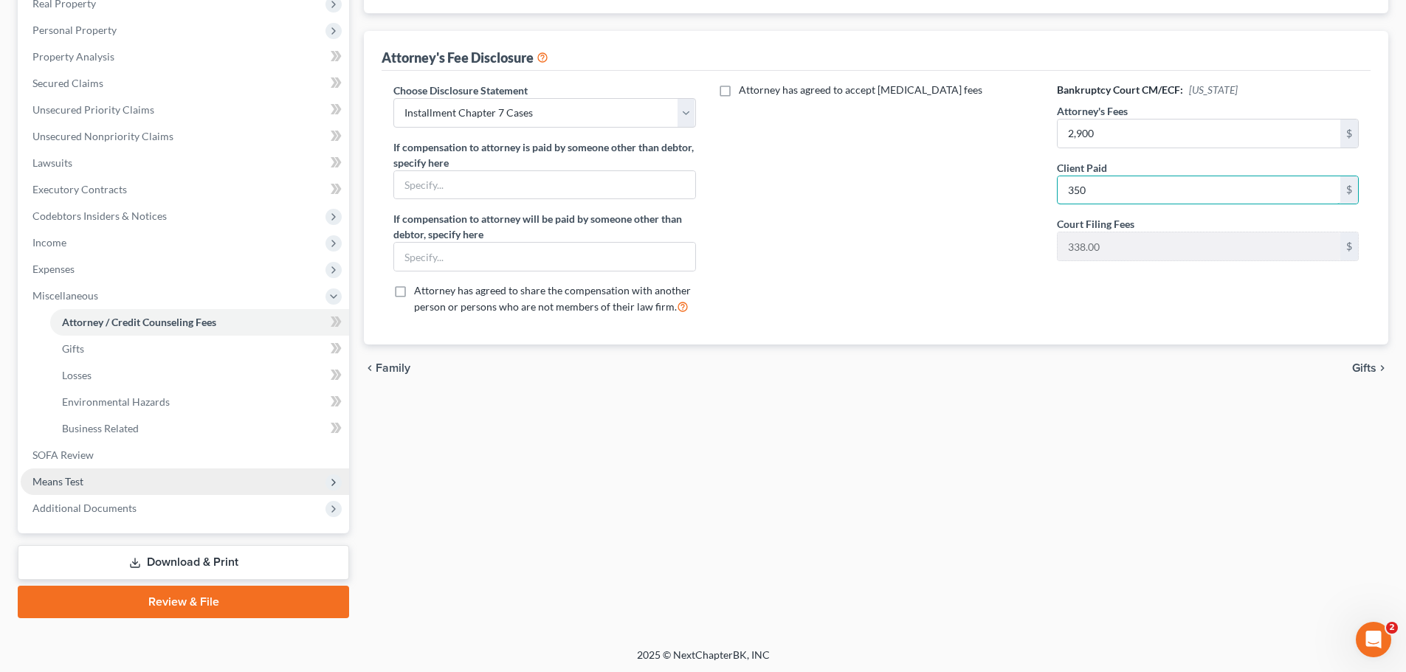
scroll to position [272, 0]
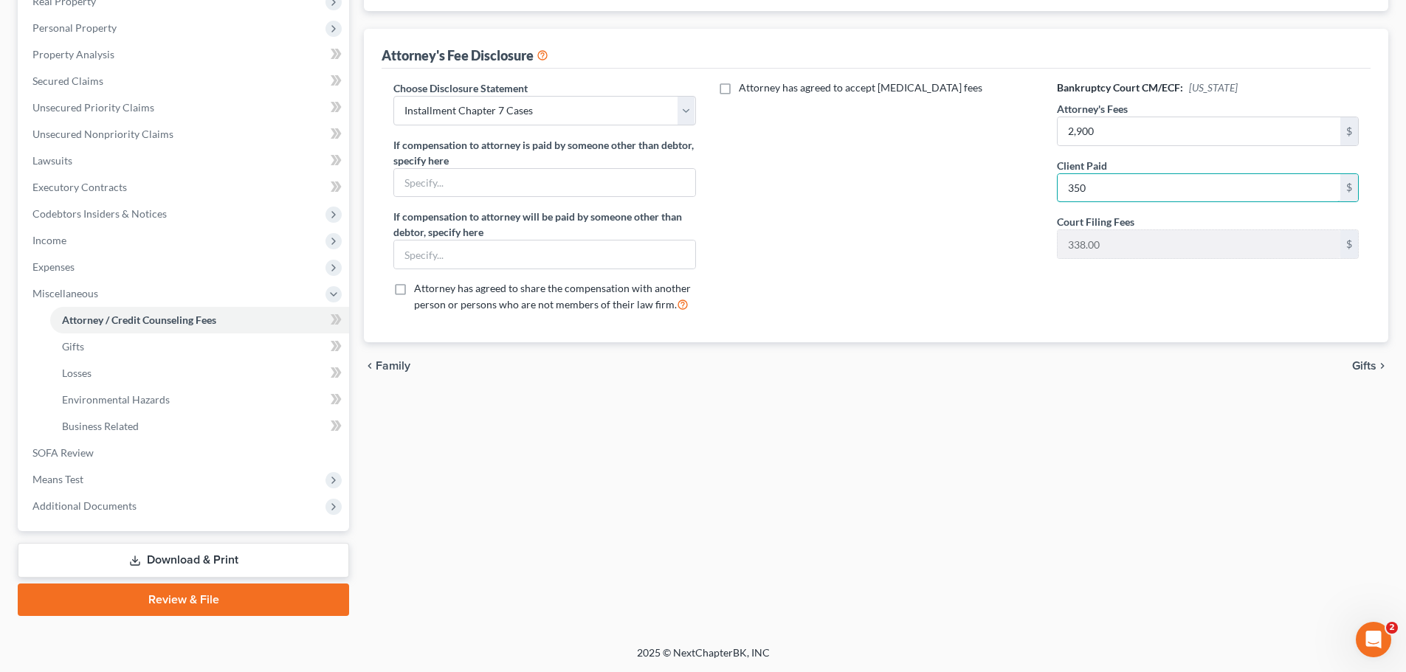
type input "350"
click at [156, 601] on link "Review & File" at bounding box center [183, 600] width 331 height 32
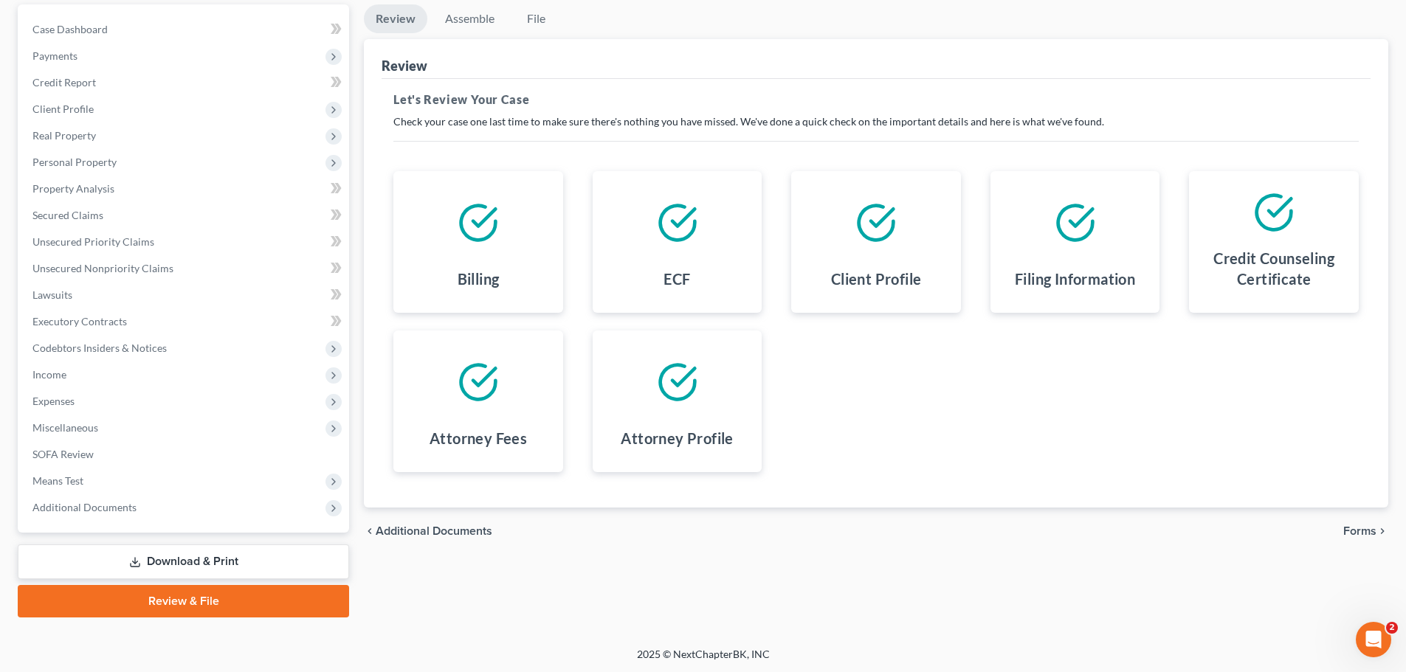
scroll to position [139, 0]
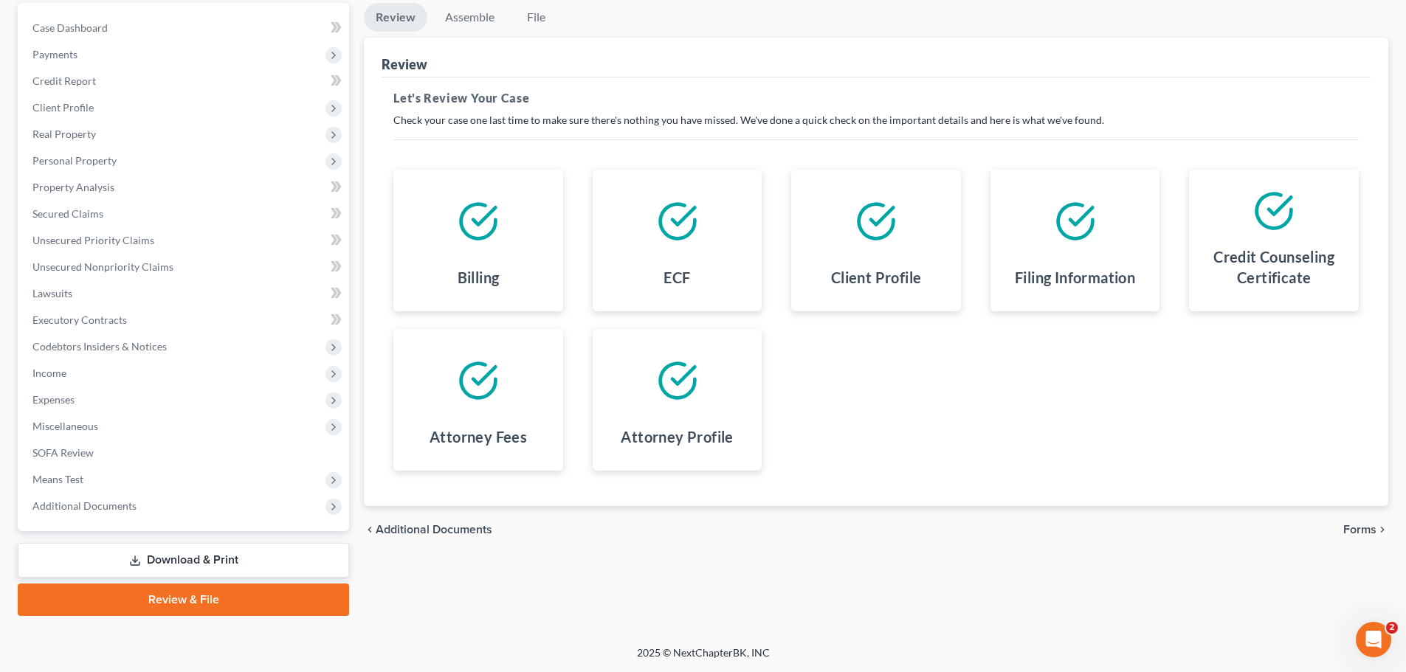
click at [1366, 531] on span "Forms" at bounding box center [1359, 530] width 33 height 12
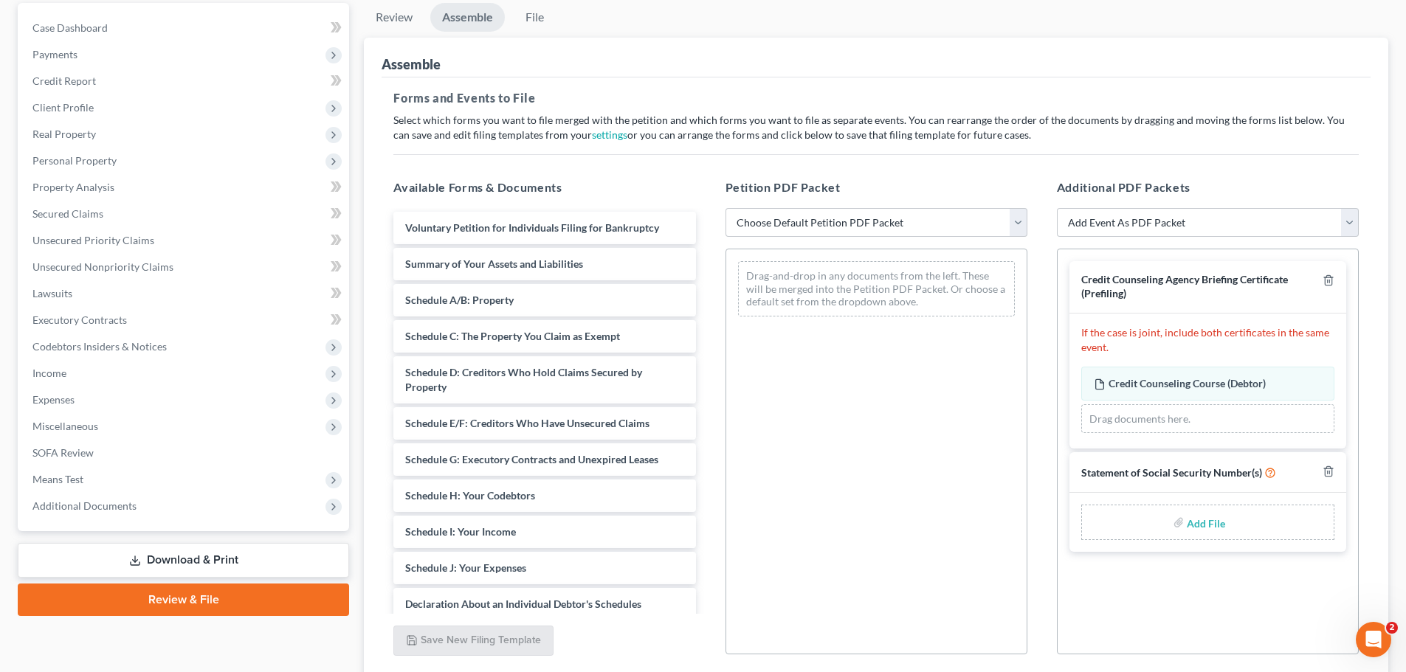
click at [1203, 522] on input "file" at bounding box center [1204, 522] width 35 height 27
type input "C:\fakepath\wilkinson SSN.pdf"
click at [965, 224] on select "Choose Default Petition PDF Packet Emergency Filing (Voluntary Petition and Cre…" at bounding box center [876, 223] width 302 height 30
select select "0"
click at [725, 208] on select "Choose Default Petition PDF Packet Emergency Filing (Voluntary Petition and Cre…" at bounding box center [876, 223] width 302 height 30
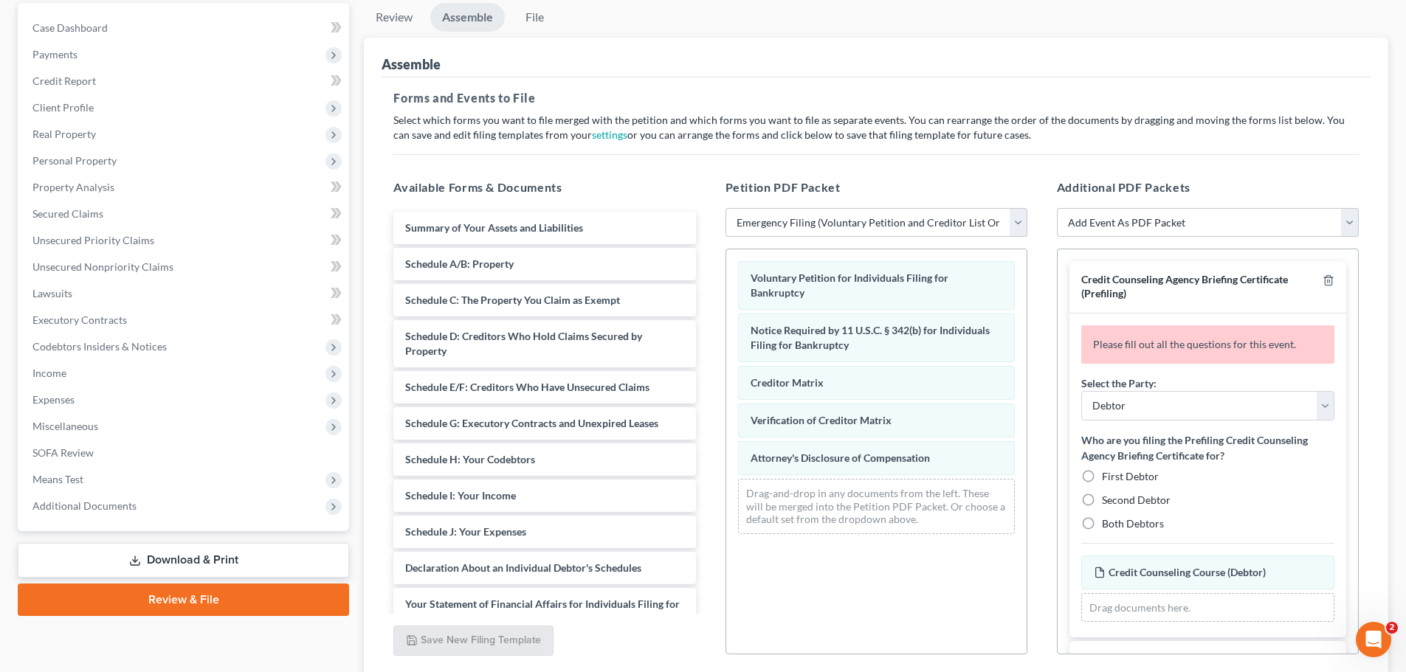
click at [1102, 472] on label "First Debtor" at bounding box center [1130, 476] width 57 height 15
click at [1108, 472] on input "First Debtor" at bounding box center [1113, 474] width 10 height 10
radio input "true"
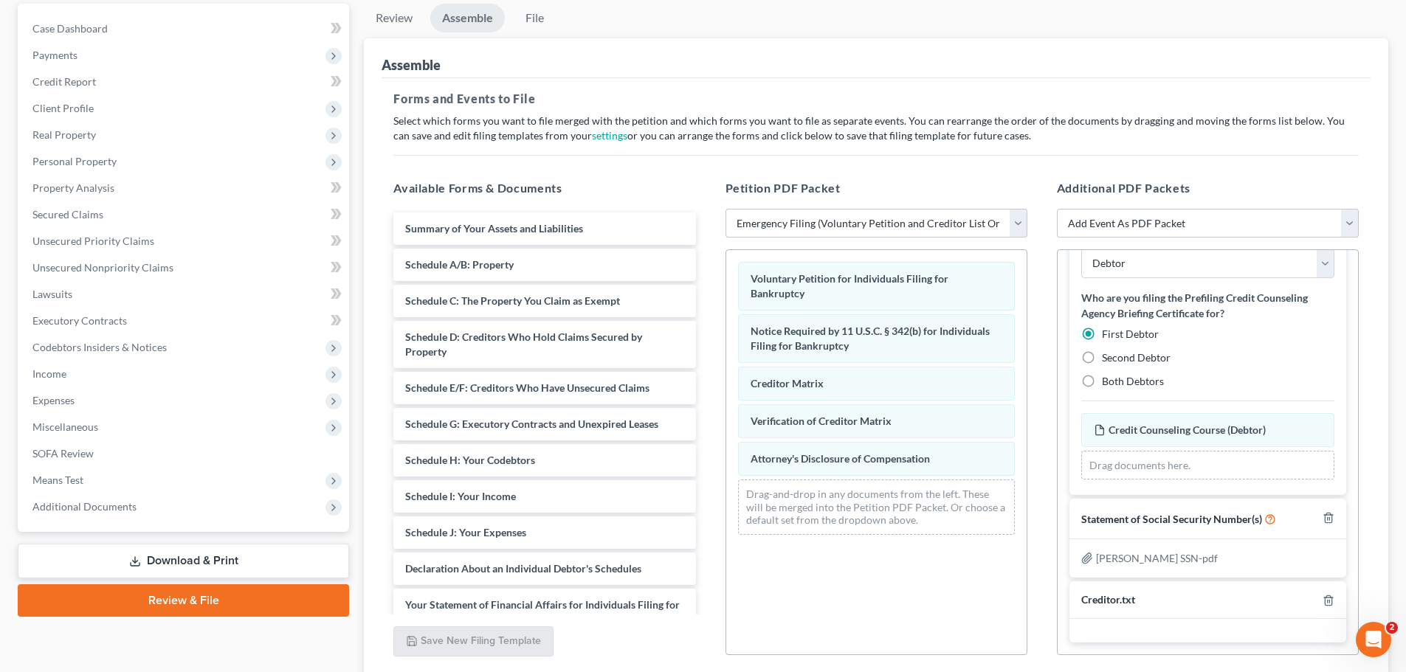
scroll to position [254, 0]
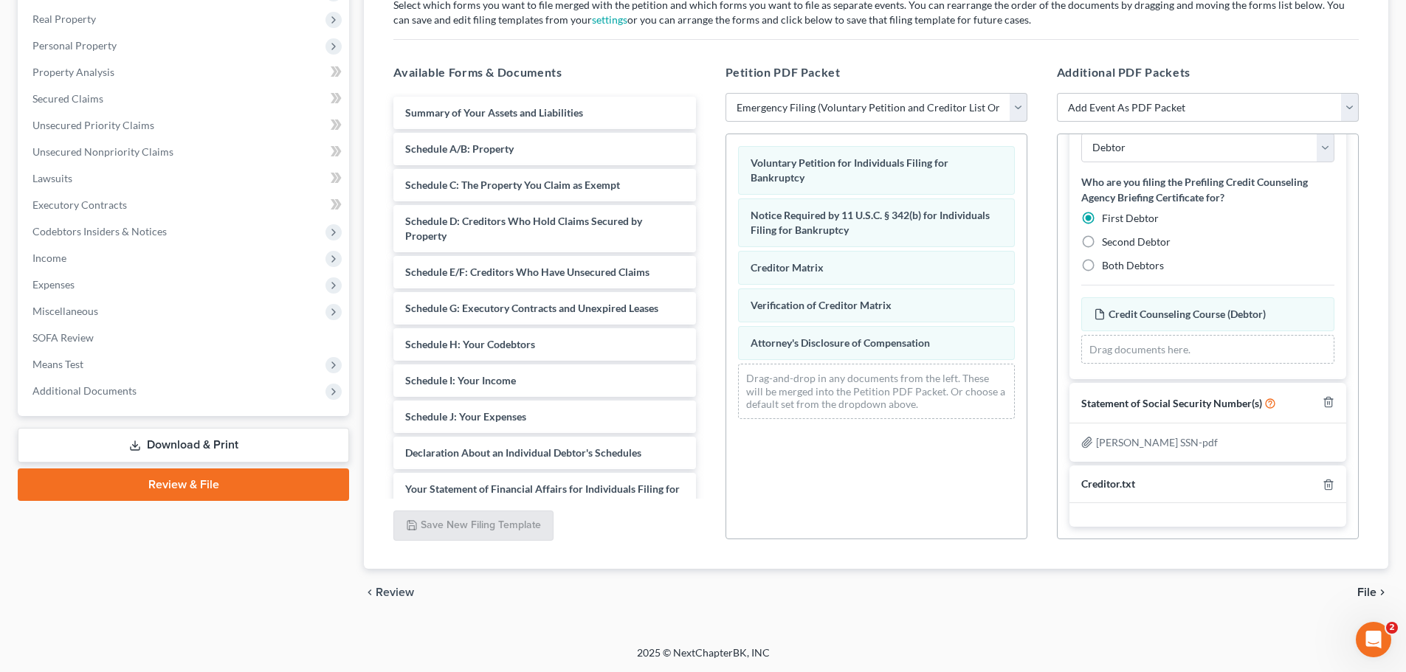
click at [1372, 591] on span "File" at bounding box center [1366, 593] width 19 height 12
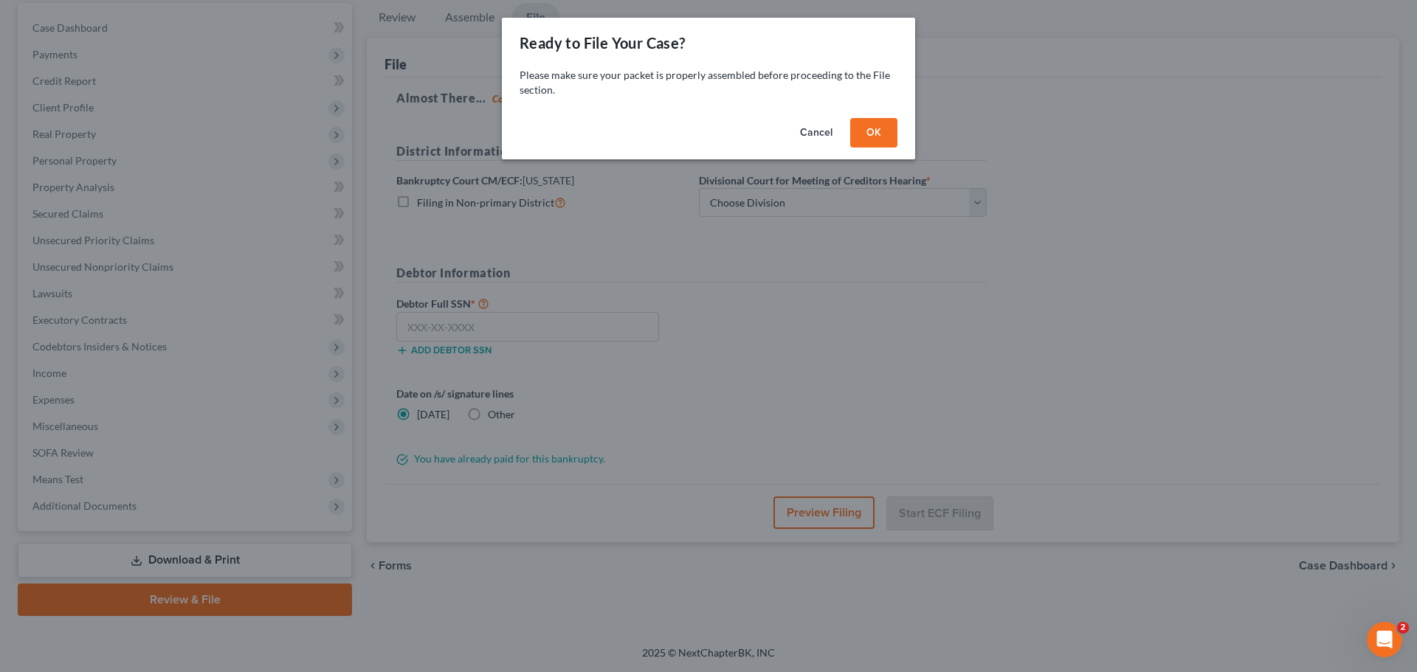
click at [874, 128] on button "OK" at bounding box center [873, 133] width 47 height 30
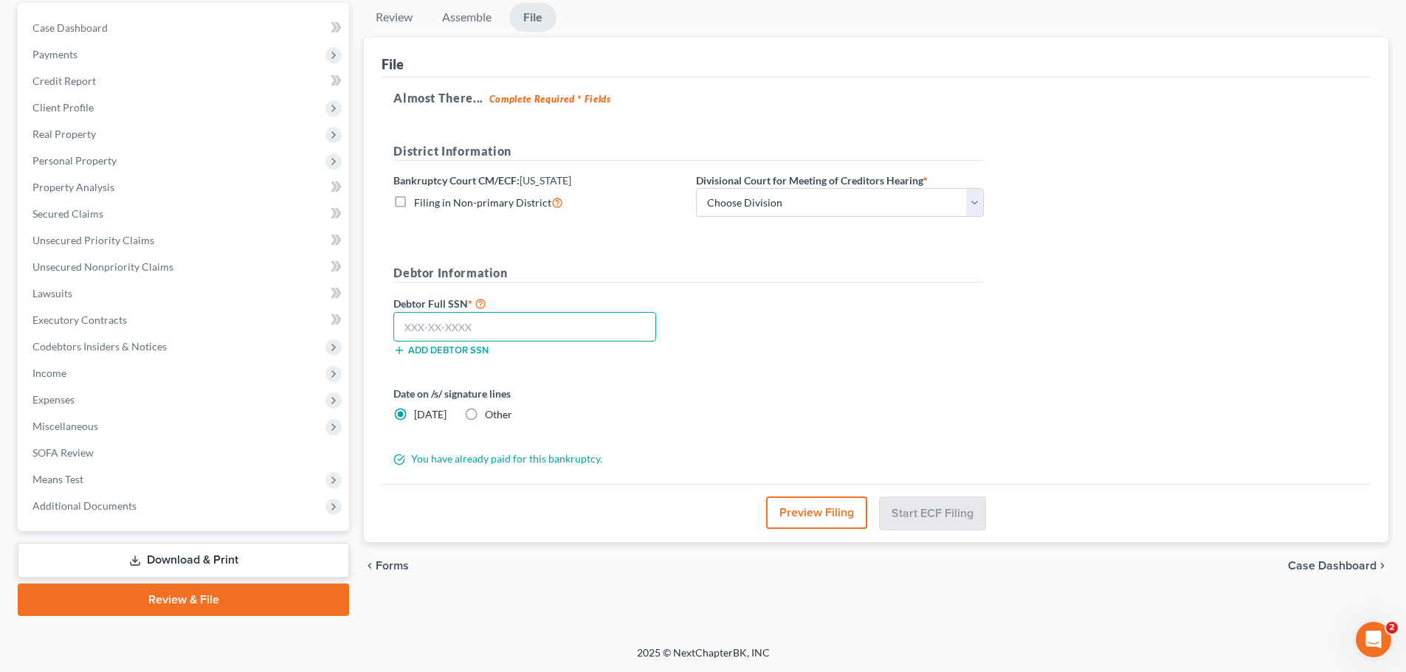
click at [514, 330] on input "text" at bounding box center [524, 327] width 263 height 30
type input "528-15-2939"
click at [886, 198] on select "Choose Division Salt Lake city" at bounding box center [840, 203] width 288 height 30
select select "0"
click at [696, 188] on select "Choose Division Salt Lake city" at bounding box center [840, 203] width 288 height 30
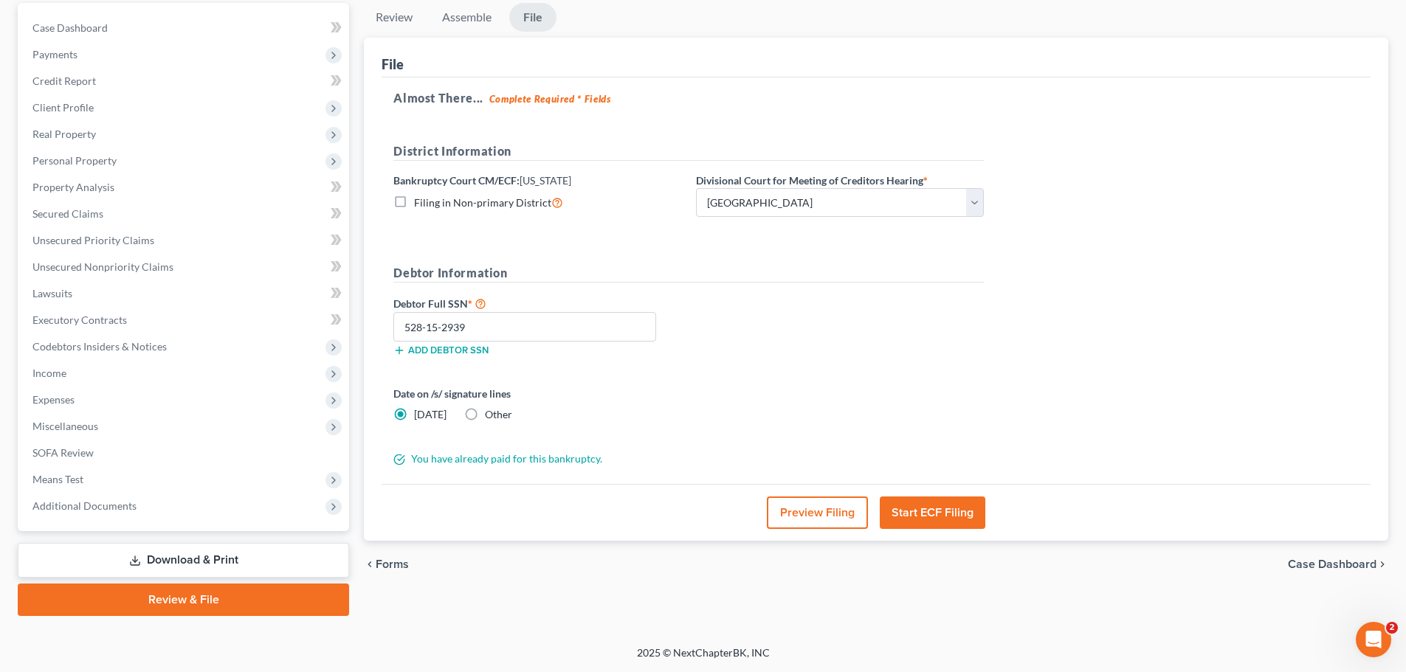
click at [813, 517] on button "Preview Filing" at bounding box center [817, 513] width 101 height 32
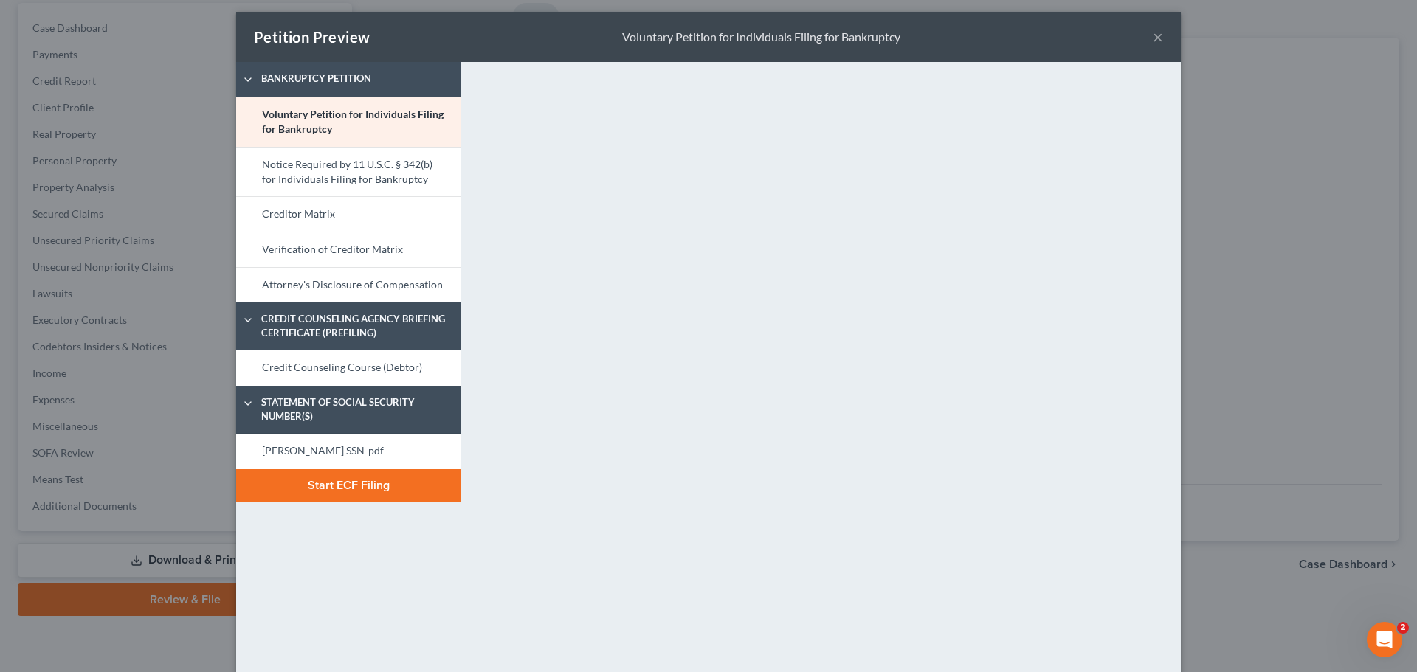
scroll to position [0, 0]
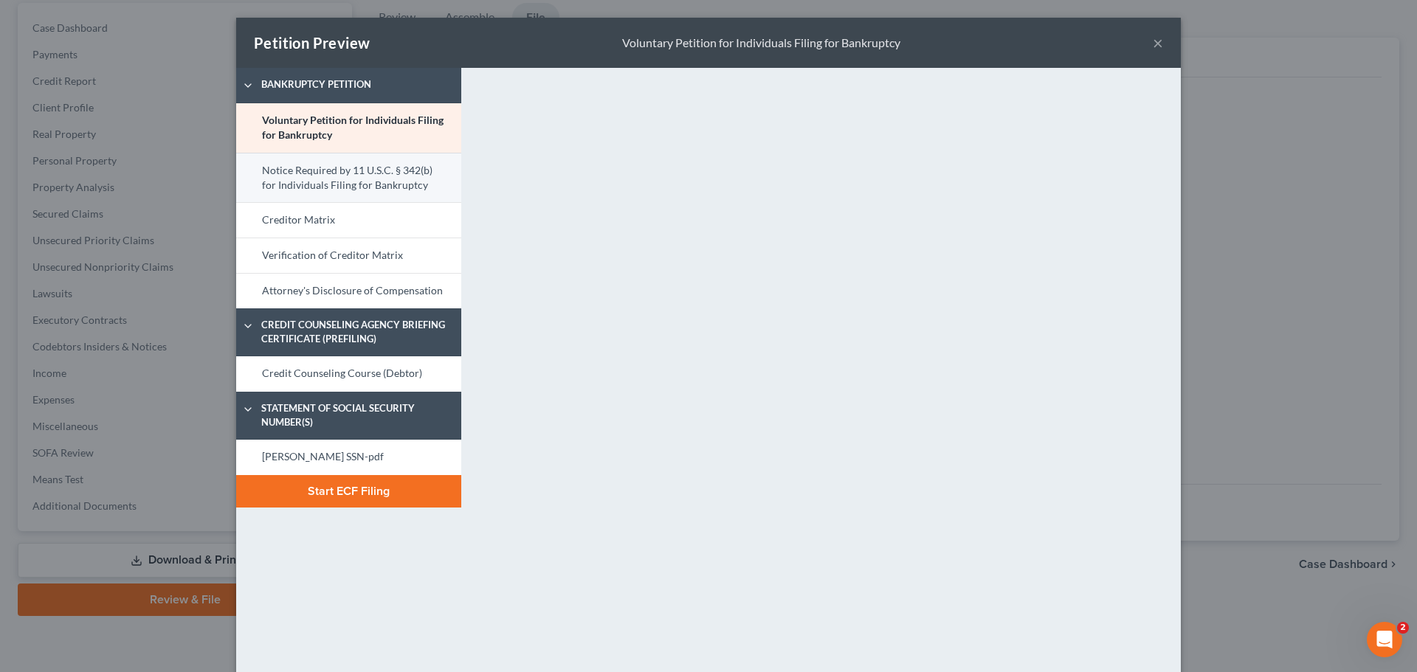
click at [278, 161] on link "Notice Required by 11 U.S.C. § 342(b) for Individuals Filing for Bankruptcy" at bounding box center [348, 178] width 225 height 50
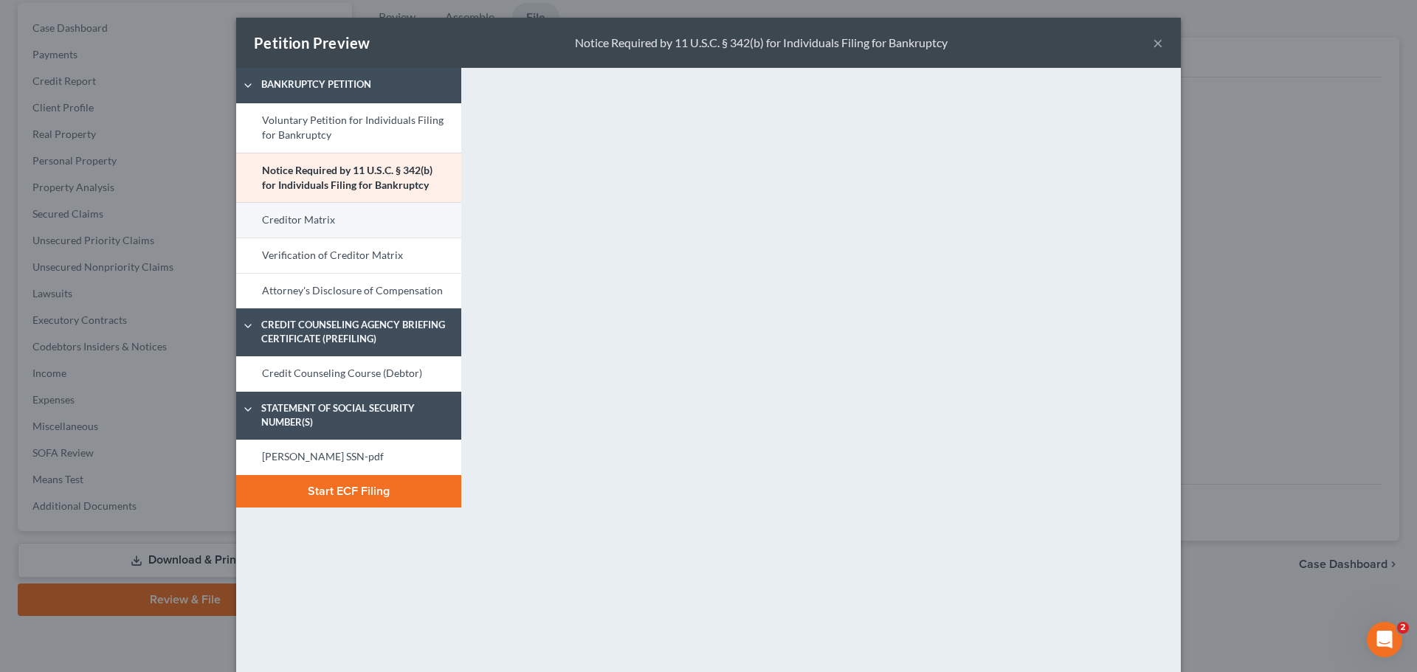
click at [295, 225] on link "Creditor Matrix" at bounding box center [348, 219] width 225 height 35
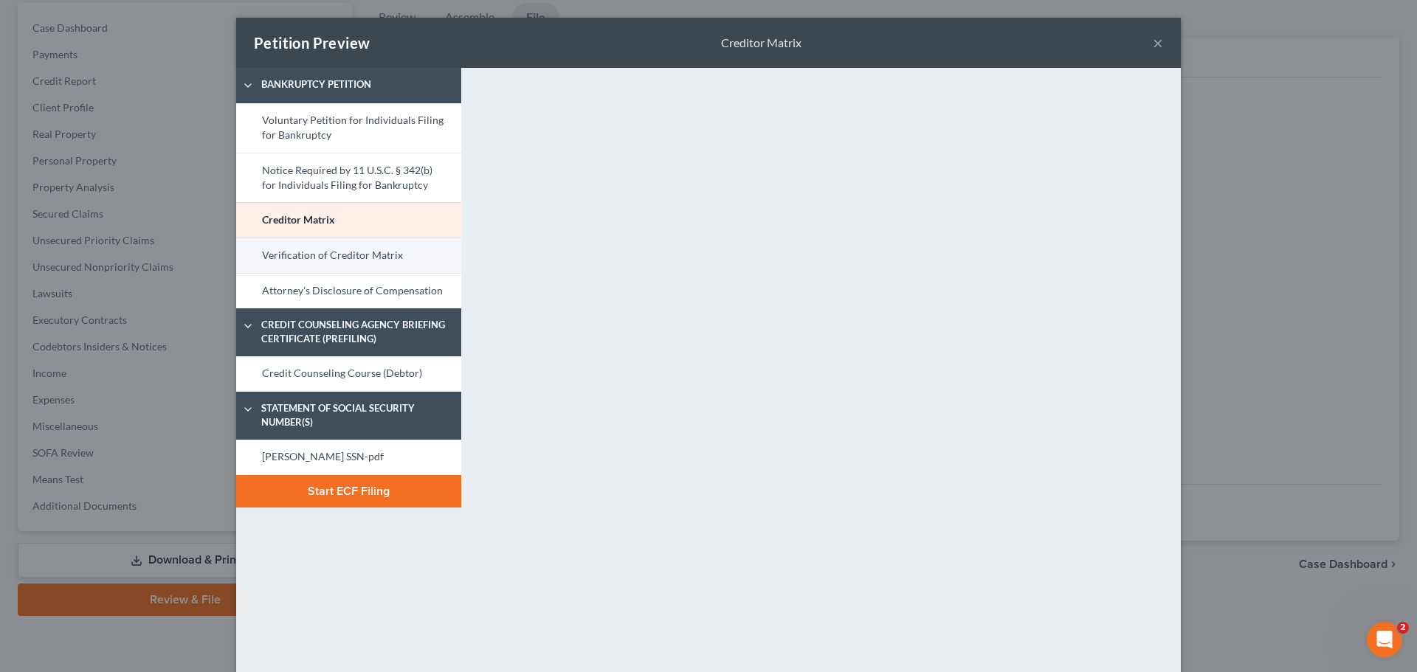
click at [356, 263] on link "Verification of Creditor Matrix" at bounding box center [348, 255] width 225 height 35
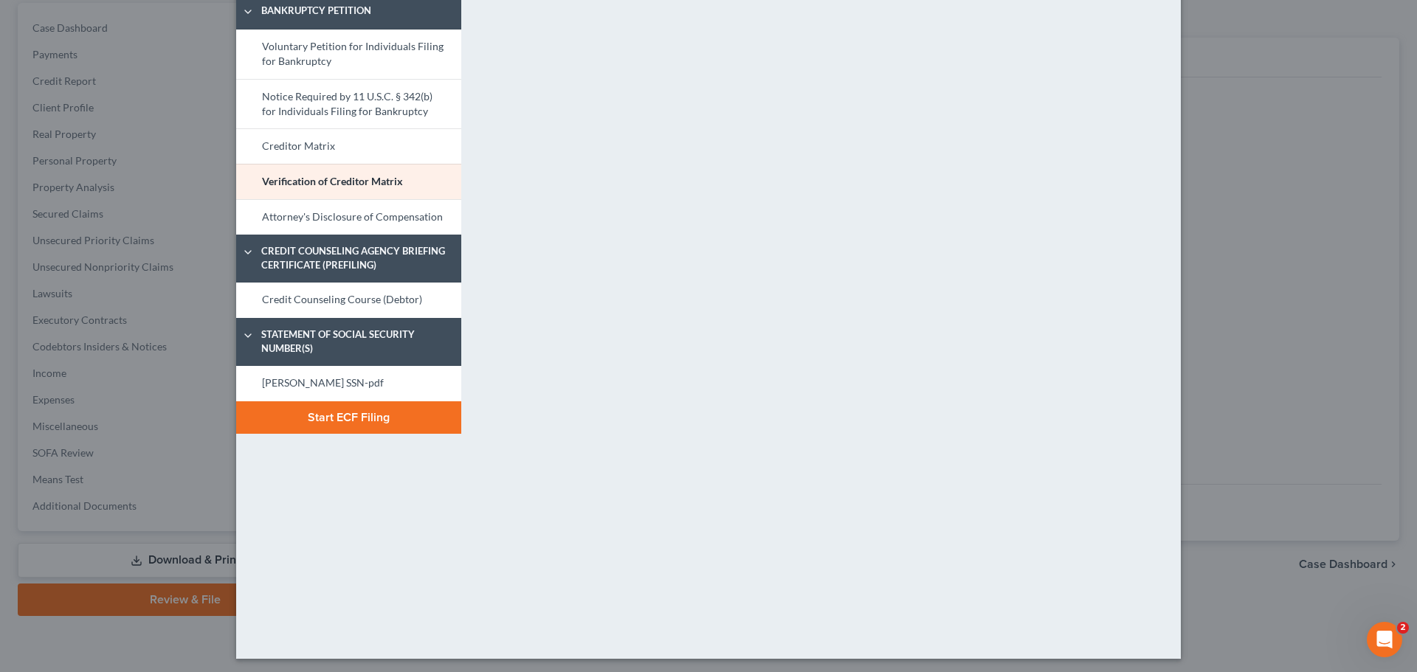
scroll to position [78, 0]
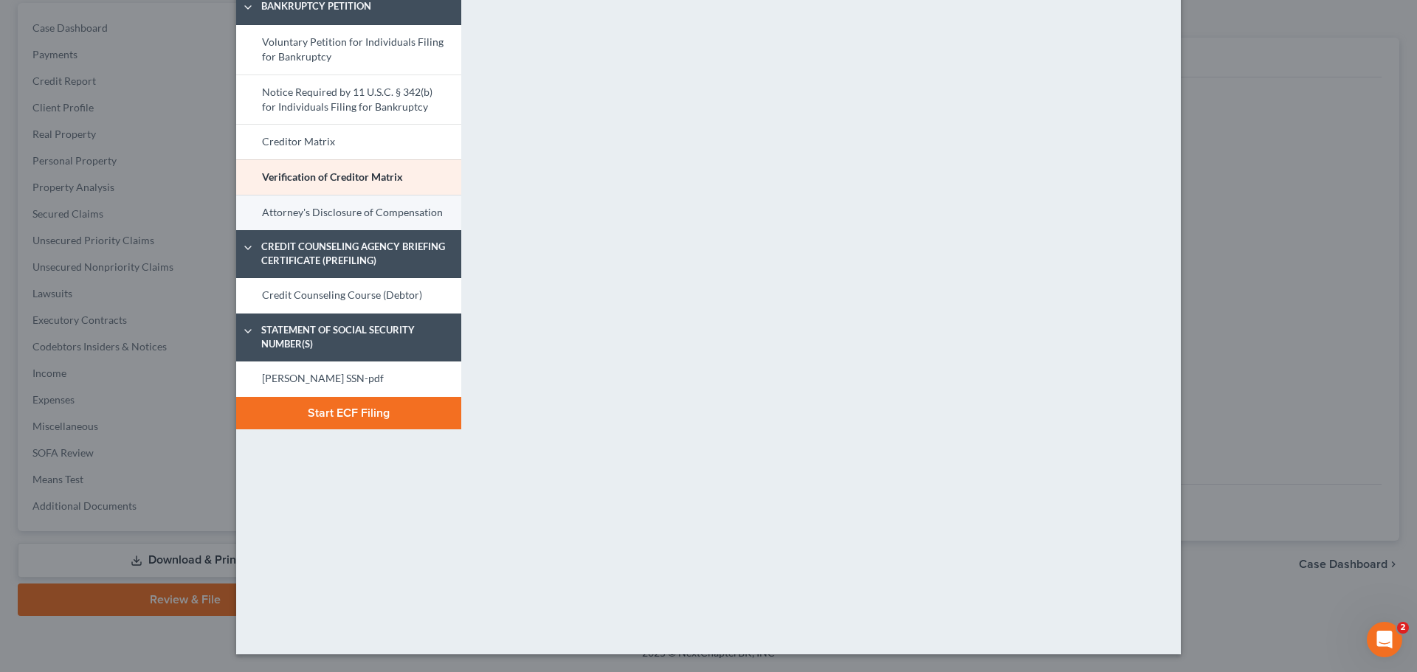
click at [291, 213] on link "Attorney's Disclosure of Compensation" at bounding box center [348, 212] width 225 height 35
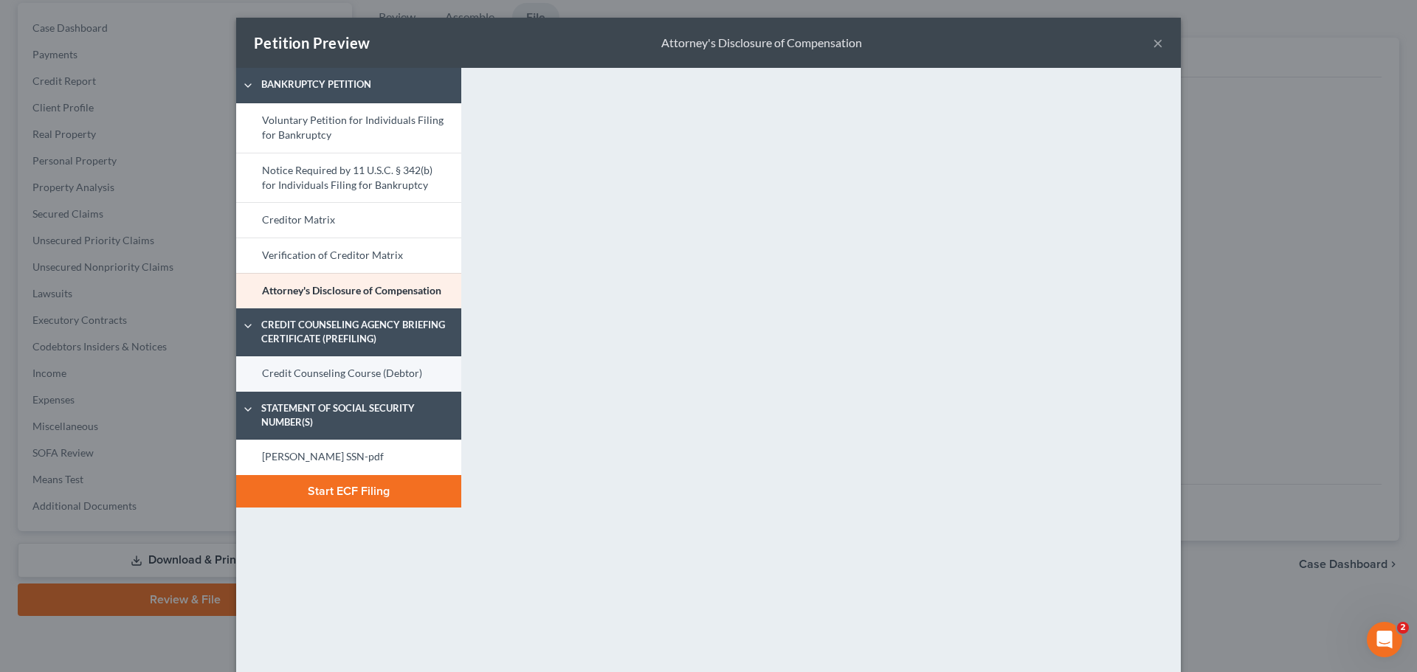
click at [304, 373] on link "Credit Counseling Course (Debtor)" at bounding box center [348, 373] width 225 height 35
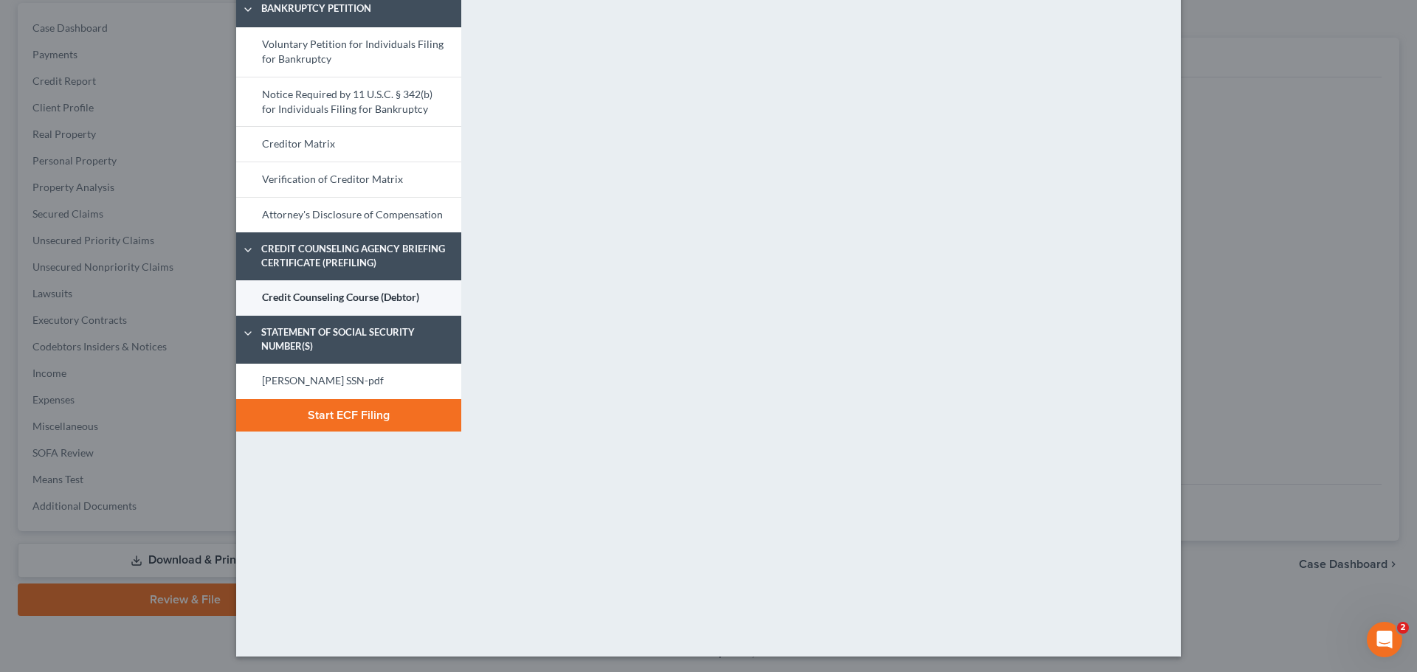
scroll to position [78, 0]
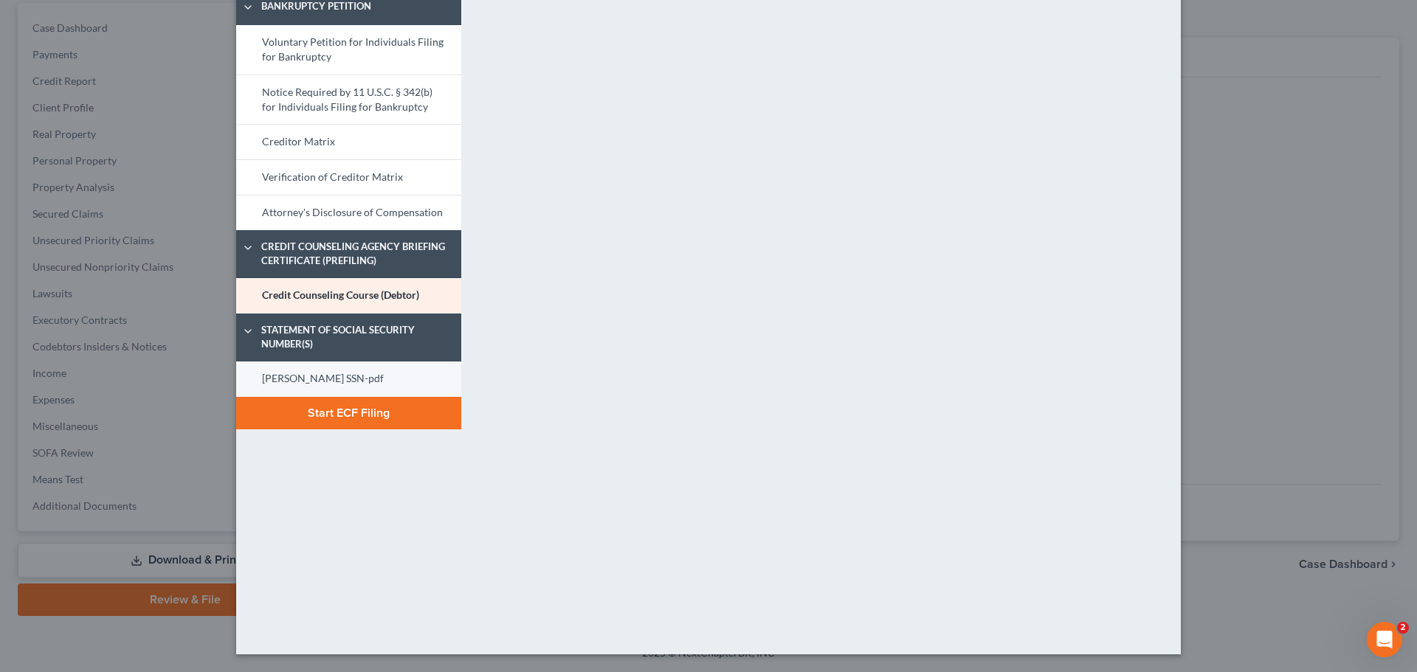
click at [333, 374] on link "wilkinson SSN-pdf" at bounding box center [348, 379] width 225 height 35
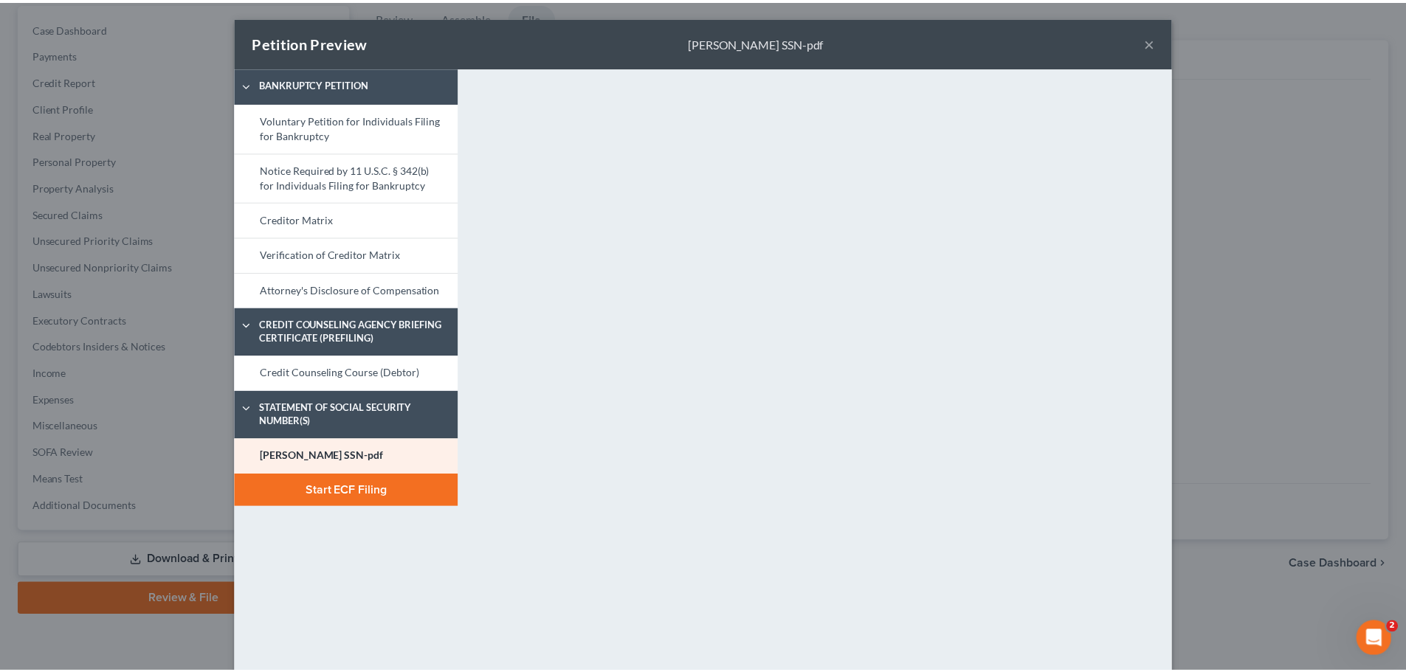
scroll to position [0, 0]
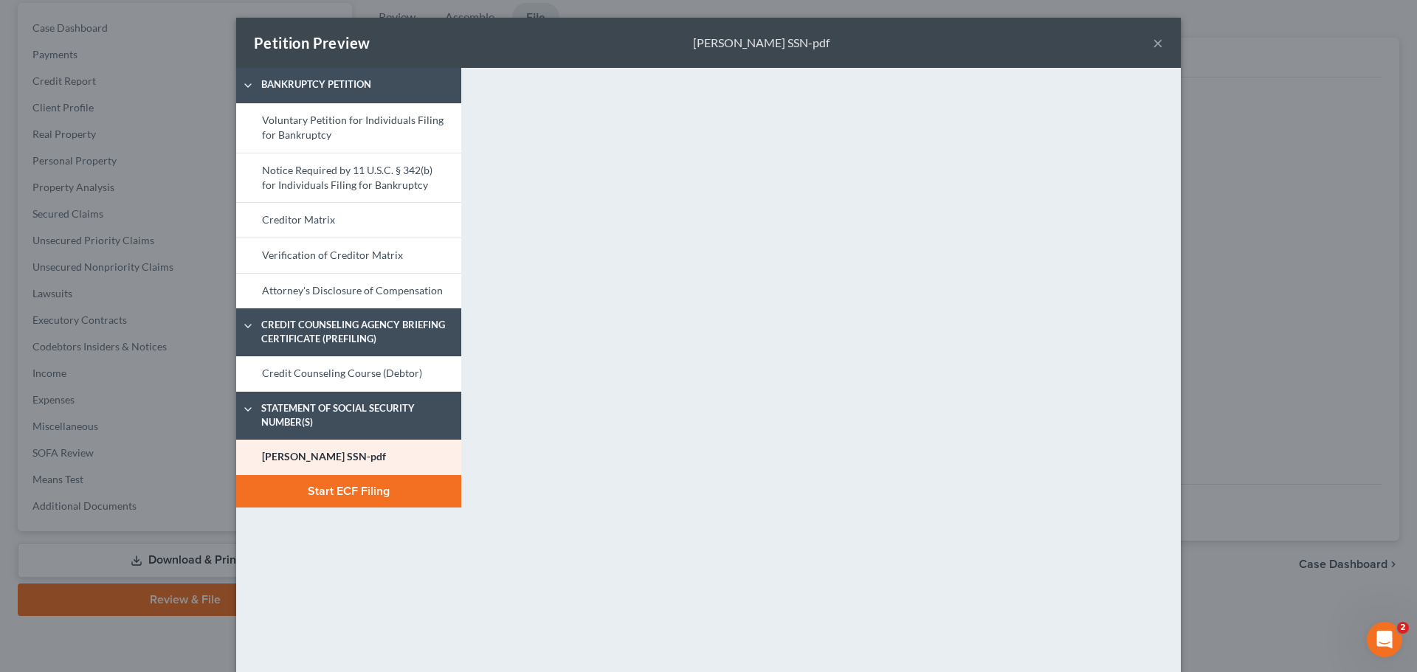
click at [1158, 40] on div "Petition Preview wilkinson SSN-pdf ×" at bounding box center [708, 43] width 944 height 50
click at [1156, 41] on button "×" at bounding box center [1158, 43] width 10 height 18
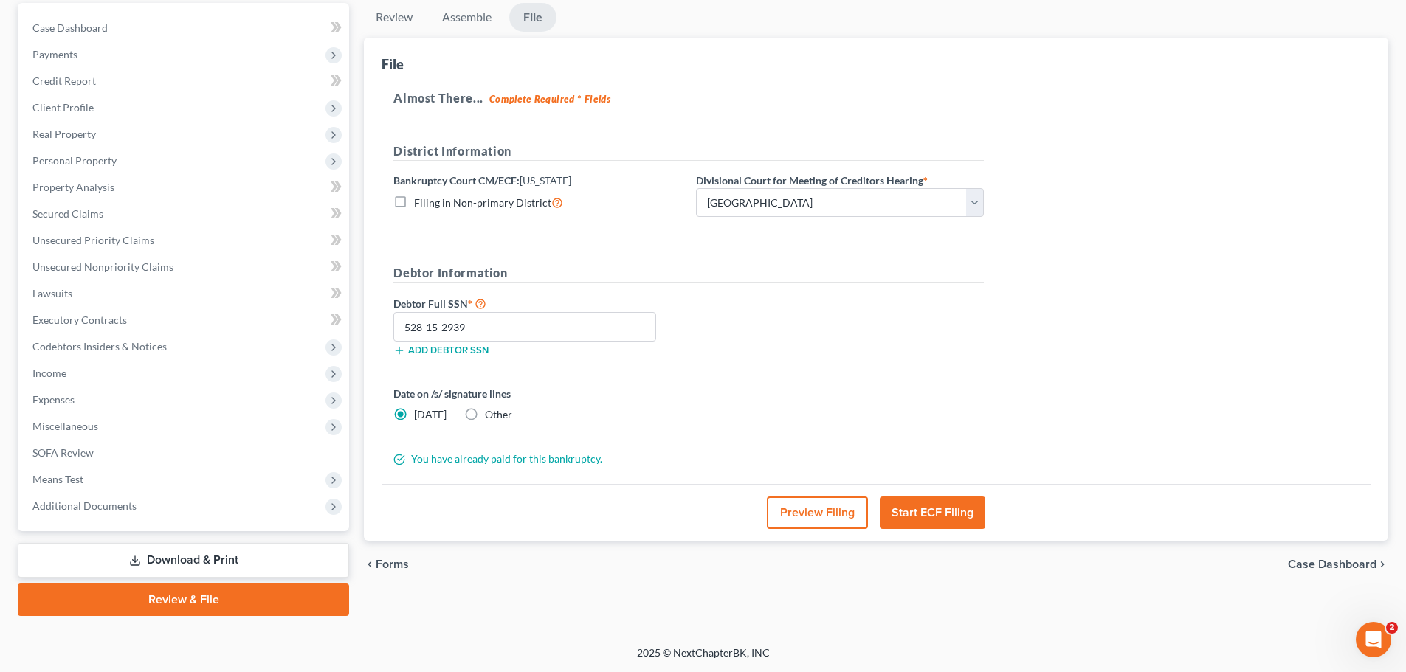
click at [923, 508] on button "Start ECF Filing" at bounding box center [933, 513] width 106 height 32
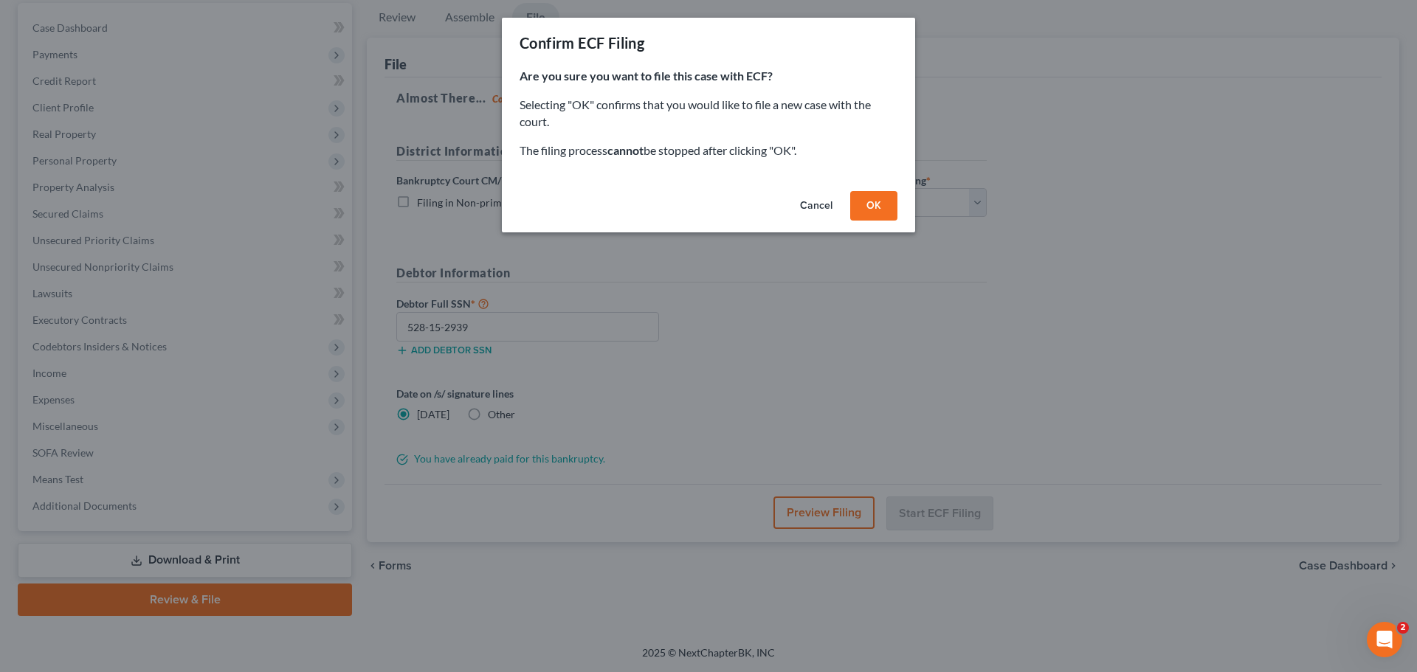
click at [868, 204] on button "OK" at bounding box center [873, 206] width 47 height 30
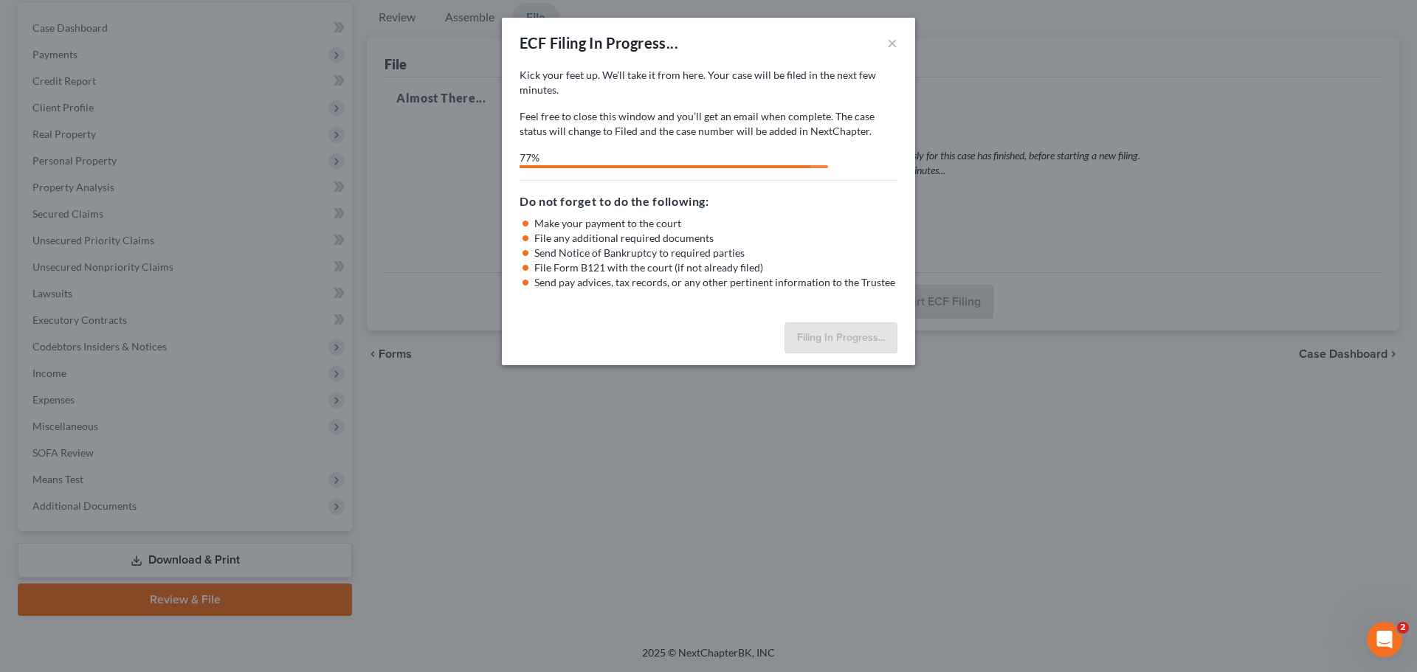
select select "0"
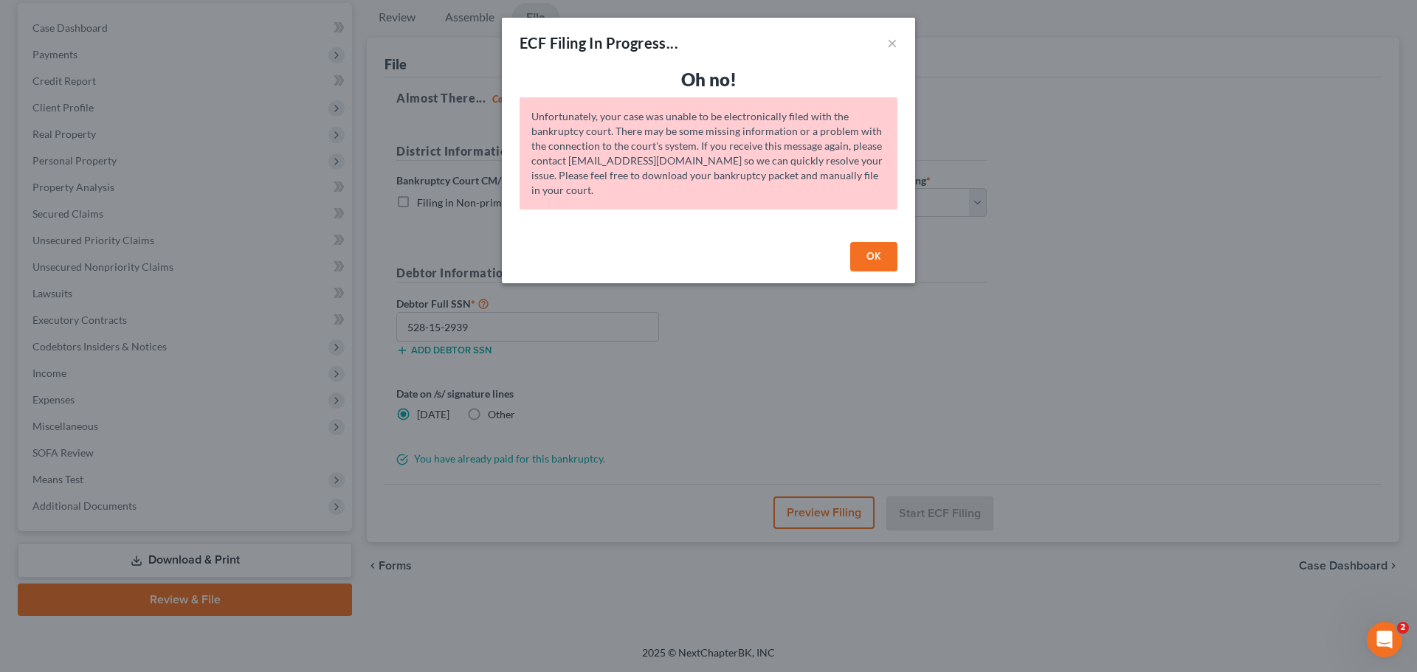
click at [866, 251] on button "OK" at bounding box center [873, 257] width 47 height 30
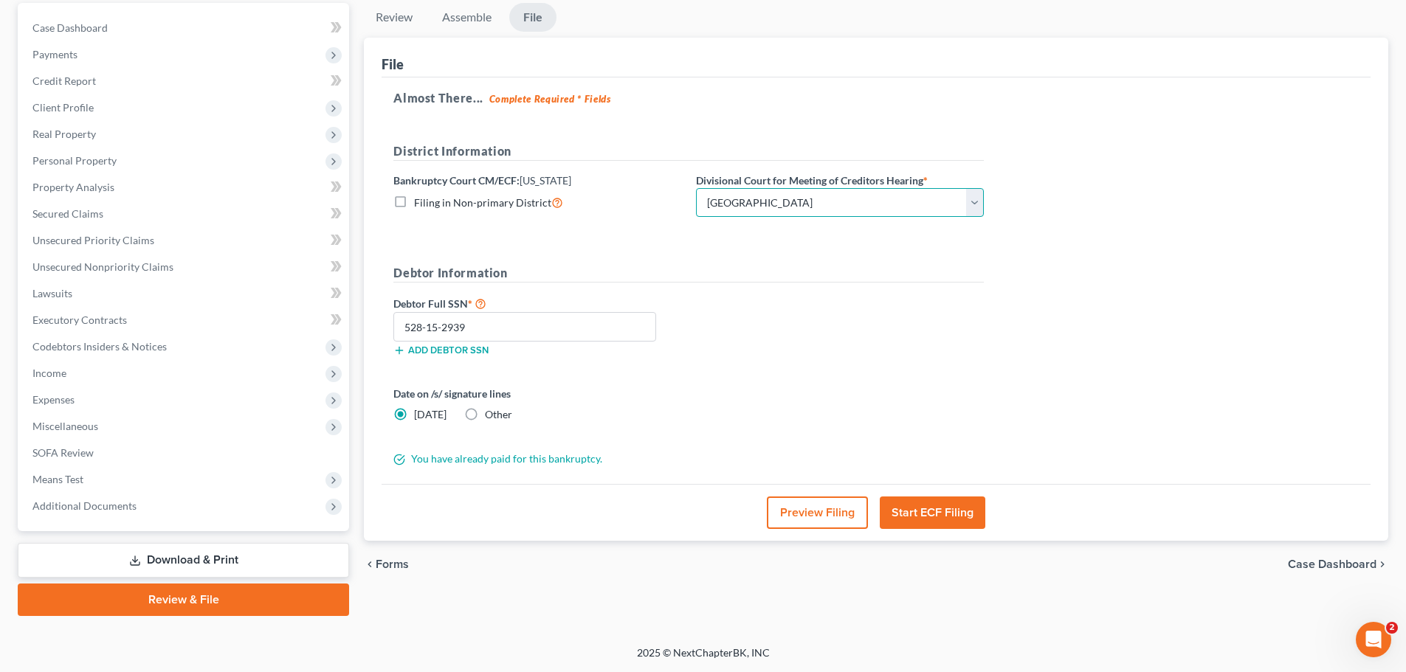
click at [972, 196] on select "Choose Division Salt Lake city" at bounding box center [840, 203] width 288 height 30
click at [696, 188] on select "Choose Division Salt Lake city" at bounding box center [840, 203] width 288 height 30
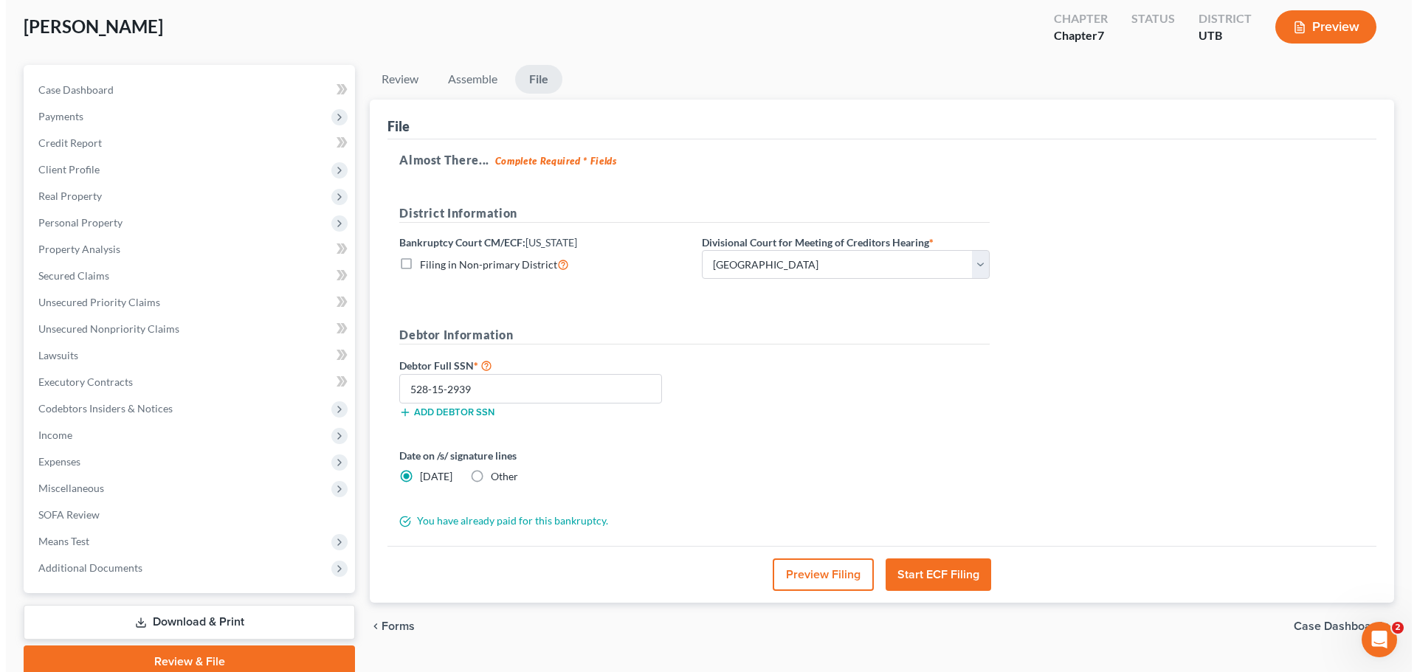
scroll to position [139, 0]
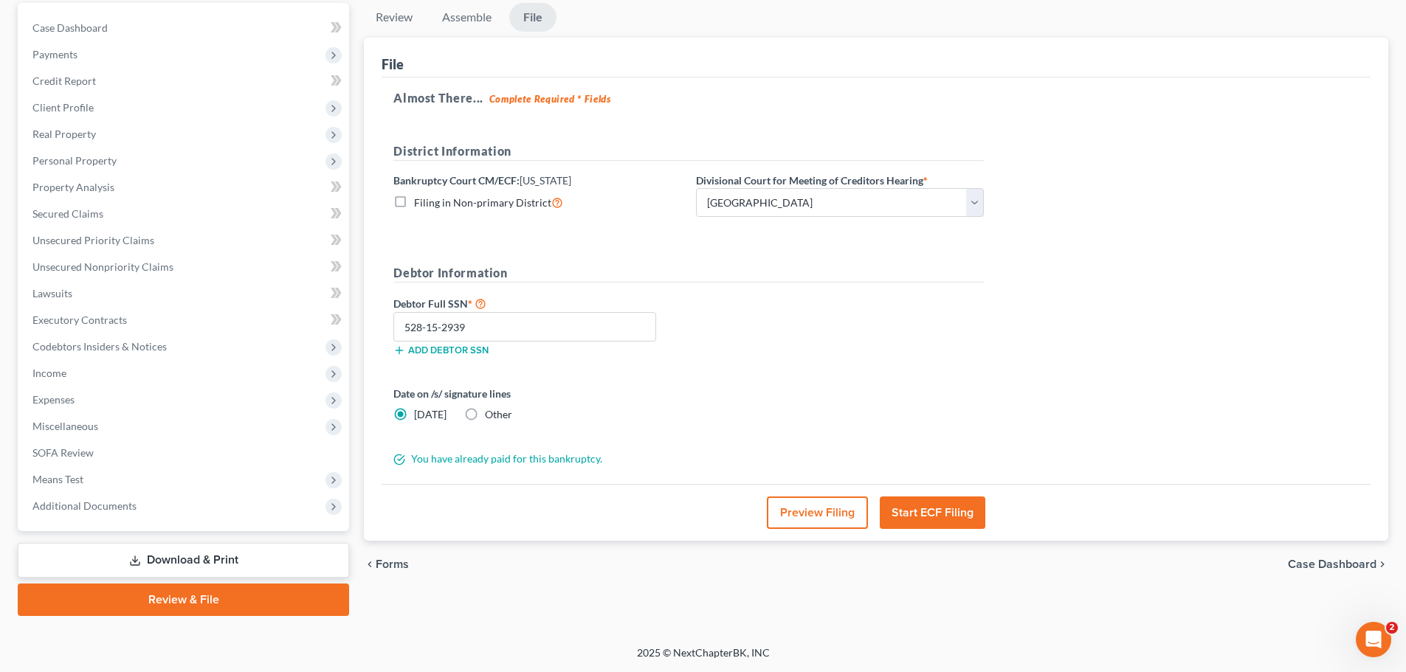
click at [936, 506] on button "Start ECF Filing" at bounding box center [933, 513] width 106 height 32
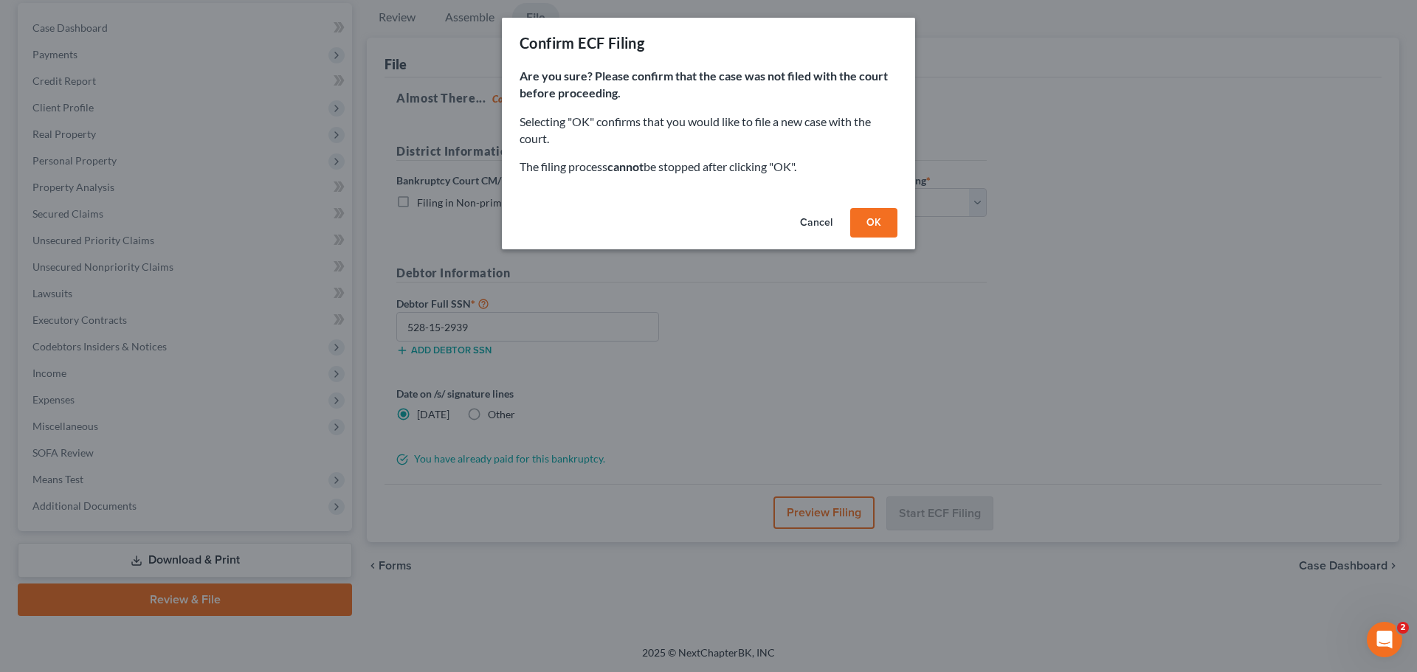
click at [871, 216] on button "OK" at bounding box center [873, 223] width 47 height 30
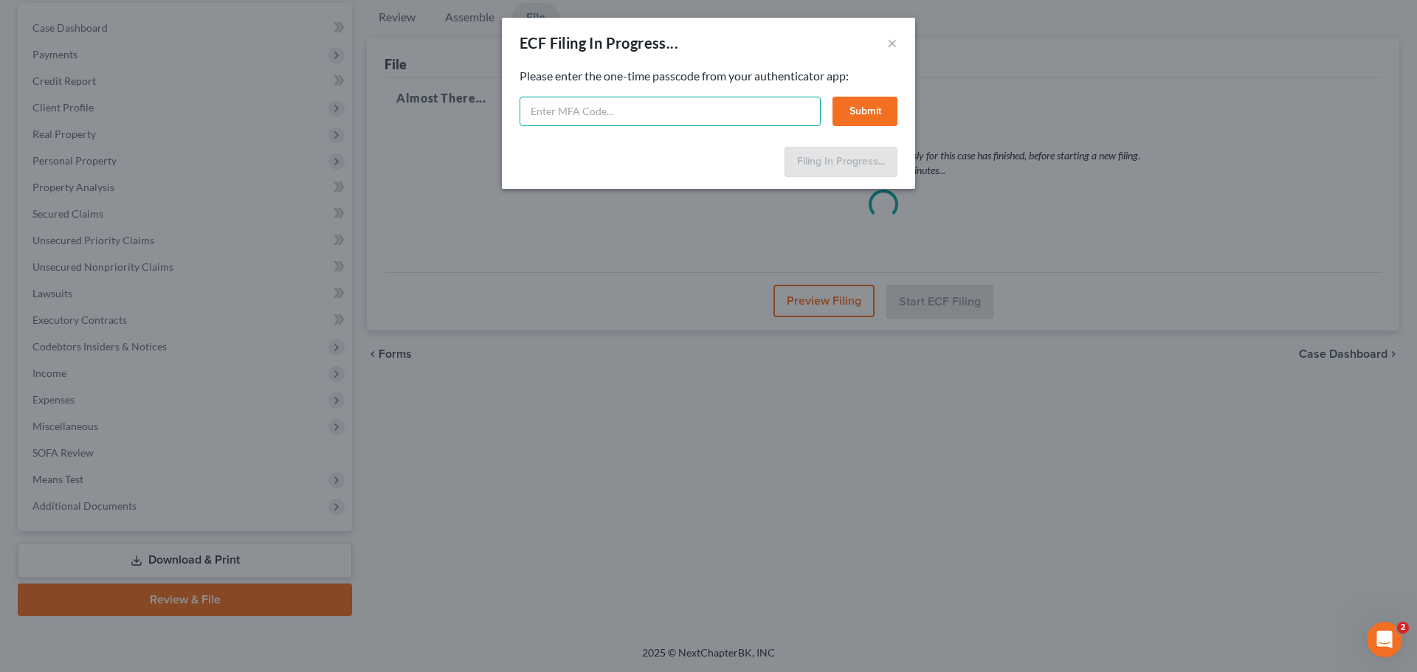
click at [722, 106] on input "text" at bounding box center [669, 112] width 301 height 30
type input "085979"
click at [856, 109] on button "Submit" at bounding box center [864, 112] width 65 height 30
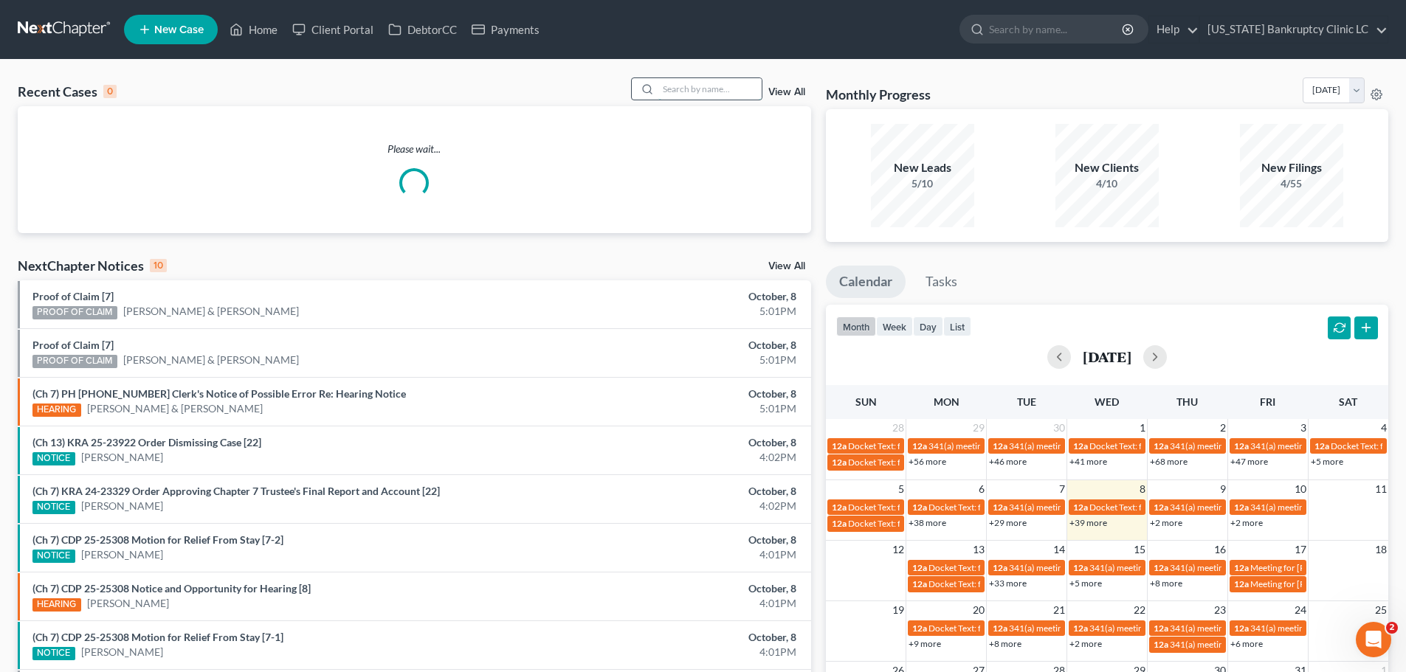
click at [686, 92] on input "search" at bounding box center [709, 88] width 103 height 21
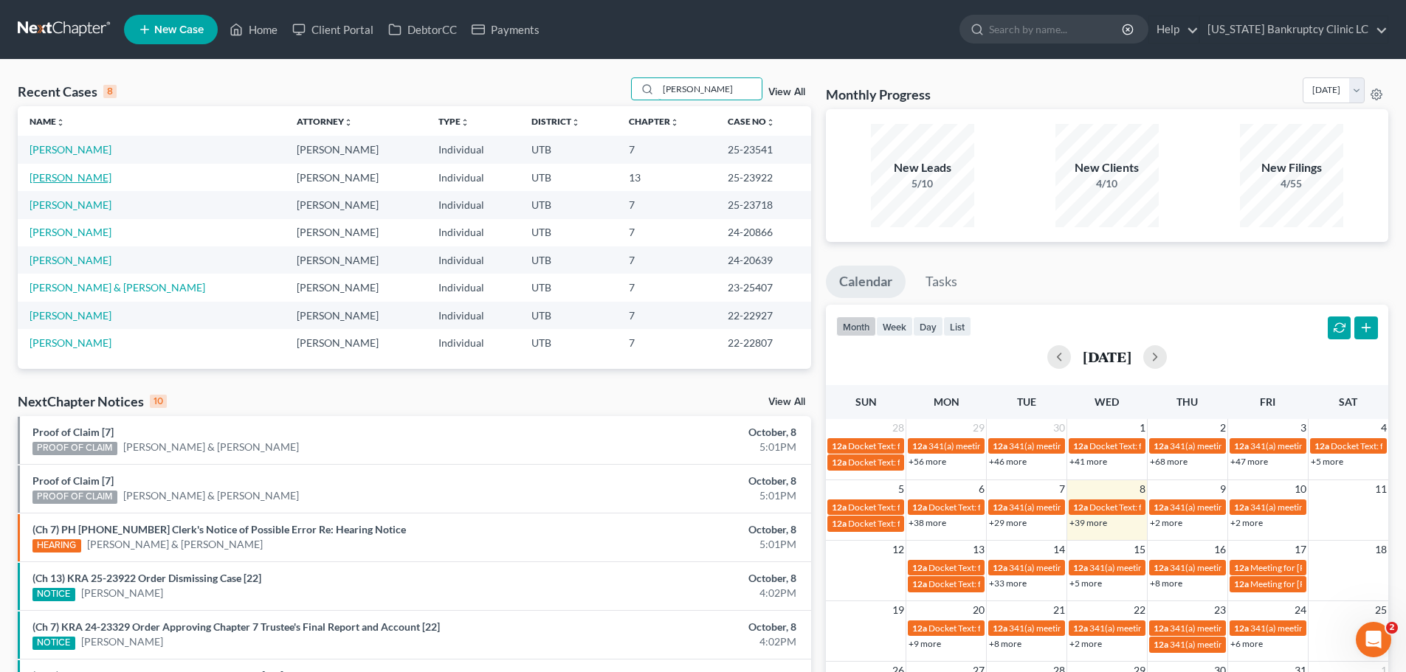
type input "[PERSON_NAME]"
click at [72, 175] on link "[PERSON_NAME]" at bounding box center [71, 177] width 82 height 13
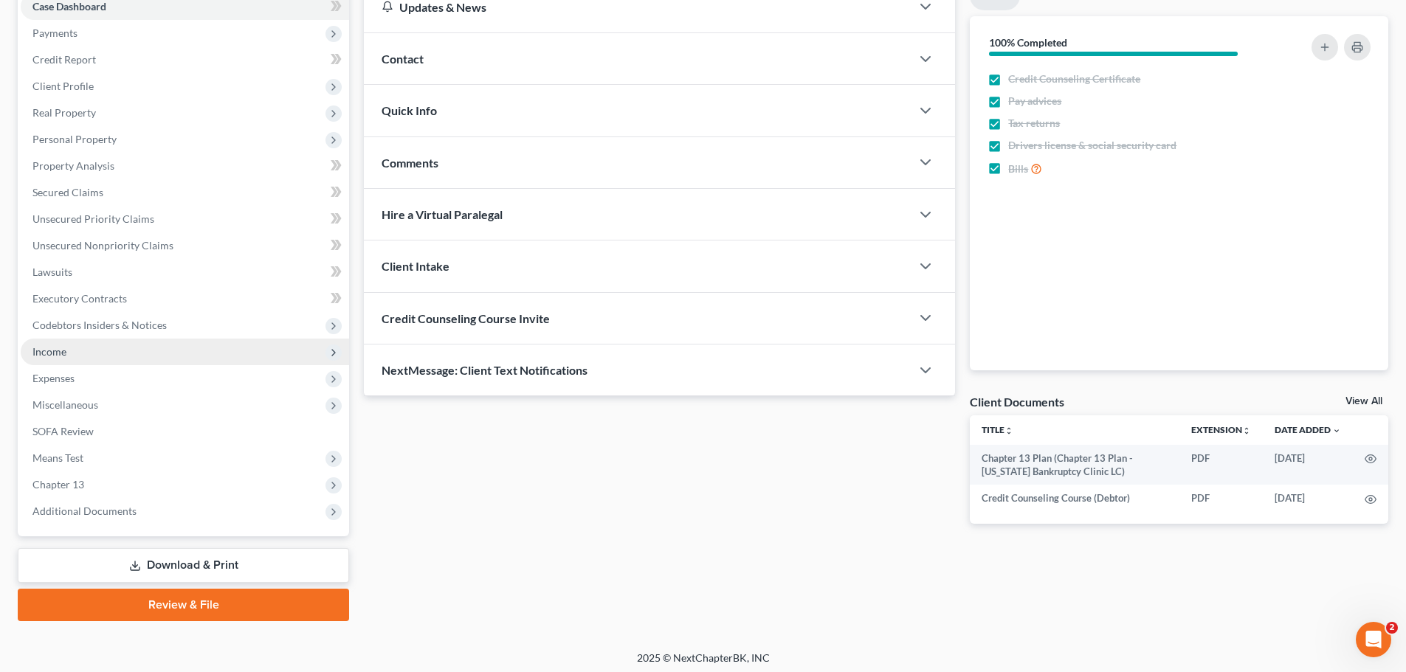
scroll to position [165, 0]
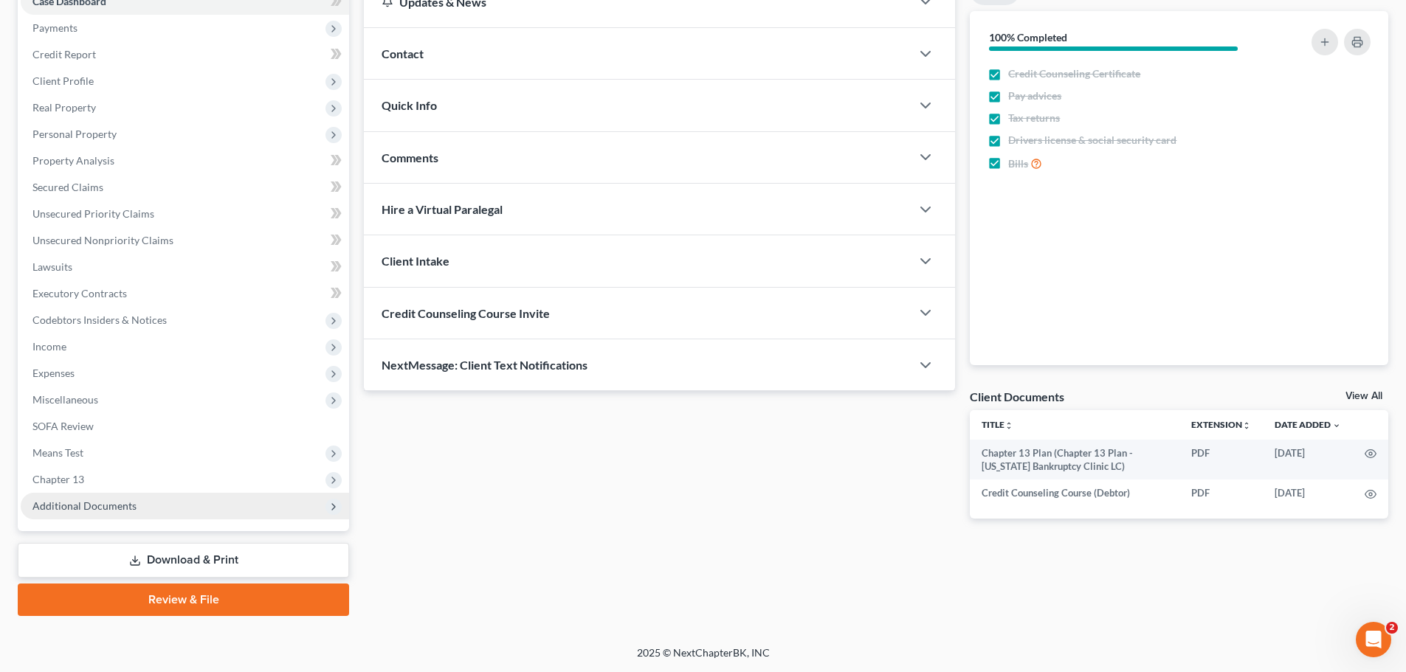
click at [107, 511] on span "Additional Documents" at bounding box center [84, 506] width 104 height 13
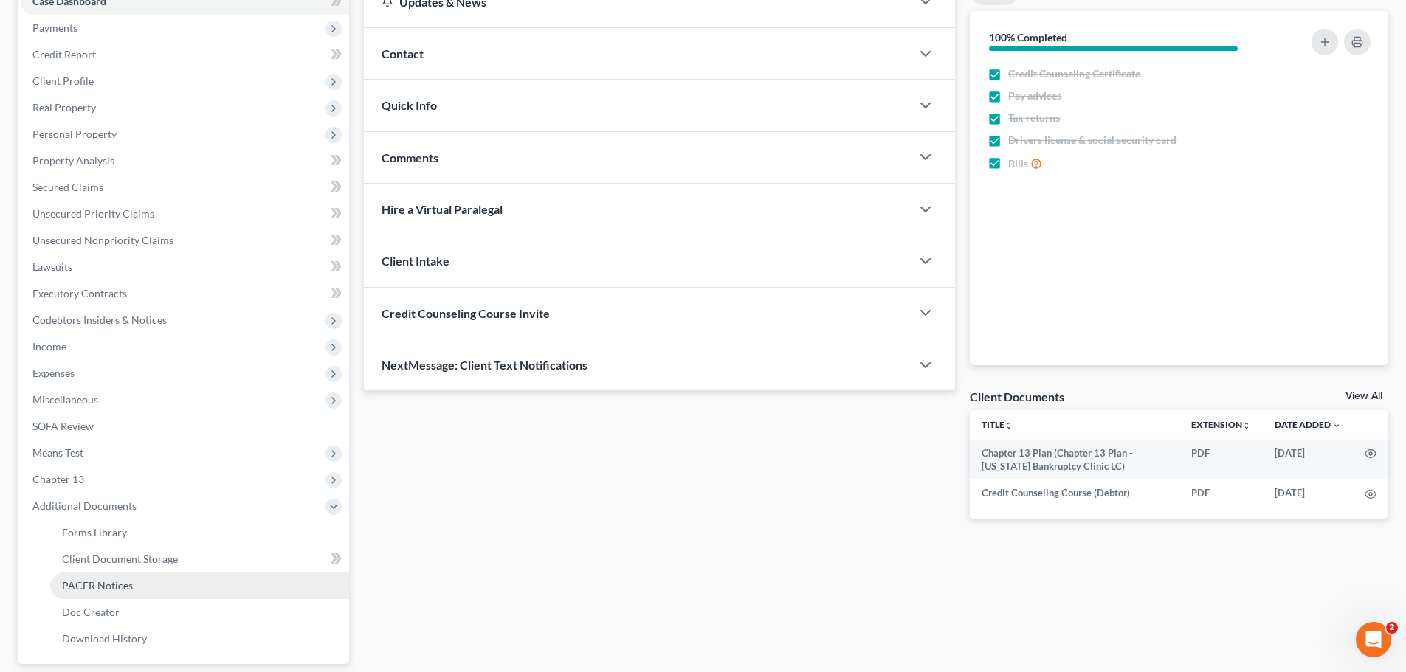
click at [134, 584] on link "PACER Notices" at bounding box center [199, 586] width 299 height 27
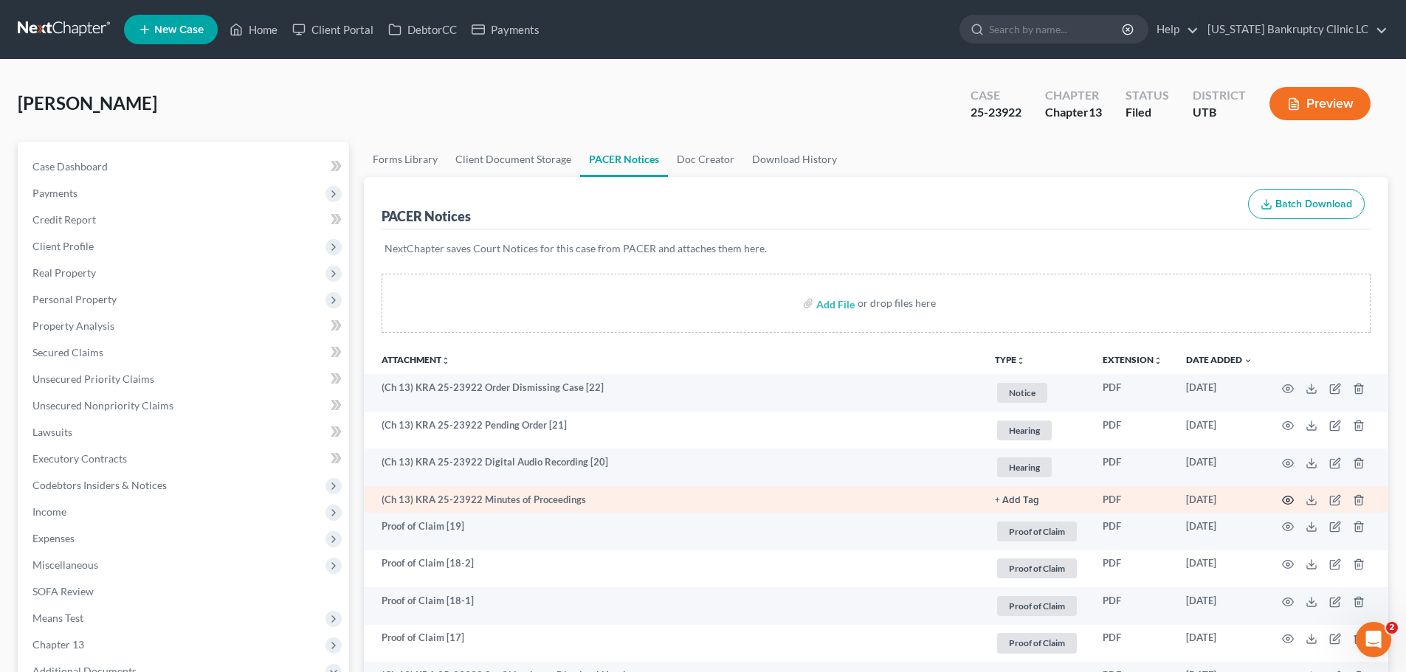
click at [1288, 497] on icon "button" at bounding box center [1287, 501] width 11 height 8
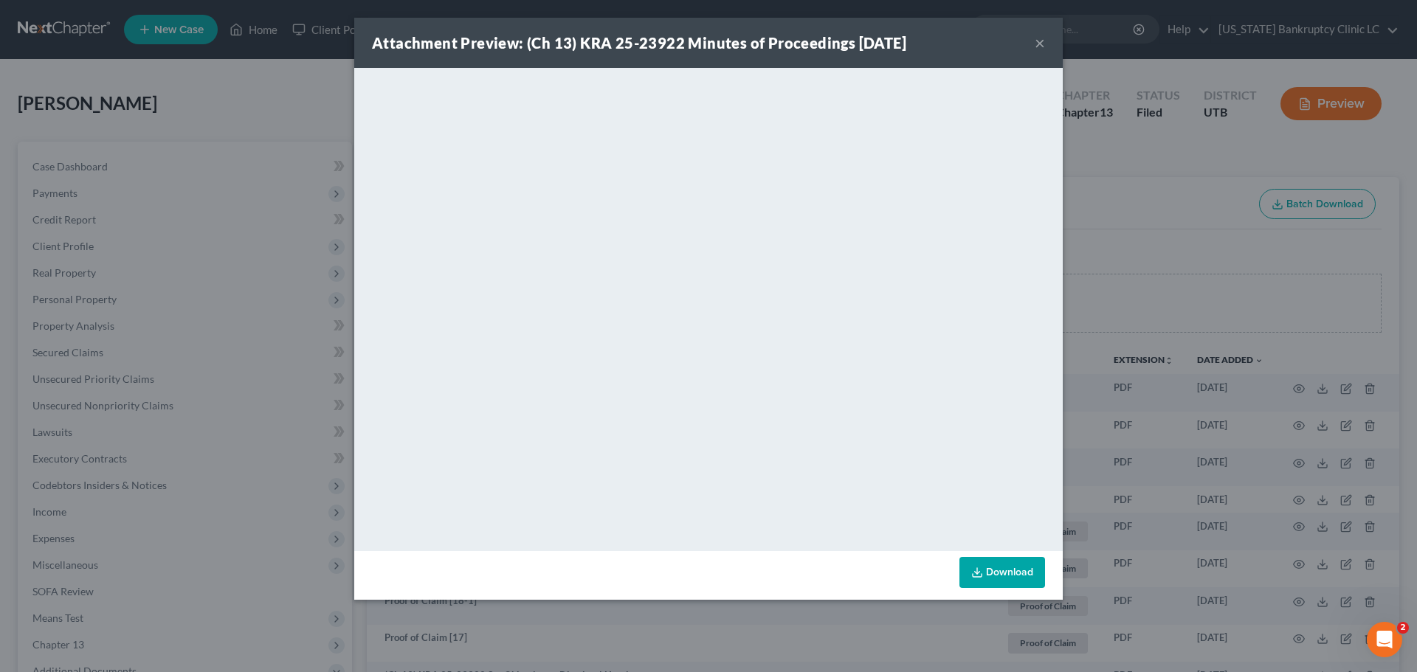
click at [1040, 44] on button "×" at bounding box center [1040, 43] width 10 height 18
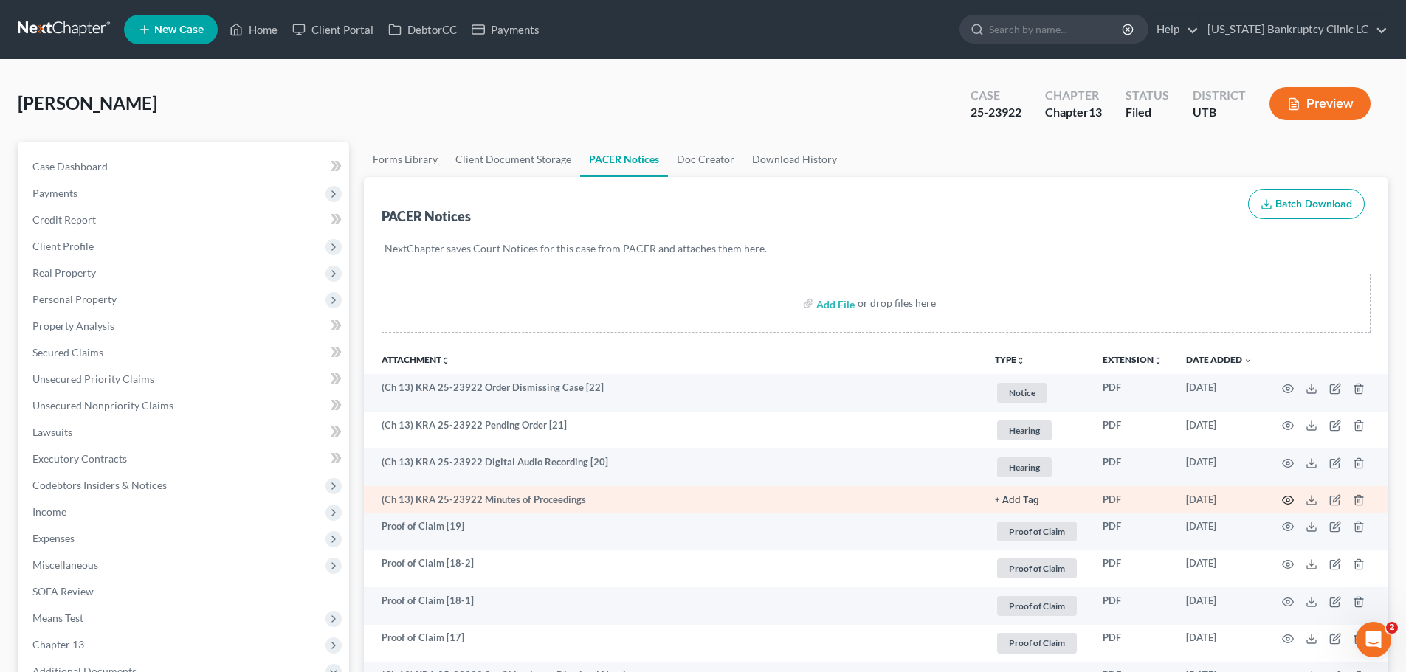
click at [1288, 498] on icon "button" at bounding box center [1288, 500] width 12 height 12
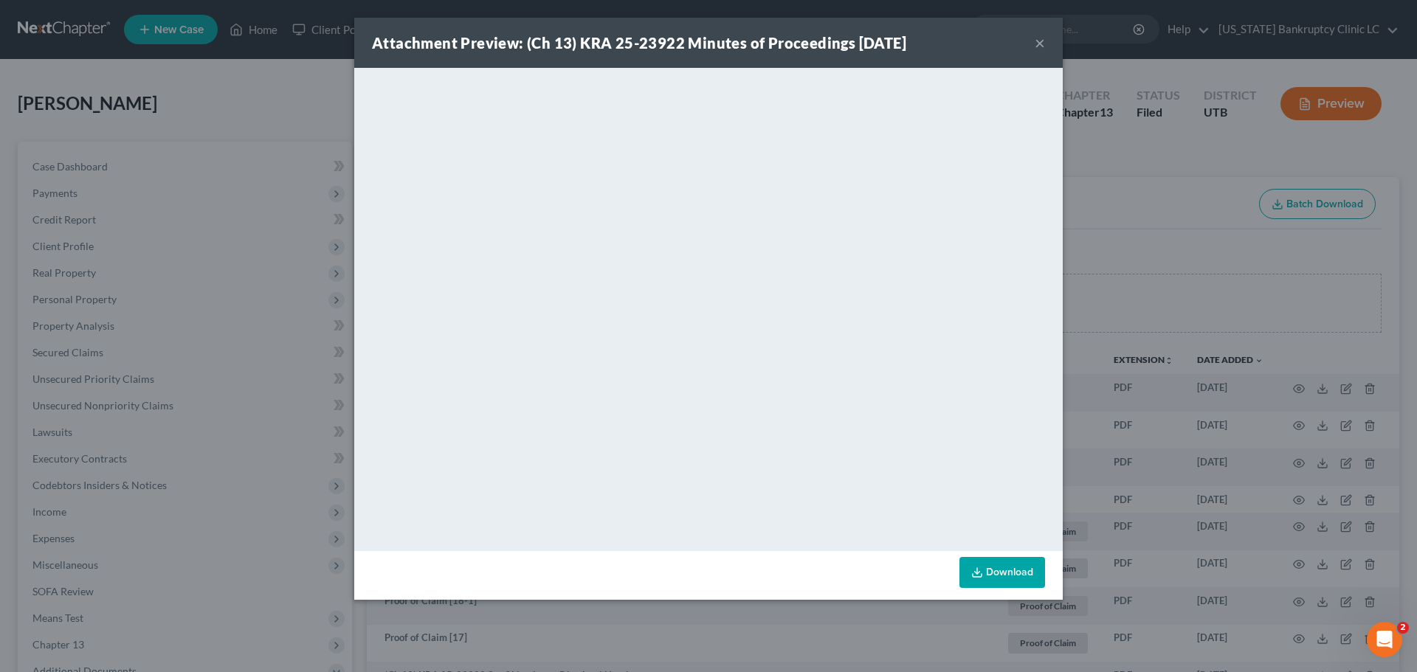
click at [1039, 44] on button "×" at bounding box center [1040, 43] width 10 height 18
